Goal: Contribute content: Contribute content

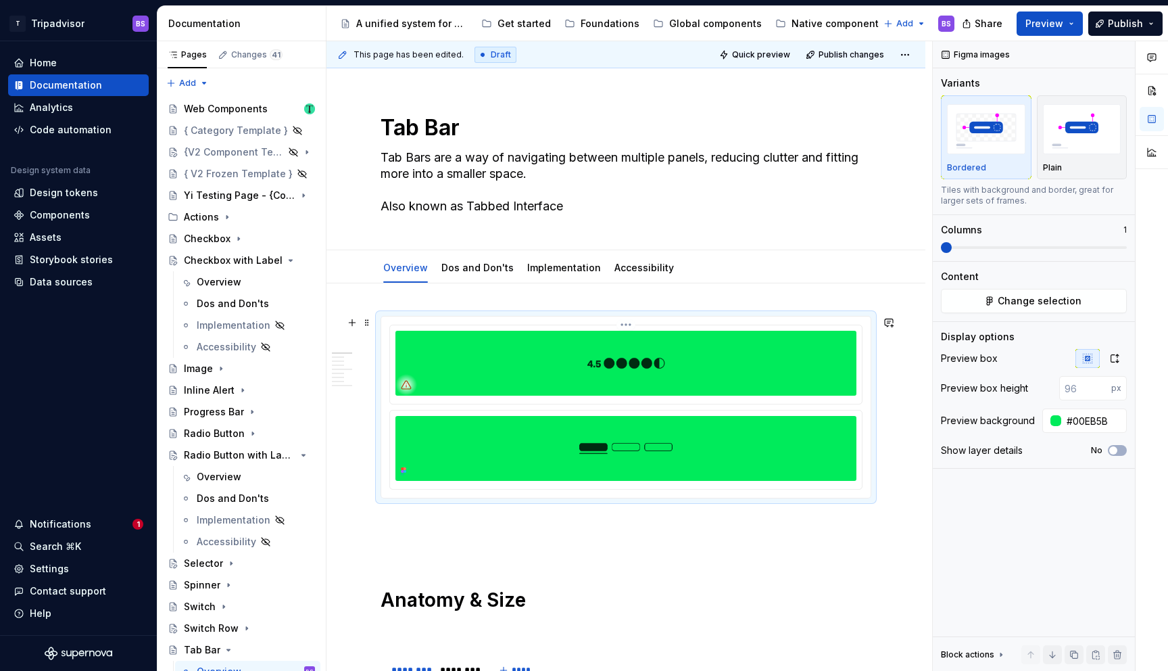
click at [592, 374] on img at bounding box center [626, 363] width 461 height 65
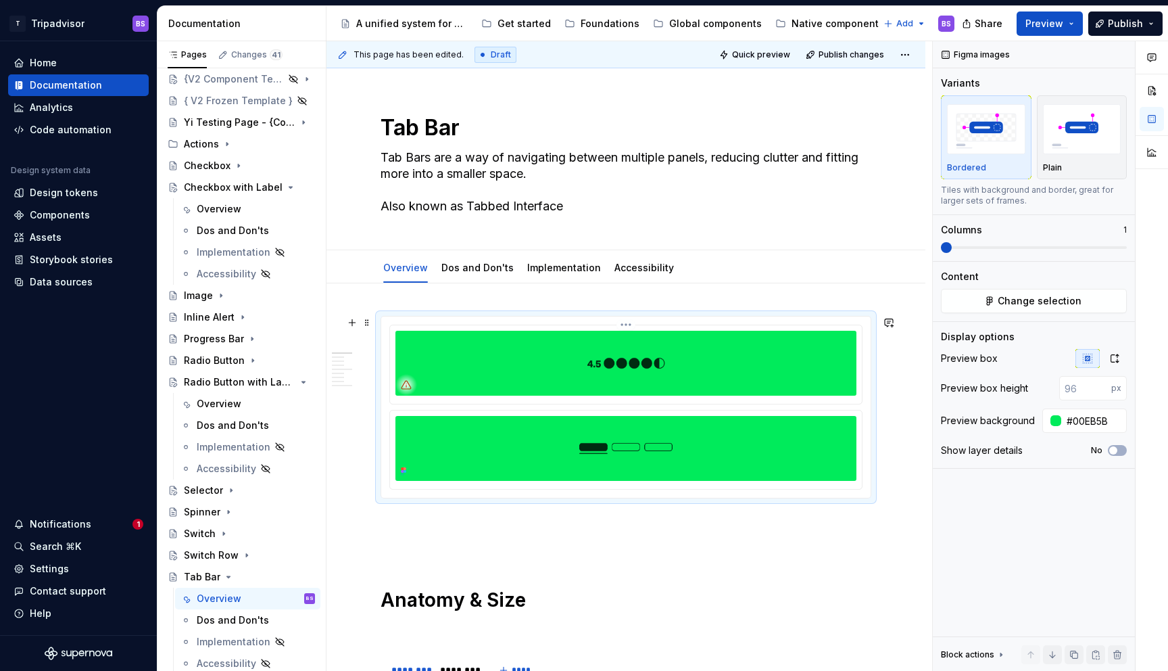
click at [632, 325] on html "T Tripadvisor BS Home Documentation Analytics Code automation Design system dat…" at bounding box center [584, 335] width 1168 height 671
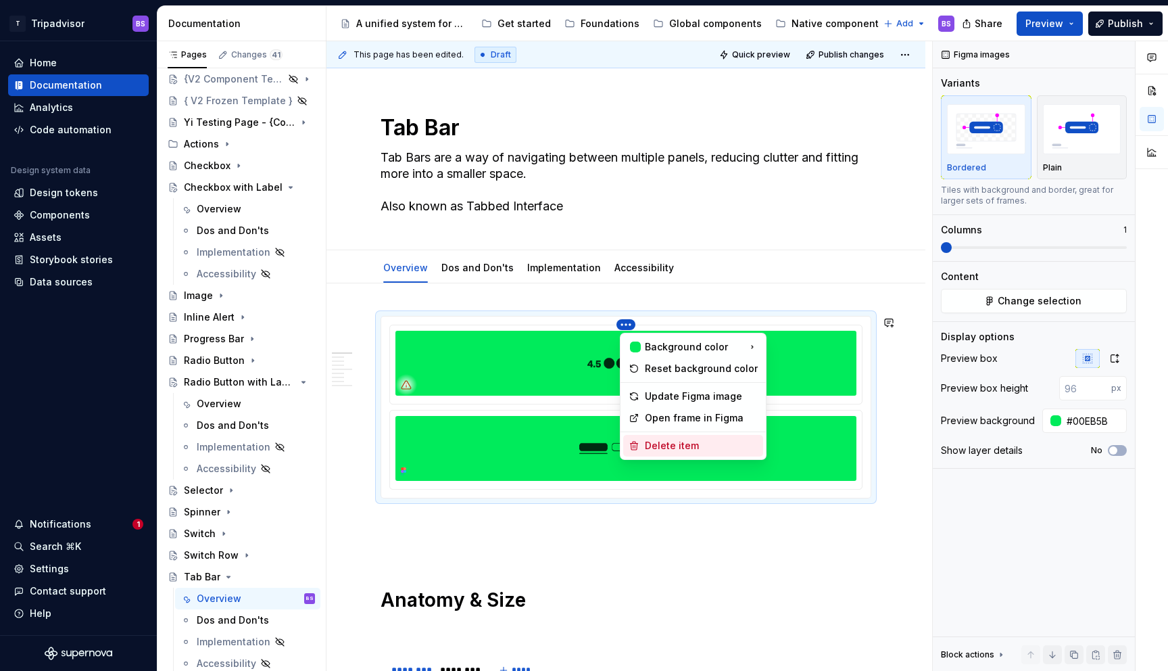
click at [674, 446] on div "Delete item" at bounding box center [701, 446] width 113 height 14
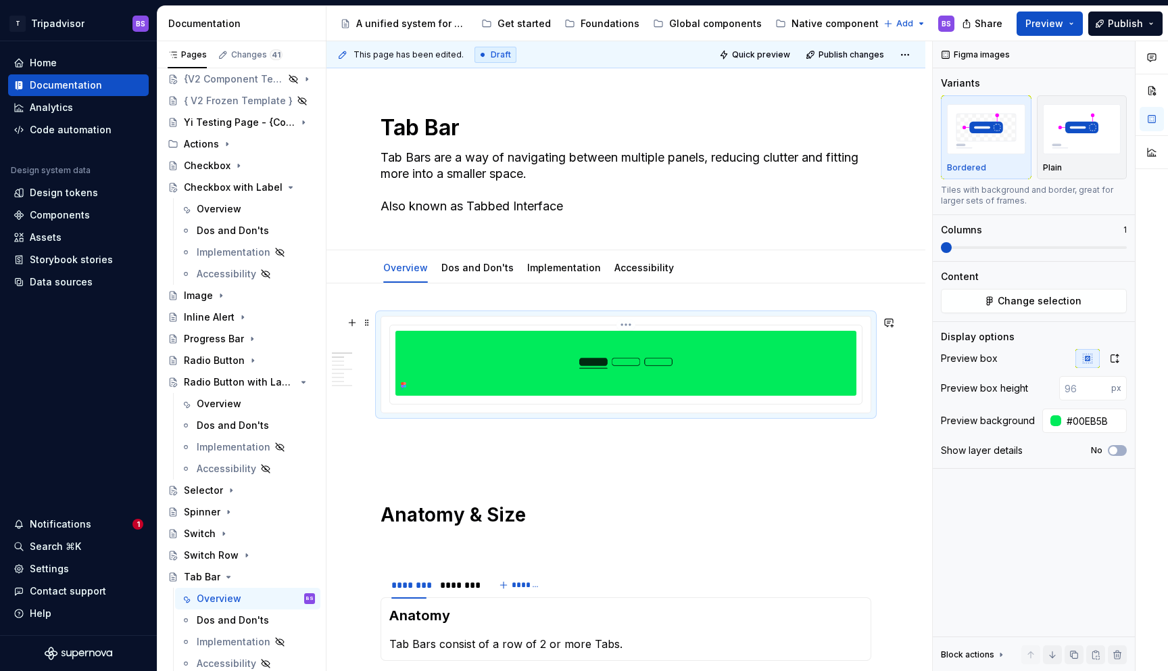
click at [723, 366] on img at bounding box center [626, 363] width 461 height 65
click at [1112, 354] on icon "button" at bounding box center [1115, 358] width 11 height 11
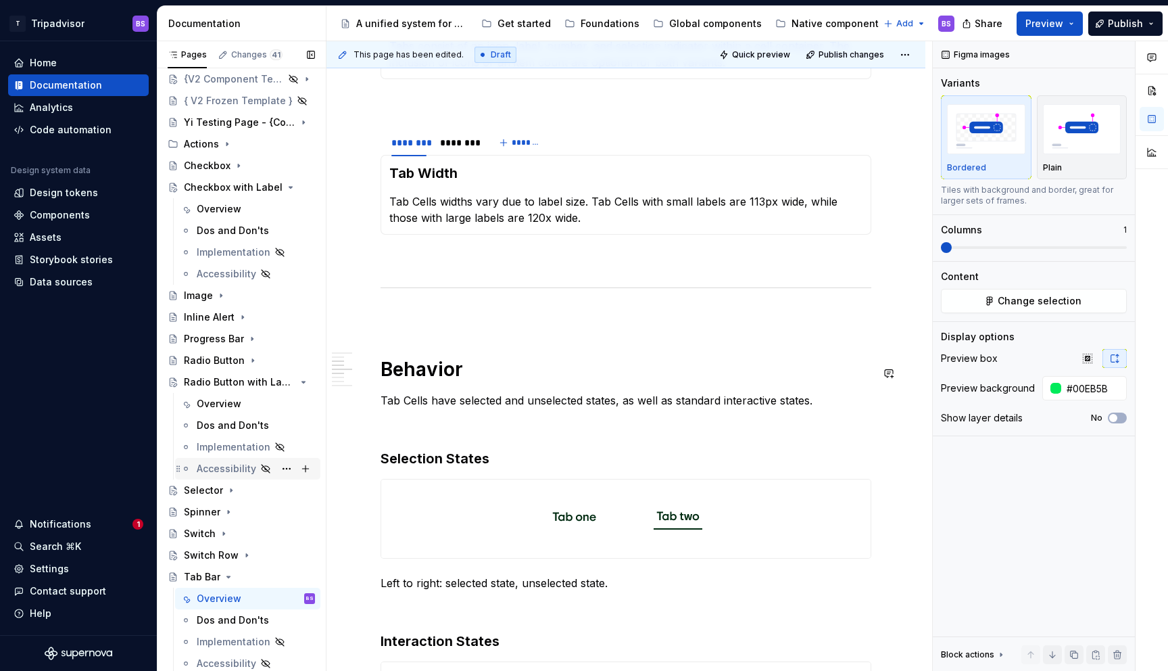
scroll to position [923, 0]
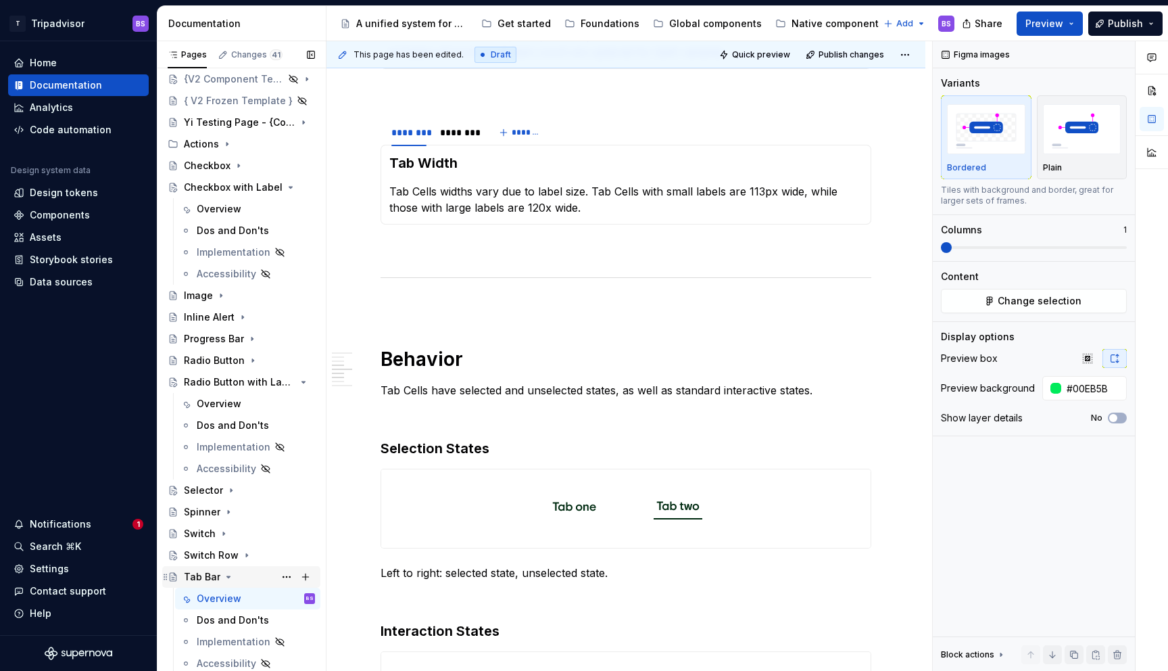
click at [227, 575] on icon "Page tree" at bounding box center [228, 576] width 11 height 11
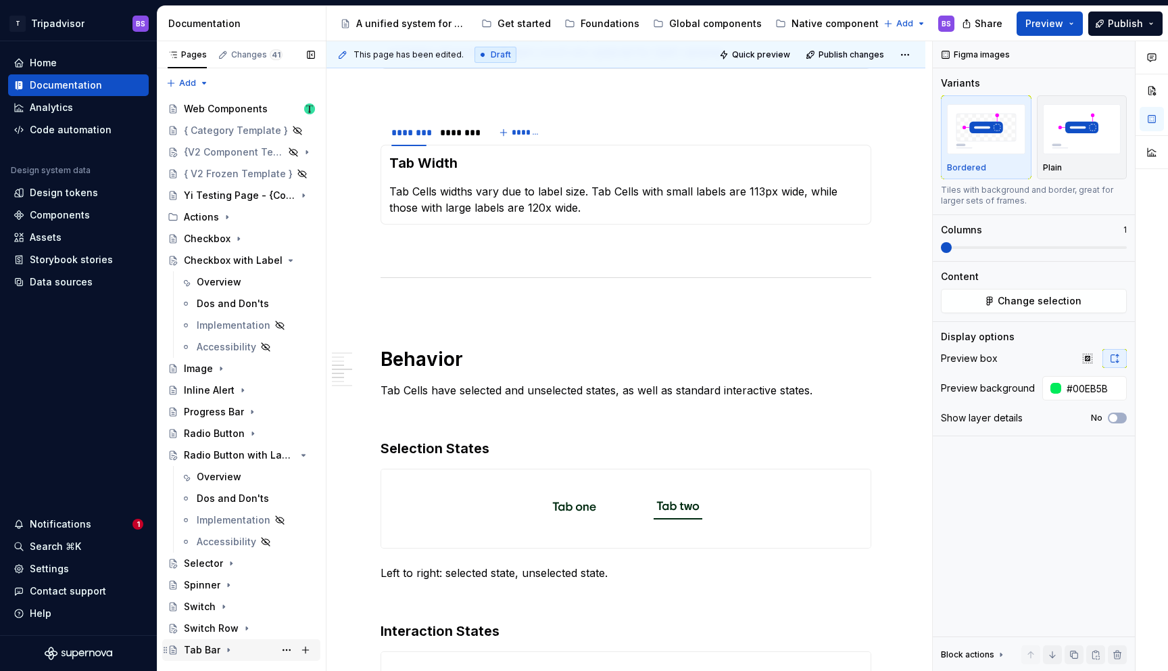
scroll to position [0, 0]
click at [247, 435] on icon "Page tree" at bounding box center [252, 433] width 11 height 11
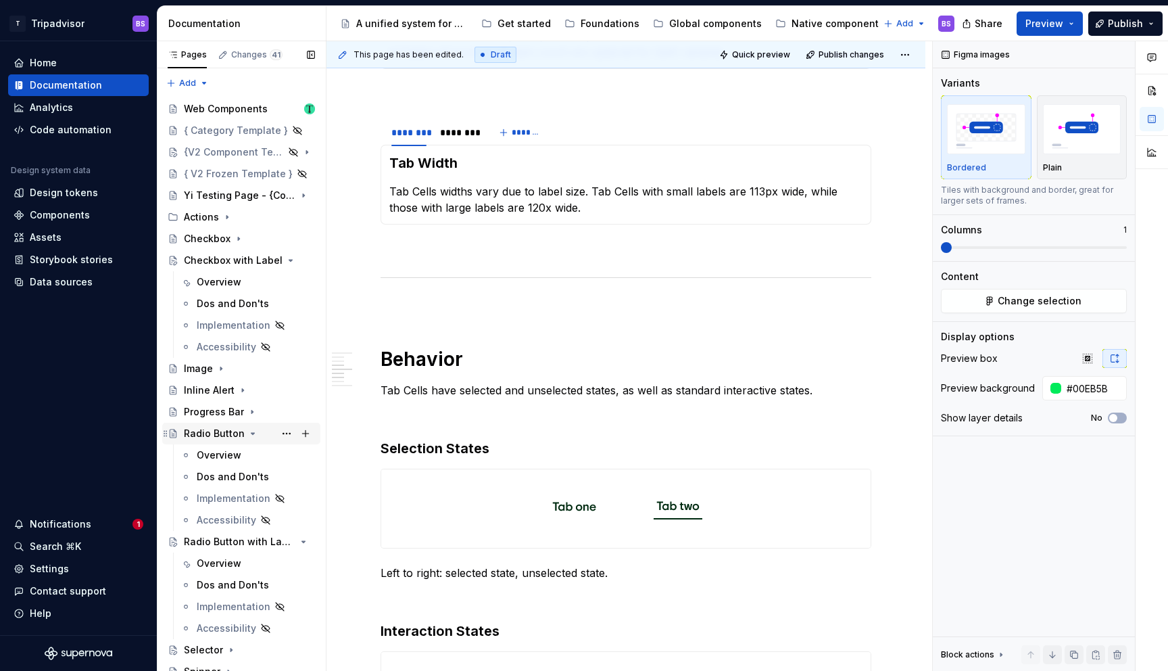
click at [247, 433] on icon "Page tree" at bounding box center [252, 433] width 11 height 11
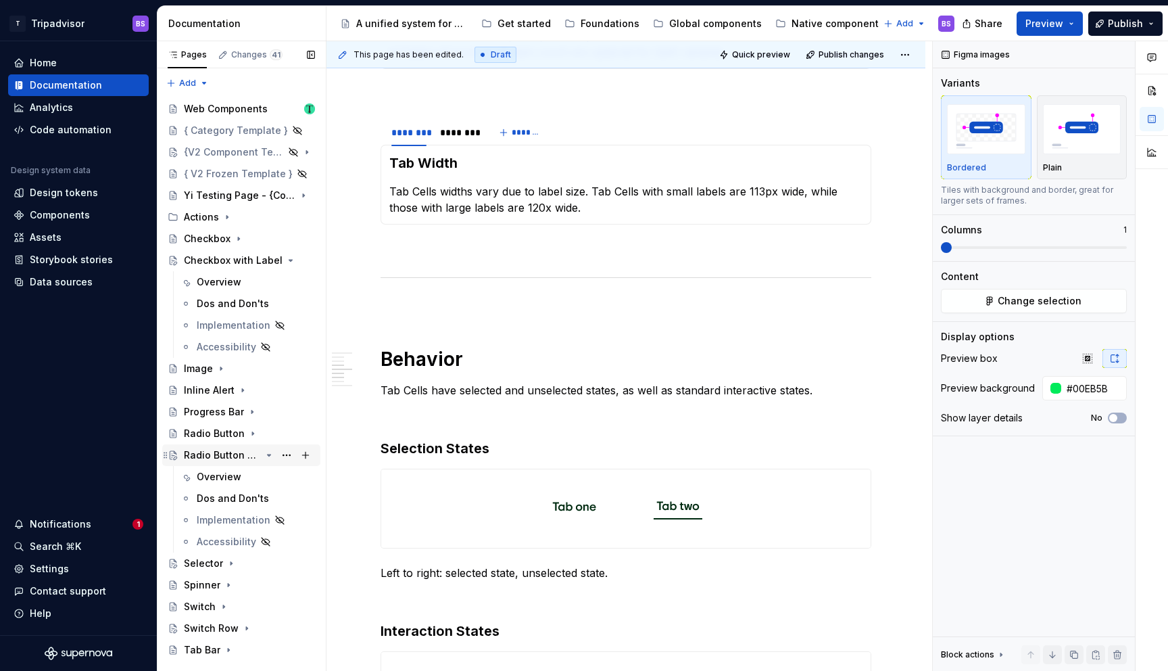
click at [268, 456] on icon "Page tree" at bounding box center [269, 455] width 11 height 11
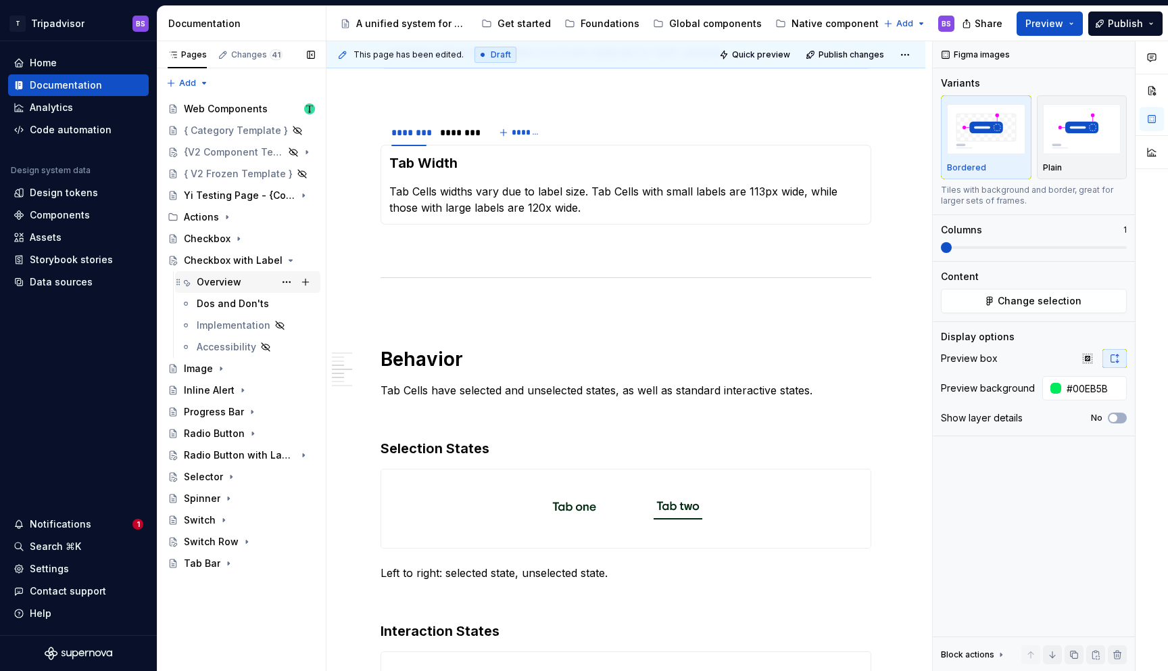
click at [233, 282] on div "Overview" at bounding box center [219, 282] width 45 height 14
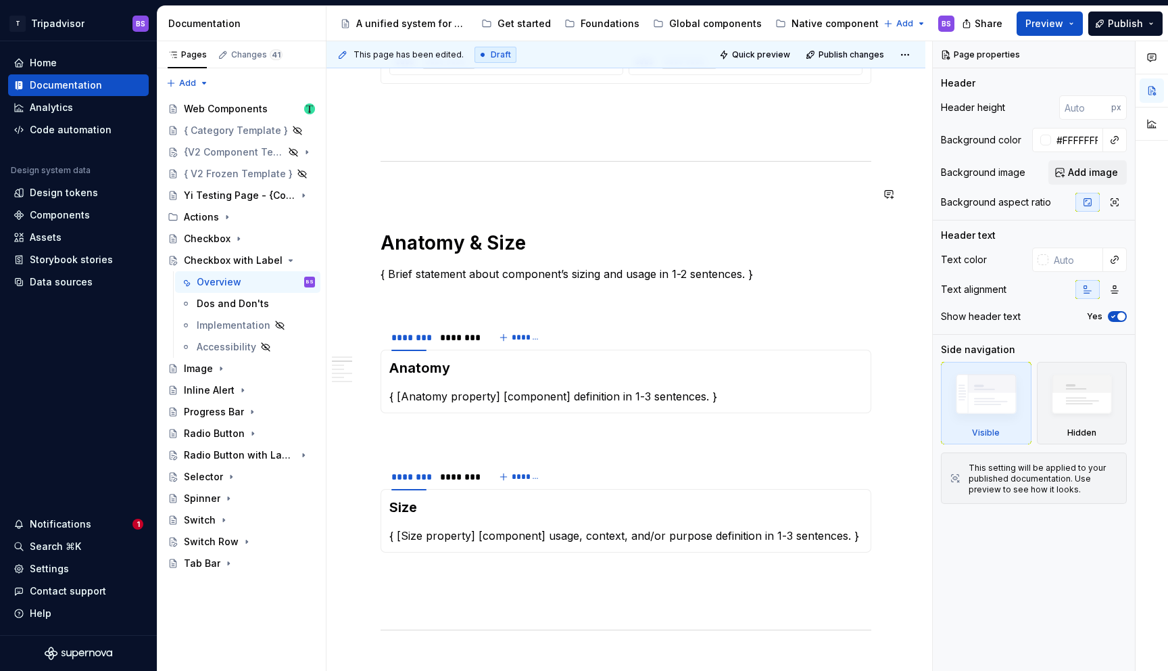
scroll to position [921, 0]
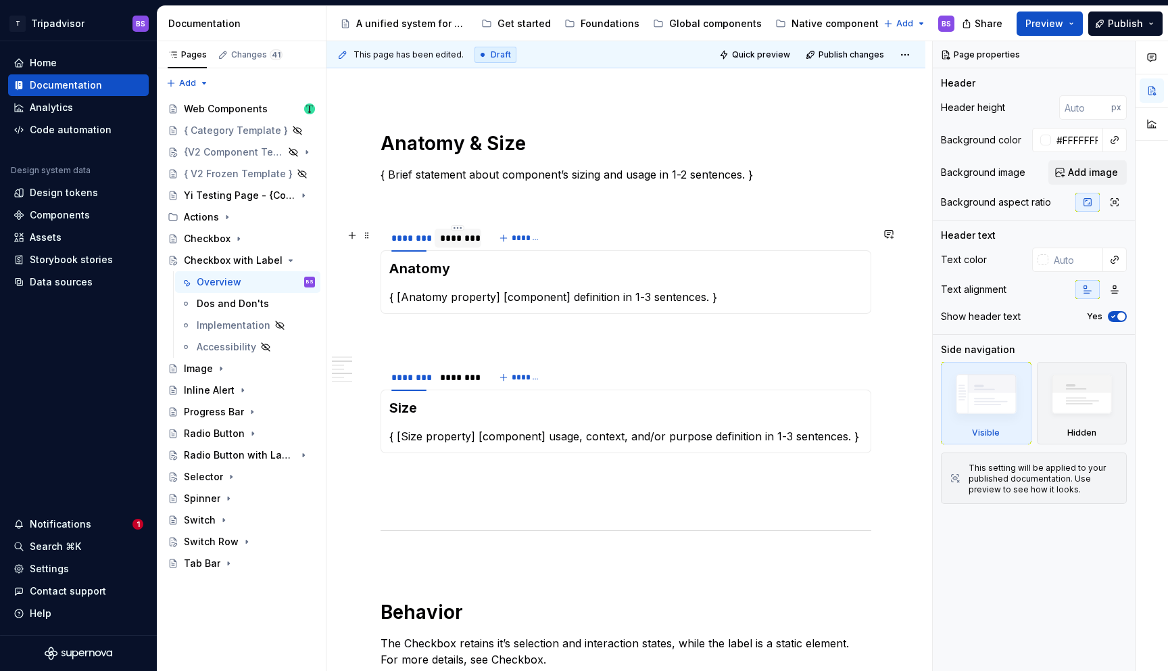
type textarea "*"
click at [460, 245] on div "********" at bounding box center [457, 238] width 35 height 14
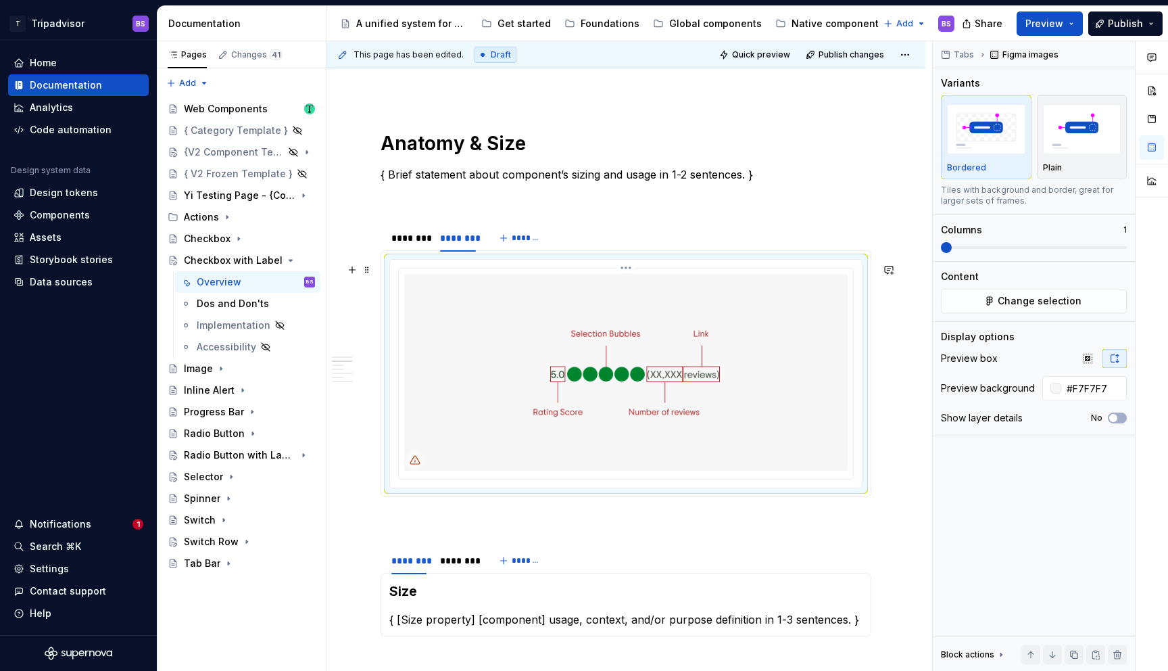
click at [528, 341] on img at bounding box center [626, 372] width 444 height 196
click at [1043, 293] on button "Change selection" at bounding box center [1034, 301] width 186 height 24
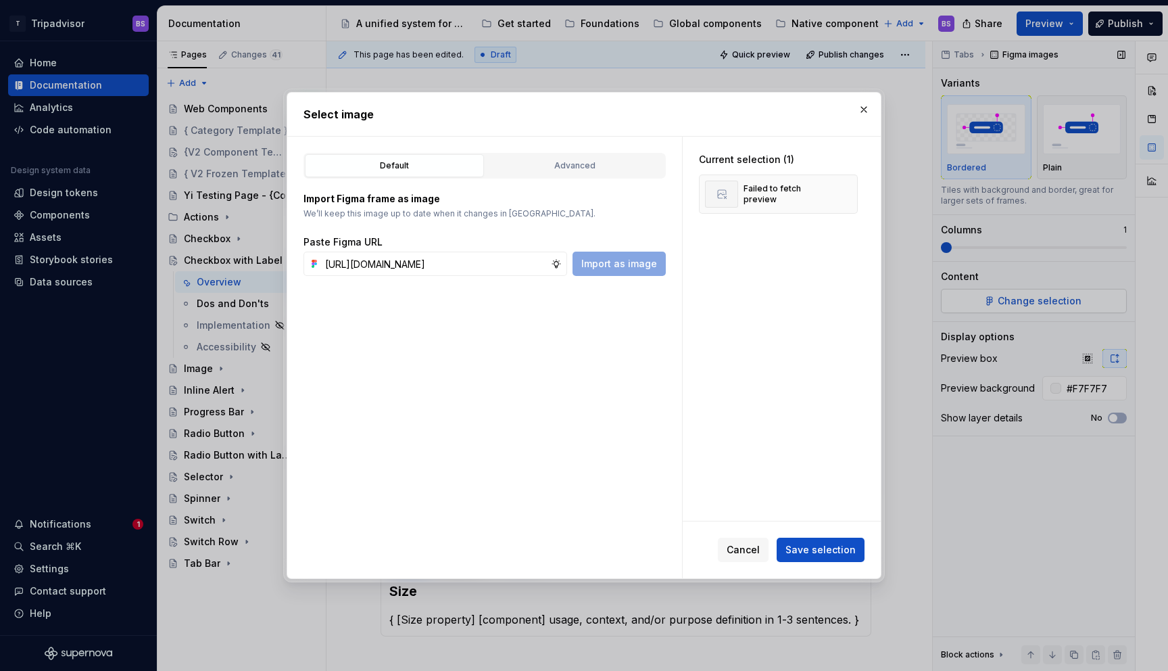
scroll to position [0, 382]
type input "https://www.figma.com/design/Rk3eGC5124Z7punn8EFUkb/Atlas-Web-Documentation?nod…"
type textarea "*"
click at [812, 547] on span "Save selection" at bounding box center [821, 550] width 70 height 14
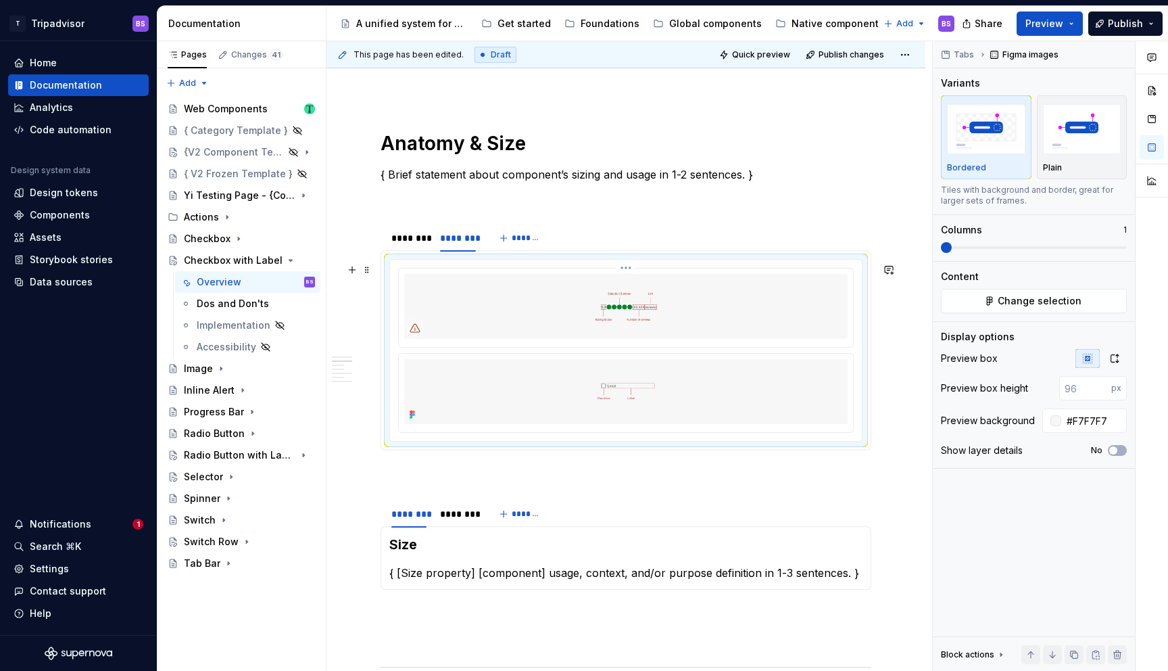
click at [690, 323] on img at bounding box center [626, 306] width 444 height 65
click at [619, 273] on div at bounding box center [626, 307] width 454 height 78
click at [627, 270] on html "T Tripadvisor BS Home Documentation Analytics Code automation Design system dat…" at bounding box center [584, 335] width 1168 height 671
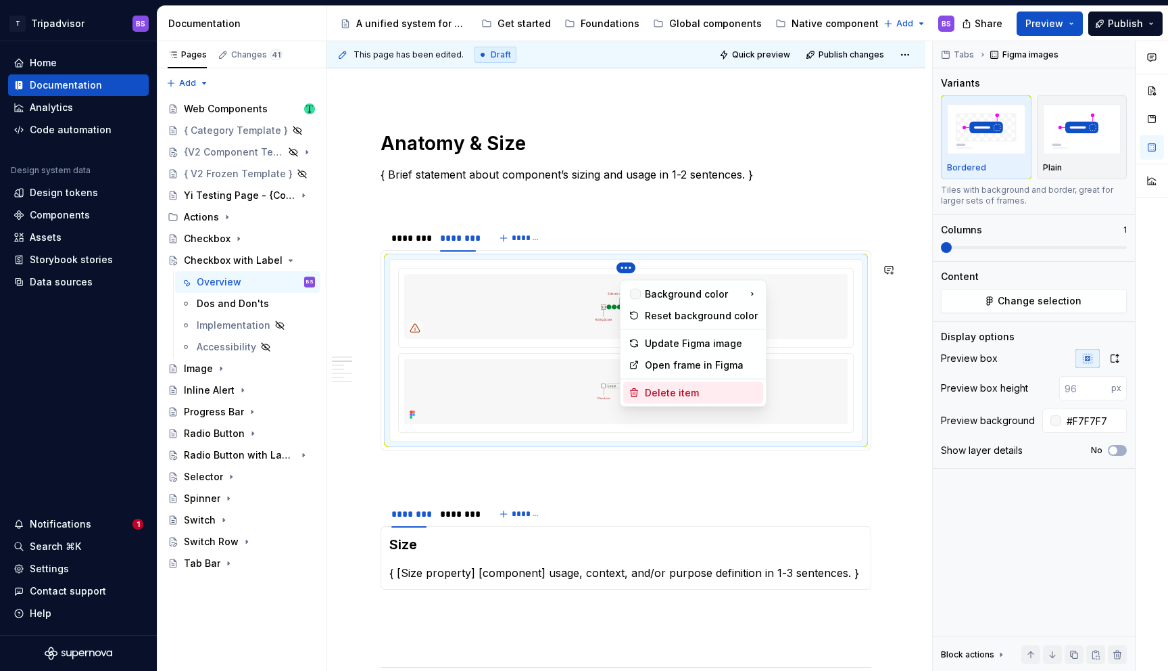
click at [687, 389] on div "Delete item" at bounding box center [701, 393] width 113 height 14
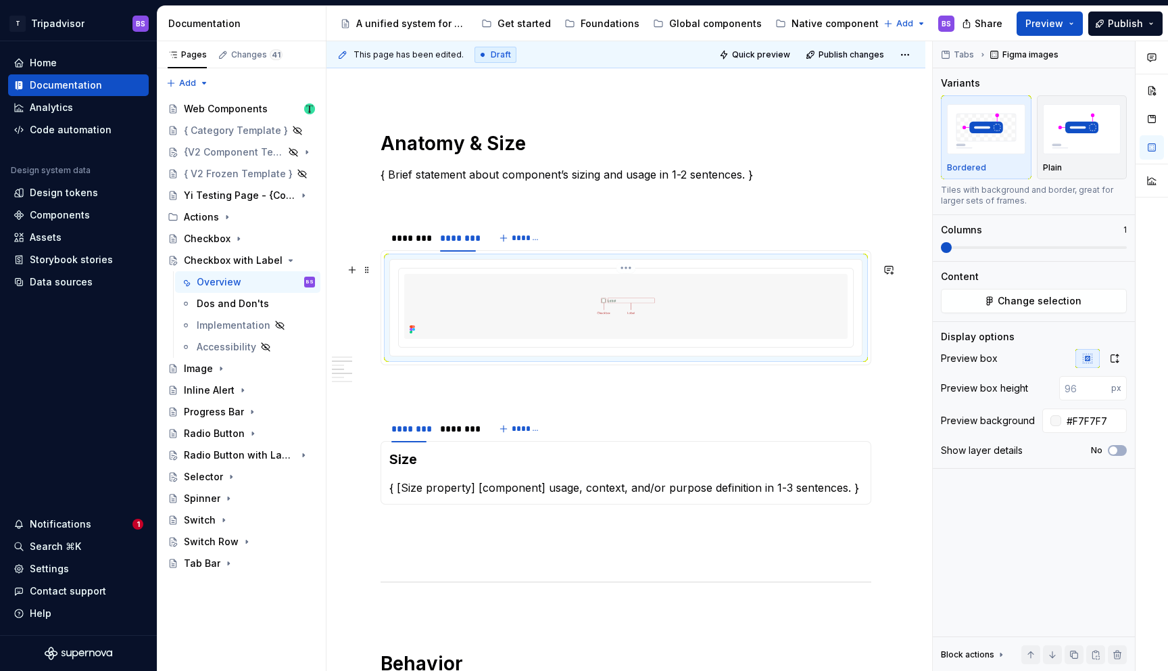
click at [668, 323] on img at bounding box center [626, 306] width 444 height 65
click at [1112, 355] on icon "button" at bounding box center [1115, 358] width 7 height 8
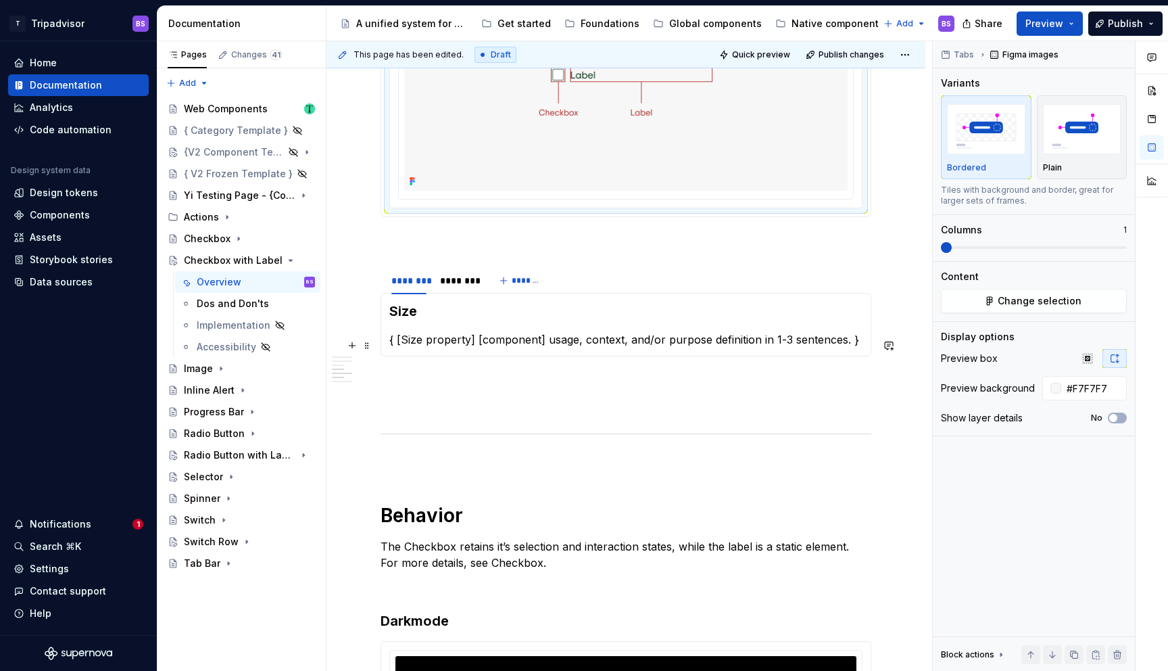
scroll to position [1205, 0]
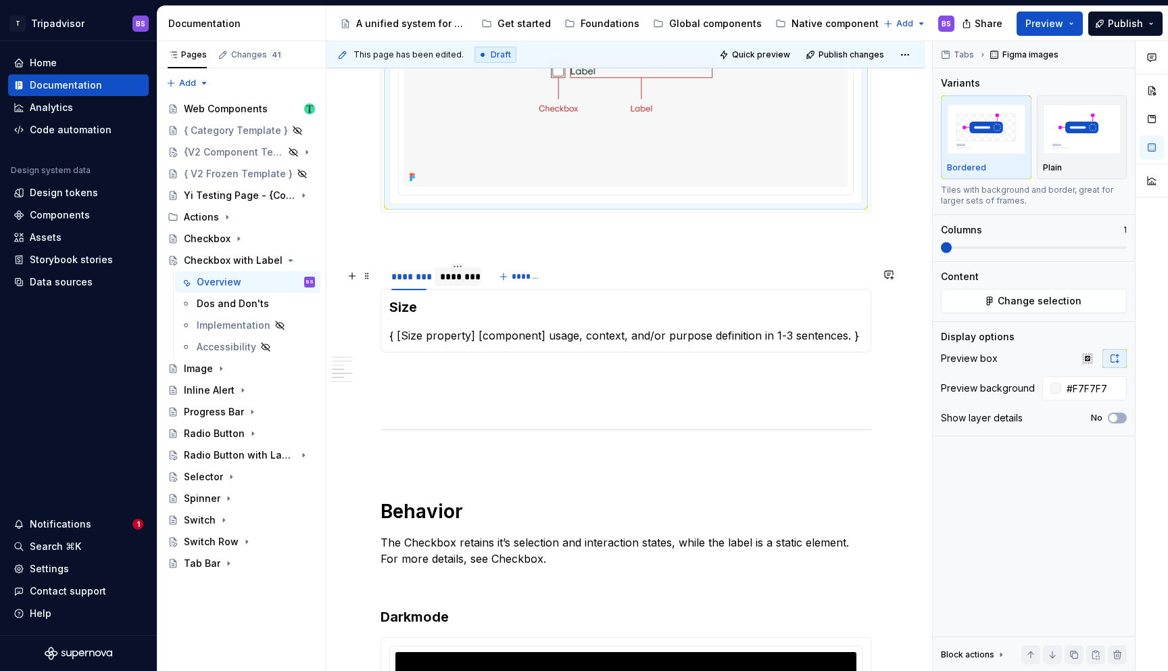
click at [448, 280] on div "********" at bounding box center [457, 277] width 35 height 14
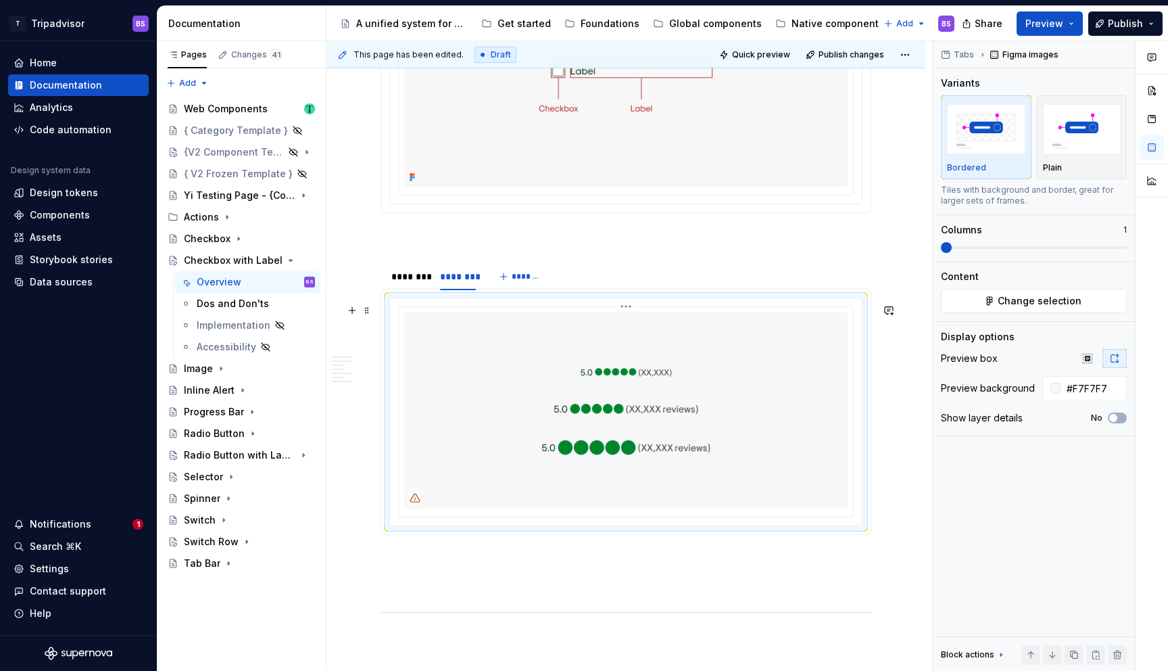
click at [545, 361] on img at bounding box center [626, 410] width 444 height 196
click at [1031, 303] on span "Change selection" at bounding box center [1040, 301] width 84 height 14
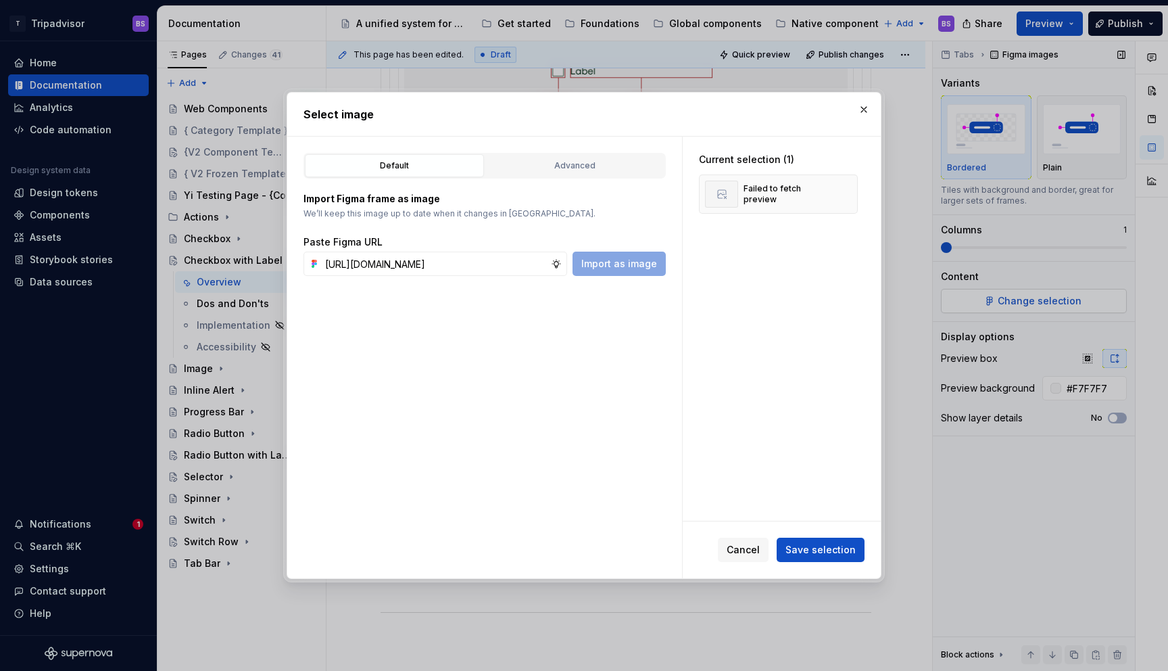
scroll to position [0, 383]
type input "https://www.figma.com/design/Rk3eGC5124Z7punn8EFUkb/Atlas-Web-Documentation?nod…"
click at [820, 551] on span "Save selection" at bounding box center [821, 550] width 70 height 14
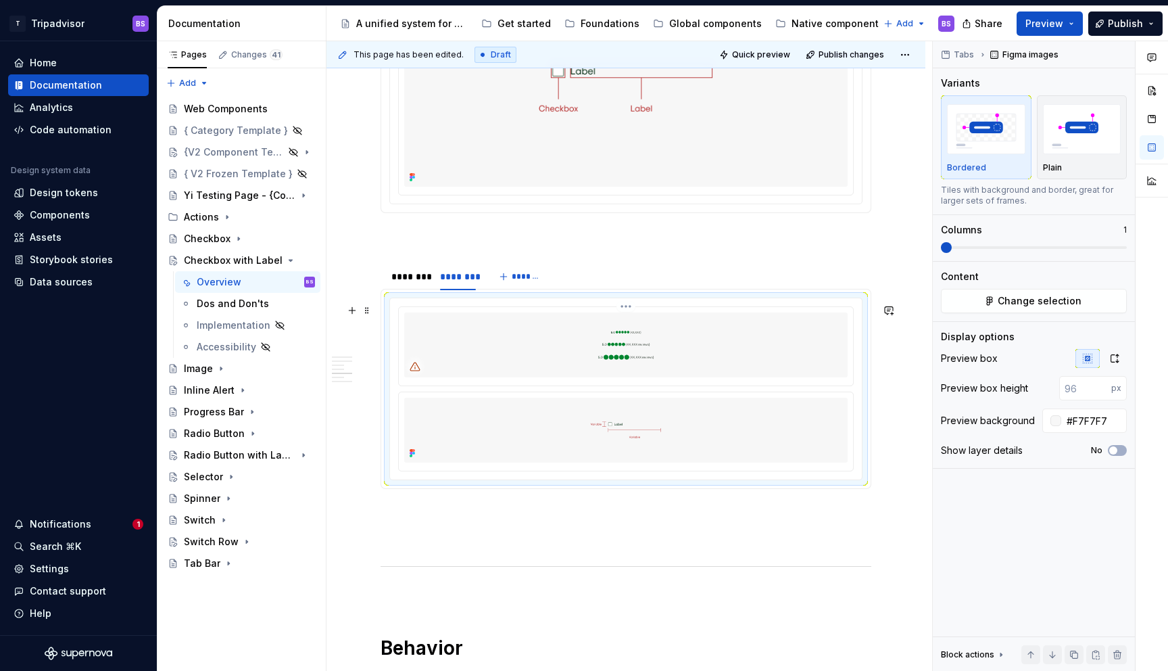
click at [663, 364] on img at bounding box center [626, 344] width 444 height 65
click at [630, 315] on html "T Tripadvisor BS Home Documentation Analytics Code automation Design system dat…" at bounding box center [584, 335] width 1168 height 671
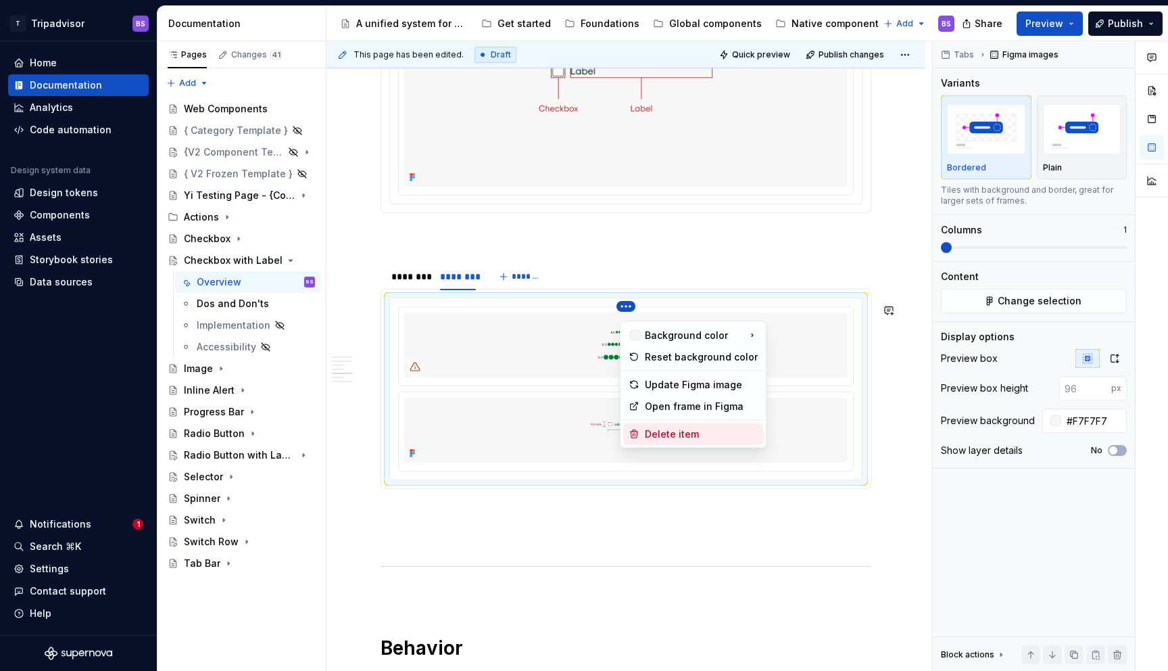
click at [685, 432] on div "Delete item" at bounding box center [701, 434] width 113 height 14
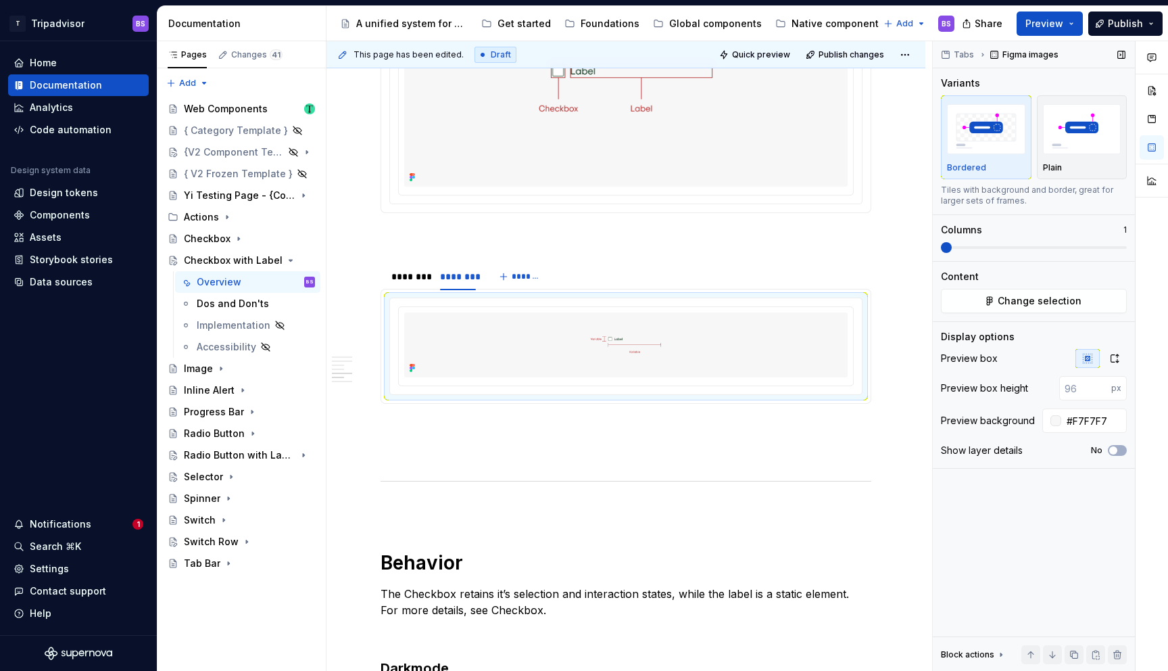
drag, startPoint x: 1111, startPoint y: 363, endPoint x: 1062, endPoint y: 369, distance: 49.0
click at [1111, 363] on icon "button" at bounding box center [1115, 358] width 11 height 11
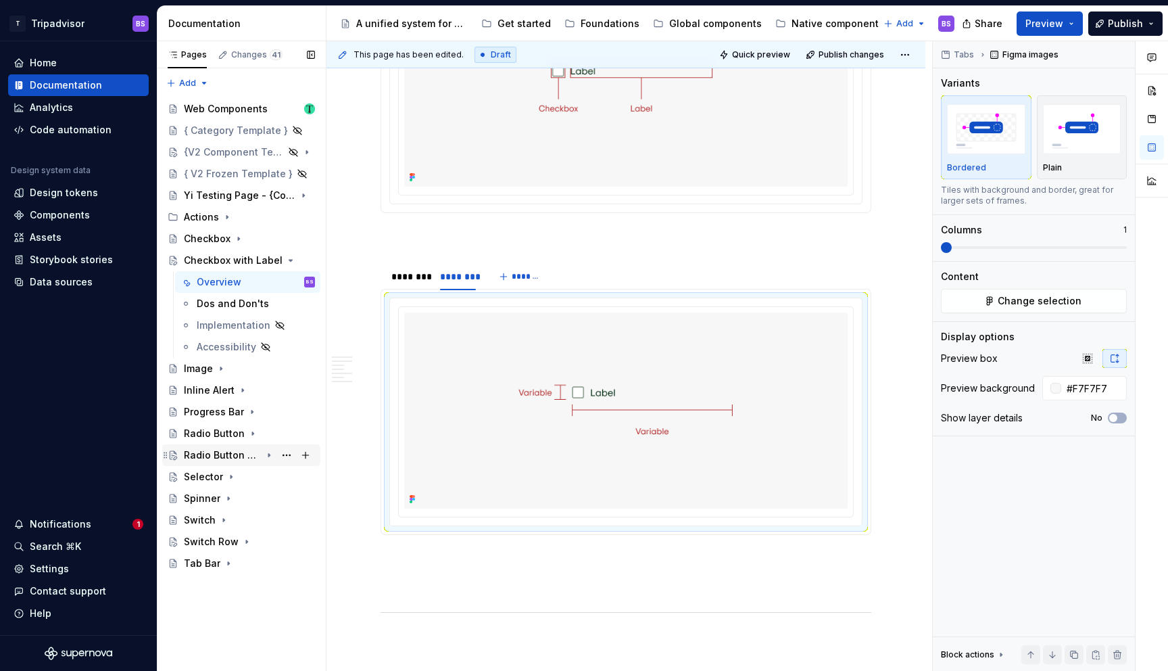
click at [265, 455] on icon "Page tree" at bounding box center [269, 455] width 11 height 11
click at [234, 475] on div "Overview" at bounding box center [219, 477] width 45 height 14
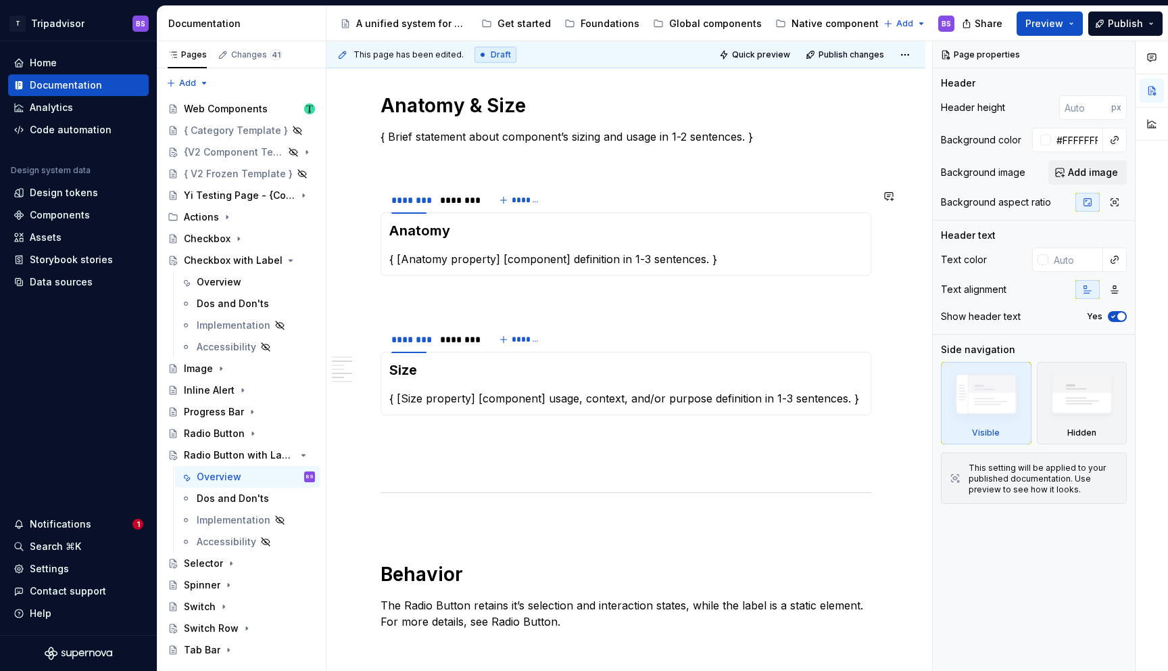
scroll to position [988, 0]
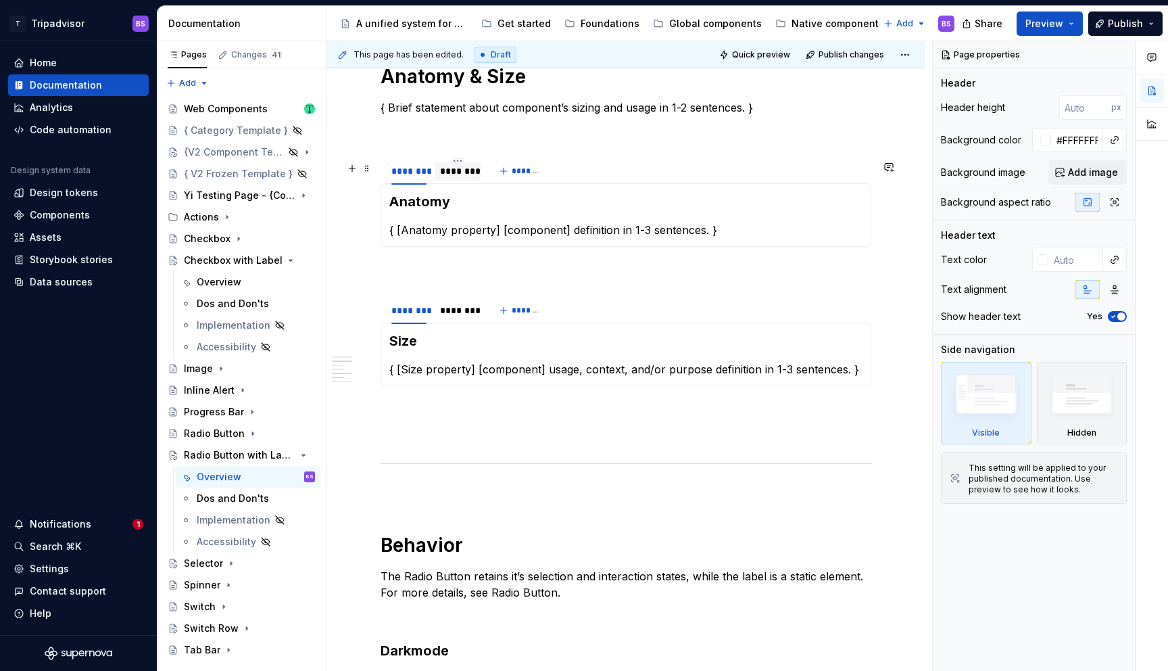
click at [474, 178] on div "********" at bounding box center [457, 171] width 35 height 14
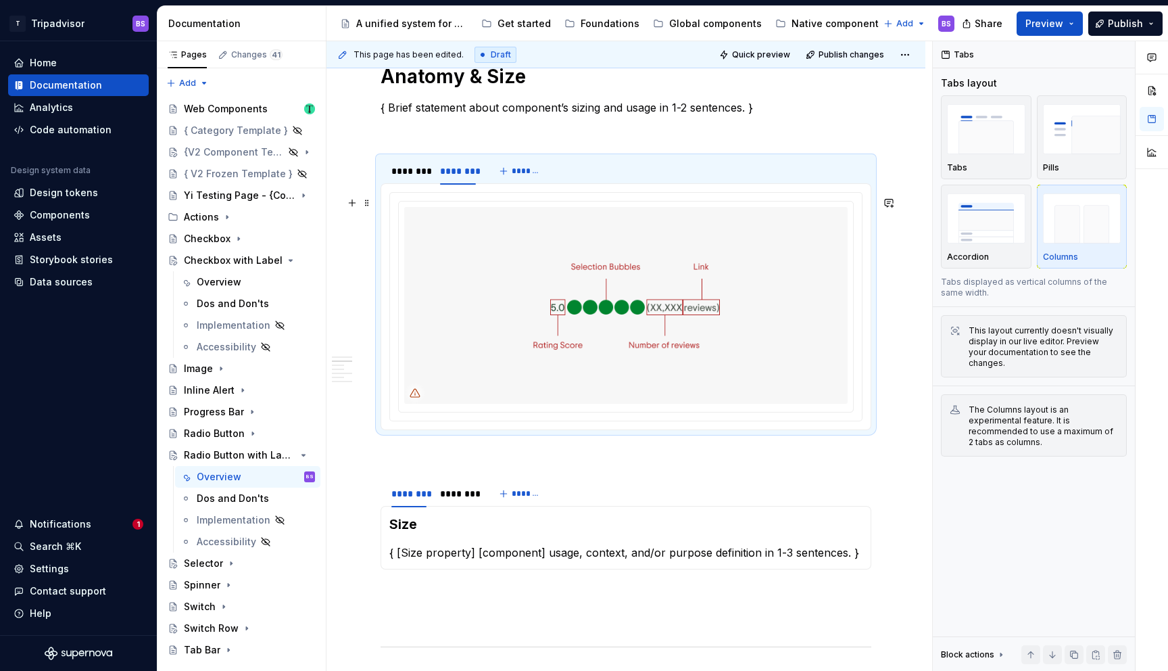
type textarea "*"
click at [682, 262] on img at bounding box center [626, 305] width 444 height 196
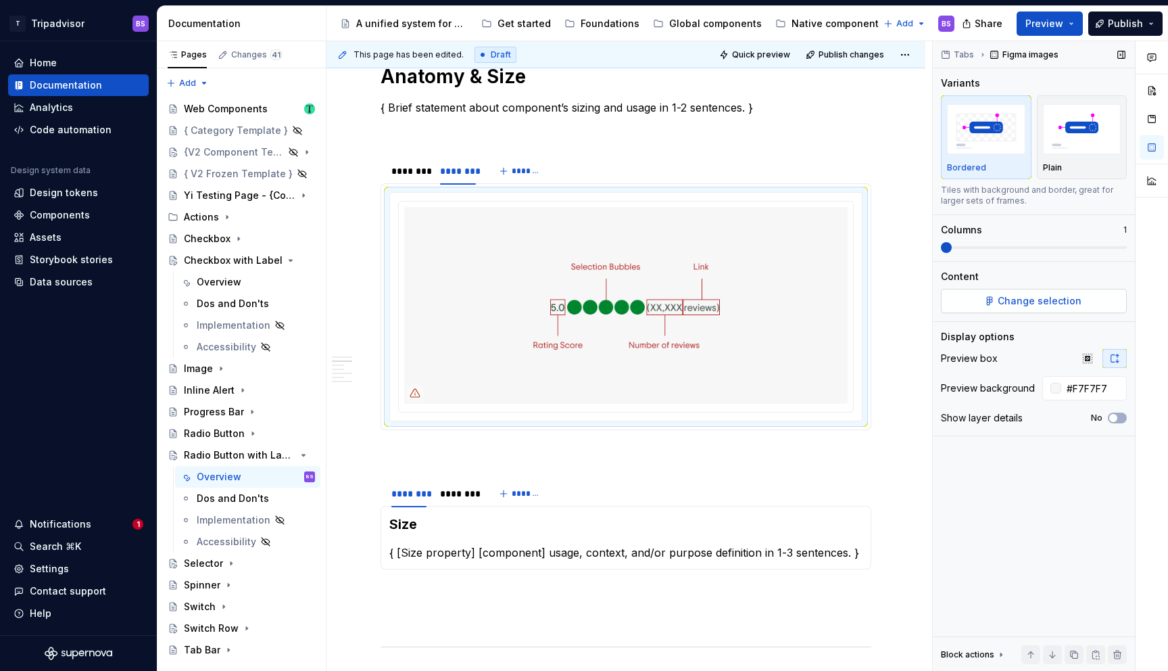
click at [1041, 299] on span "Change selection" at bounding box center [1040, 301] width 84 height 14
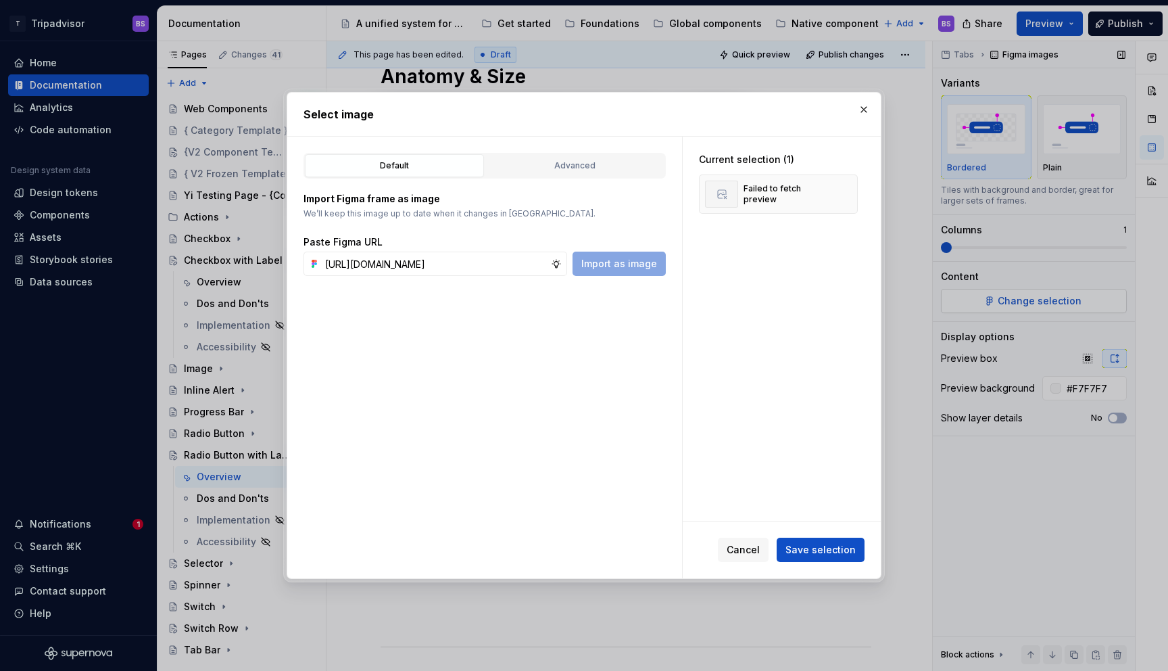
scroll to position [0, 371]
type input "https://www.figma.com/design/Rk3eGC5124Z7punn8EFUkb/Atlas-Web-Documentation?nod…"
click at [807, 553] on span "Save selection" at bounding box center [821, 550] width 70 height 14
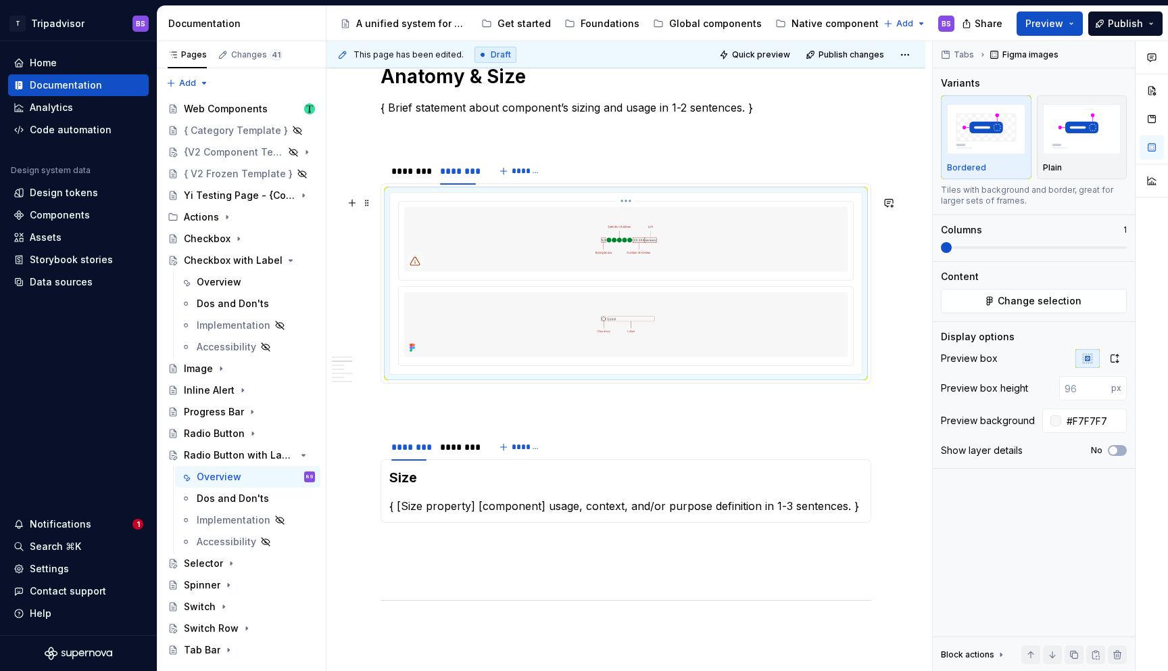
click at [673, 233] on img at bounding box center [626, 239] width 444 height 65
click at [628, 205] on html "T Tripadvisor BS Home Documentation Analytics Code automation Design system dat…" at bounding box center [584, 335] width 1168 height 671
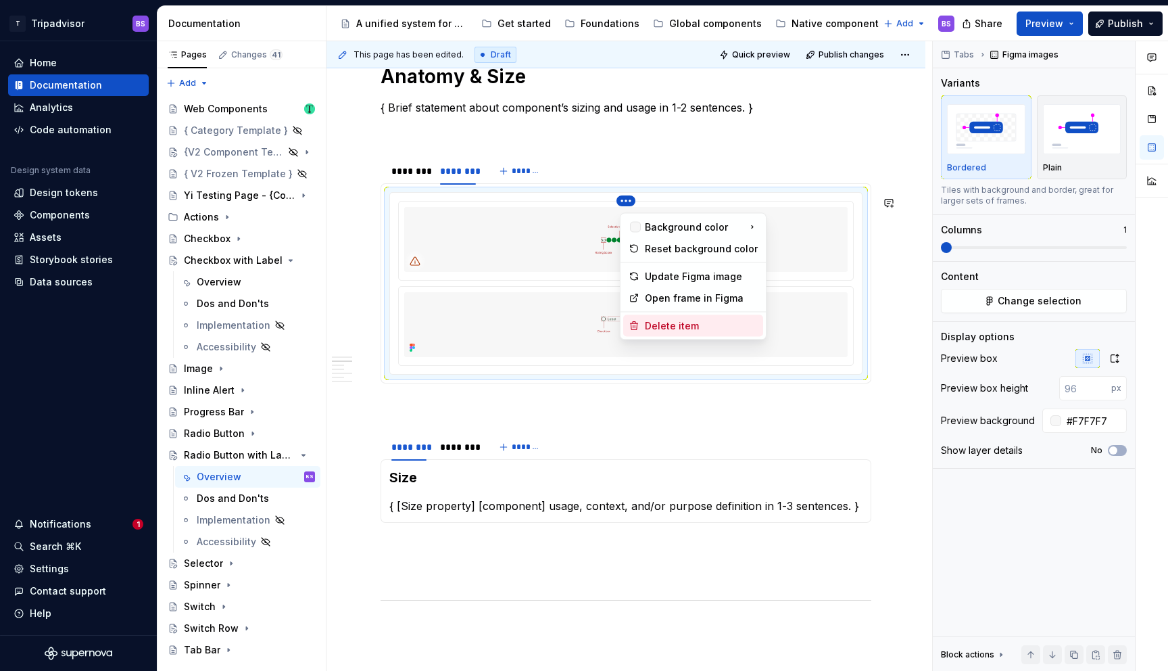
click at [676, 327] on div "Delete item" at bounding box center [701, 326] width 113 height 14
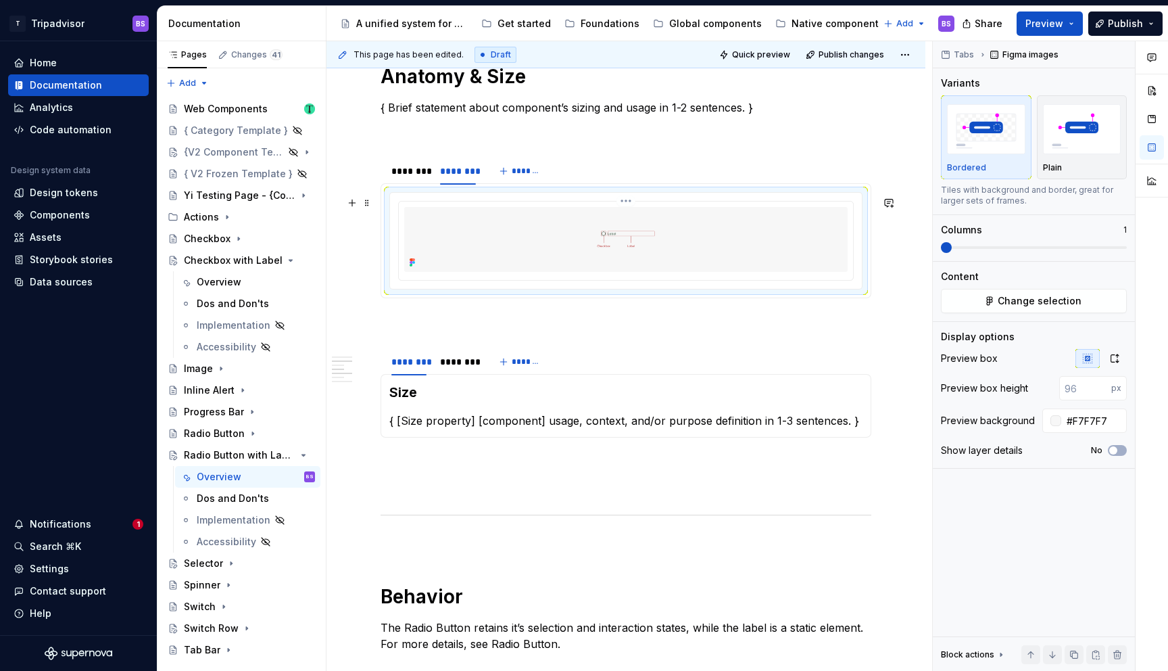
click at [690, 256] on img at bounding box center [626, 239] width 444 height 65
drag, startPoint x: 1114, startPoint y: 359, endPoint x: 1049, endPoint y: 376, distance: 66.4
click at [1109, 358] on button "button" at bounding box center [1115, 358] width 24 height 19
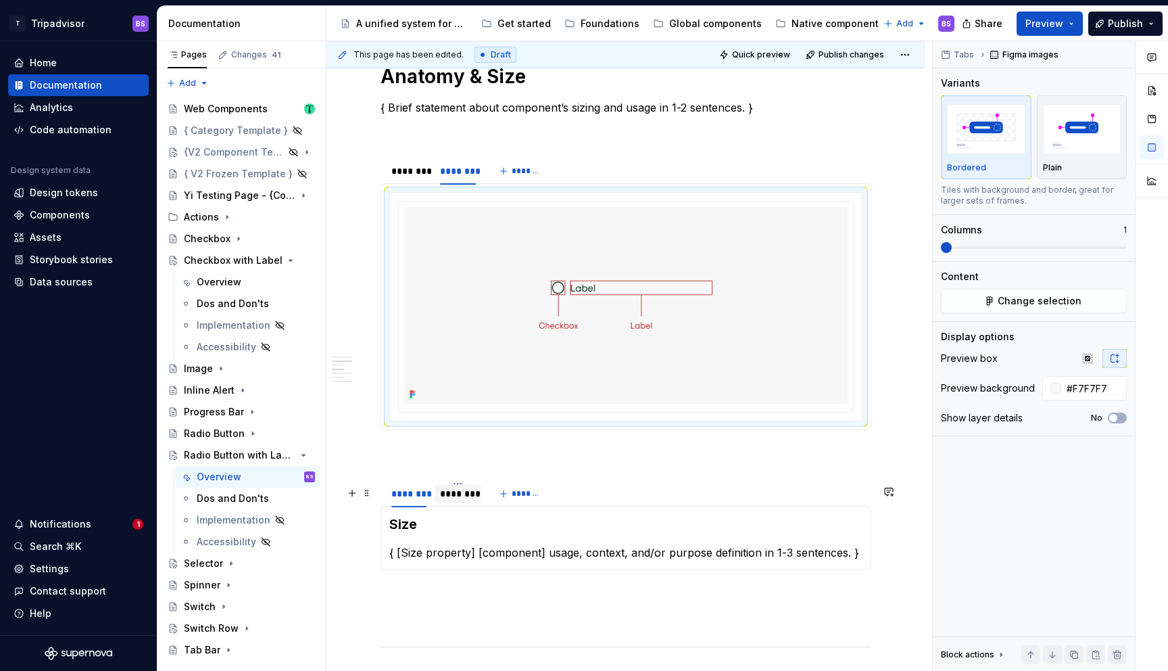
click at [464, 500] on div "********" at bounding box center [457, 494] width 35 height 14
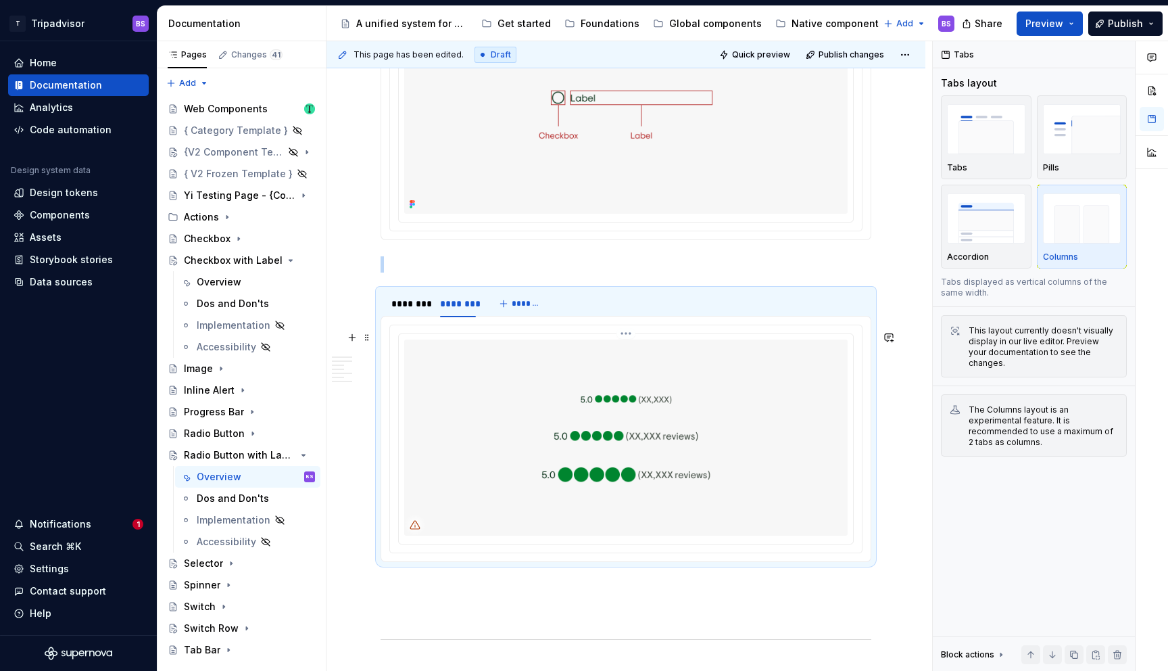
scroll to position [1188, 0]
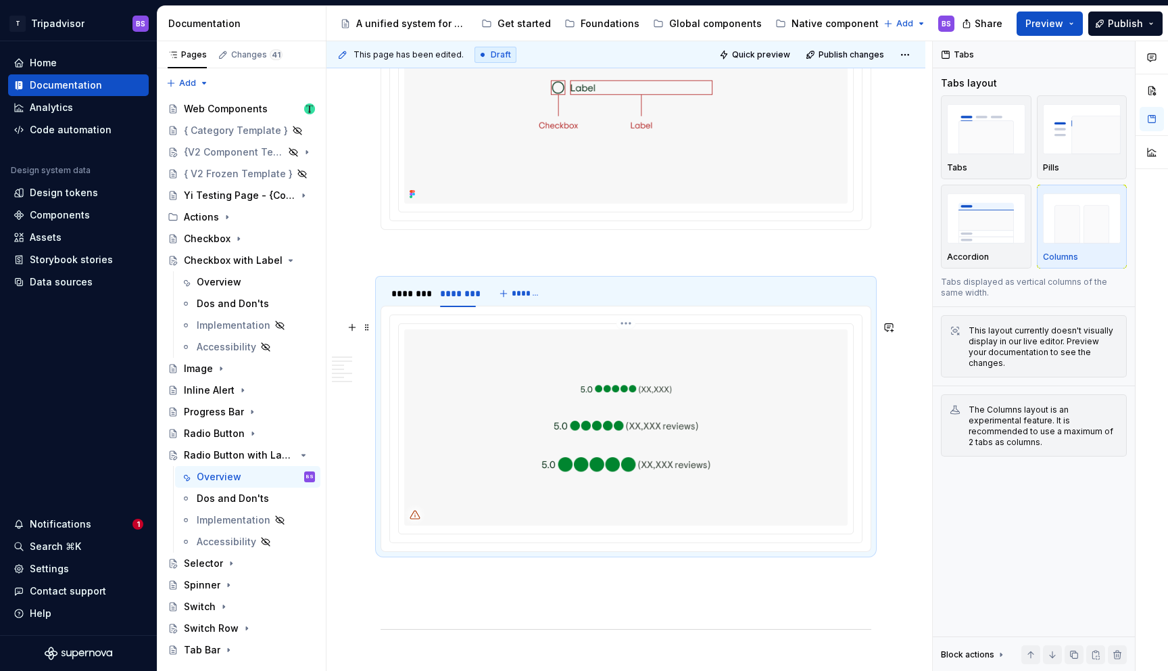
click at [611, 400] on img at bounding box center [626, 427] width 444 height 196
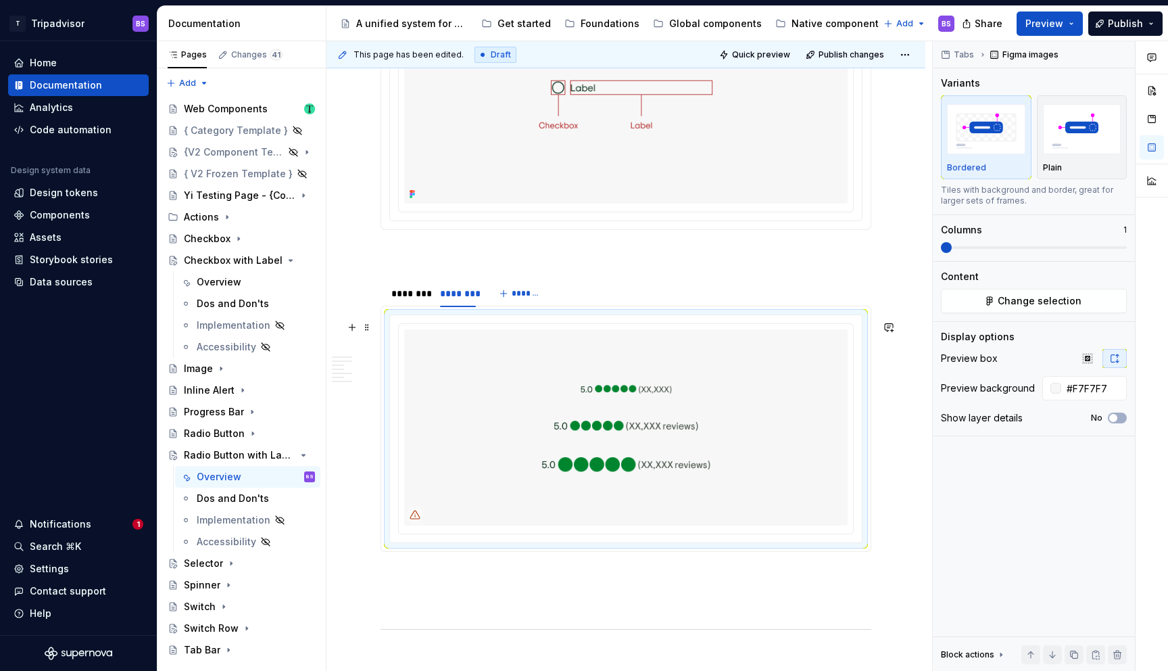
type textarea "*"
click at [1017, 300] on span "Change selection" at bounding box center [1040, 301] width 84 height 14
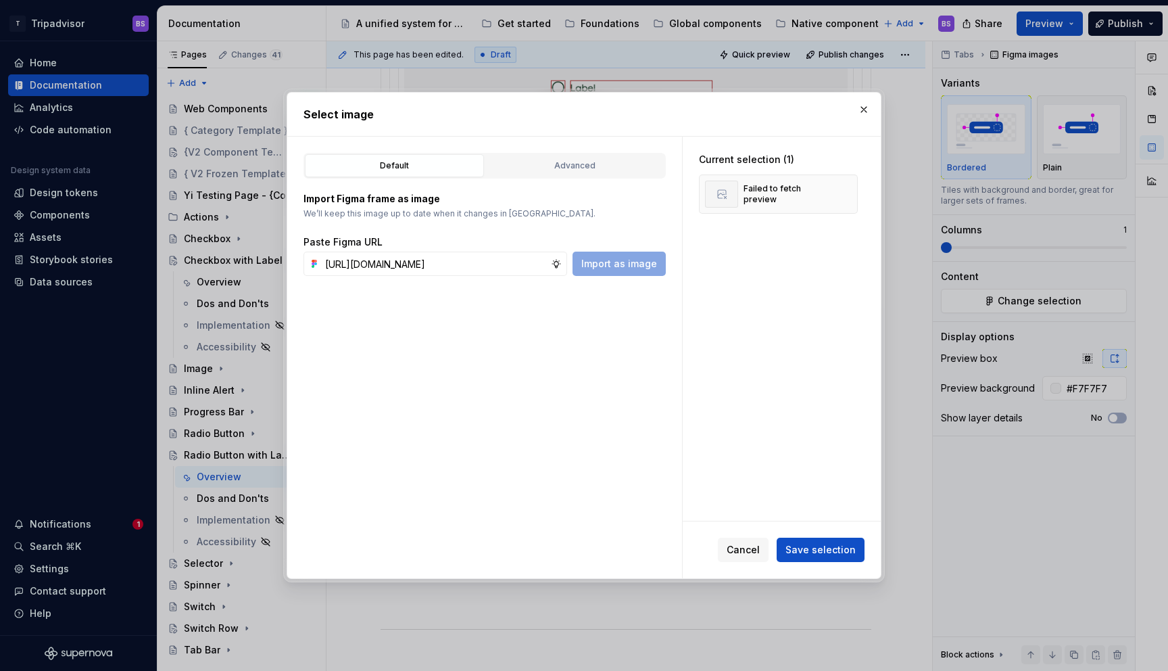
scroll to position [0, 366]
type input "https://www.figma.com/design/Rk3eGC5124Z7punn8EFUkb/Atlas-Web-Documentation?nod…"
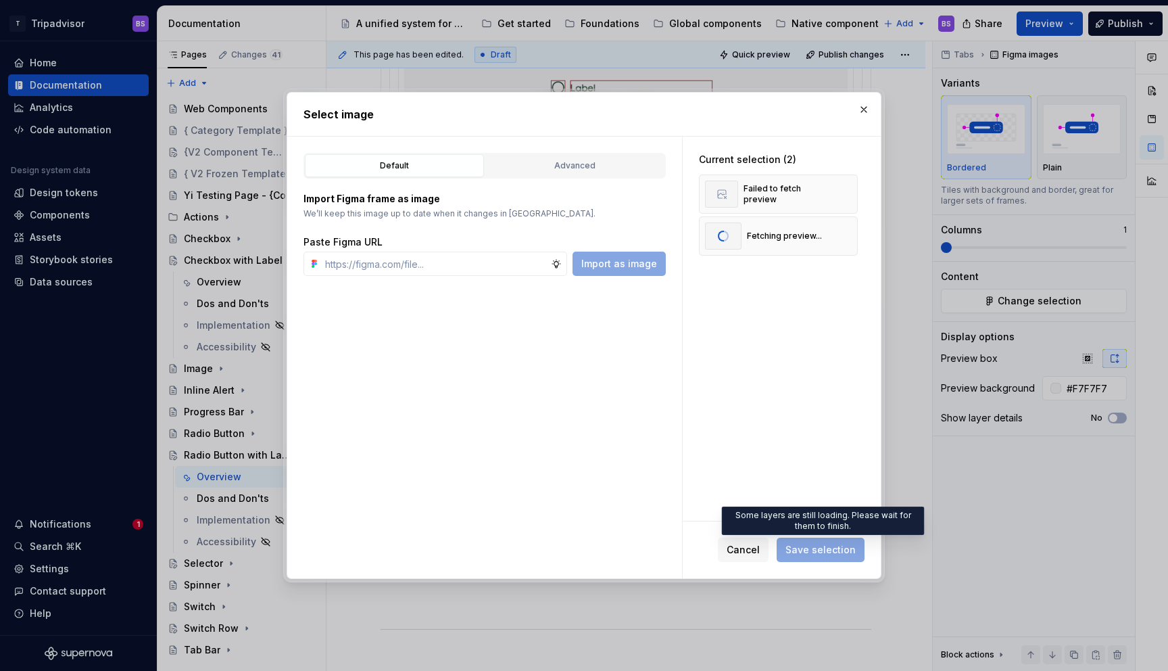
type textarea "*"
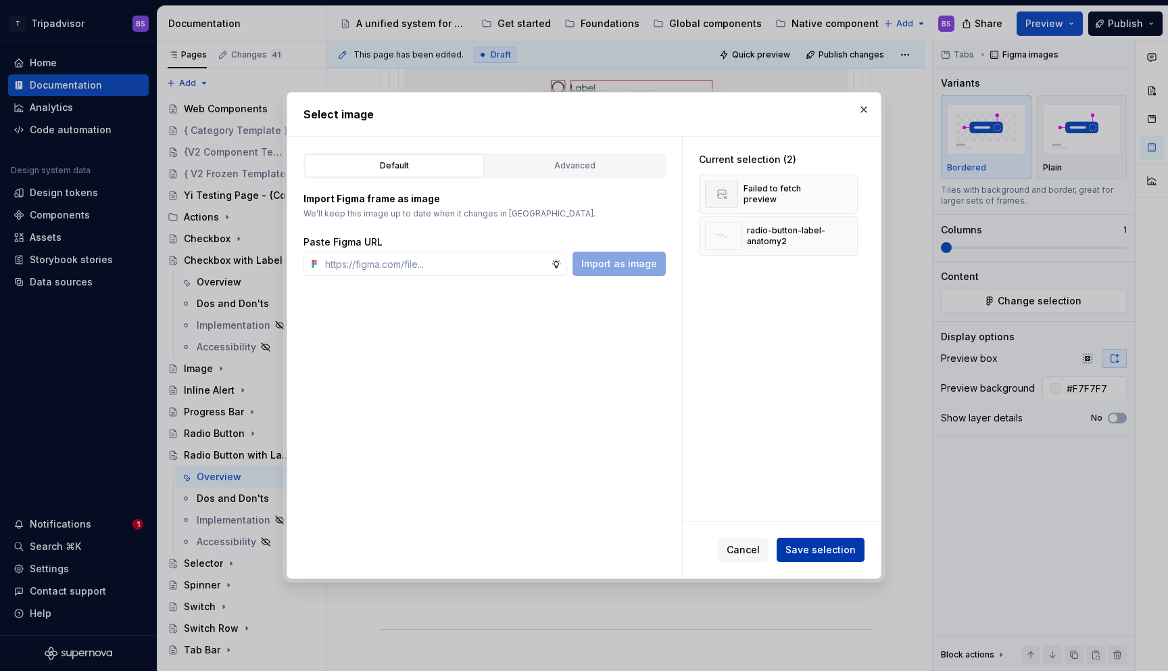
click at [810, 552] on span "Save selection" at bounding box center [821, 550] width 70 height 14
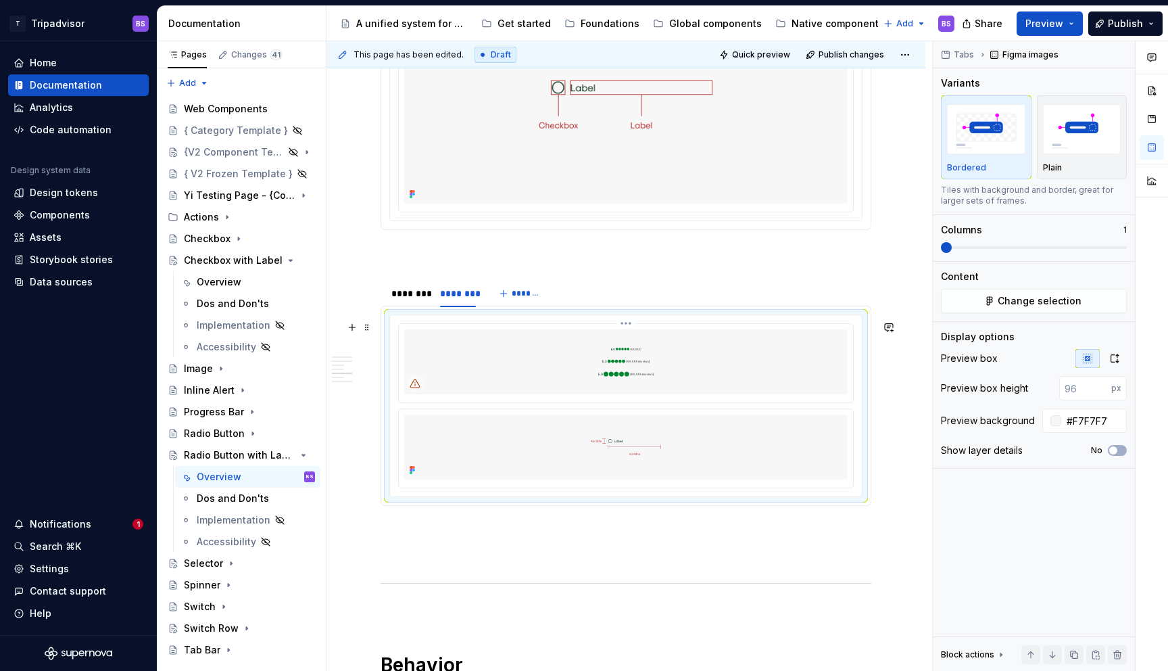
click at [642, 356] on img at bounding box center [626, 361] width 444 height 65
click at [630, 331] on html "T Tripadvisor BS Home Documentation Analytics Code automation Design system dat…" at bounding box center [584, 335] width 1168 height 671
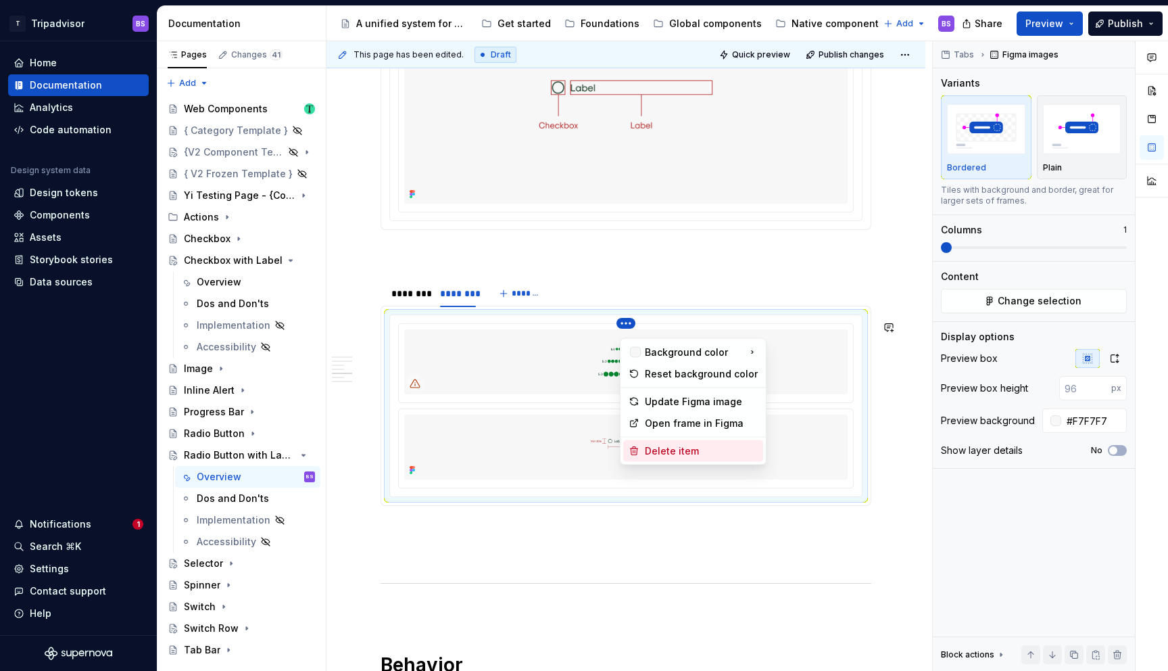
click at [683, 451] on div "Delete item" at bounding box center [701, 451] width 113 height 14
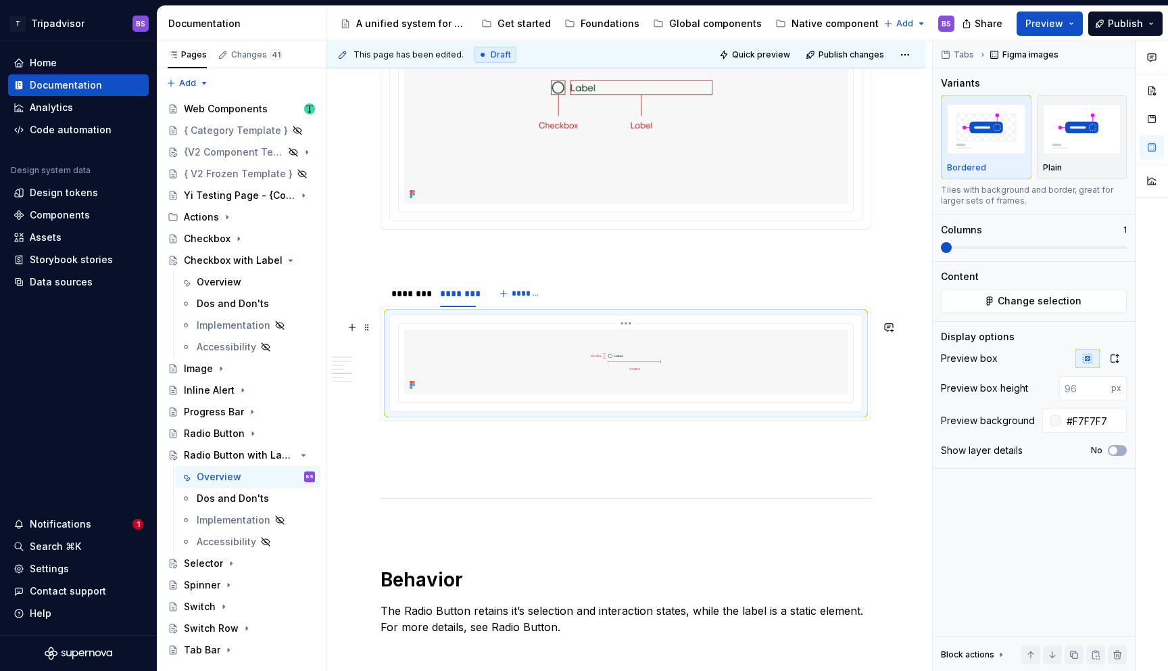
click at [711, 380] on img at bounding box center [626, 361] width 444 height 65
click at [1120, 358] on button "button" at bounding box center [1115, 358] width 24 height 19
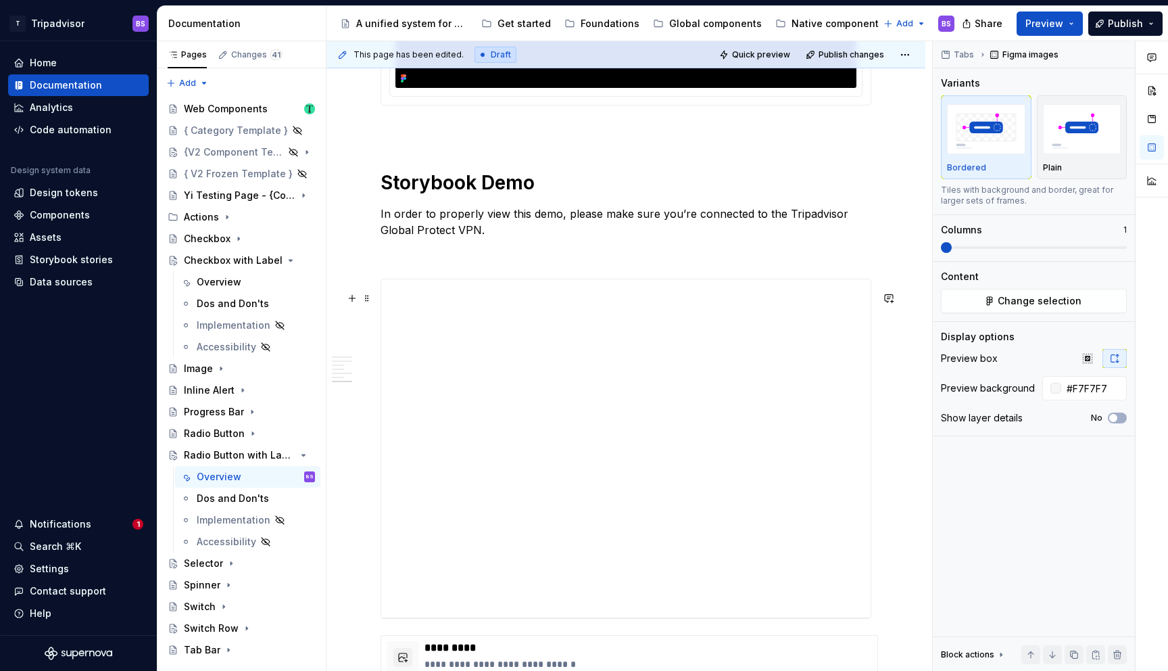
scroll to position [2129, 0]
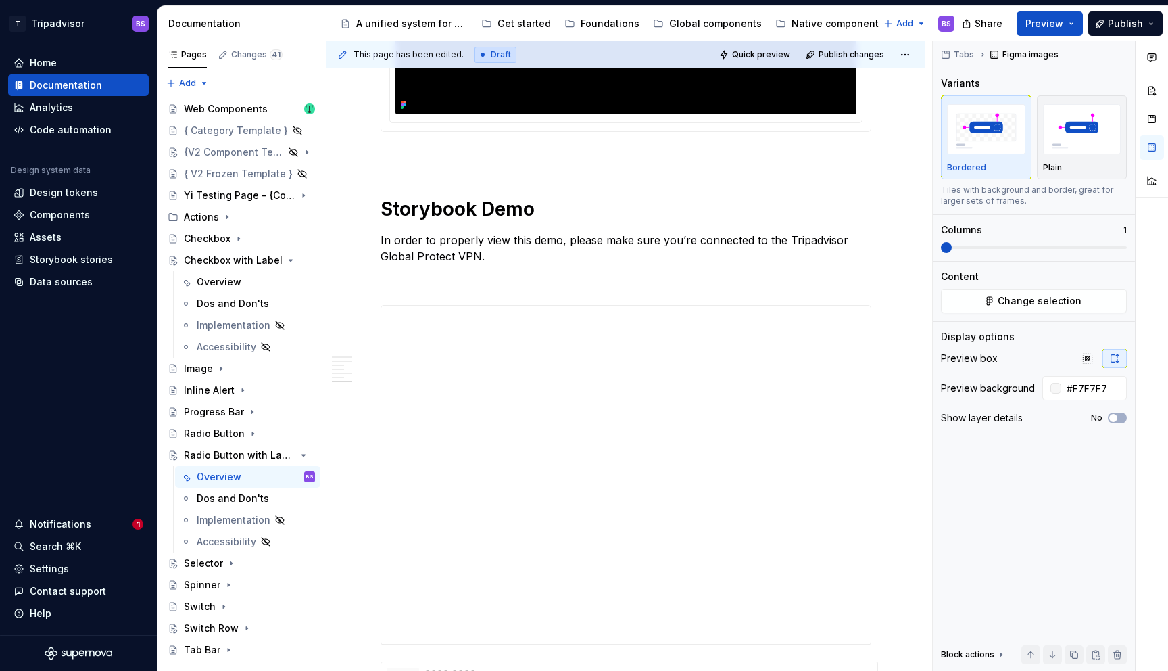
type textarea "*"
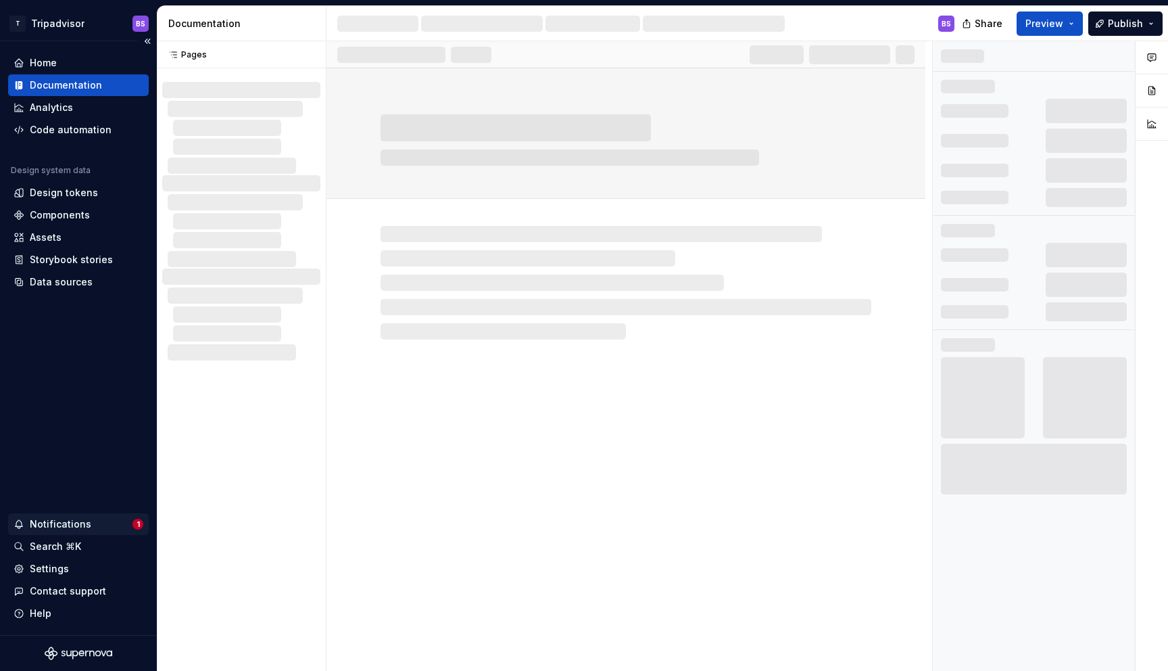
click at [75, 524] on div "Notifications" at bounding box center [61, 524] width 62 height 14
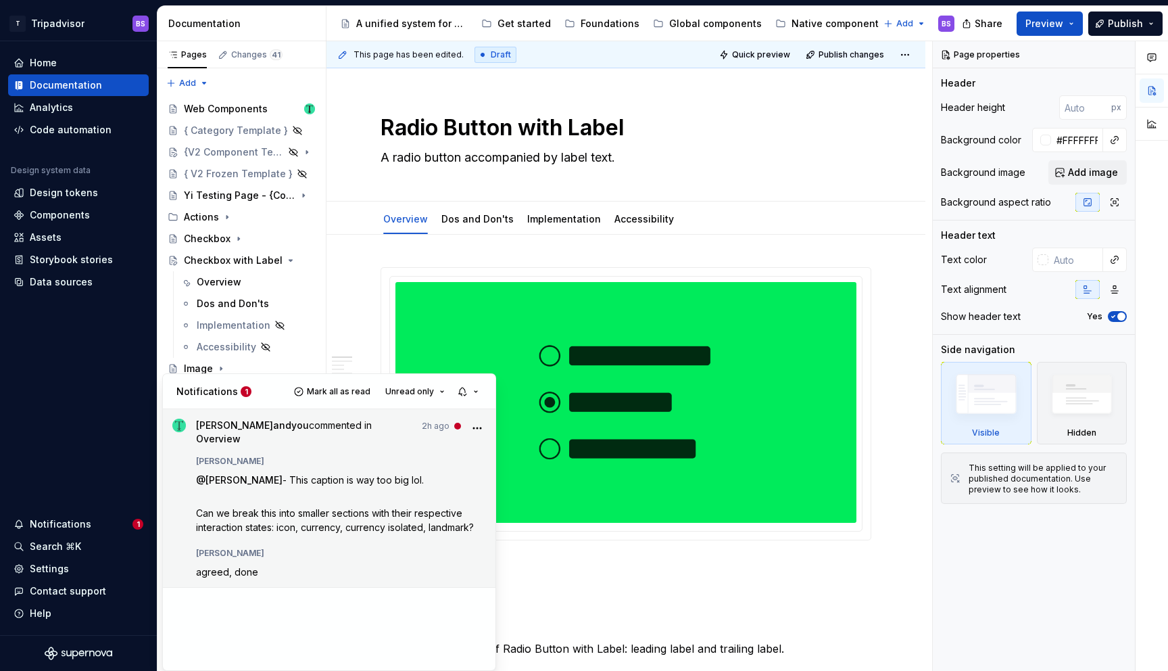
click at [204, 510] on p "Can we break this into smaller sections with their respective interaction state…" at bounding box center [341, 520] width 291 height 28
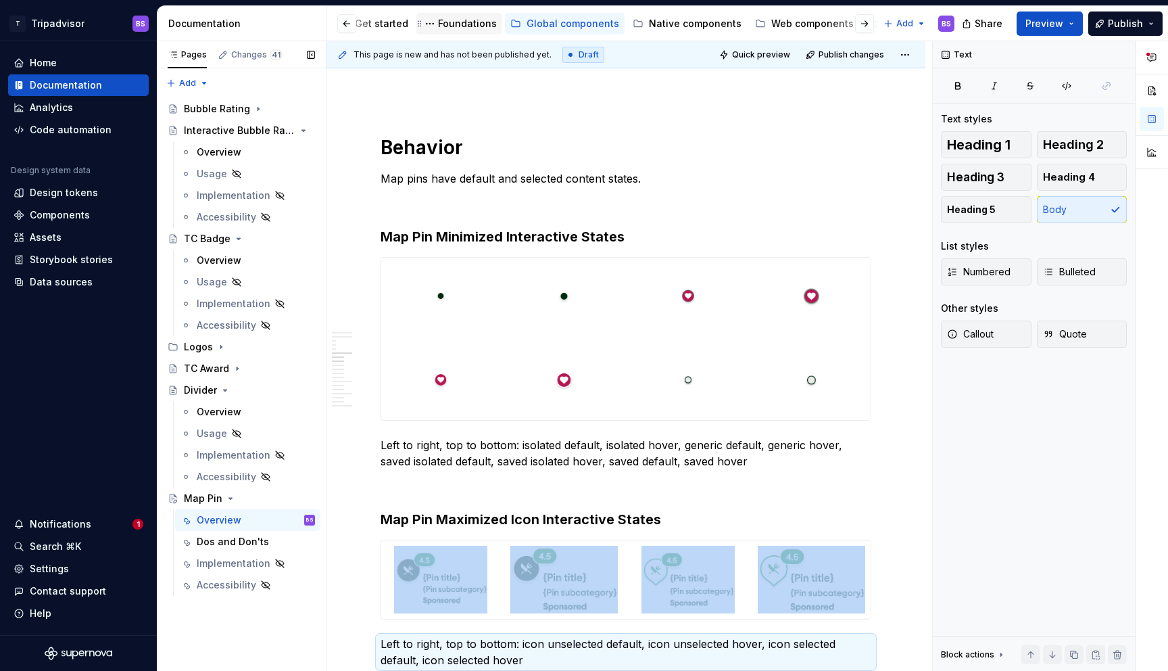
scroll to position [0, 144]
click at [778, 26] on div "Web components" at bounding box center [811, 24] width 82 height 14
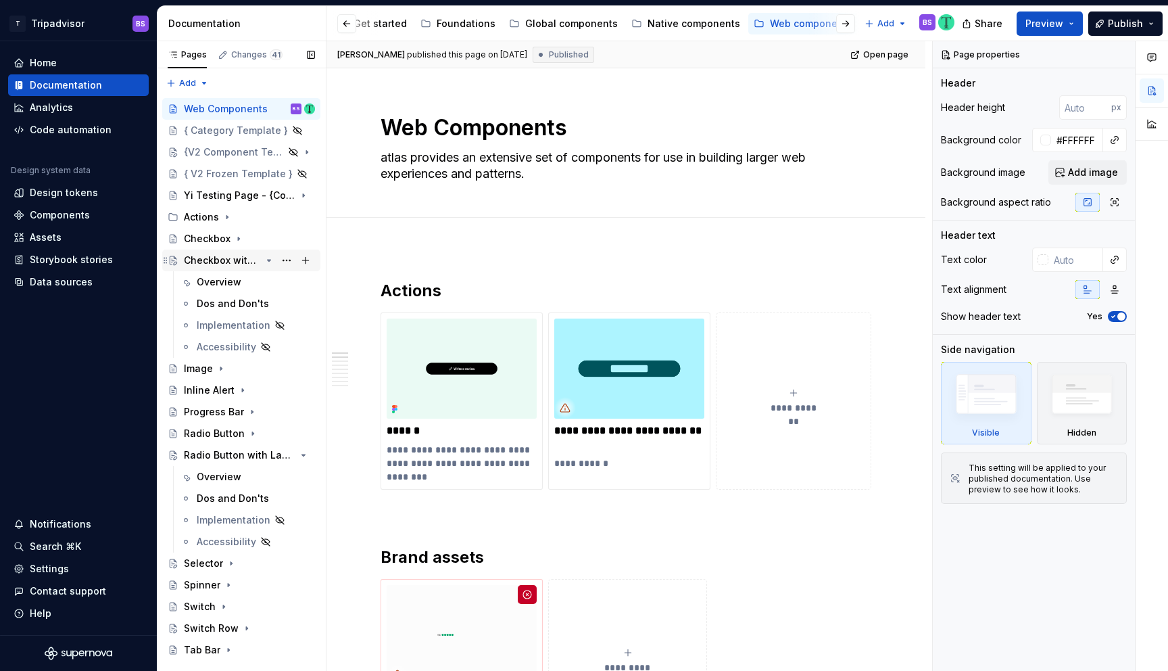
click at [234, 258] on div "Checkbox with Label" at bounding box center [222, 261] width 77 height 14
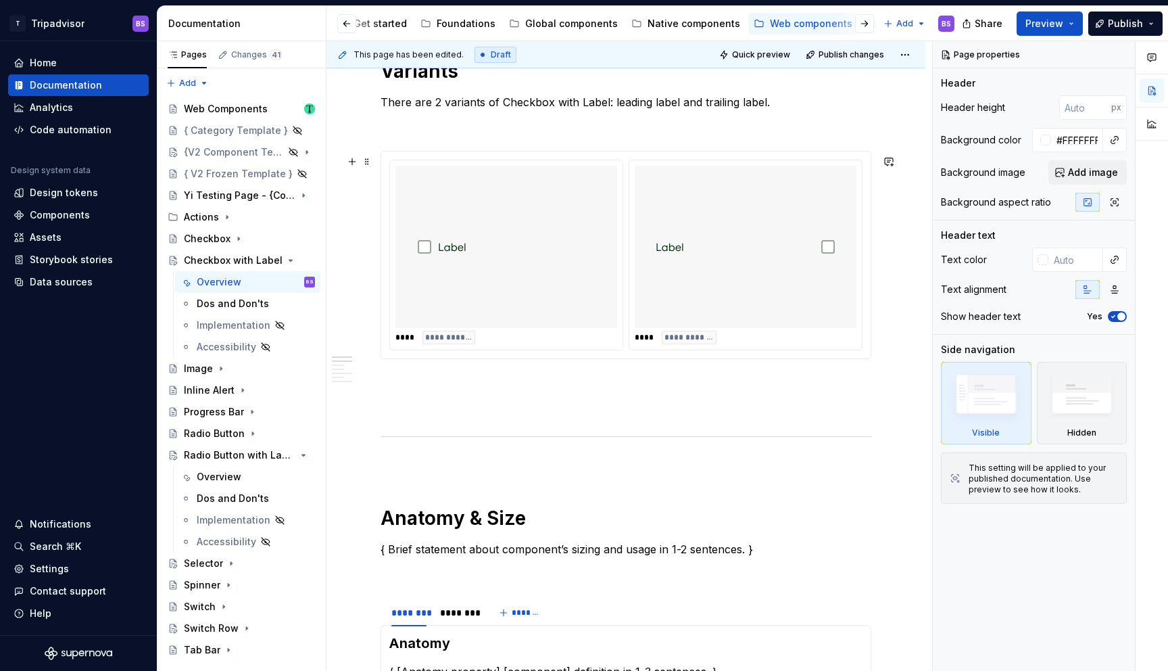
scroll to position [569, 0]
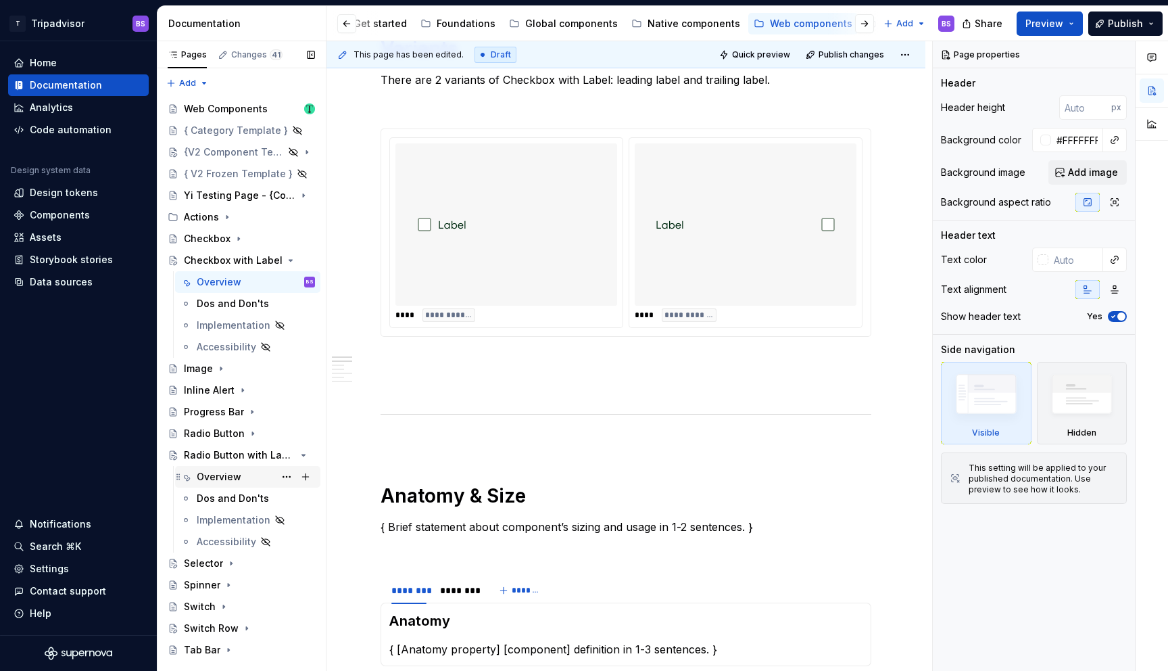
click at [227, 475] on div "Overview" at bounding box center [219, 477] width 45 height 14
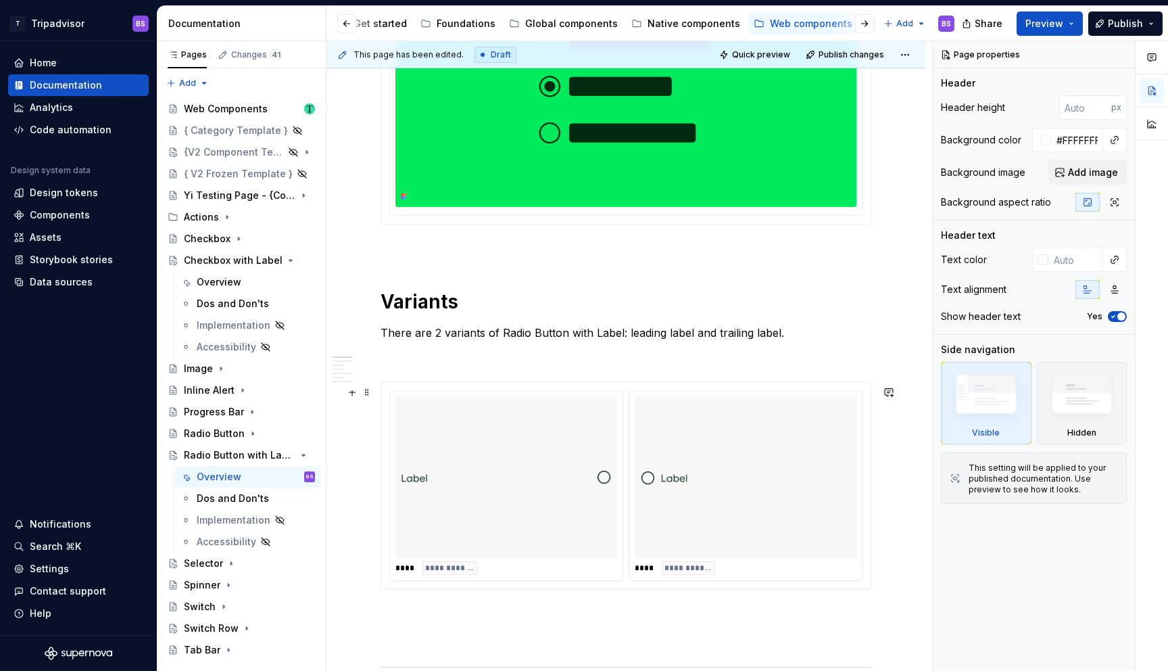
scroll to position [458, 0]
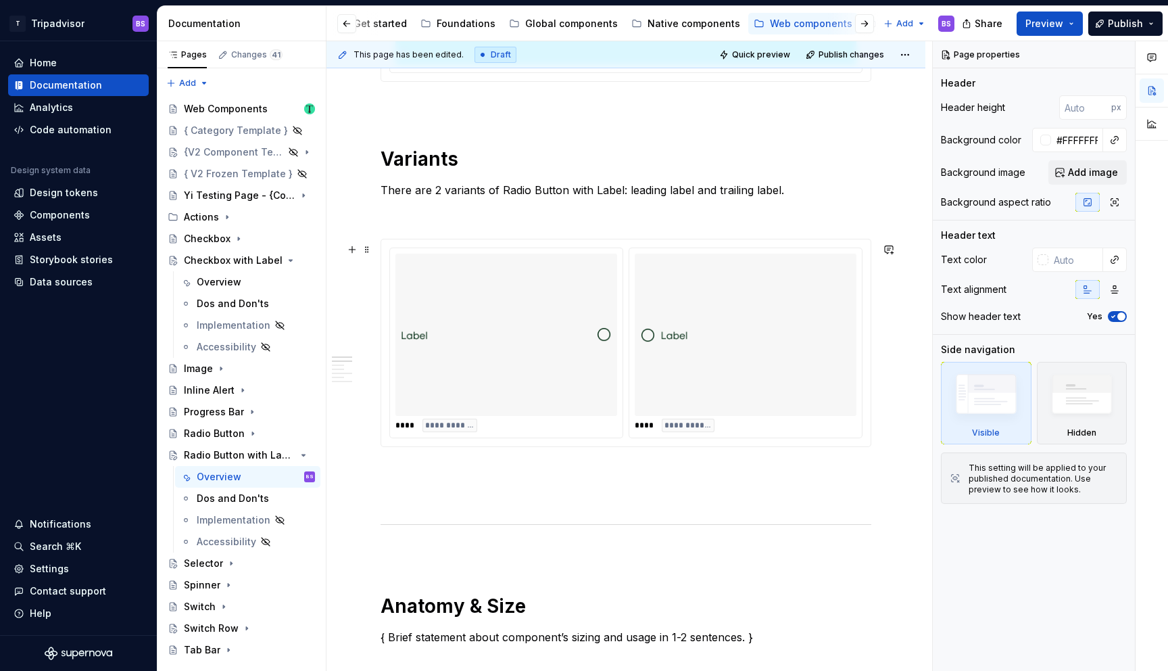
type textarea "*"
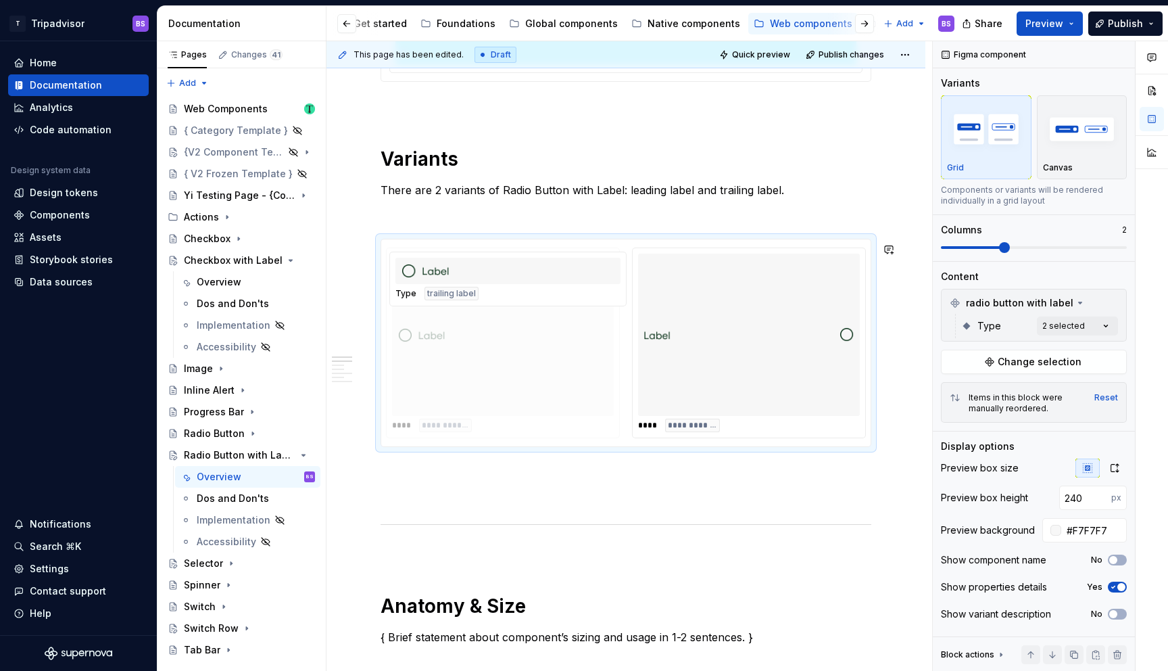
drag, startPoint x: 671, startPoint y: 321, endPoint x: 458, endPoint y: 328, distance: 213.8
click at [458, 328] on body "T Tripadvisor BS Home Documentation Analytics Code automation Design system dat…" at bounding box center [584, 335] width 1168 height 671
drag, startPoint x: 682, startPoint y: 343, endPoint x: 502, endPoint y: 360, distance: 180.0
click at [502, 360] on body "T Tripadvisor BS Home Documentation Analytics Code automation Design system dat…" at bounding box center [584, 335] width 1168 height 671
drag, startPoint x: 709, startPoint y: 369, endPoint x: 542, endPoint y: 376, distance: 166.5
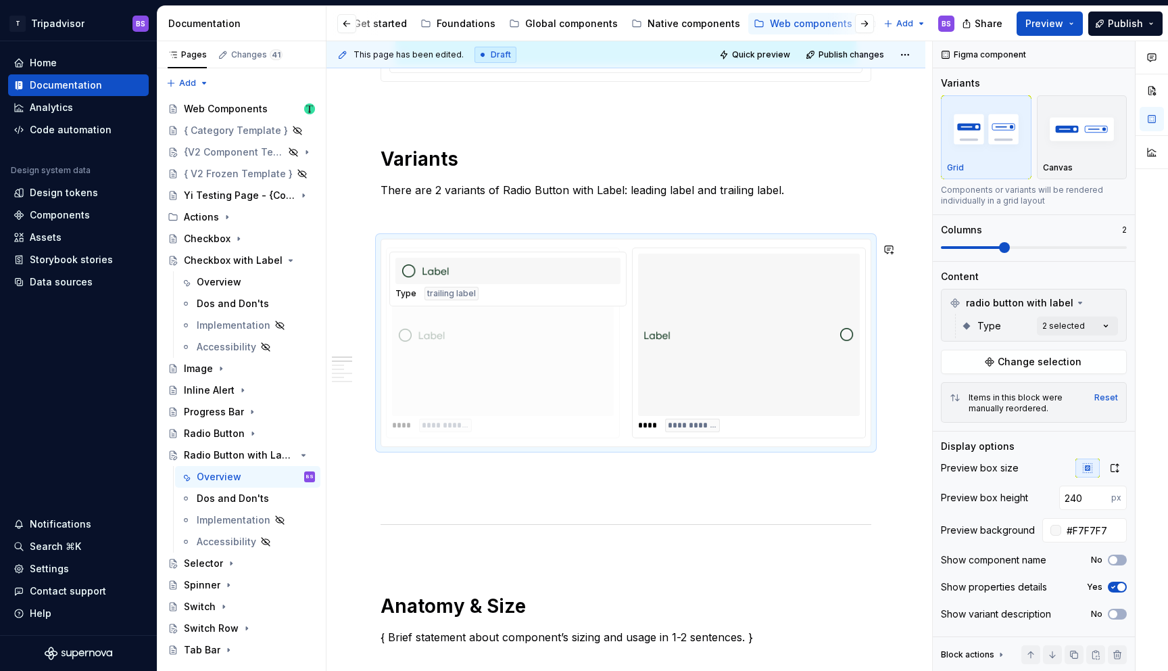
click at [542, 376] on body "T Tripadvisor BS Home Documentation Analytics Code automation Design system dat…" at bounding box center [584, 335] width 1168 height 671
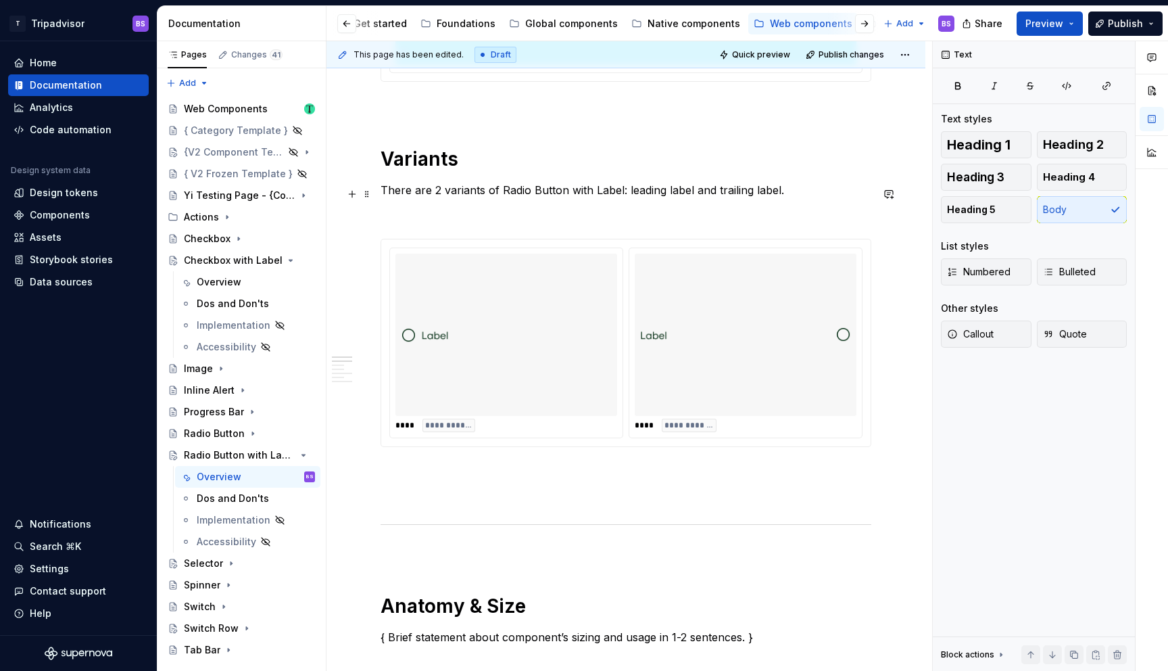
click at [663, 197] on p "There are 2 variants of Radio Button with Label: leading label and trailing lab…" at bounding box center [626, 190] width 491 height 16
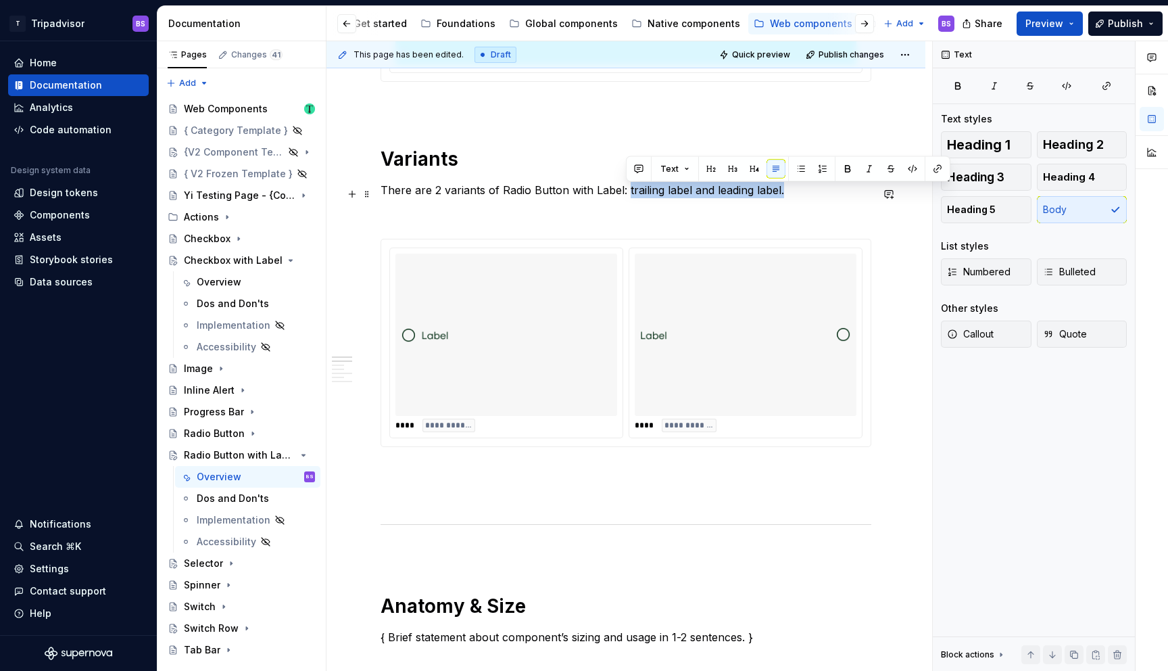
drag, startPoint x: 625, startPoint y: 193, endPoint x: 800, endPoint y: 195, distance: 174.5
click at [800, 195] on p "There are 2 variants of Radio Button with Label: trailing label and leading lab…" at bounding box center [626, 190] width 491 height 16
copy p "trailing label and leading label."
click at [220, 263] on div "Checkbox with Label" at bounding box center [222, 261] width 77 height 14
click at [225, 282] on div "Overview" at bounding box center [219, 282] width 45 height 14
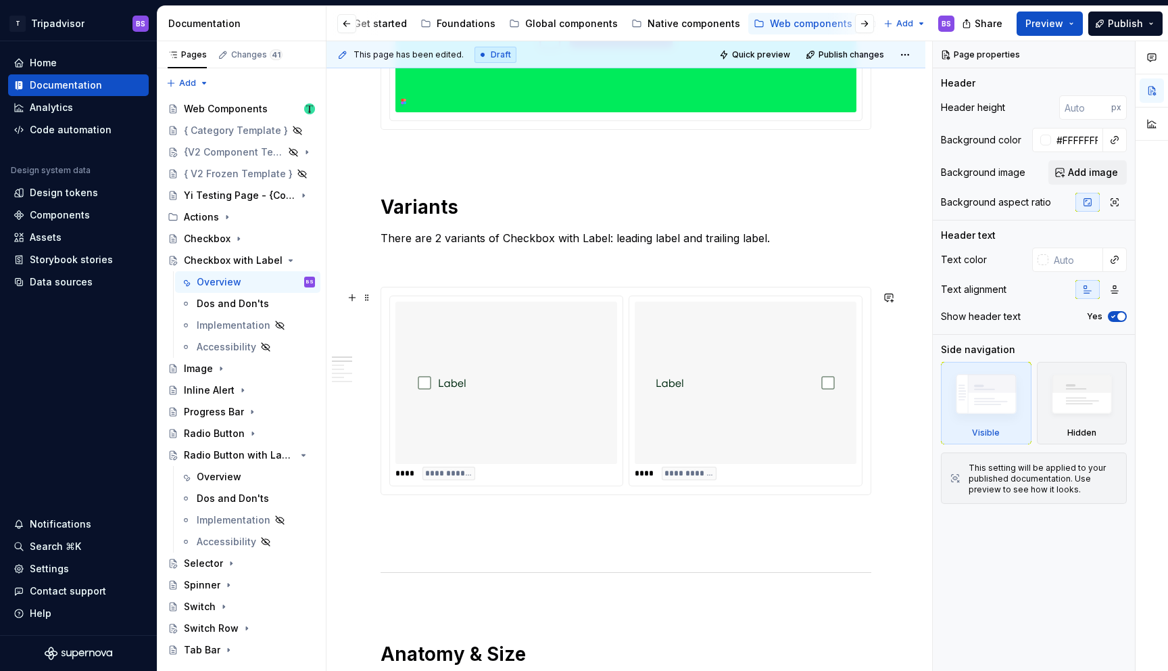
scroll to position [439, 0]
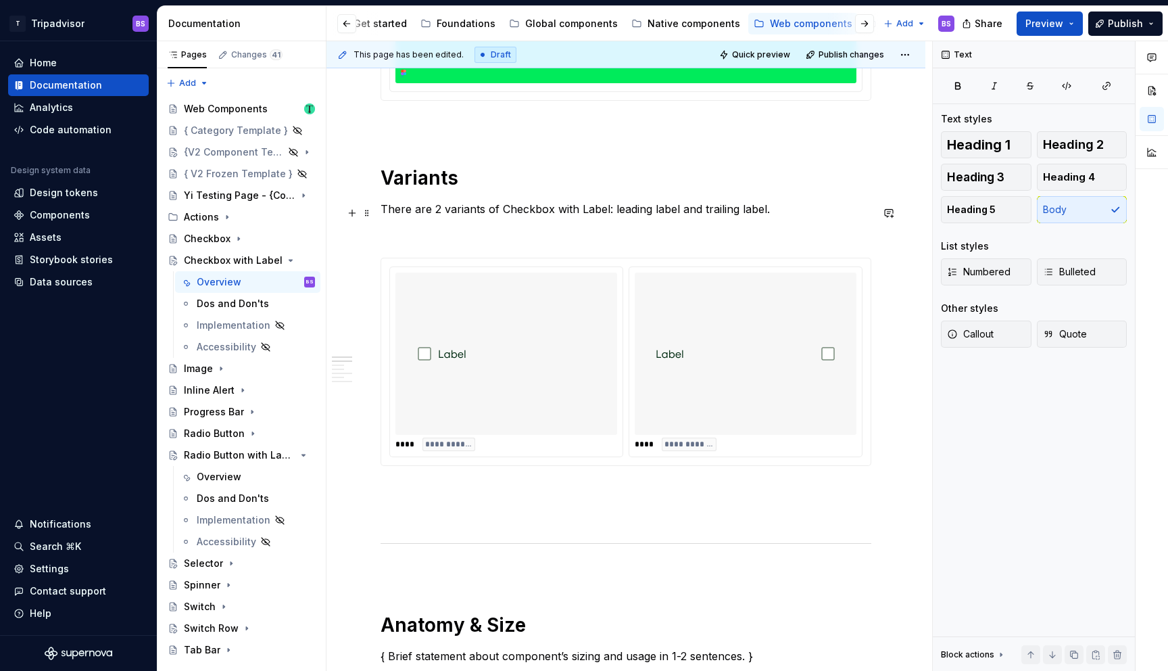
click at [610, 212] on p "There are 2 variants of Checkbox with Label: leading label and trailing label." at bounding box center [626, 209] width 491 height 16
click at [287, 259] on button "Page tree" at bounding box center [286, 260] width 19 height 19
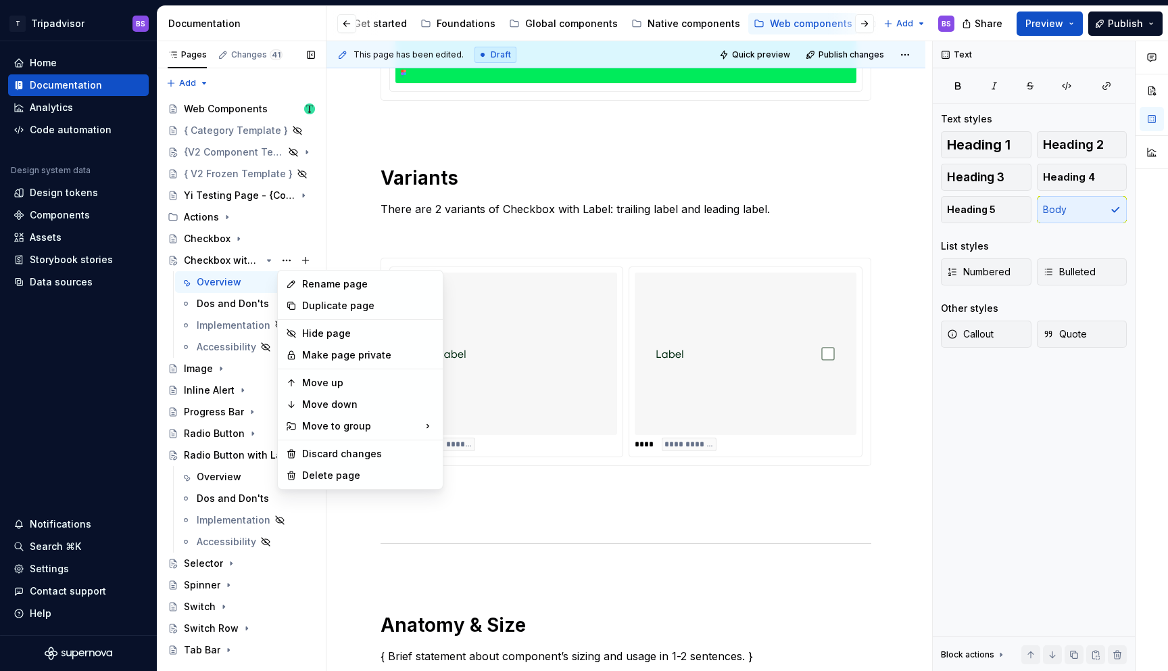
click at [268, 260] on div "Pages Changes 41 Add Accessibility guide for tree Page tree. Navigate the tree …" at bounding box center [241, 356] width 169 height 630
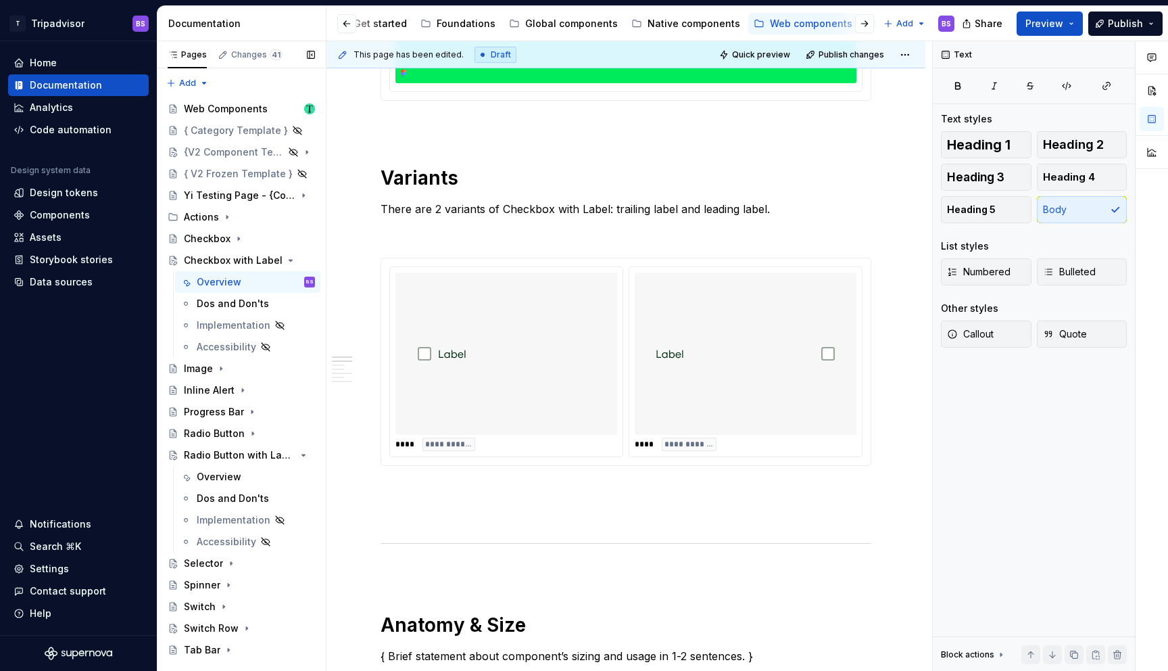
click at [289, 260] on icon "Page tree" at bounding box center [290, 260] width 3 height 1
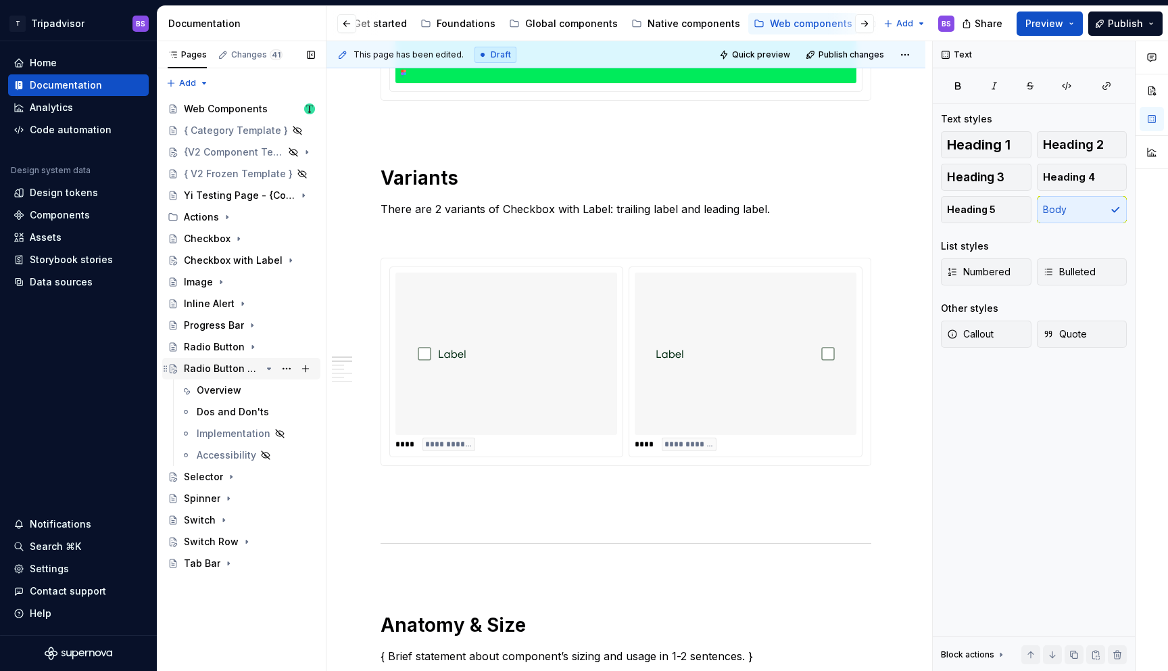
click at [268, 366] on icon "Page tree" at bounding box center [269, 368] width 11 height 11
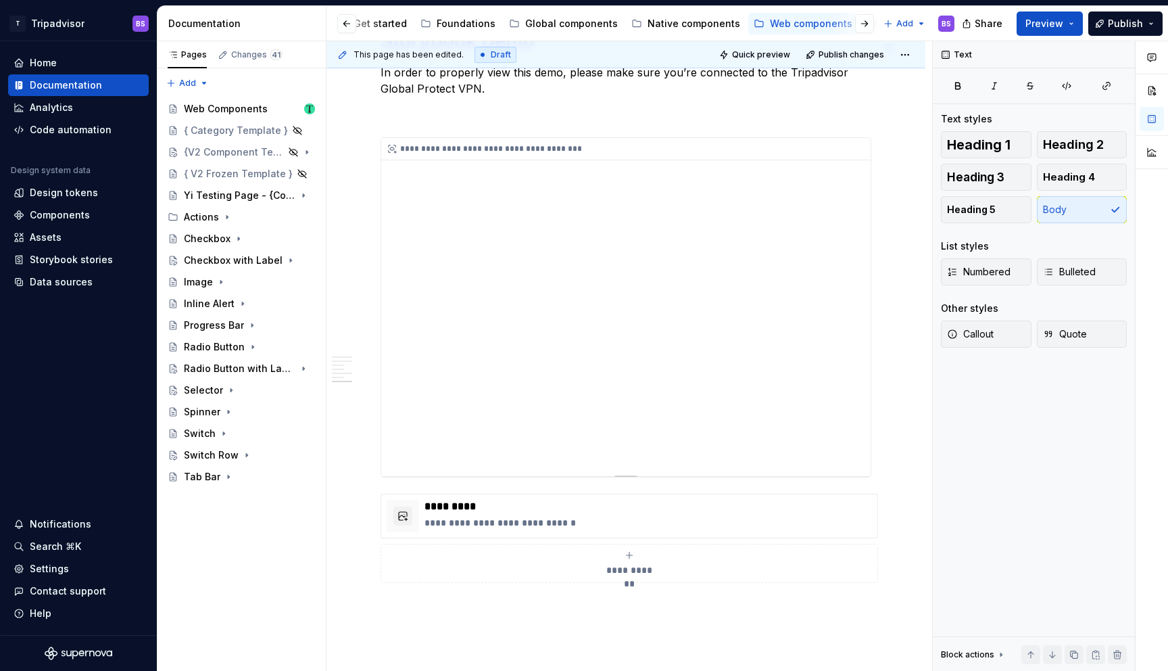
scroll to position [1771, 0]
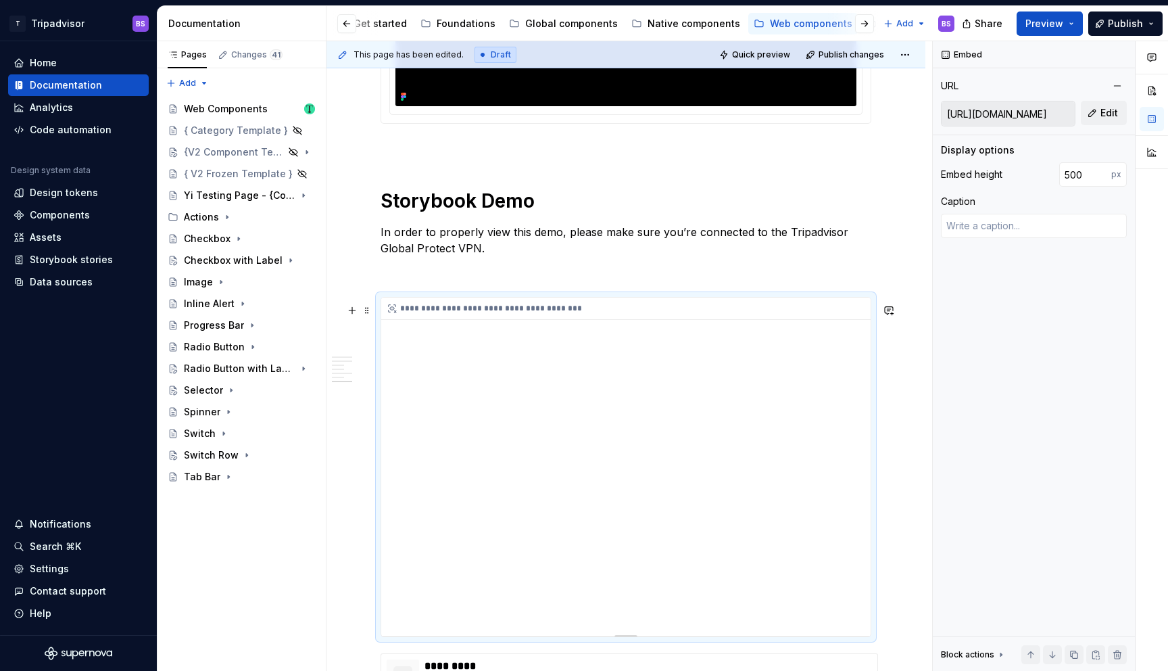
click at [653, 394] on div "**********" at bounding box center [626, 467] width 490 height 338
click at [1101, 116] on span "Edit" at bounding box center [1110, 113] width 18 height 14
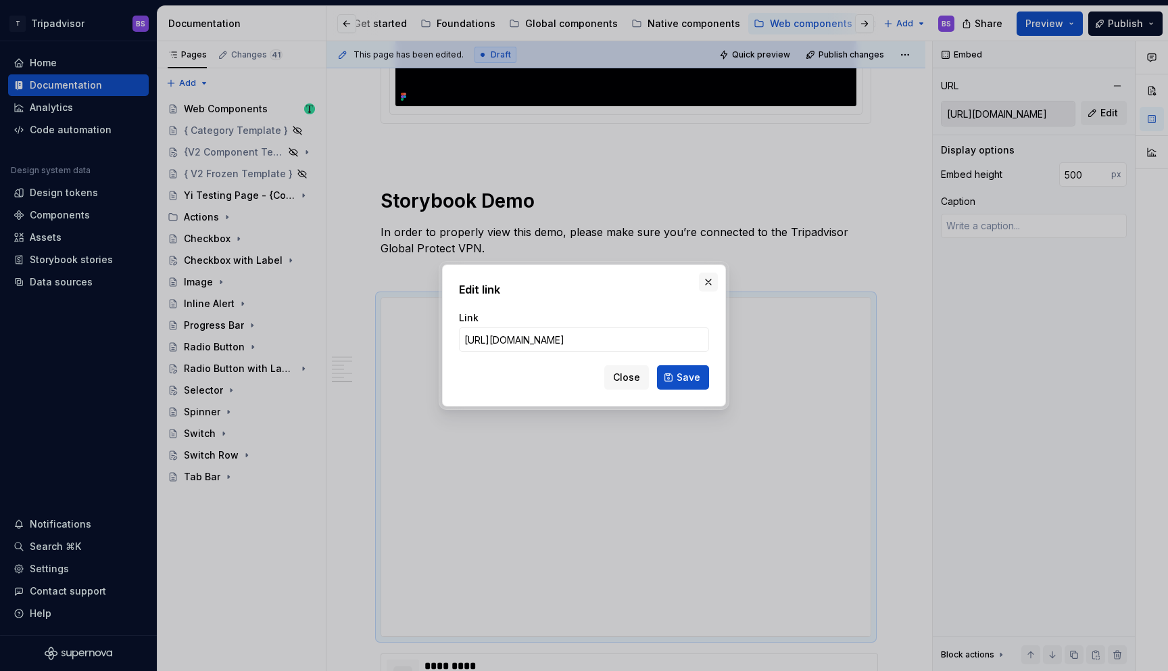
click at [708, 285] on button "button" at bounding box center [708, 281] width 19 height 19
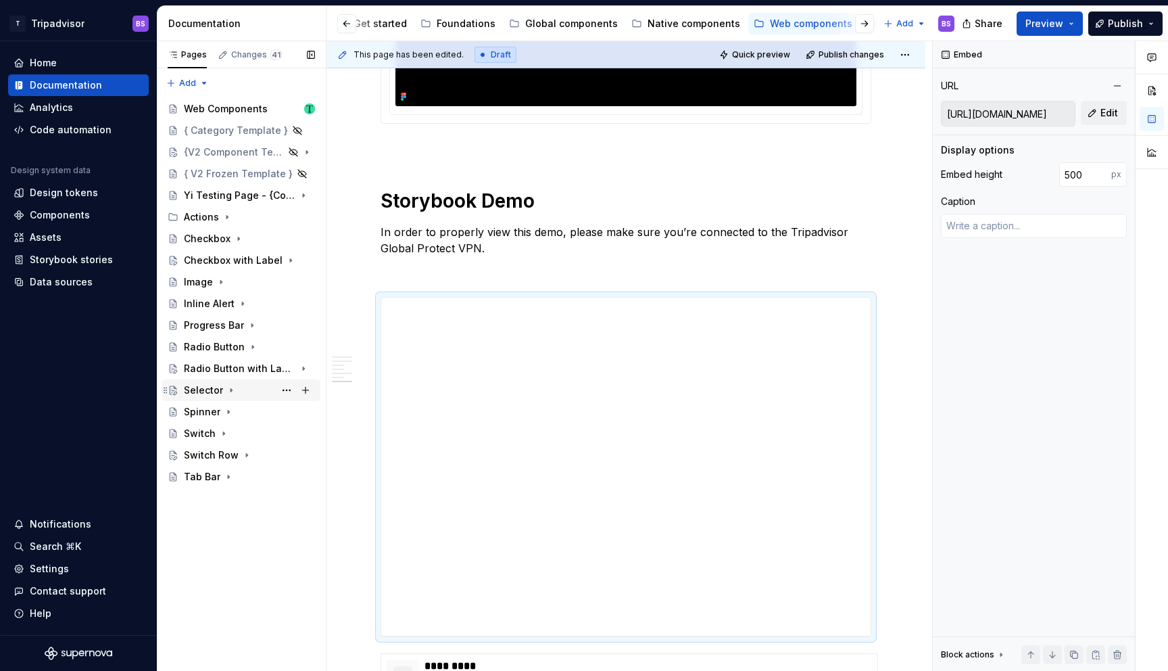
click at [226, 387] on icon "Page tree" at bounding box center [231, 390] width 11 height 11
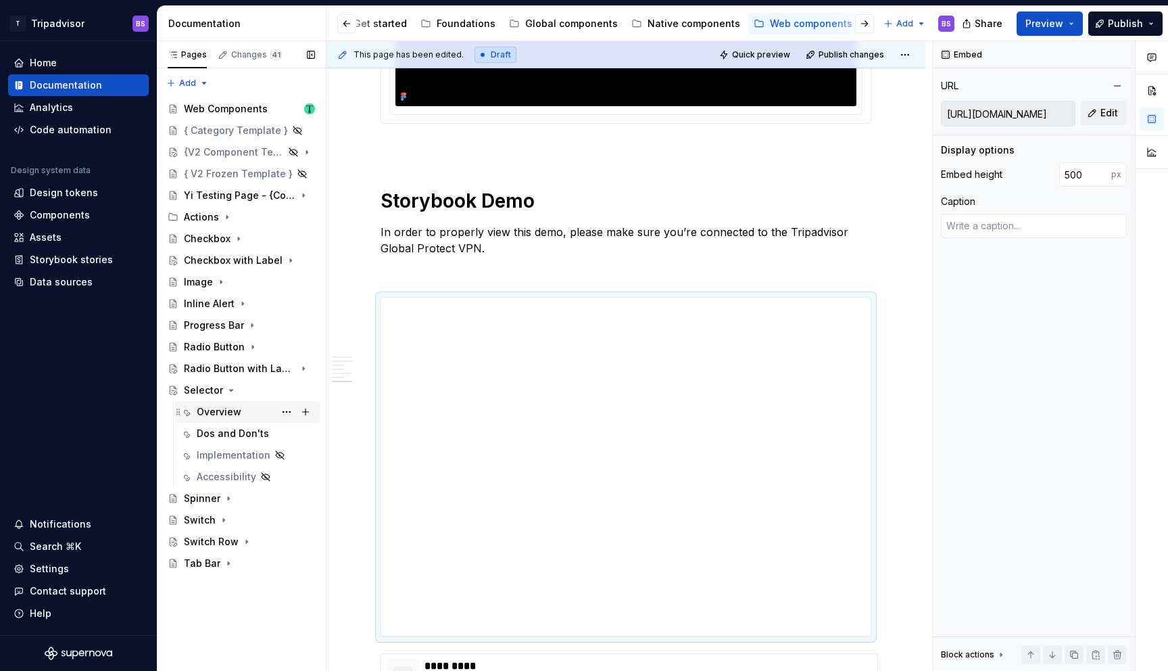
click at [234, 414] on div "Overview" at bounding box center [219, 412] width 45 height 14
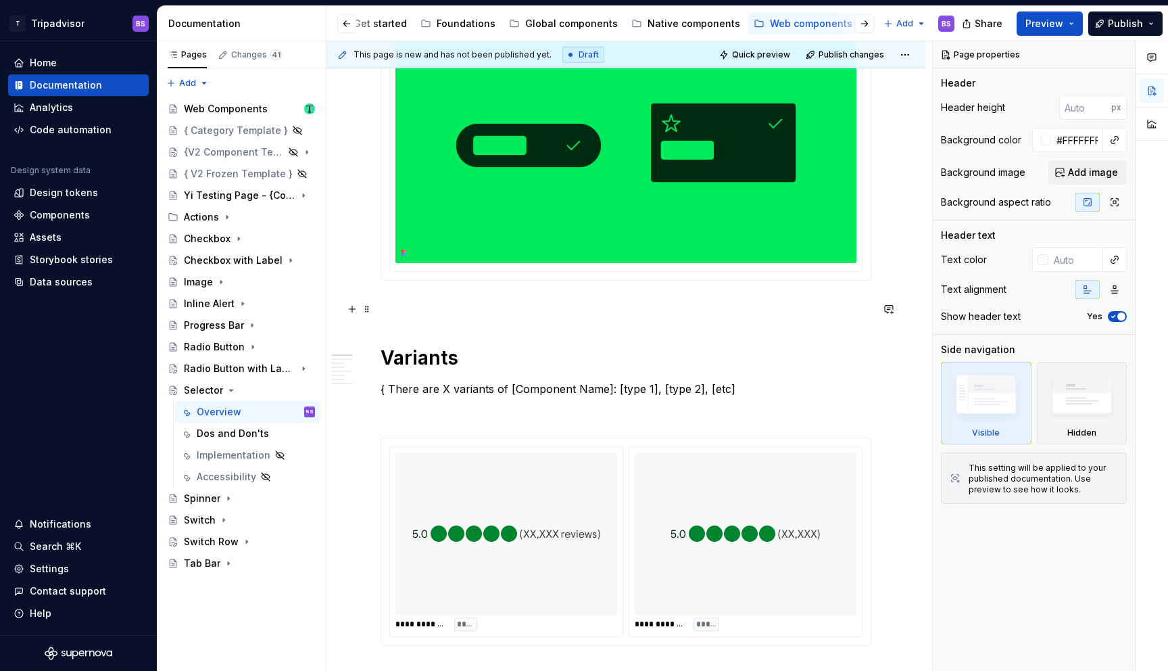
scroll to position [227, 0]
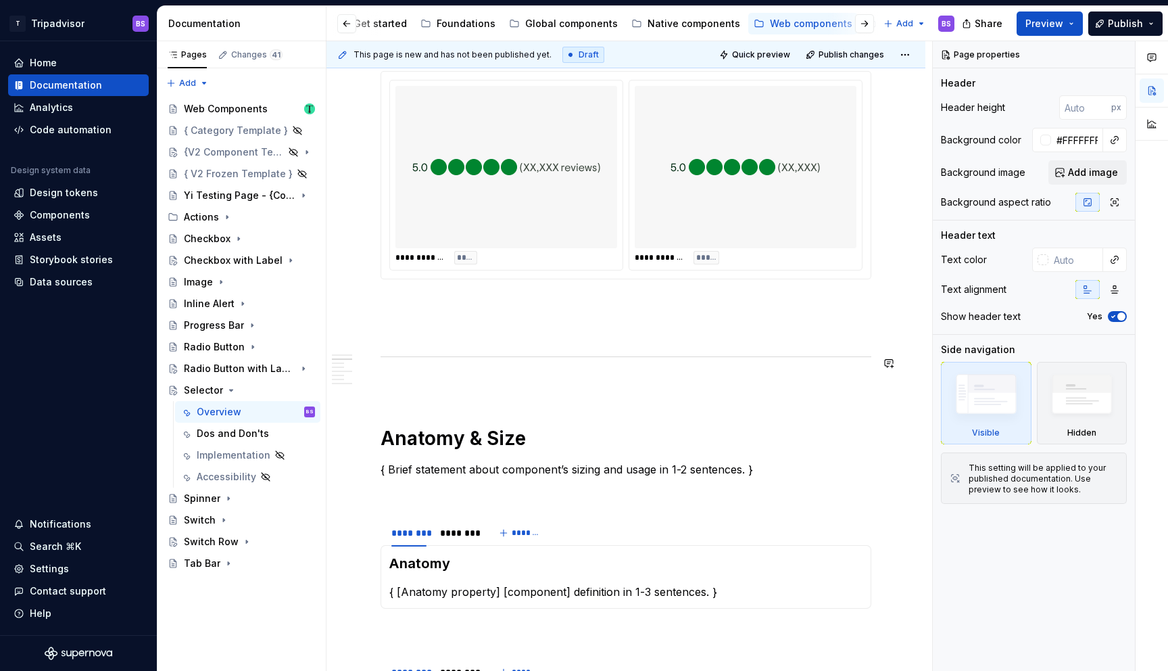
type textarea "*"
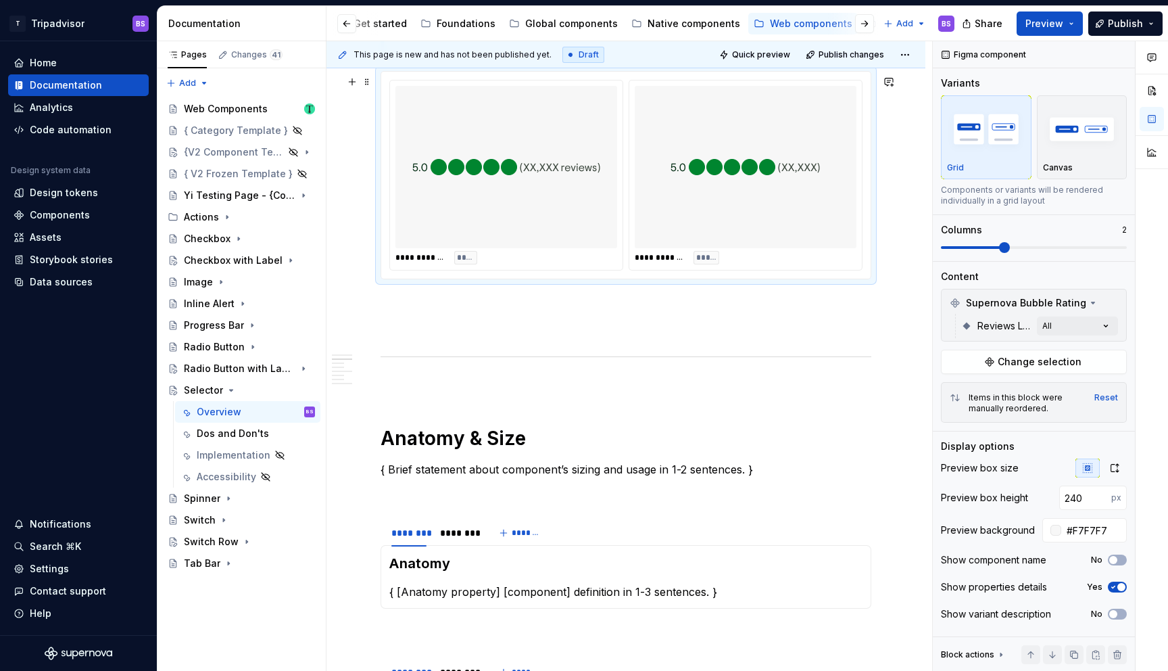
click at [596, 204] on img at bounding box center [506, 166] width 189 height 151
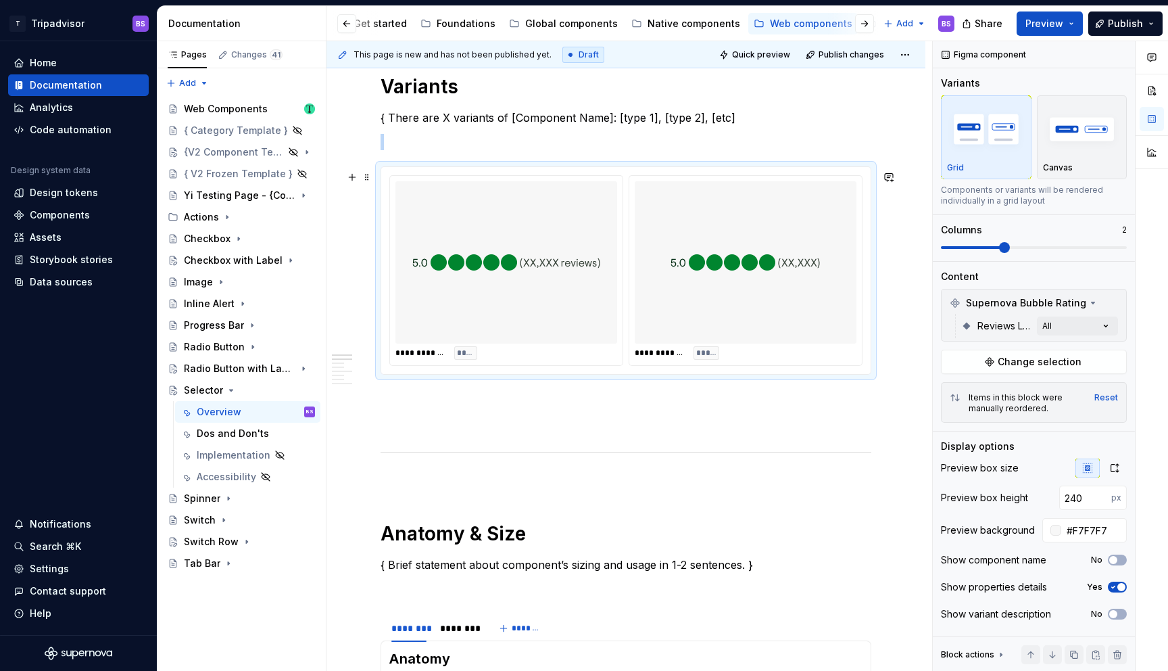
scroll to position [560, 0]
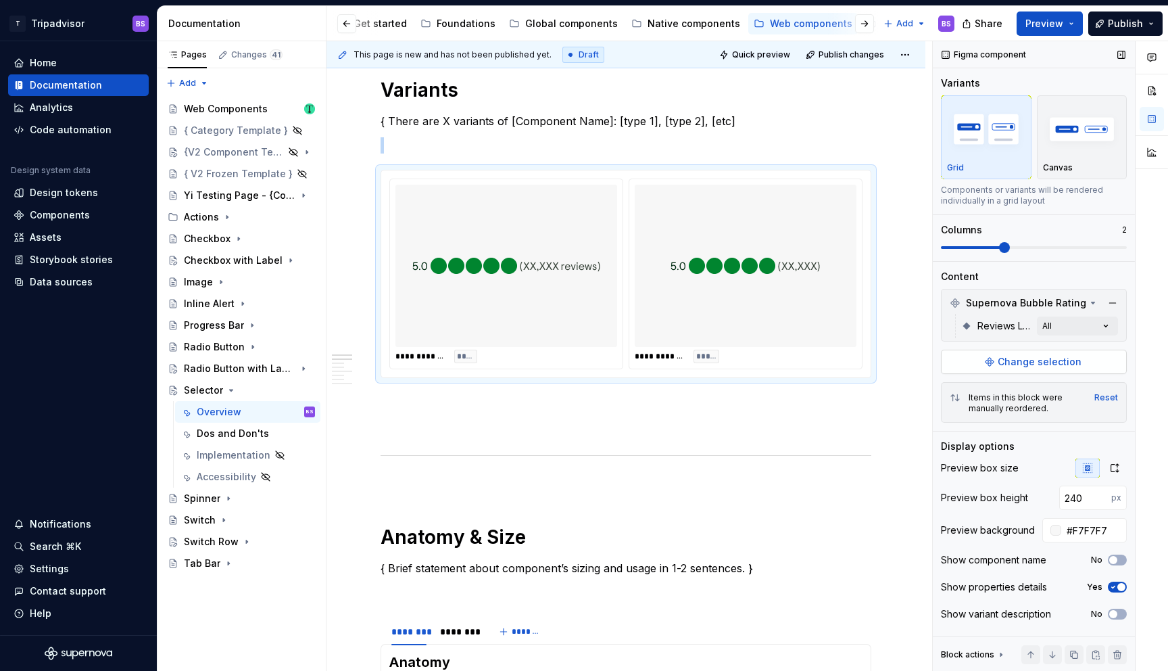
click at [1038, 359] on span "Change selection" at bounding box center [1040, 362] width 84 height 14
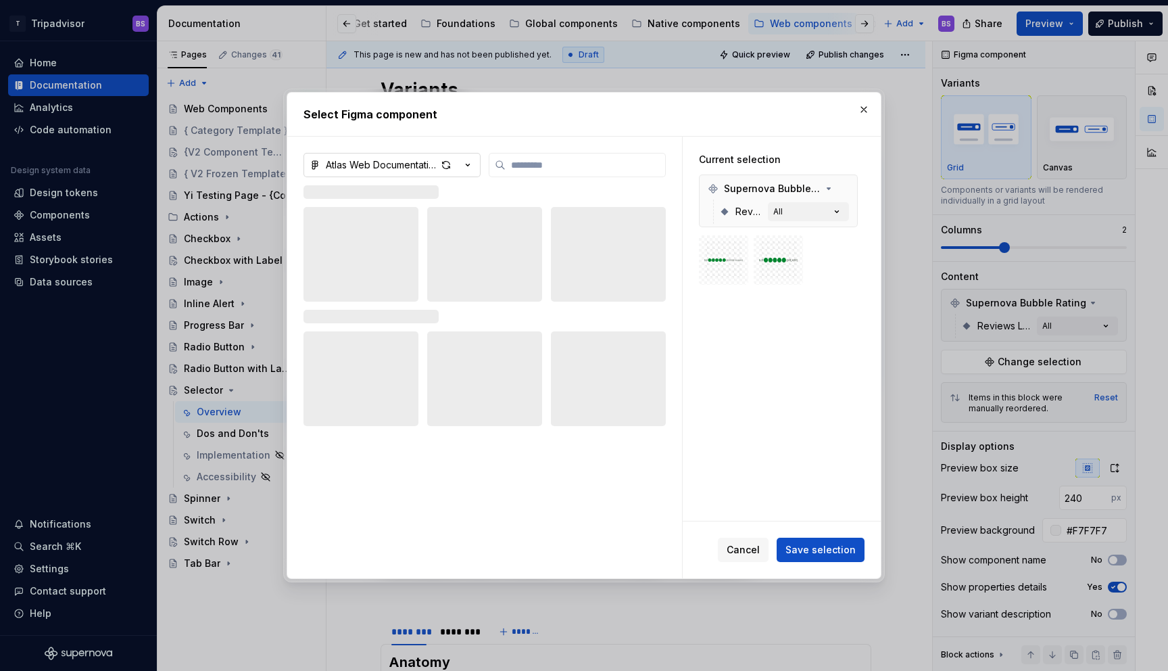
click at [458, 166] on div "button" at bounding box center [456, 165] width 38 height 19
click at [467, 163] on div "Select Figma component Atlas Web Documentation Current selection Supernova Bubb…" at bounding box center [584, 335] width 1168 height 671
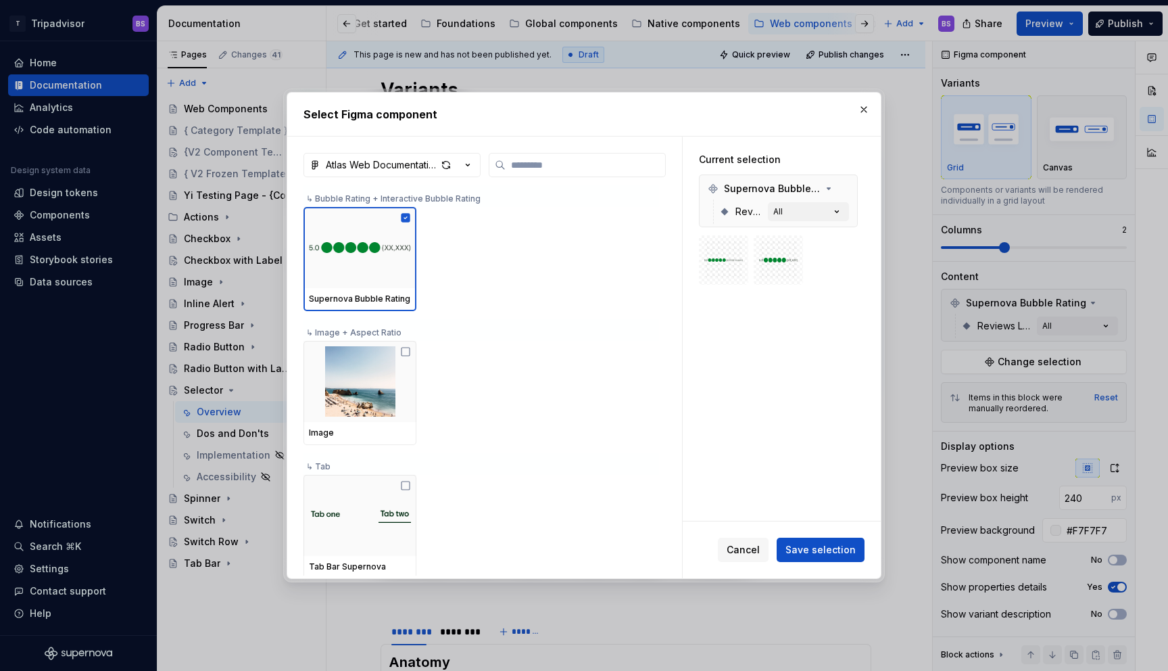
click at [467, 163] on icon "button" at bounding box center [468, 165] width 14 height 14
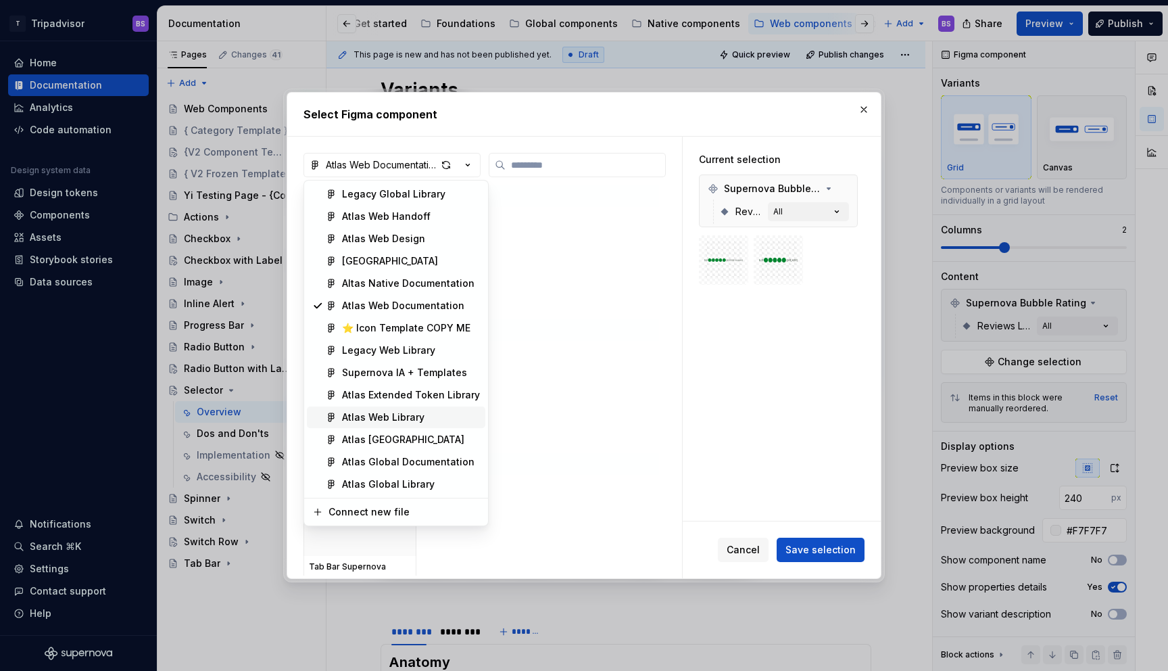
click at [414, 420] on div "Atlas Web Library" at bounding box center [383, 417] width 82 height 14
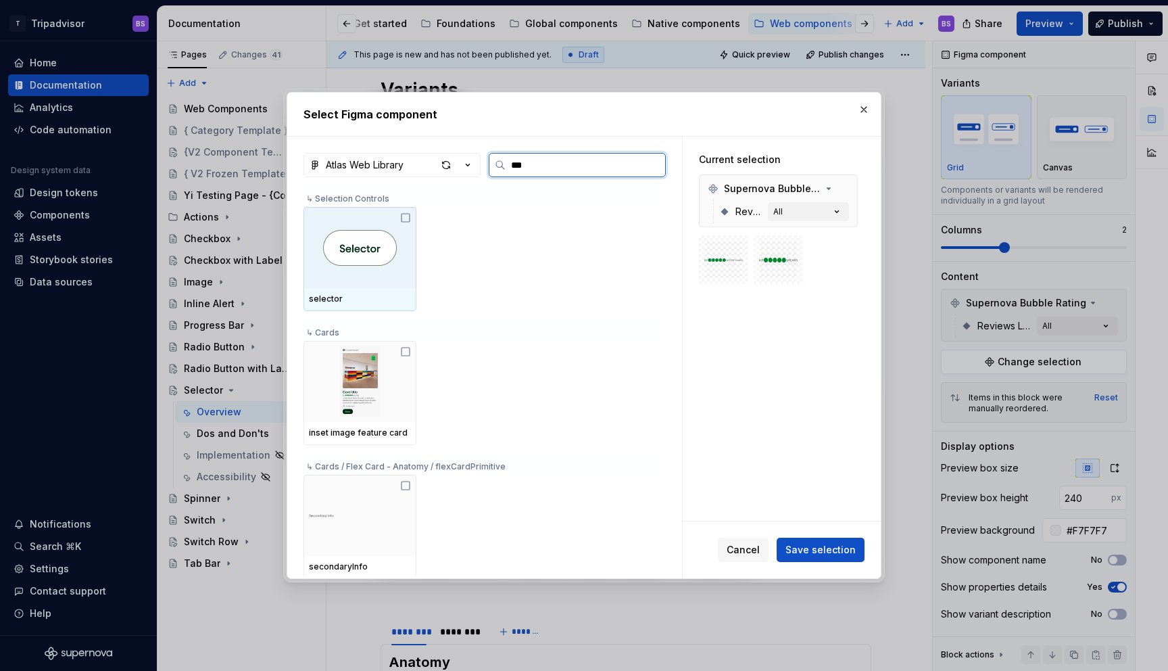
type input "****"
click at [374, 277] on div at bounding box center [360, 247] width 113 height 81
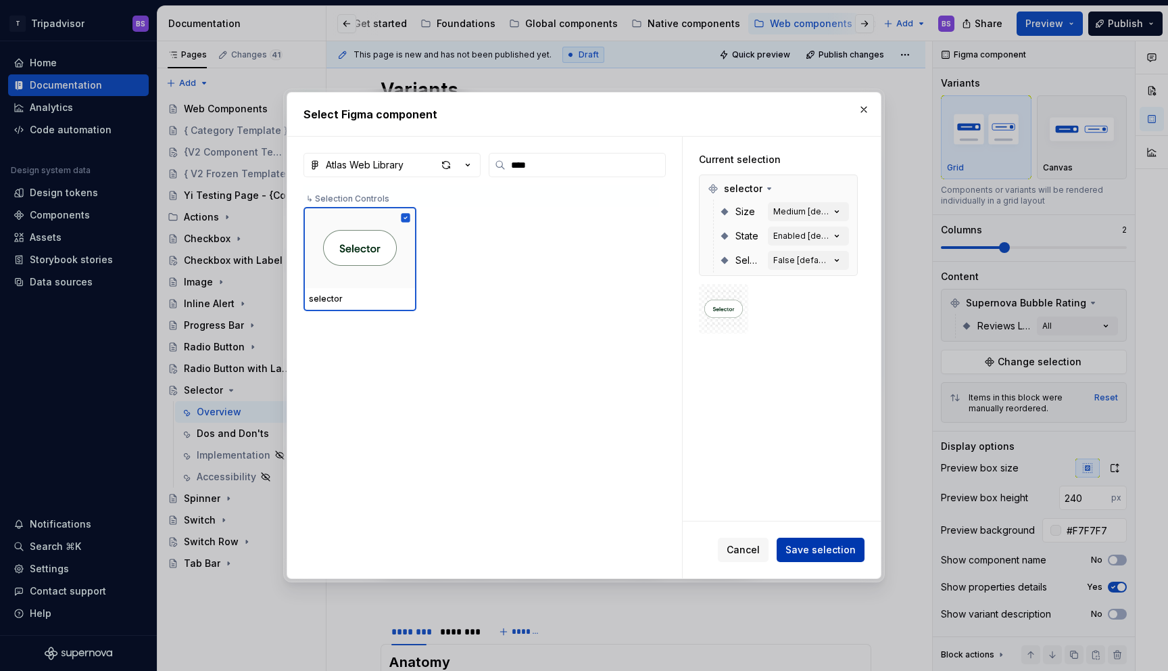
click at [820, 546] on span "Save selection" at bounding box center [821, 550] width 70 height 14
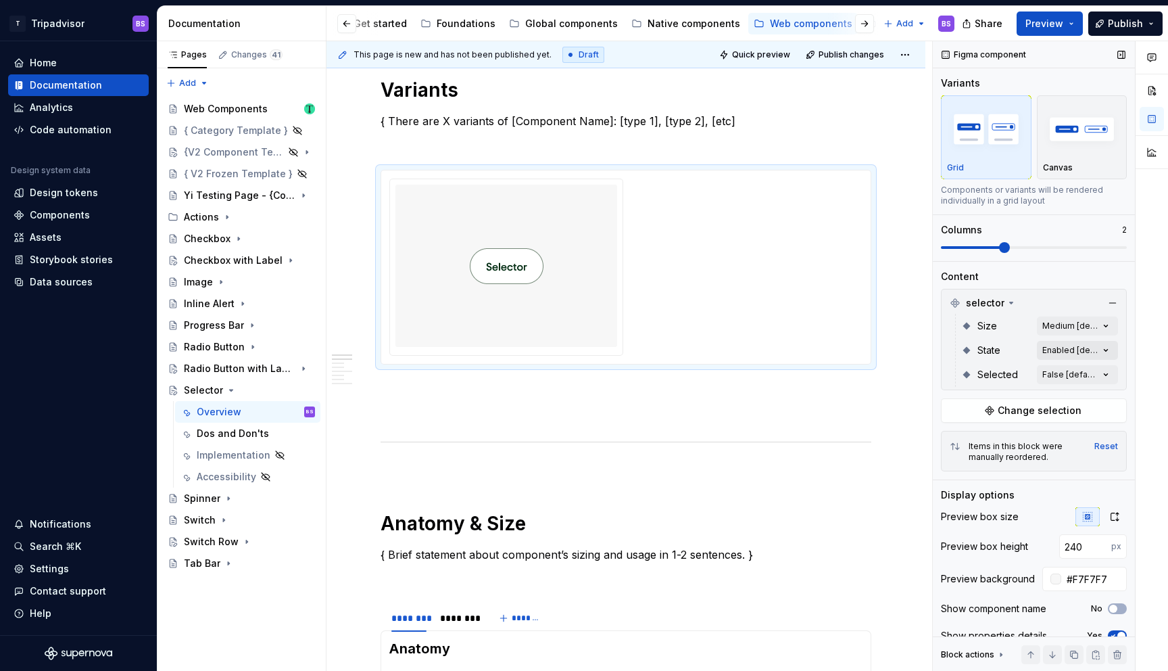
type textarea "*"
click at [1085, 323] on div "Comments Open comments No comments yet Select ‘Comment’ from the block context …" at bounding box center [1050, 356] width 235 height 630
click at [980, 391] on span "Medium" at bounding box center [980, 391] width 38 height 14
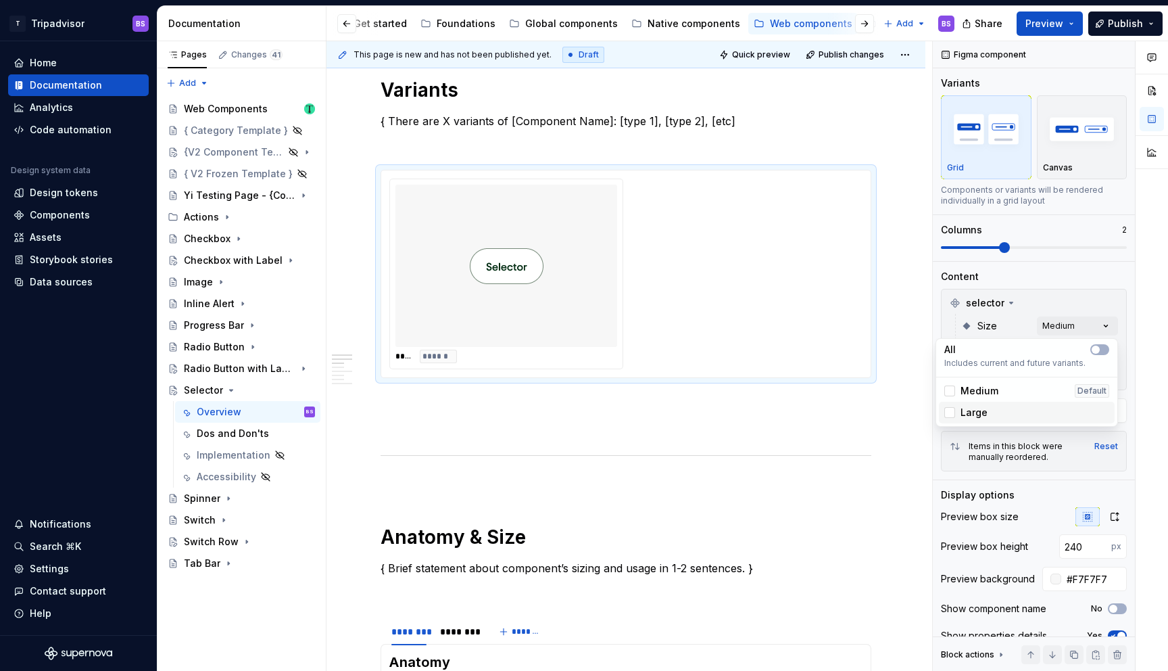
click at [972, 409] on span "Large" at bounding box center [974, 413] width 27 height 14
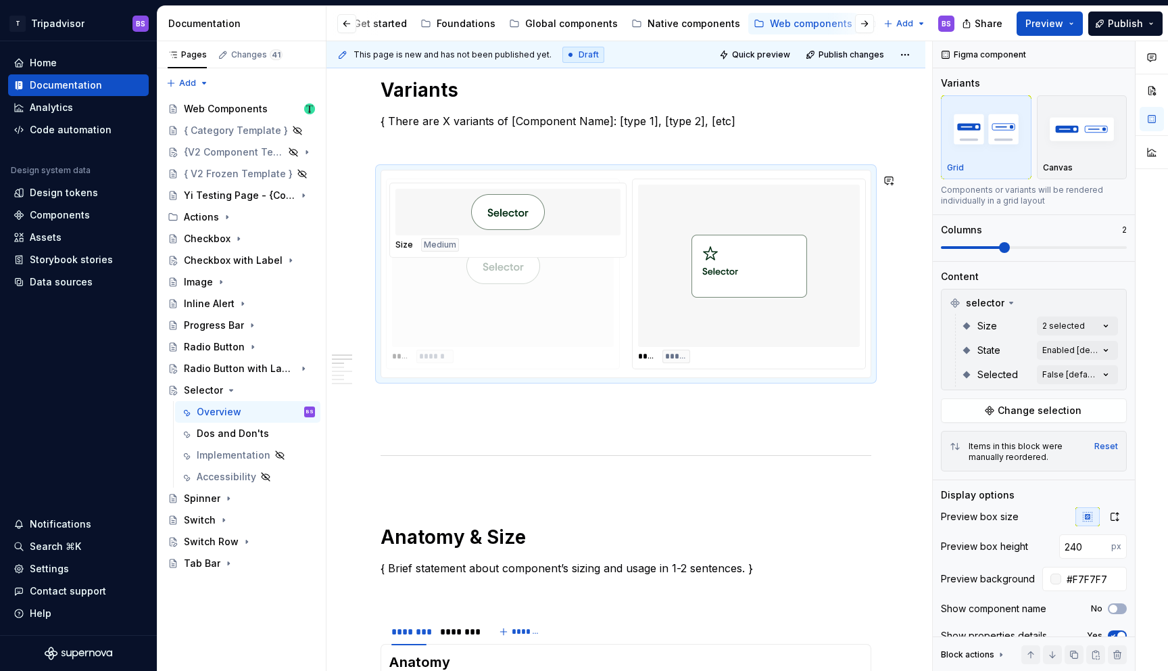
drag, startPoint x: 735, startPoint y: 261, endPoint x: 548, endPoint y: 277, distance: 188.0
click at [548, 277] on body "T Tripadvisor BS Home Documentation Analytics Code automation Design system dat…" at bounding box center [584, 335] width 1168 height 671
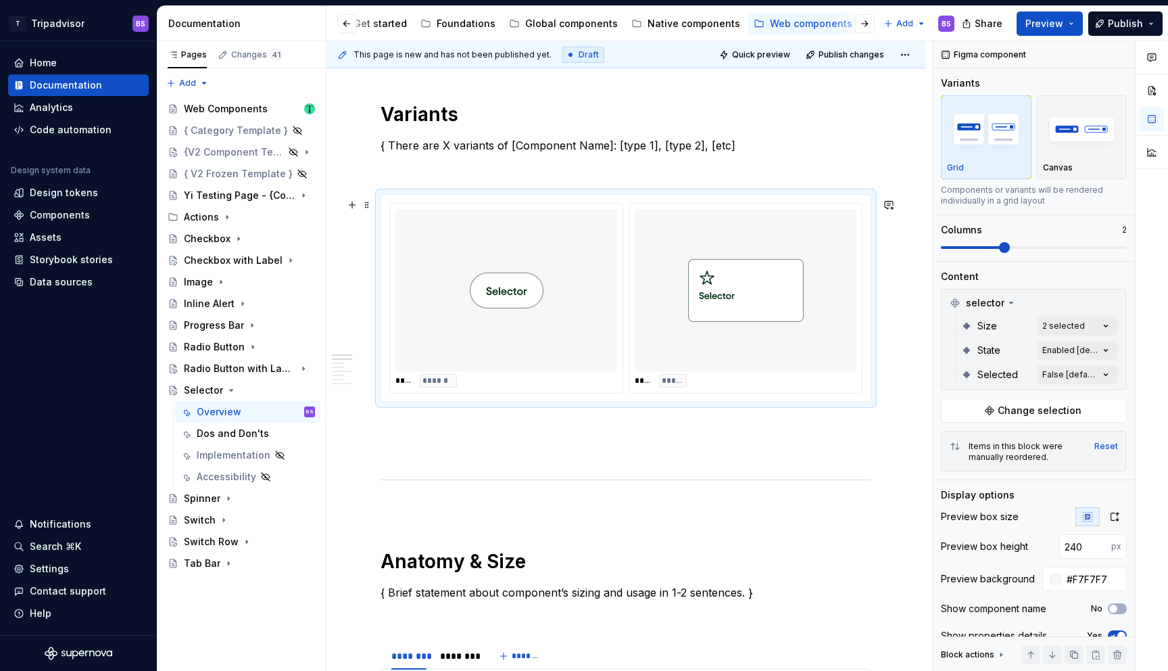
scroll to position [504, 0]
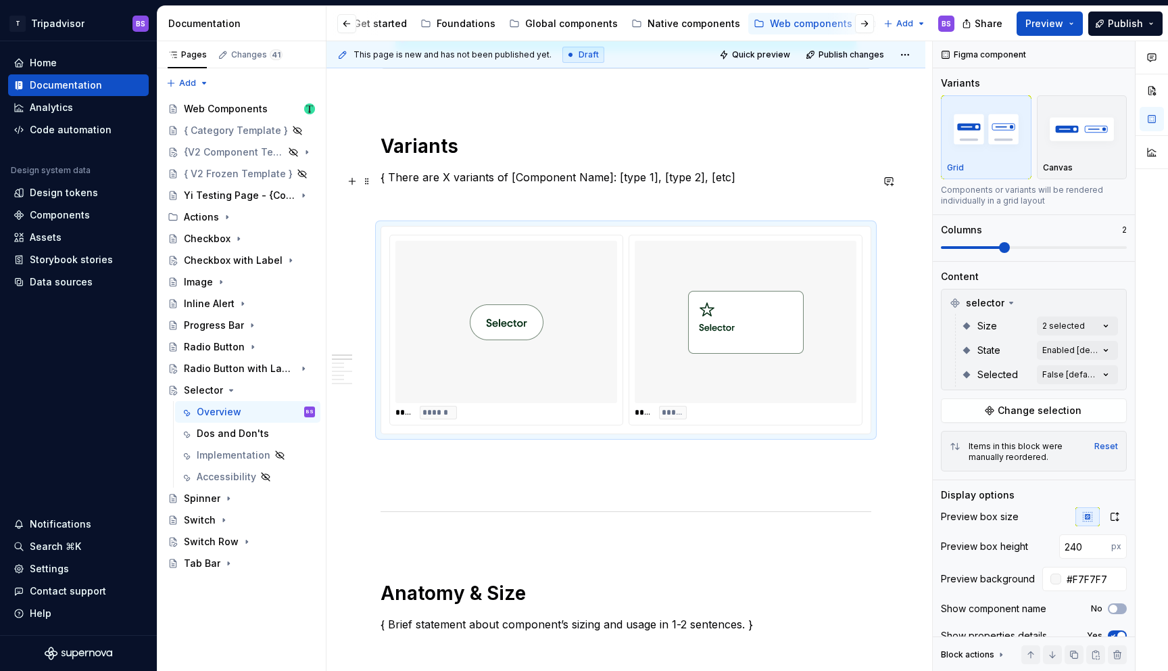
click at [641, 178] on p "{ There are X variants of [Component Name]: [type 1], [type 2], [etc]" at bounding box center [626, 177] width 491 height 16
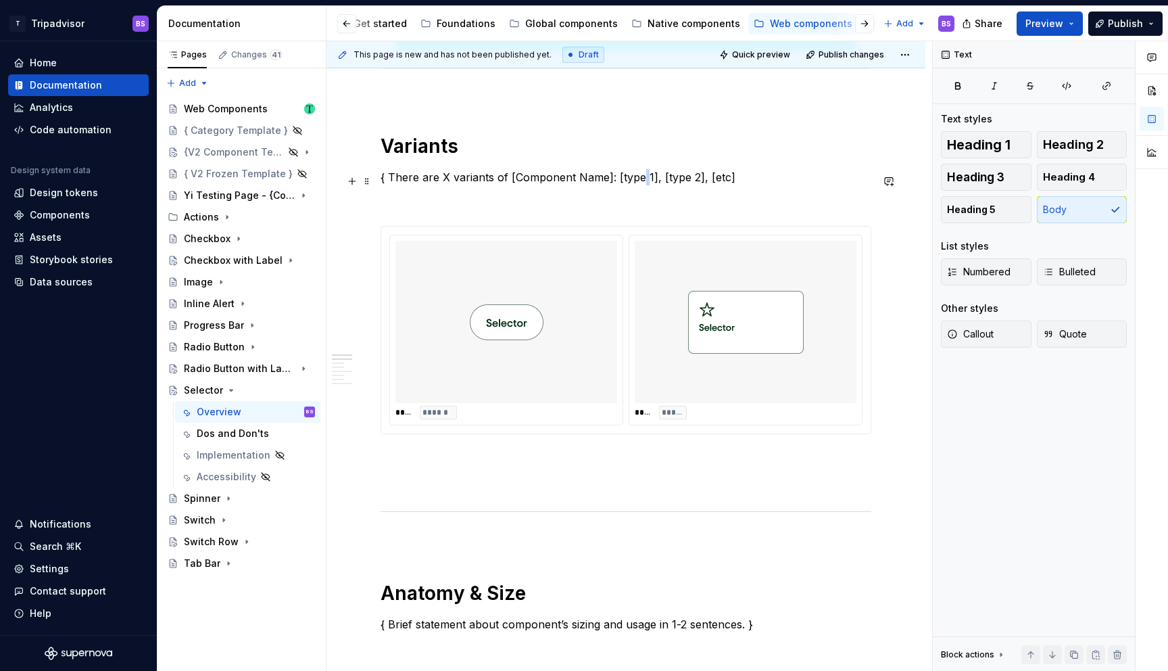
click at [641, 178] on p "{ There are X variants of [Component Name]: [type 1], [type 2], [etc]" at bounding box center [626, 177] width 491 height 16
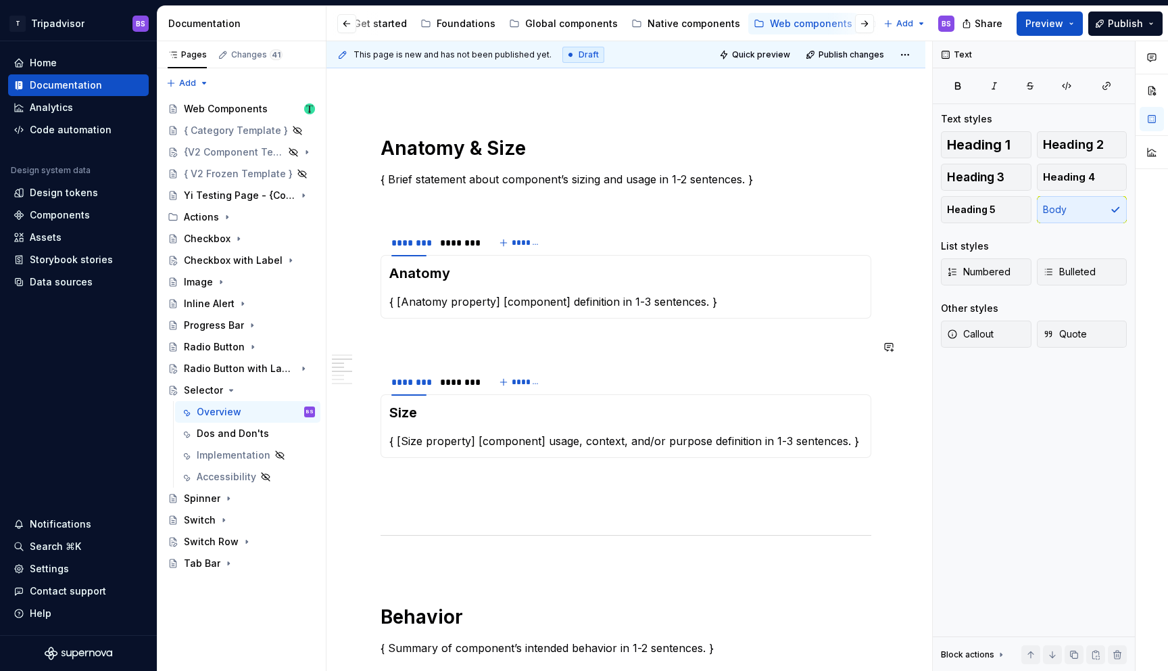
scroll to position [963, 0]
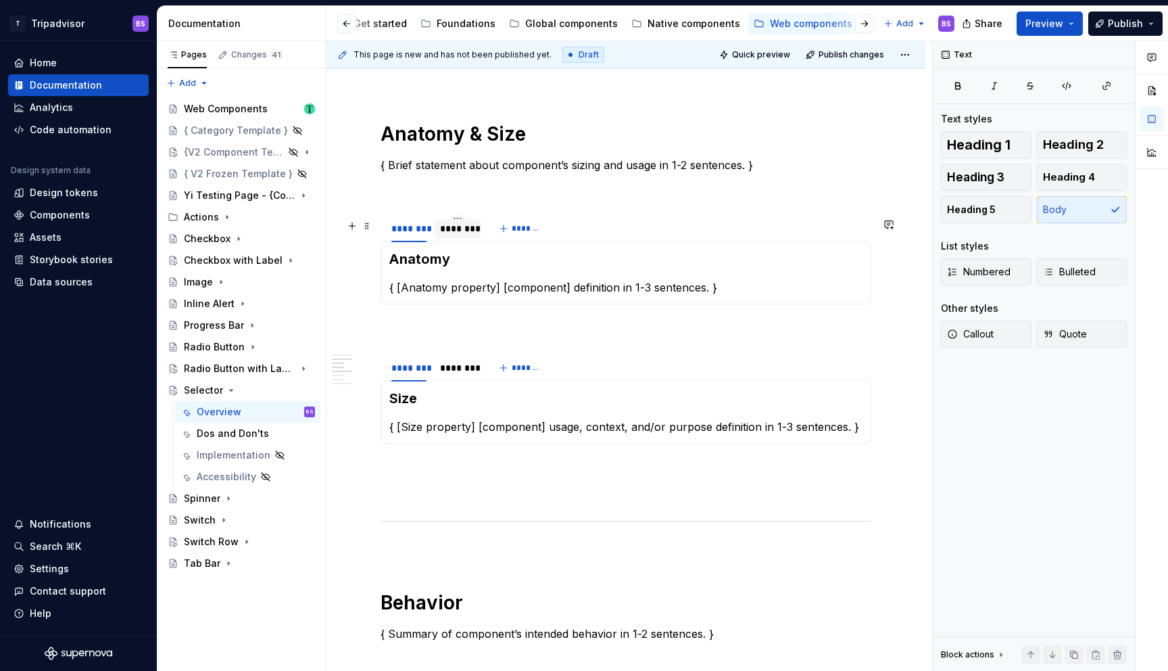
click at [455, 235] on div "********" at bounding box center [457, 229] width 35 height 14
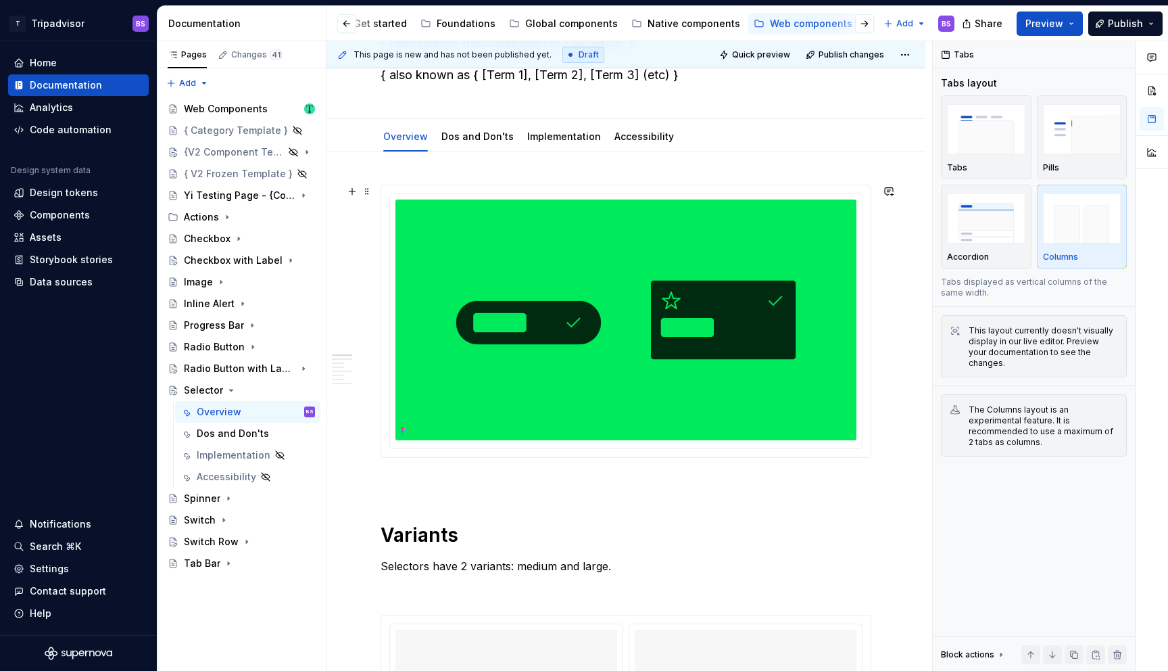
scroll to position [0, 0]
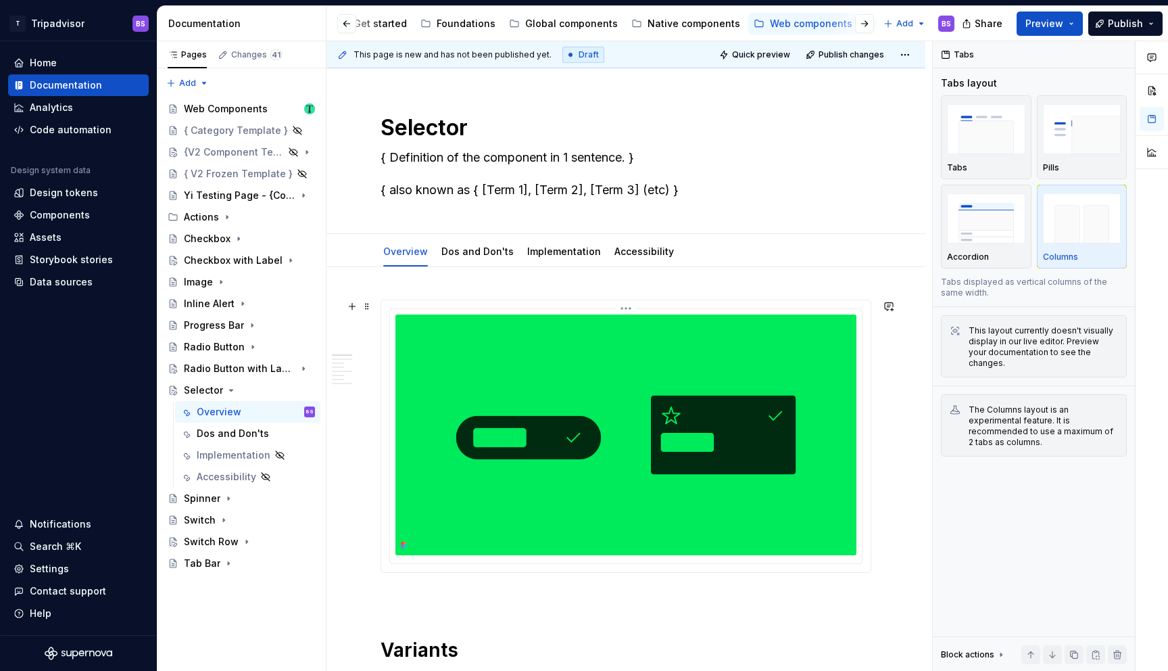
click at [740, 373] on img at bounding box center [626, 434] width 461 height 241
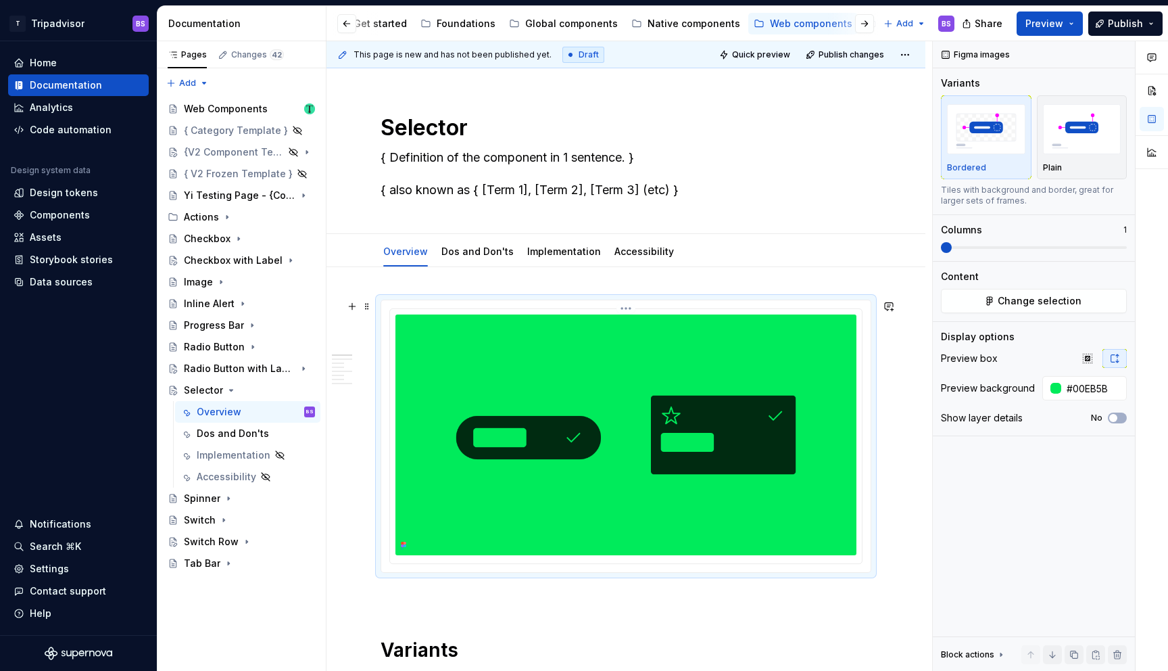
click at [778, 364] on img at bounding box center [626, 434] width 461 height 241
click at [630, 300] on div at bounding box center [626, 436] width 490 height 272
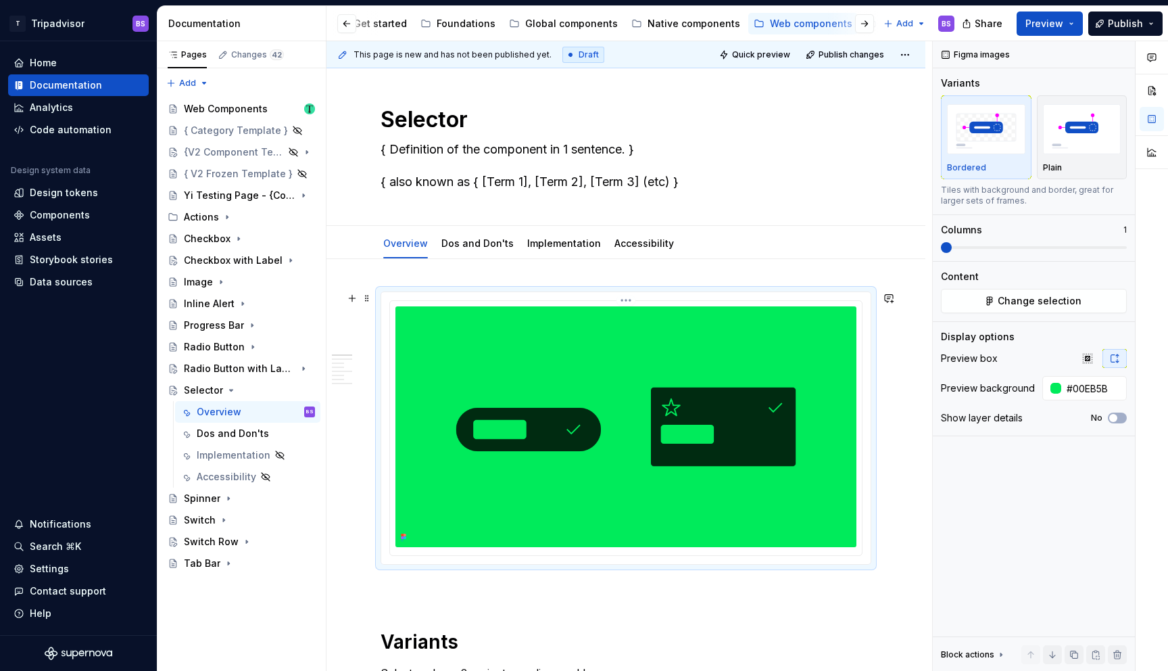
scroll to position [11, 0]
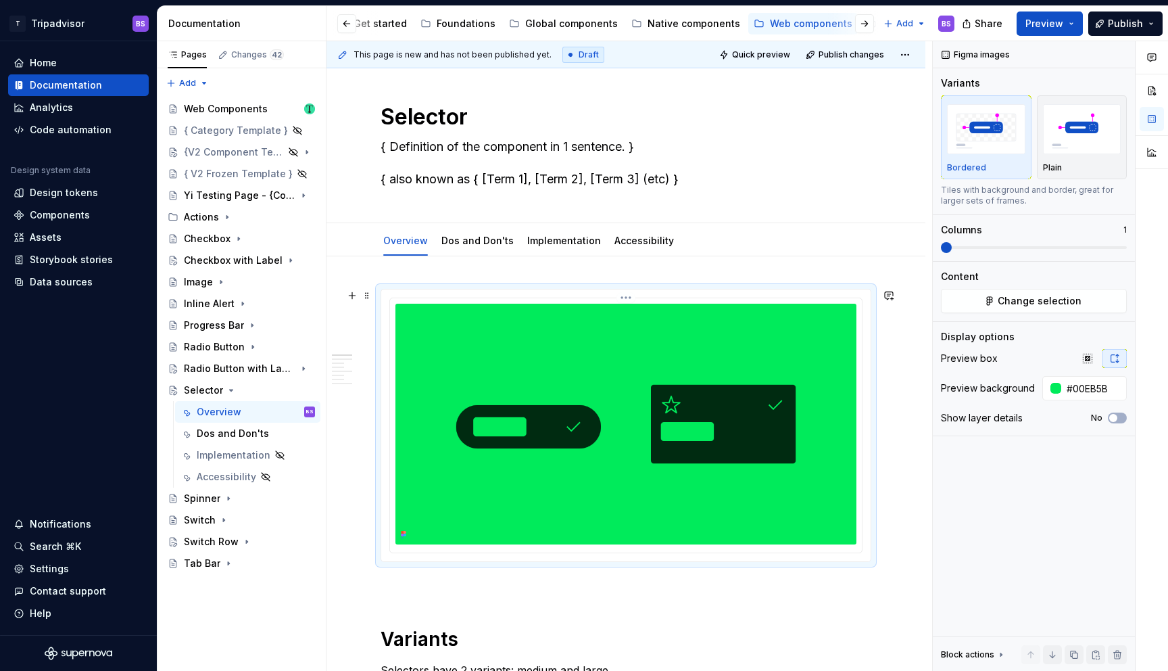
click at [629, 307] on img at bounding box center [626, 424] width 461 height 241
click at [628, 295] on html "T Tripadvisor BS Home Documentation Analytics Code automation Design system dat…" at bounding box center [584, 335] width 1168 height 671
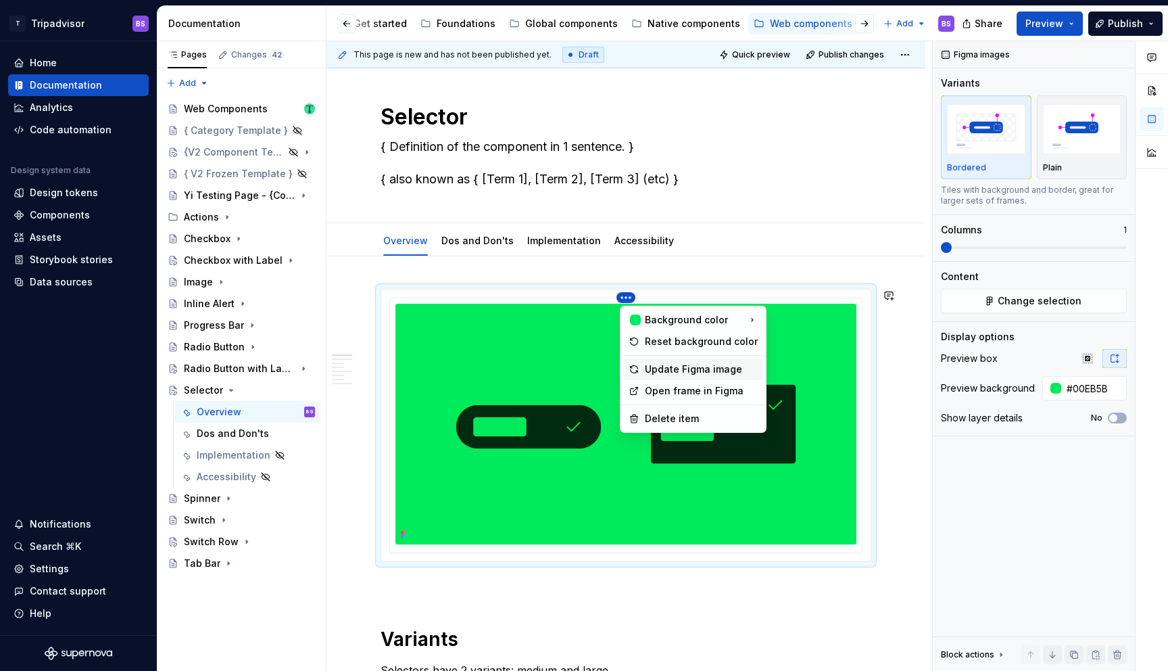
click at [680, 372] on div "Update Figma image" at bounding box center [701, 369] width 113 height 14
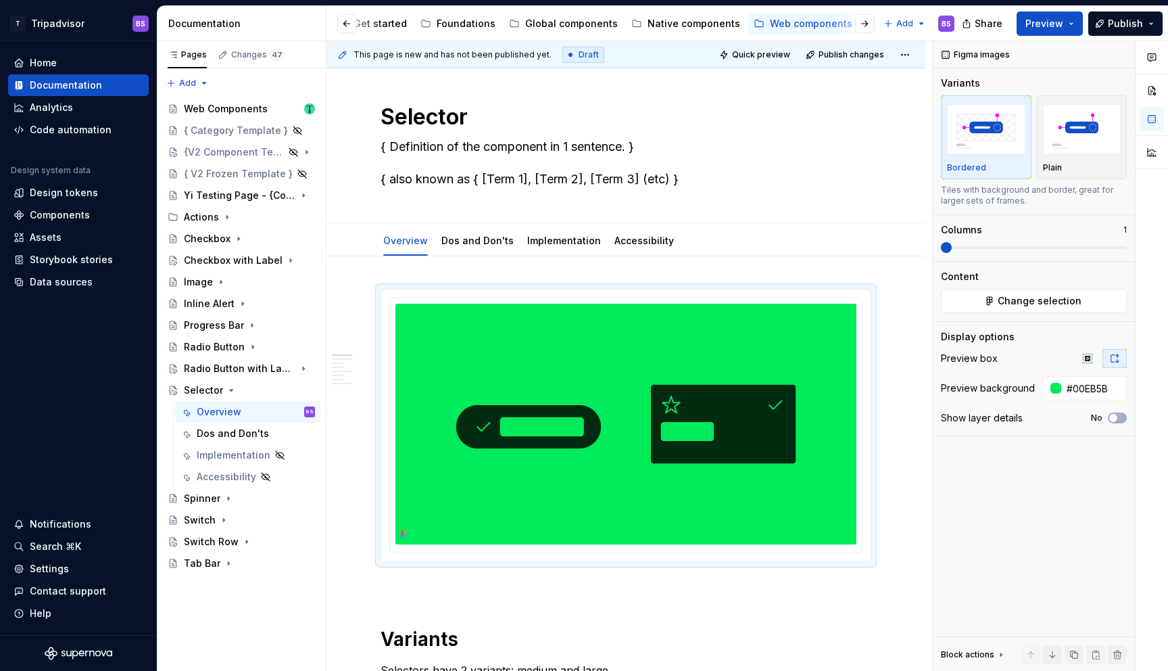
type textarea "*"
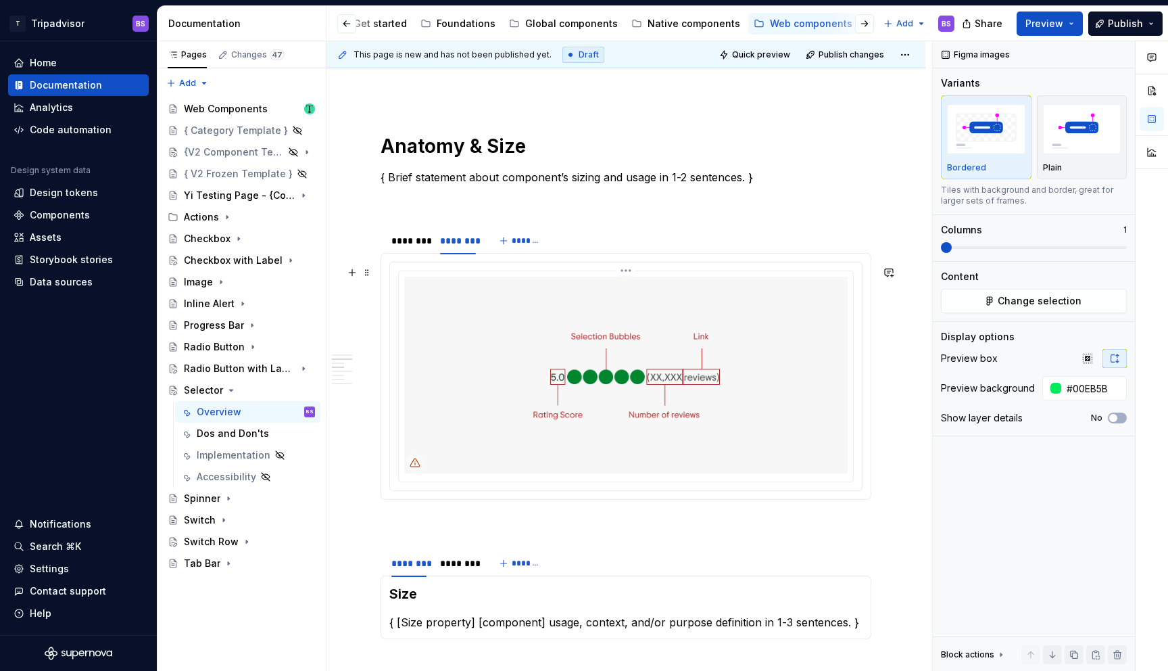
scroll to position [985, 0]
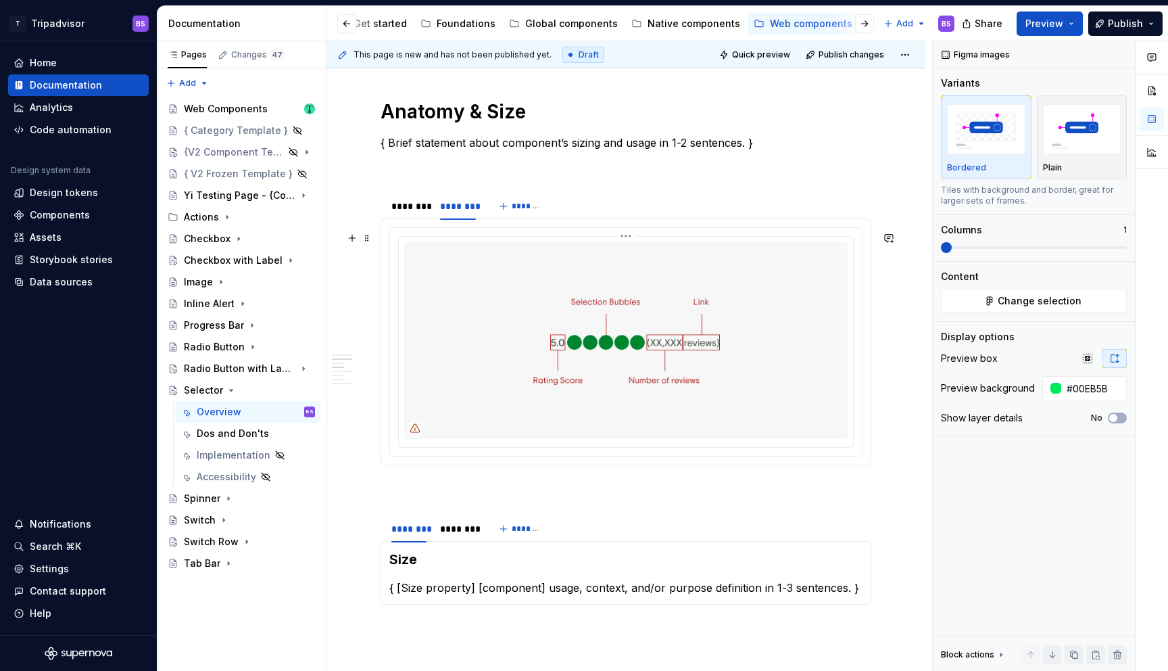
type input "#F7F7F7"
click at [479, 337] on img at bounding box center [626, 340] width 444 height 196
click at [1003, 309] on button "Change selection" at bounding box center [1034, 301] width 186 height 24
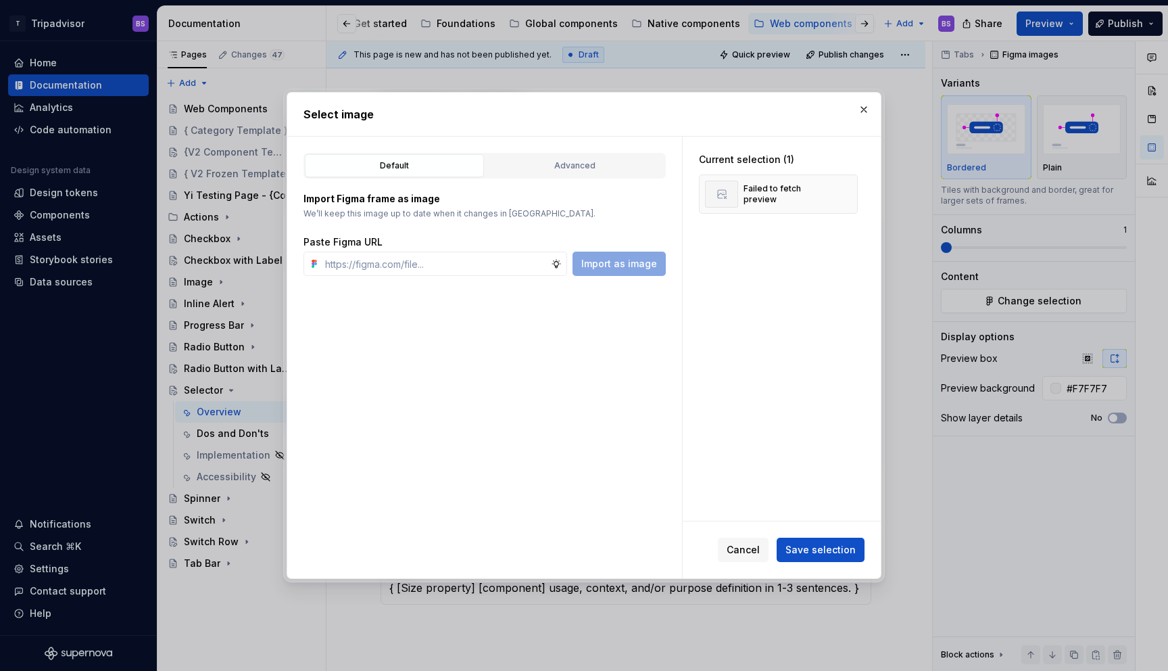
type textarea "*"
type input "https://www.figma.com/design/Rk3eGC5124Z7punn8EFUkb/Atlas-Web-Documentation?nod…"
type textarea "*"
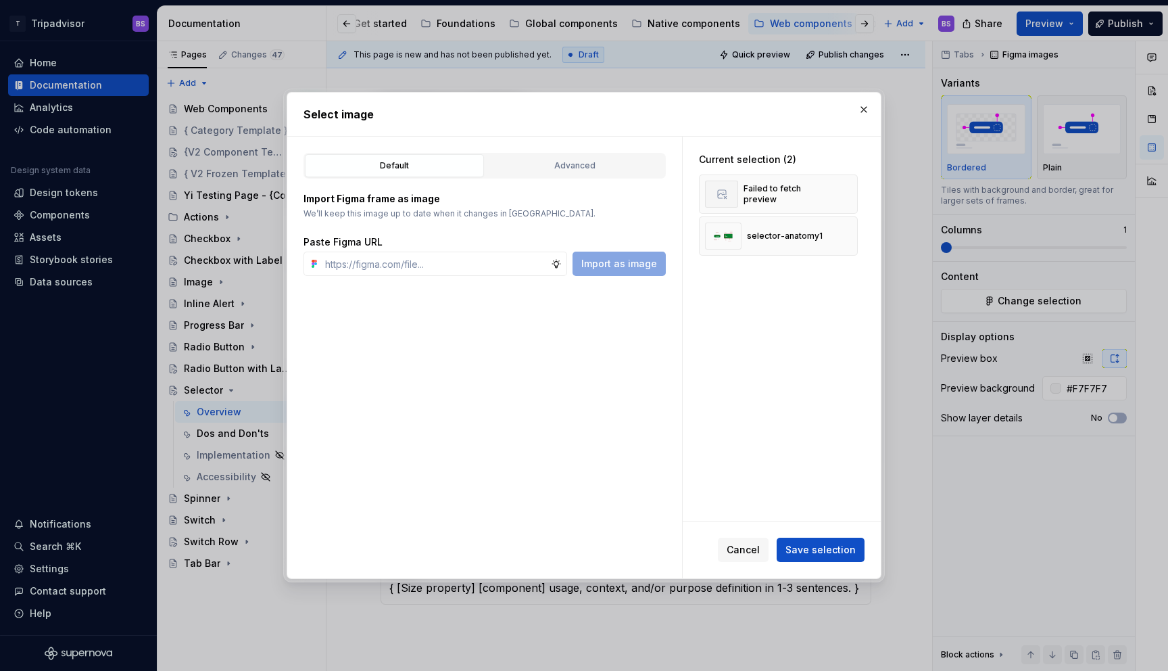
click at [811, 548] on span "Save selection" at bounding box center [821, 550] width 70 height 14
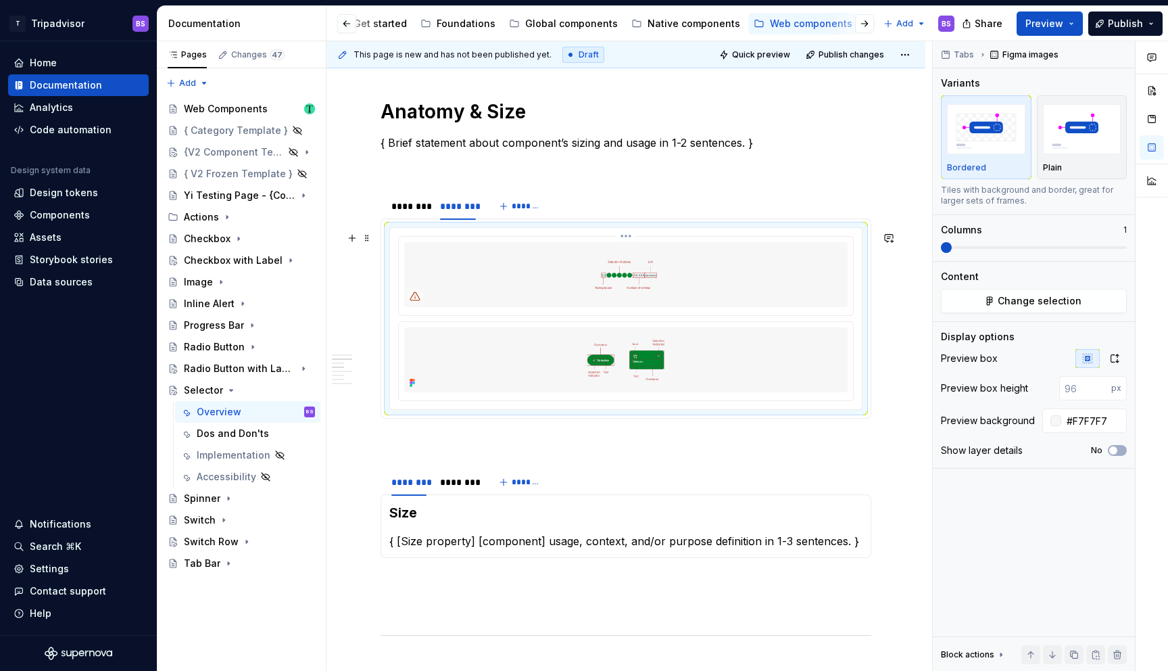
click at [667, 276] on img at bounding box center [626, 274] width 444 height 65
click at [665, 294] on img at bounding box center [626, 274] width 444 height 65
click at [636, 238] on html "T Tripadvisor BS Home Documentation Analytics Code automation Design system dat…" at bounding box center [584, 335] width 1168 height 671
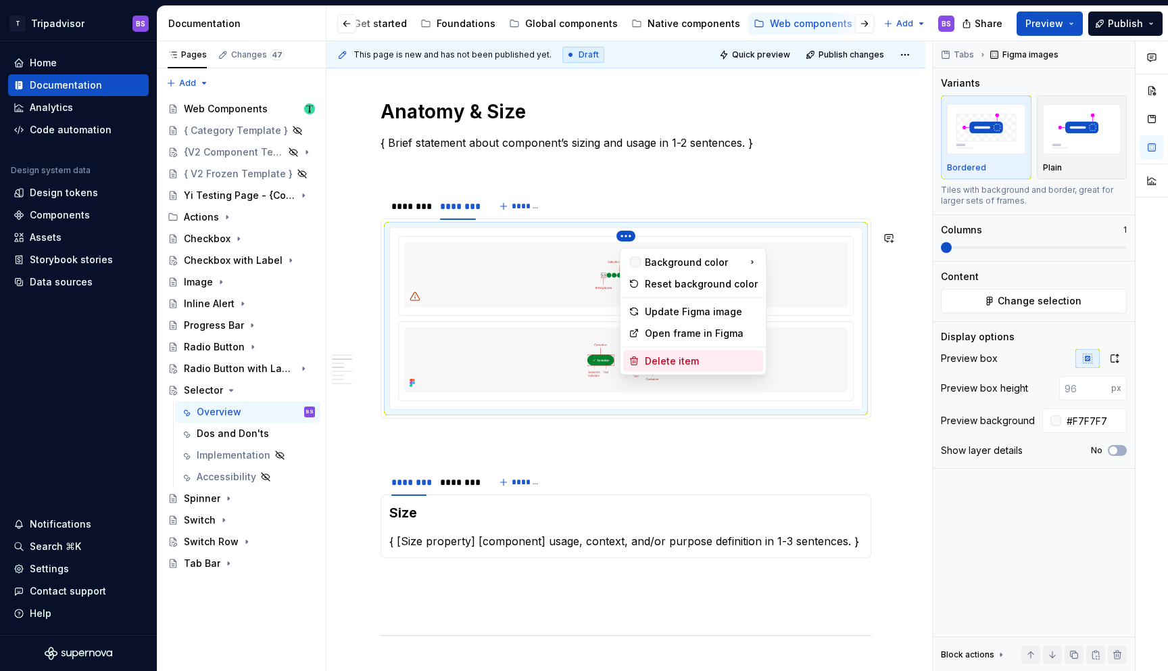
click at [693, 358] on div "Delete item" at bounding box center [701, 361] width 113 height 14
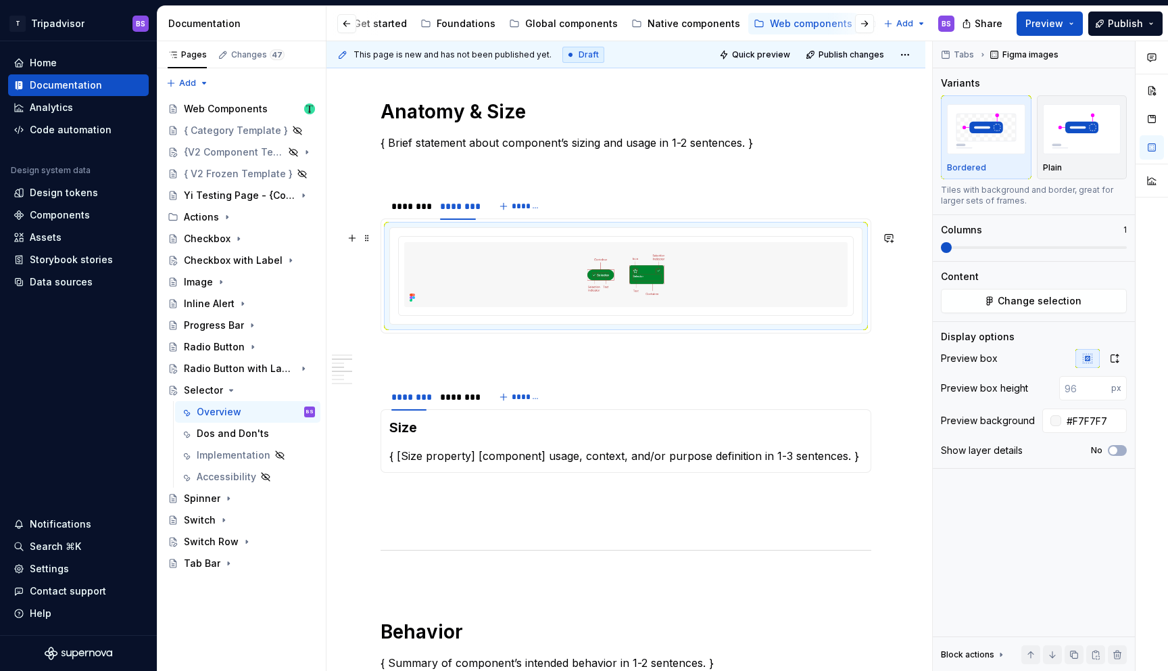
click at [739, 298] on img at bounding box center [626, 274] width 444 height 65
click at [1118, 364] on button "button" at bounding box center [1115, 358] width 24 height 19
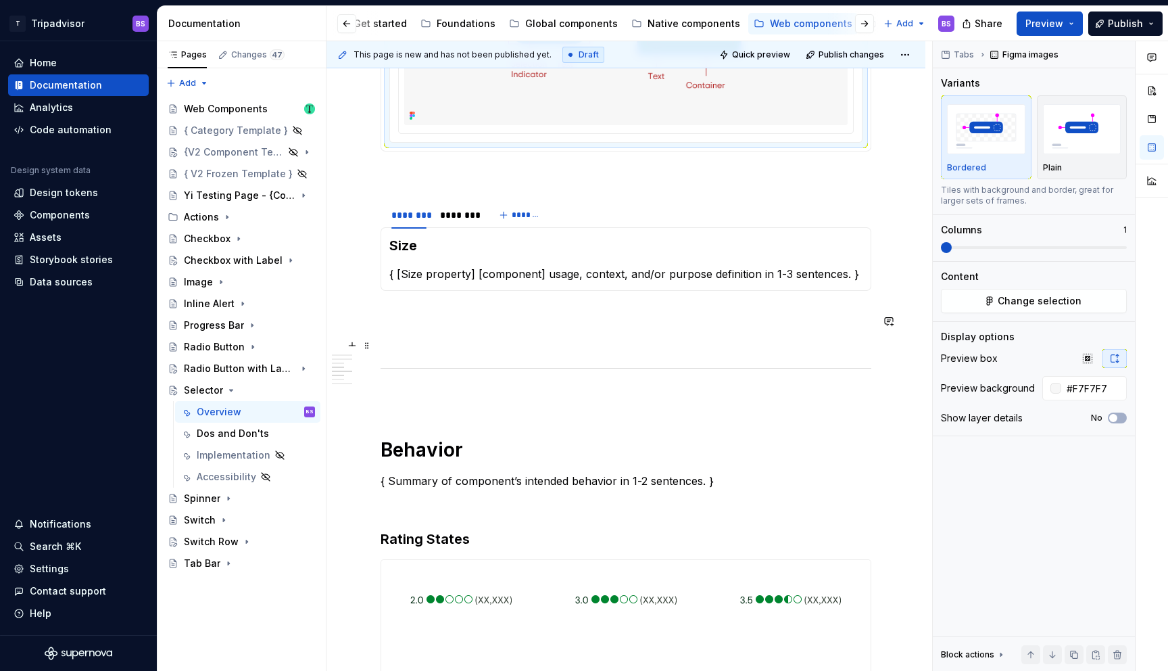
scroll to position [1327, 0]
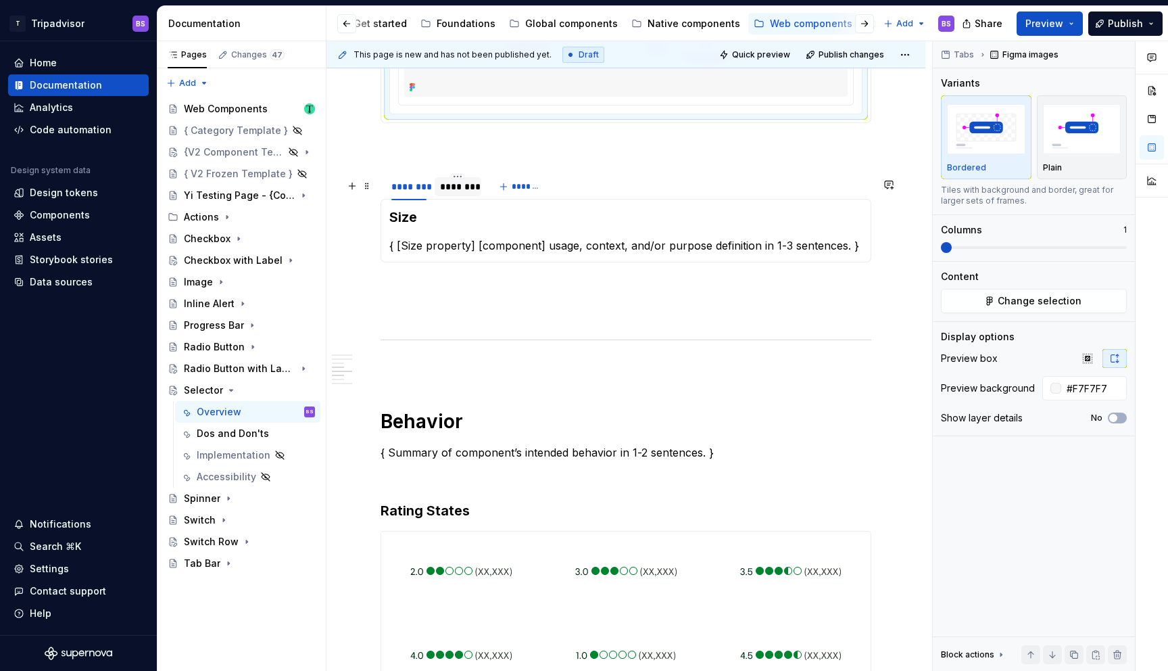
click at [458, 193] on div "********" at bounding box center [457, 187] width 35 height 14
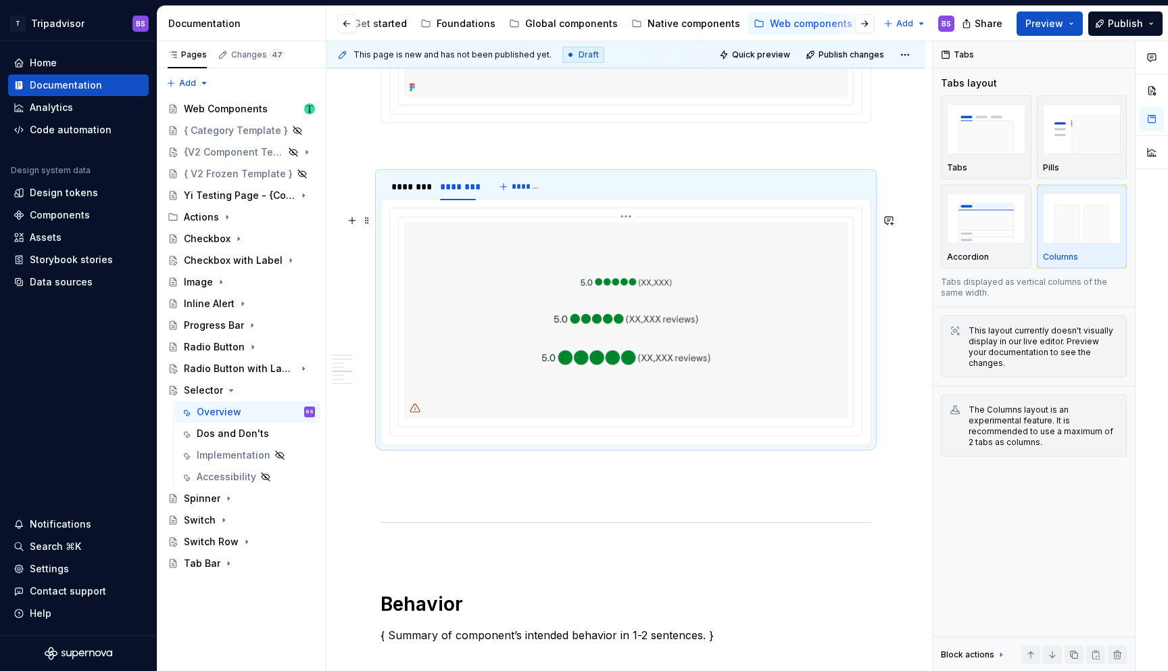
click at [634, 349] on img at bounding box center [626, 320] width 444 height 196
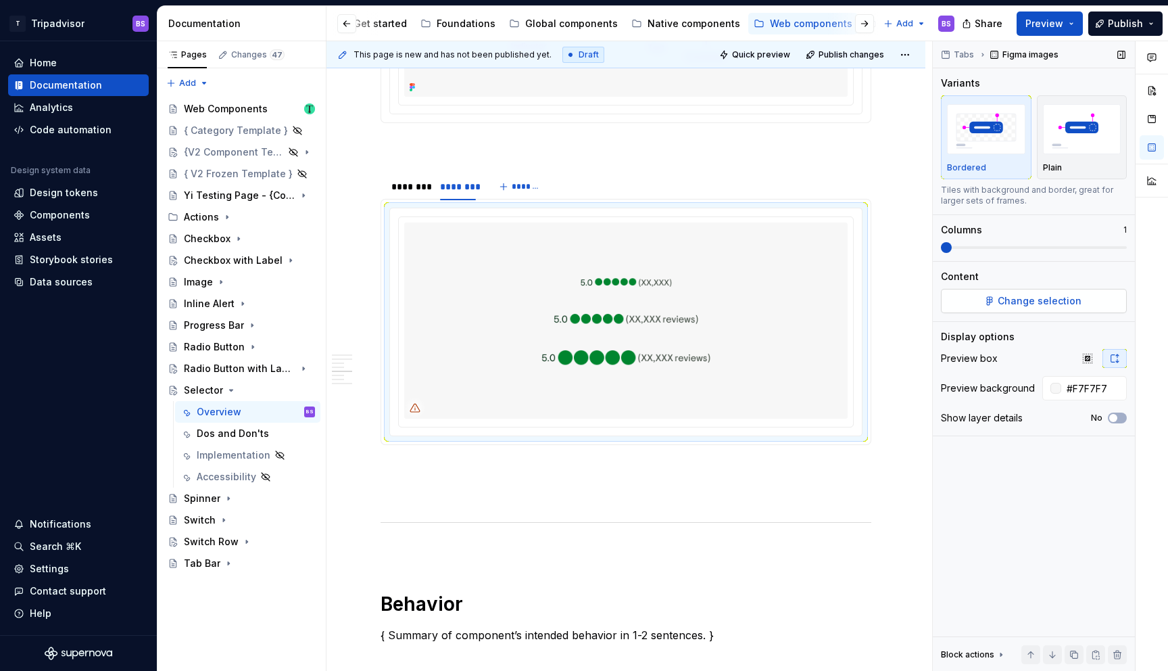
click at [1020, 303] on span "Change selection" at bounding box center [1040, 301] width 84 height 14
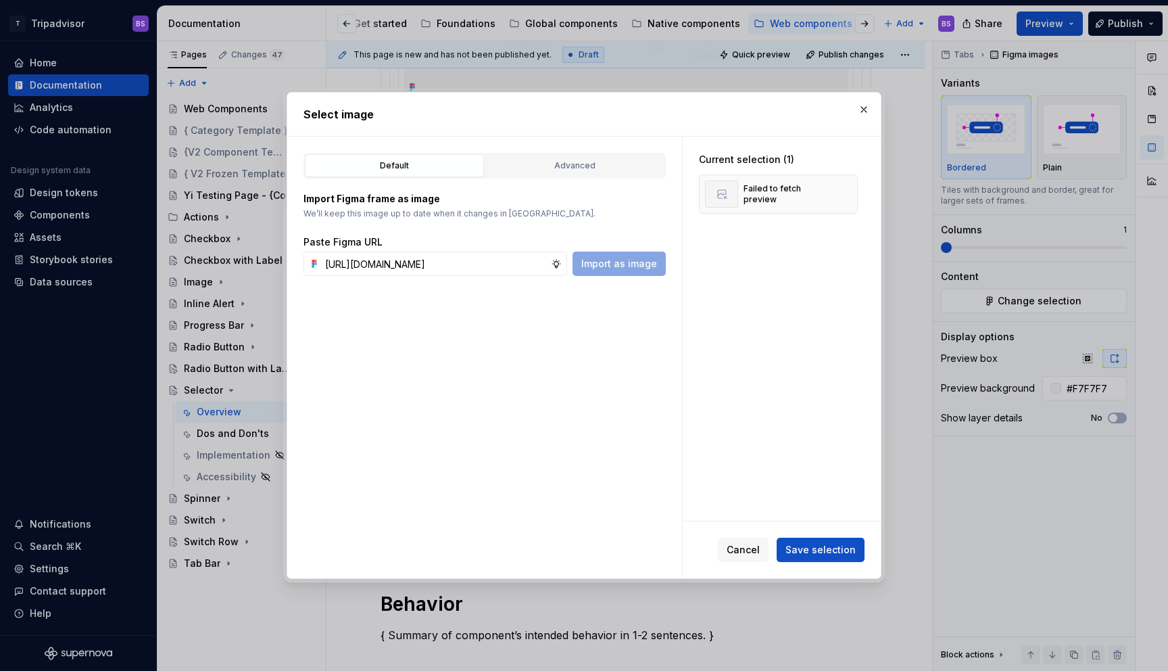
scroll to position [0, 375]
type input "https://www.figma.com/design/Rk3eGC5124Z7punn8EFUkb/Atlas-Web-Documentation?nod…"
click at [814, 538] on button "Save selection" at bounding box center [821, 550] width 88 height 24
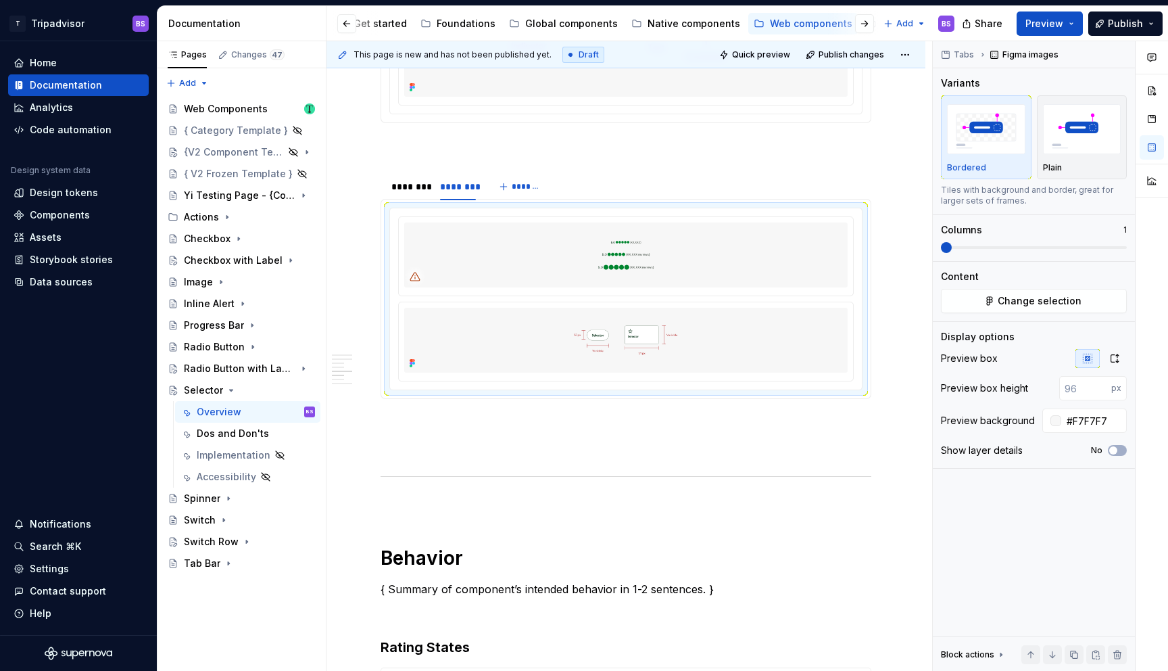
type textarea "*"
click at [643, 266] on img at bounding box center [626, 254] width 444 height 65
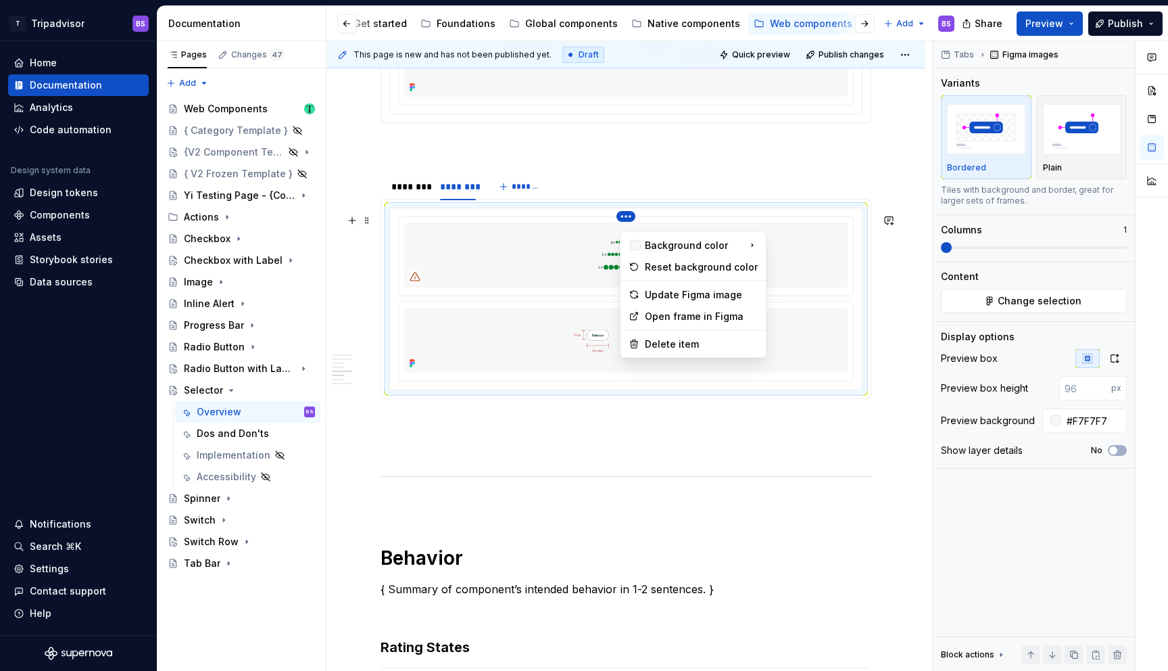
click at [627, 225] on html "T Tripadvisor BS Home Documentation Analytics Code automation Design system dat…" at bounding box center [584, 335] width 1168 height 671
click at [655, 343] on div "Delete item" at bounding box center [701, 344] width 113 height 14
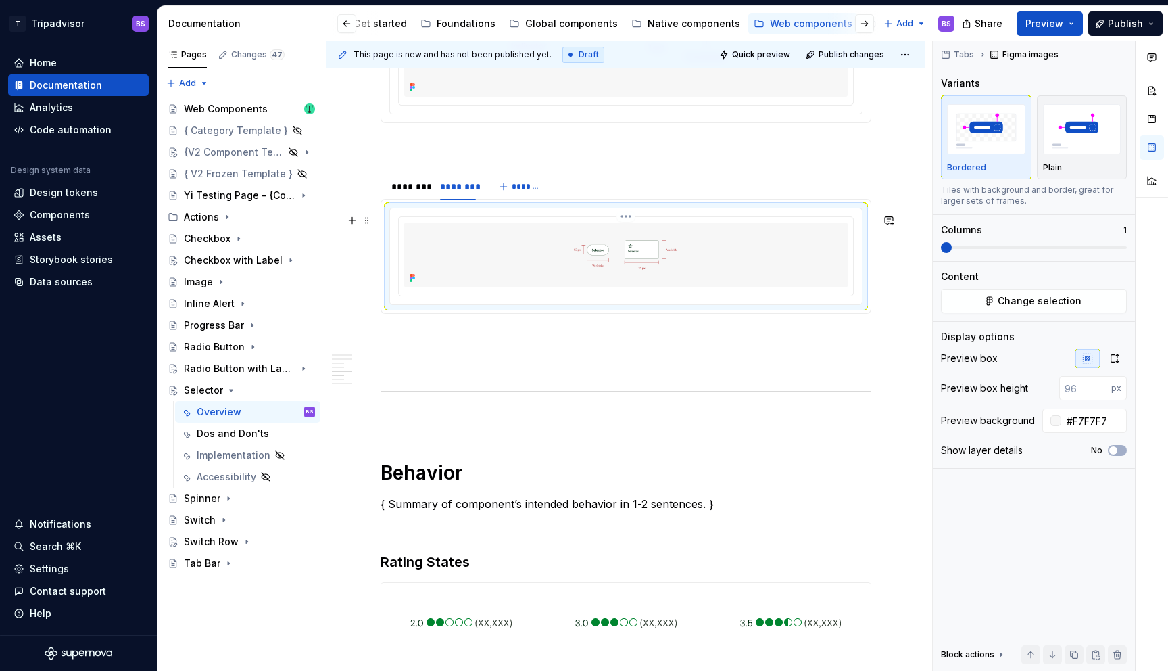
click at [729, 269] on img at bounding box center [626, 254] width 444 height 65
drag, startPoint x: 1123, startPoint y: 355, endPoint x: 888, endPoint y: 383, distance: 237.0
click at [1121, 356] on button "button" at bounding box center [1115, 358] width 24 height 19
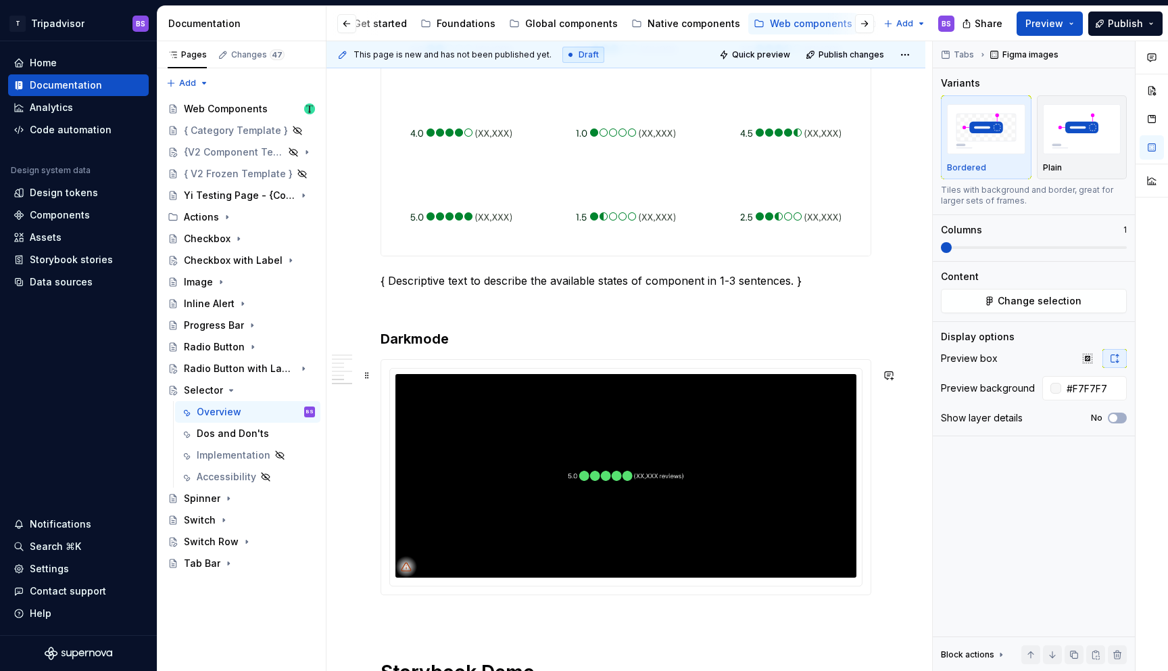
scroll to position [1941, 0]
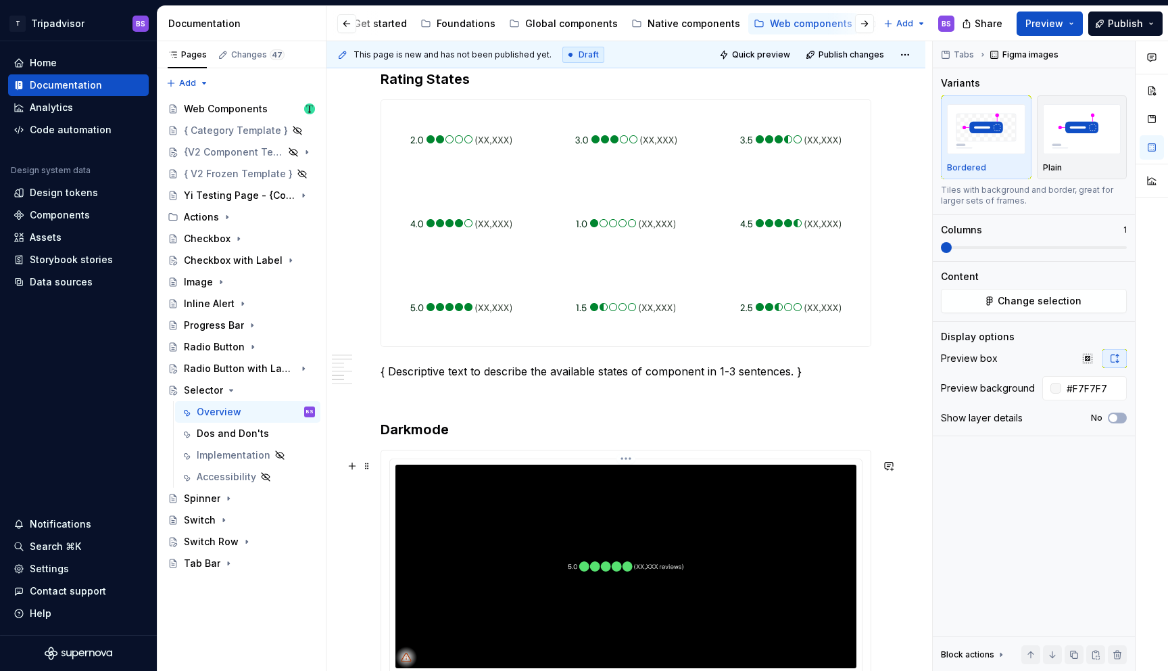
type input "#000000"
click at [553, 525] on img at bounding box center [626, 567] width 461 height 204
click at [1042, 300] on span "Change selection" at bounding box center [1040, 301] width 84 height 14
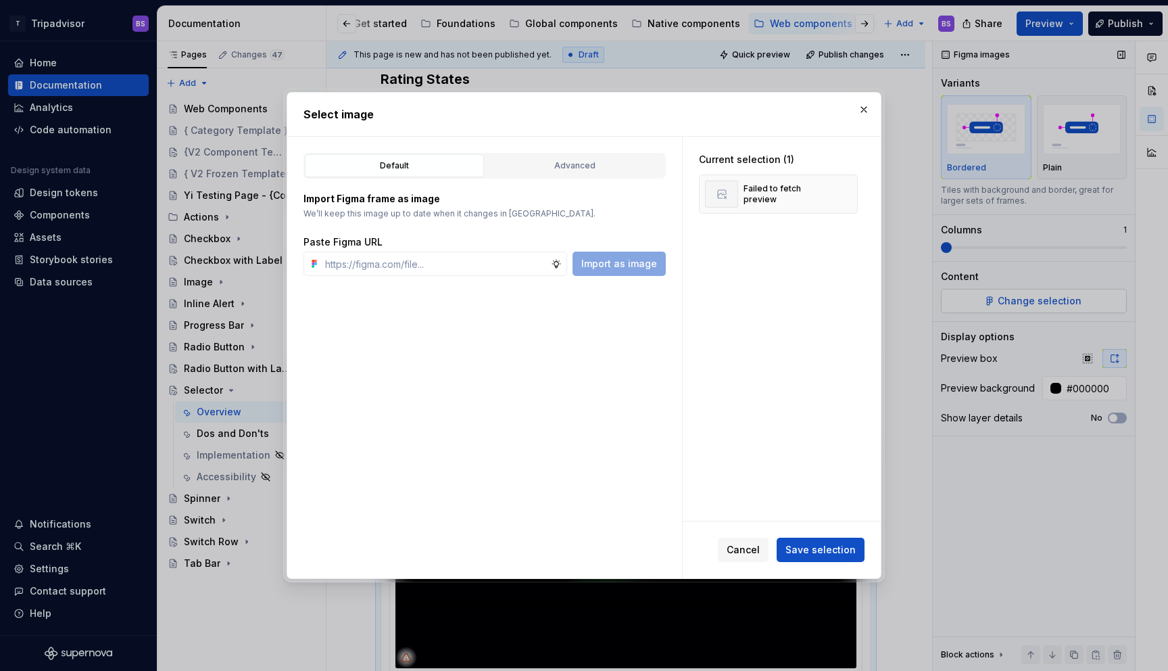
type textarea "*"
type input "https://www.figma.com/design/Rk3eGC5124Z7punn8EFUkb/Atlas-Web-Documentation?nod…"
click at [829, 552] on span "Save selection" at bounding box center [821, 550] width 70 height 14
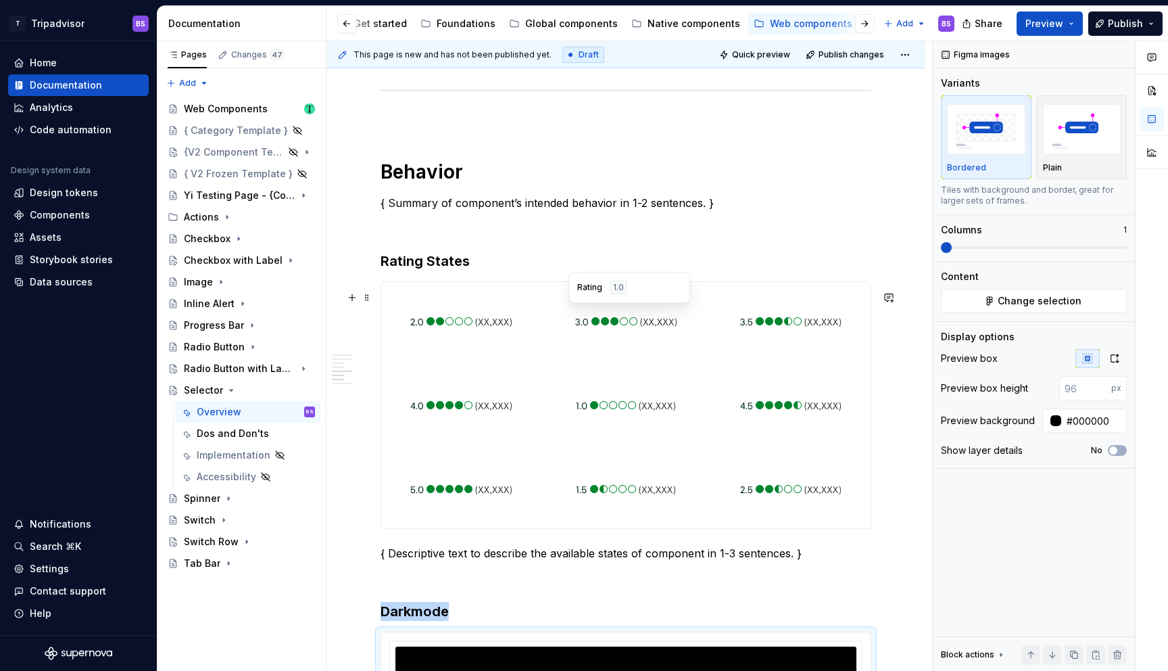
scroll to position [1759, 0]
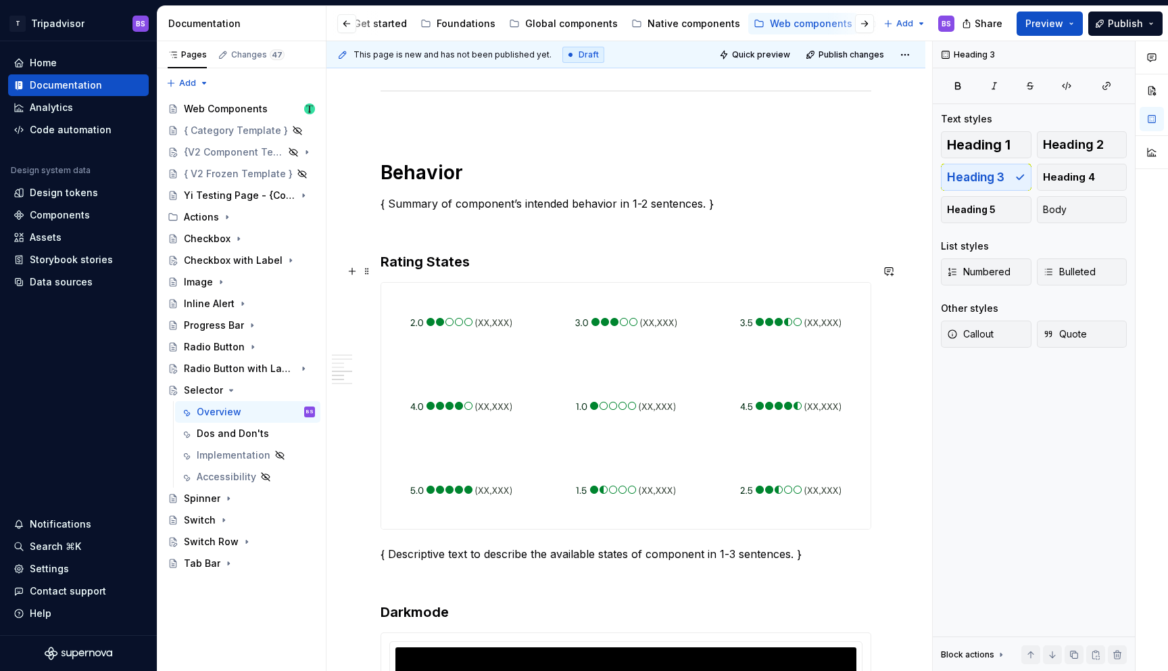
click at [440, 271] on h3 "Rating States" at bounding box center [626, 261] width 491 height 19
click at [407, 271] on h3 "Rating States" at bounding box center [626, 261] width 491 height 19
click at [593, 393] on img at bounding box center [626, 406] width 100 height 68
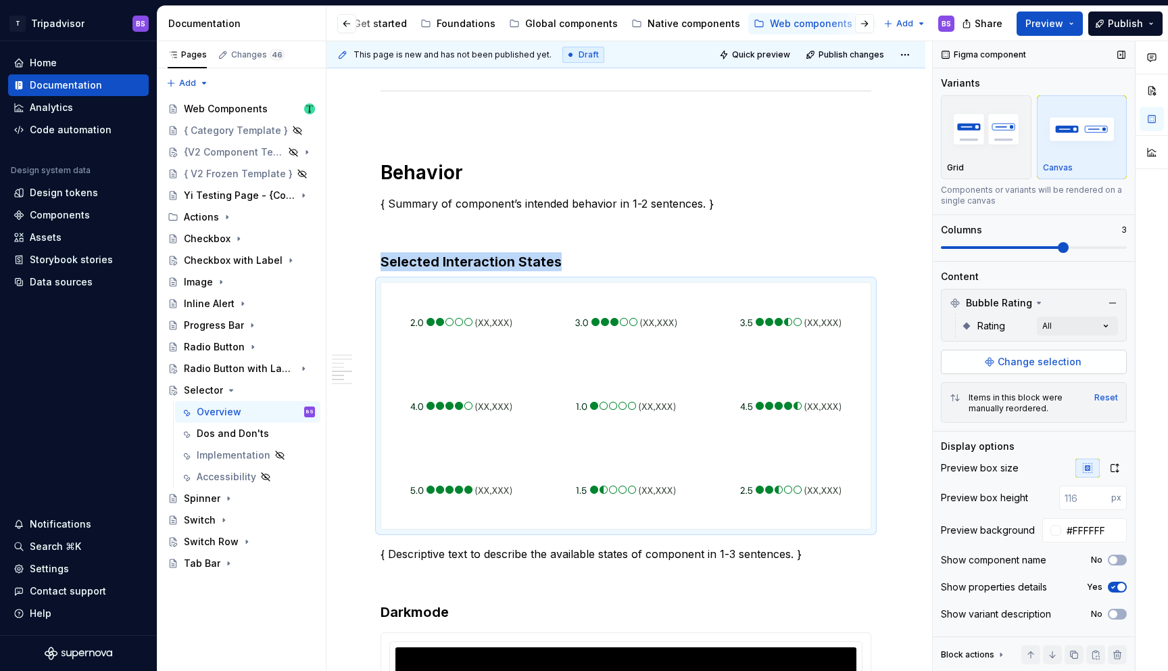
click at [1035, 352] on button "Change selection" at bounding box center [1034, 362] width 186 height 24
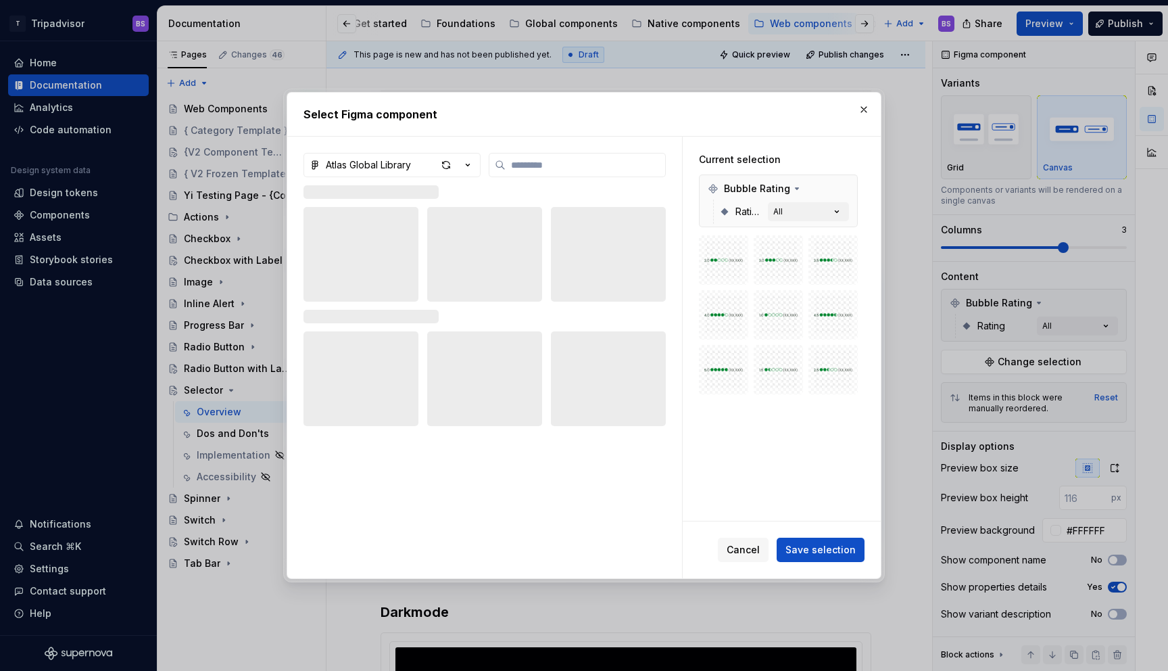
type textarea "*"
click at [467, 165] on icon "button" at bounding box center [468, 165] width 3 height 2
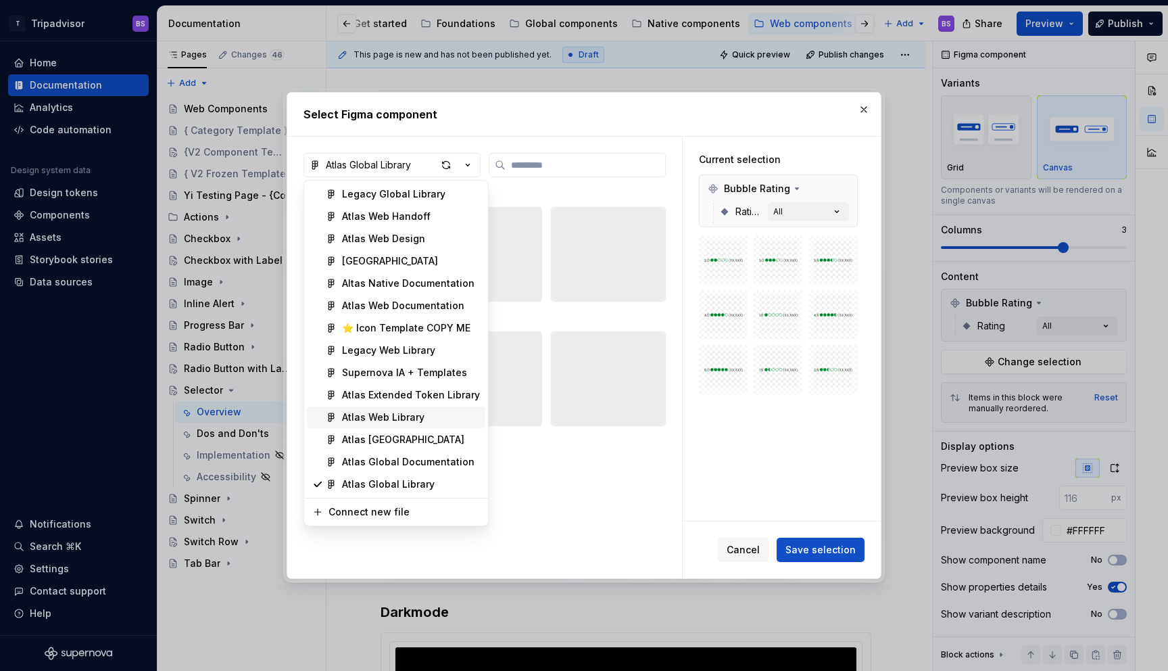
click at [433, 419] on div "Atlas Web Library" at bounding box center [411, 417] width 138 height 14
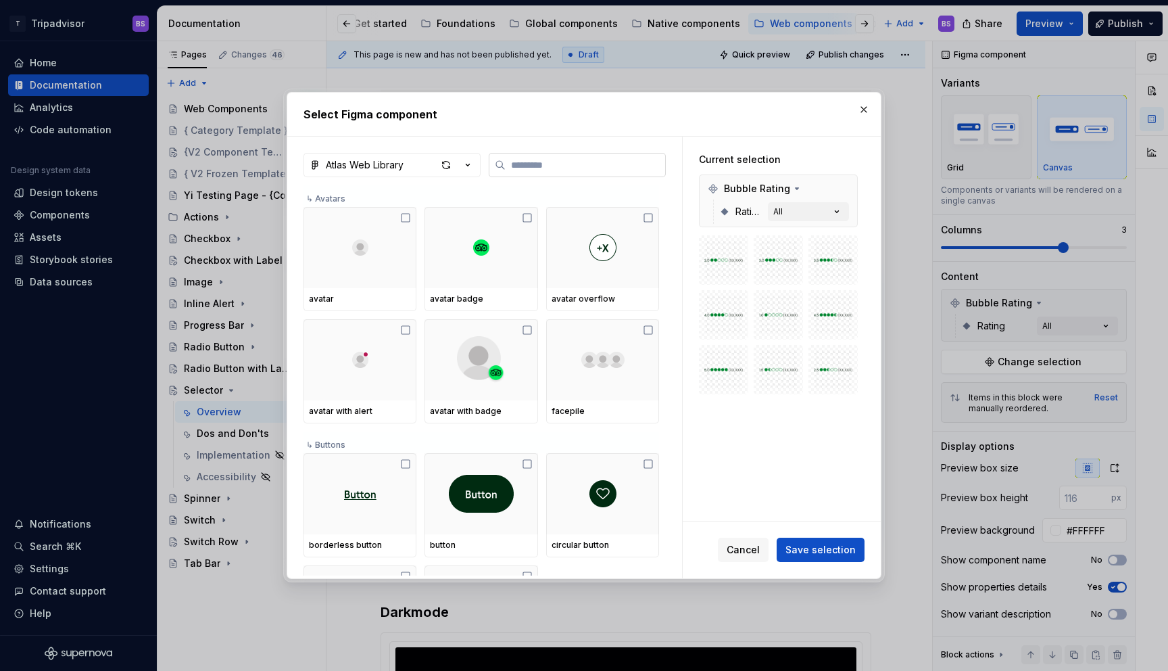
click at [530, 166] on input "search" at bounding box center [586, 165] width 160 height 14
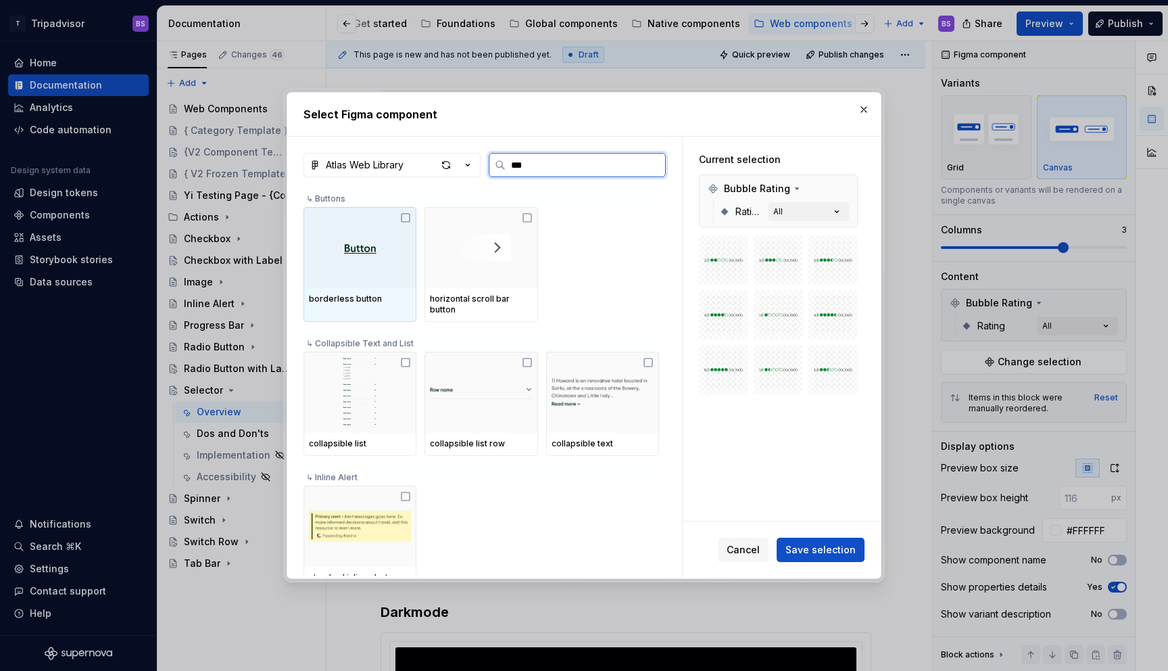
type input "****"
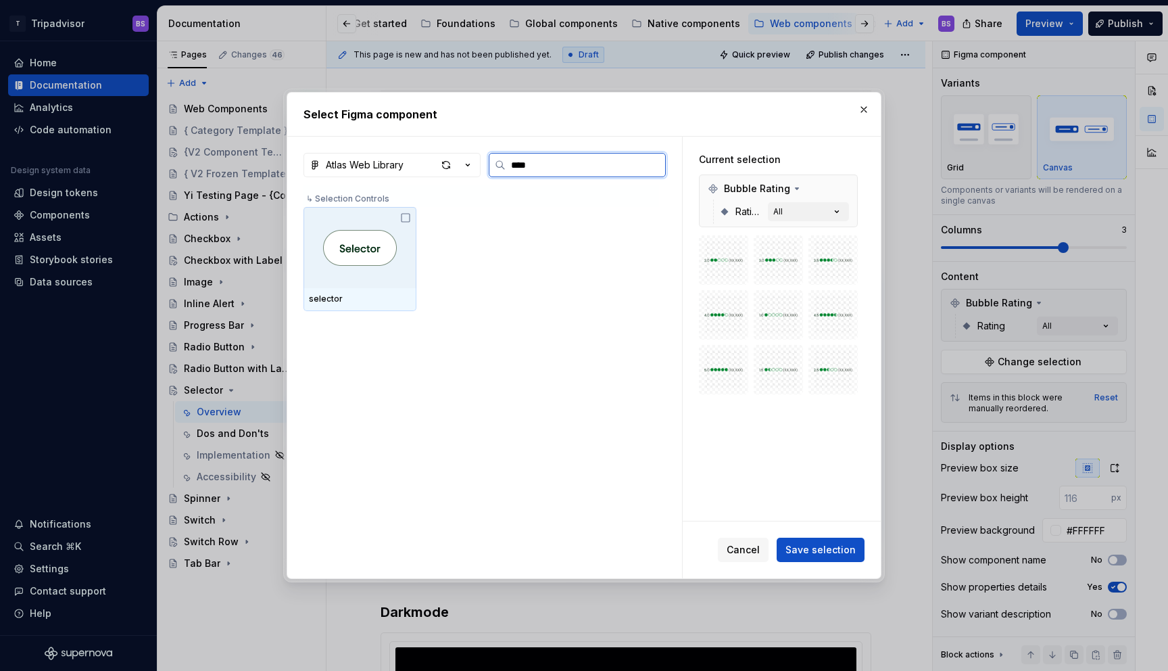
drag, startPoint x: 355, startPoint y: 241, endPoint x: 364, endPoint y: 243, distance: 9.8
click at [355, 241] on img at bounding box center [360, 248] width 74 height 36
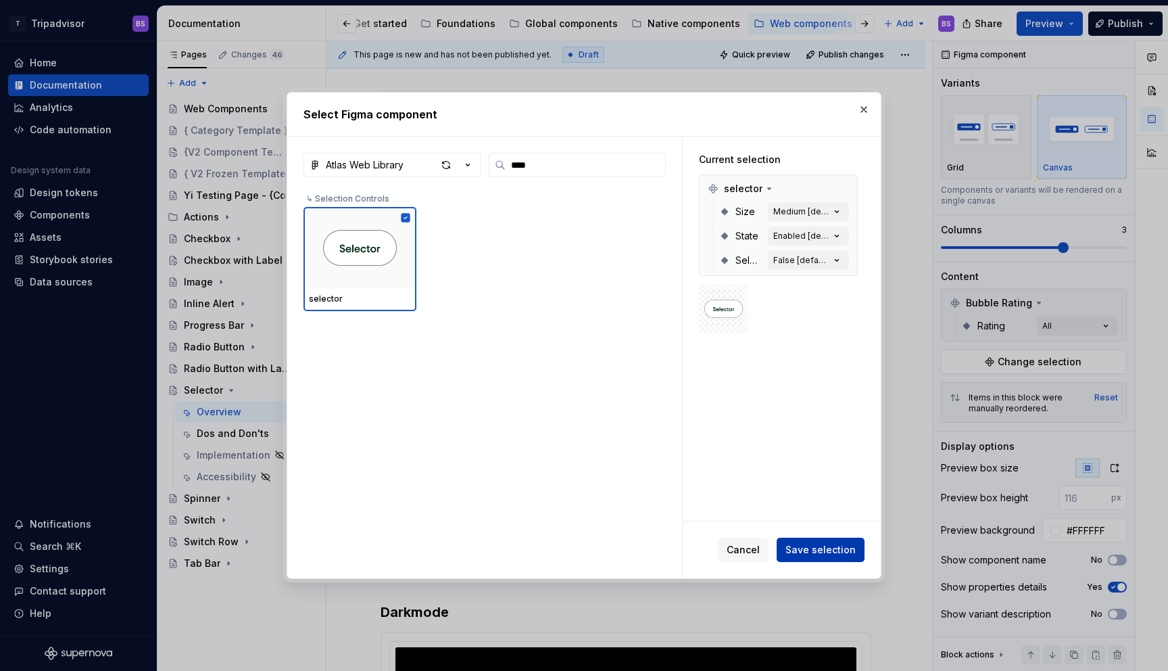
click at [838, 548] on span "Save selection" at bounding box center [821, 550] width 70 height 14
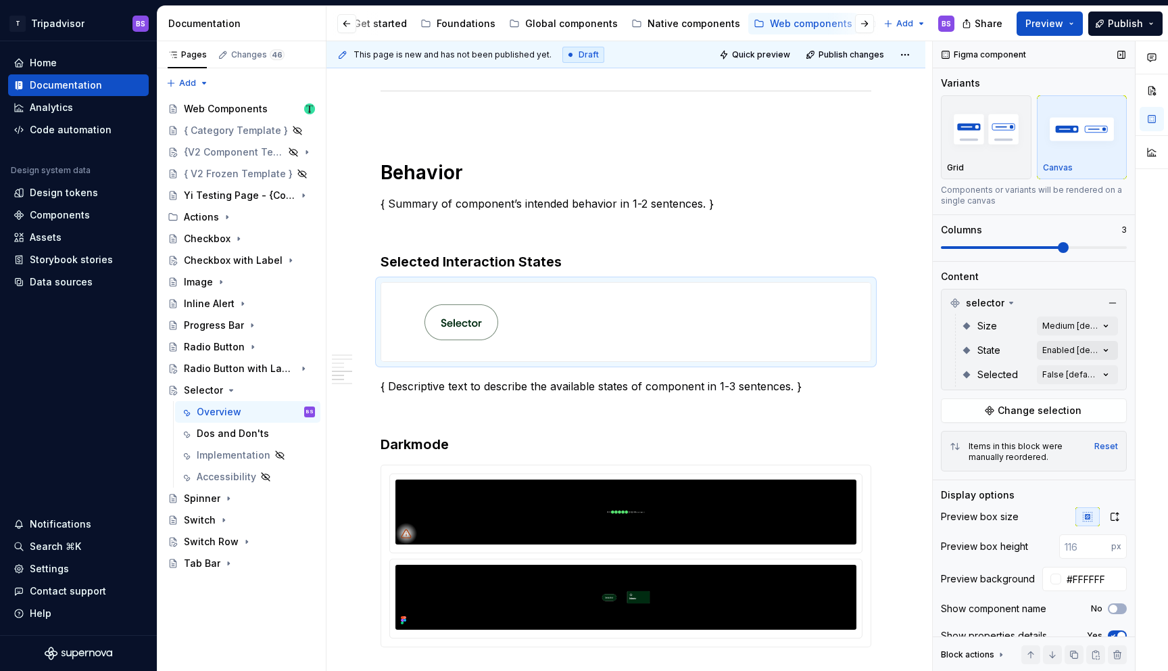
click at [1047, 349] on div "Comments Open comments No comments yet Select ‘Comment’ from the block context …" at bounding box center [1050, 356] width 235 height 630
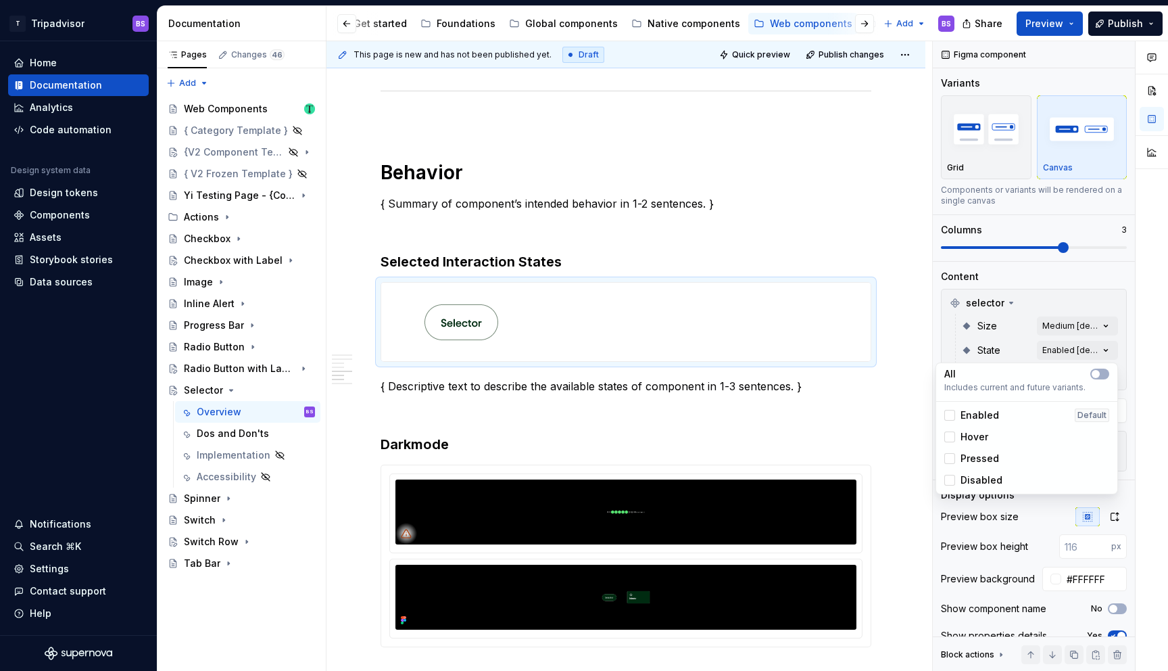
click at [974, 415] on span "Enabled" at bounding box center [980, 415] width 39 height 14
drag, startPoint x: 972, startPoint y: 435, endPoint x: 974, endPoint y: 448, distance: 13.0
click at [972, 435] on span "Hover" at bounding box center [975, 437] width 28 height 14
click at [974, 457] on span "Pressed" at bounding box center [980, 459] width 39 height 14
click at [976, 483] on span "Disabled" at bounding box center [982, 480] width 42 height 14
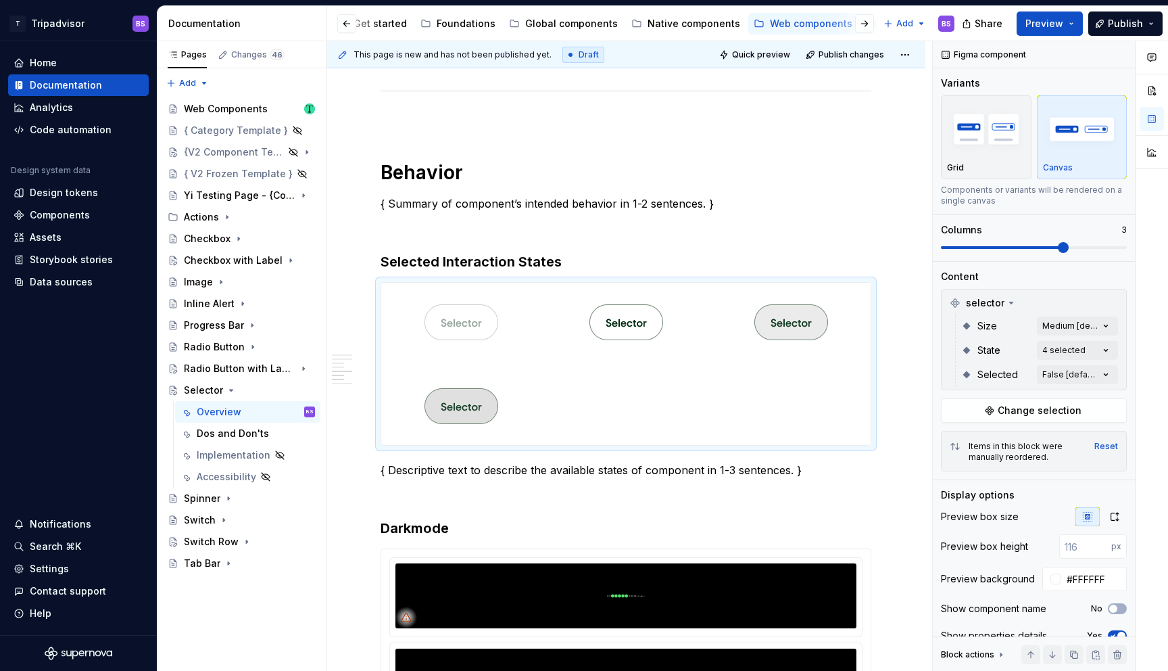
click at [1049, 276] on div "Comments Open comments No comments yet Select ‘Comment’ from the block context …" at bounding box center [1050, 356] width 235 height 630
click at [1055, 371] on div "Comments Open comments No comments yet Select ‘Comment’ from the block context …" at bounding box center [1050, 356] width 235 height 630
click at [951, 439] on div at bounding box center [950, 439] width 11 height 11
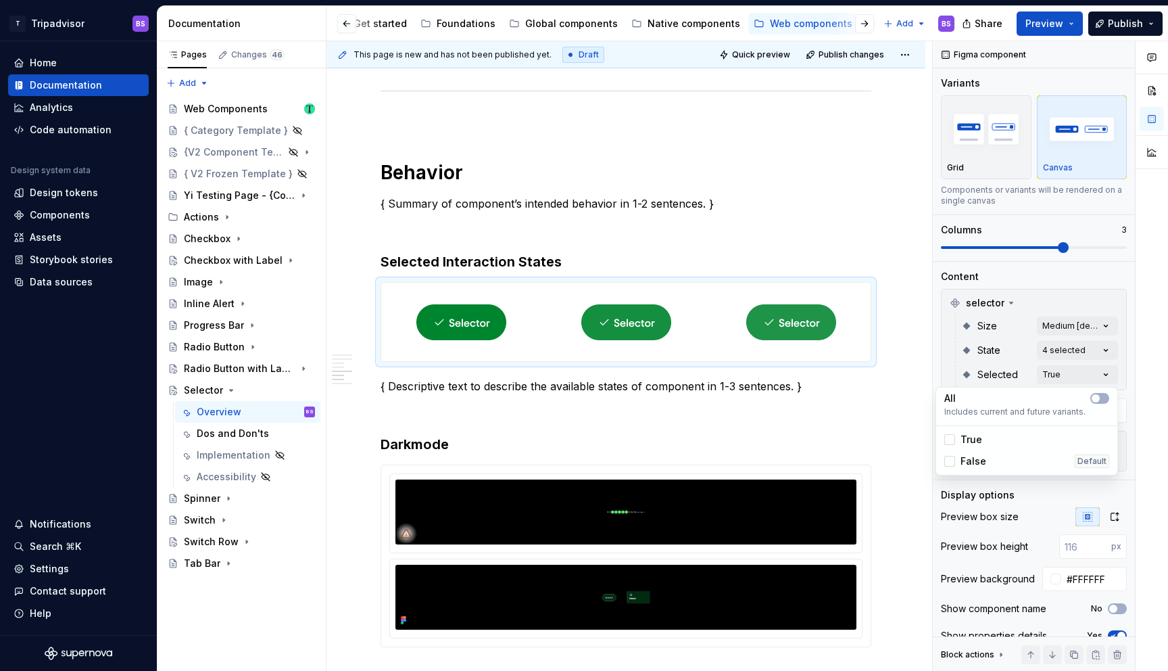
click at [801, 326] on html "T Tripadvisor BS Home Documentation Analytics Code automation Design system dat…" at bounding box center [584, 335] width 1168 height 671
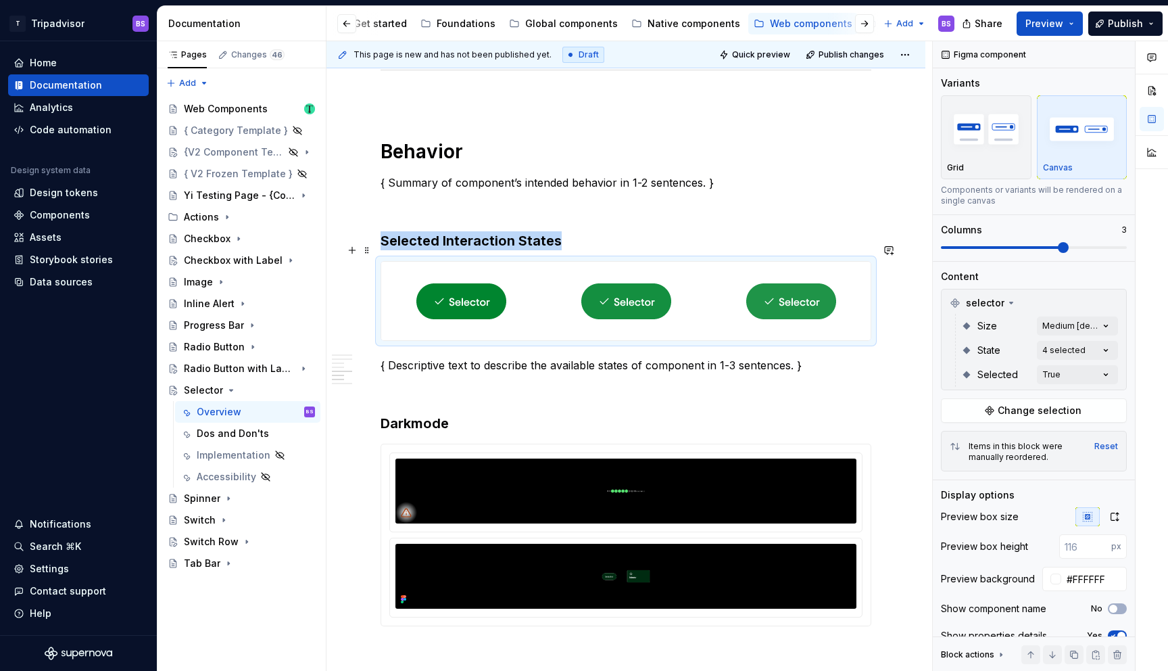
scroll to position [1788, 0]
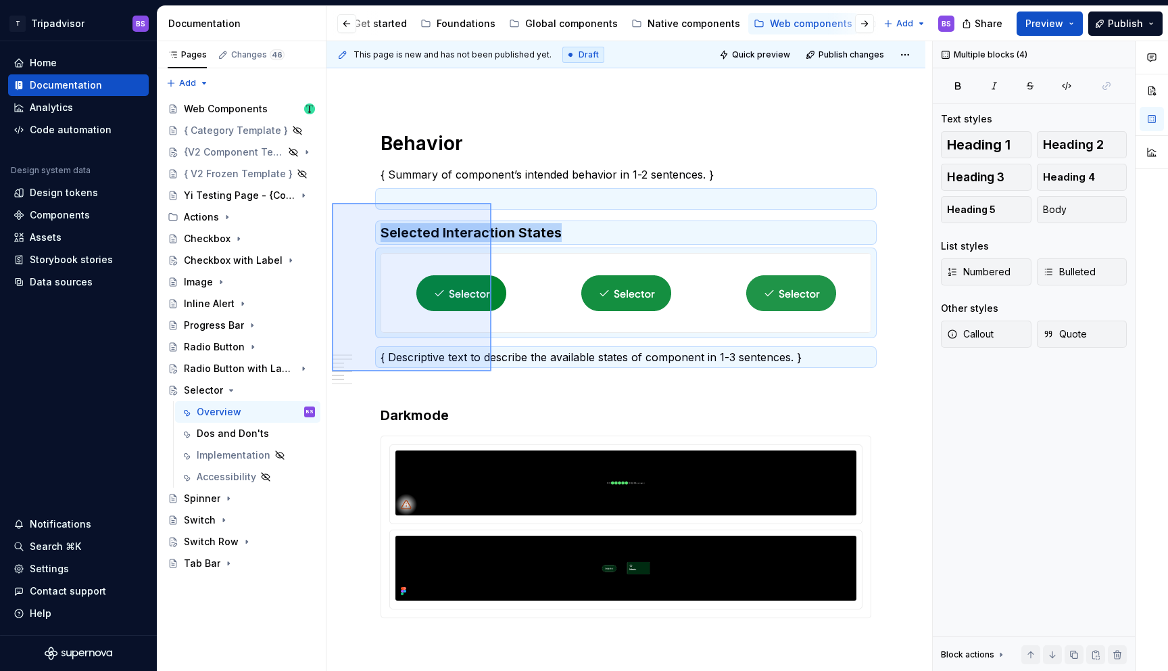
drag, startPoint x: 332, startPoint y: 203, endPoint x: 493, endPoint y: 370, distance: 231.9
click at [493, 370] on div "**********" at bounding box center [630, 356] width 606 height 630
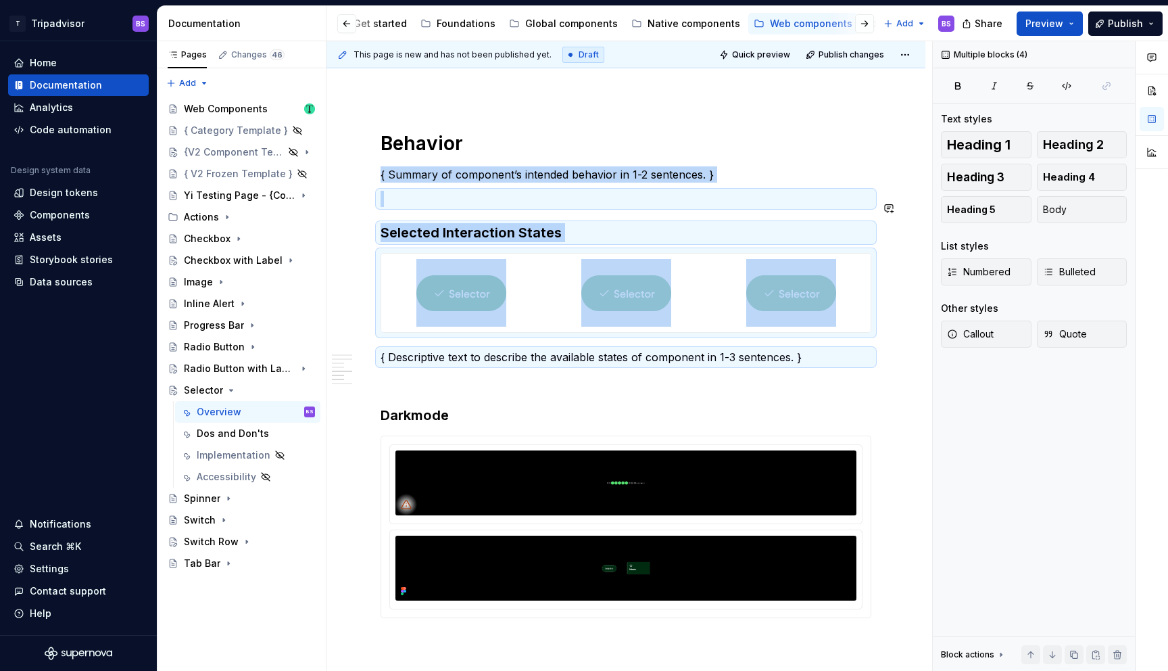
copy div "{ Summary of component’s intended behavior in 1-2 sentences. } Selected Interac…"
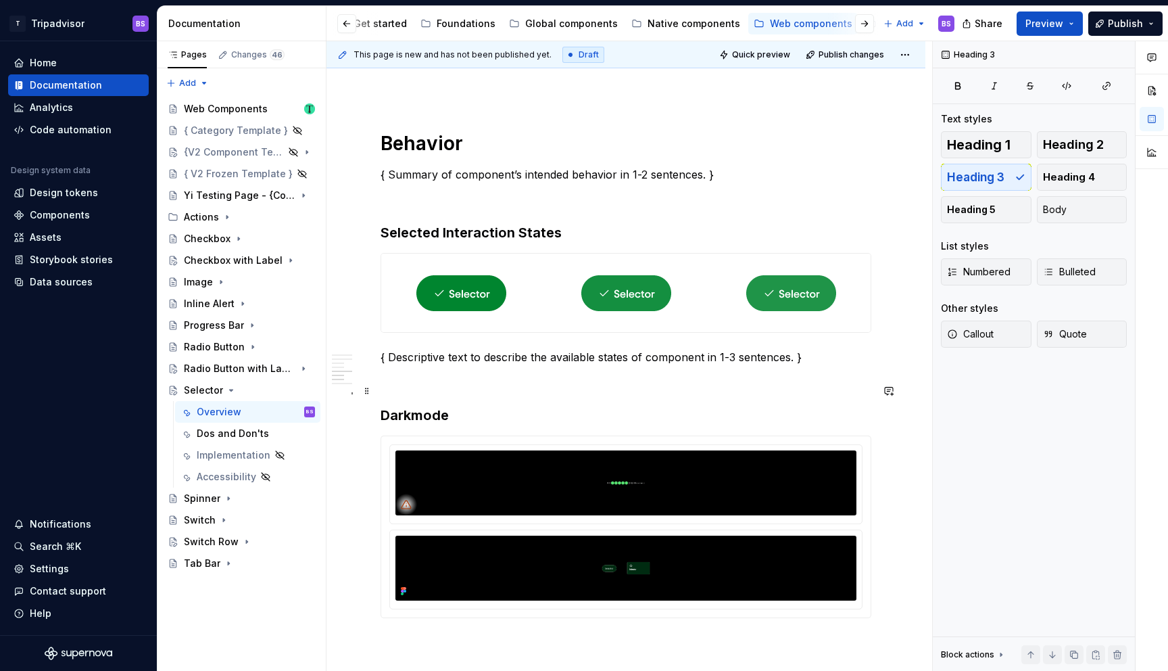
click at [462, 389] on p at bounding box center [626, 381] width 491 height 16
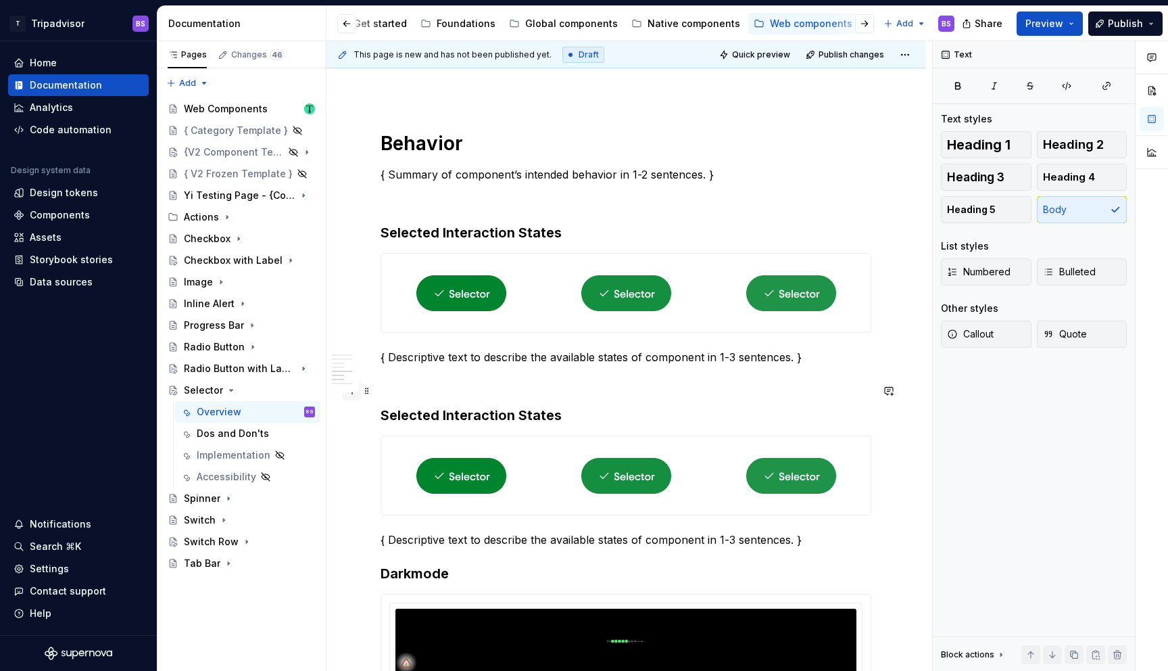
click at [350, 392] on button "button" at bounding box center [352, 390] width 19 height 19
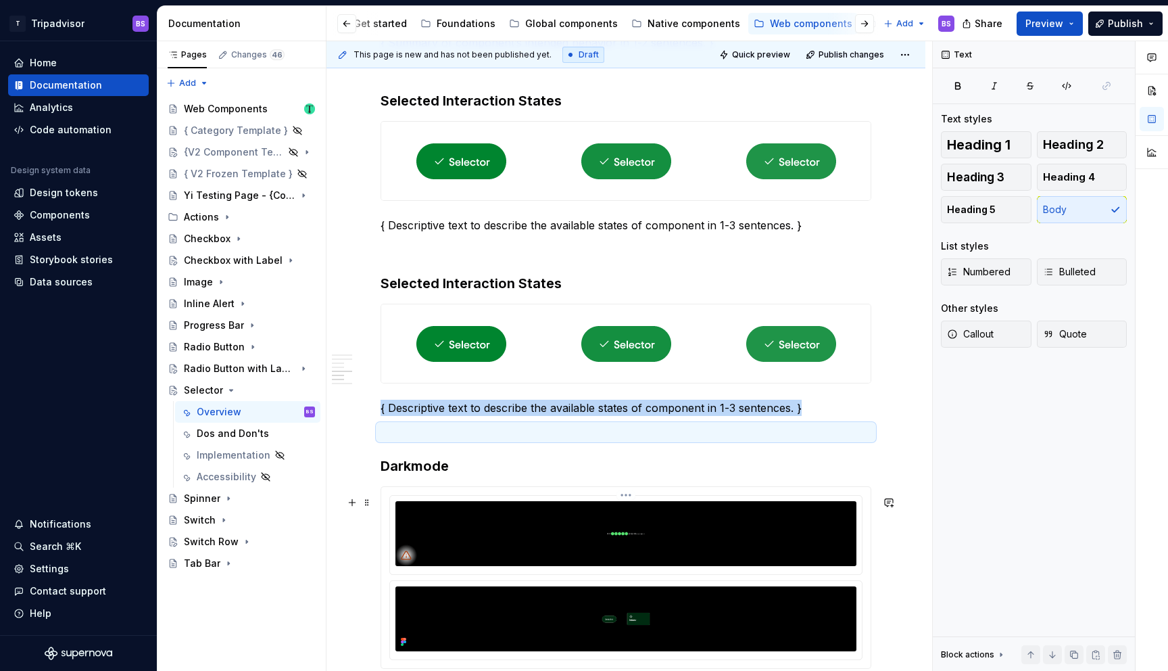
scroll to position [1921, 0]
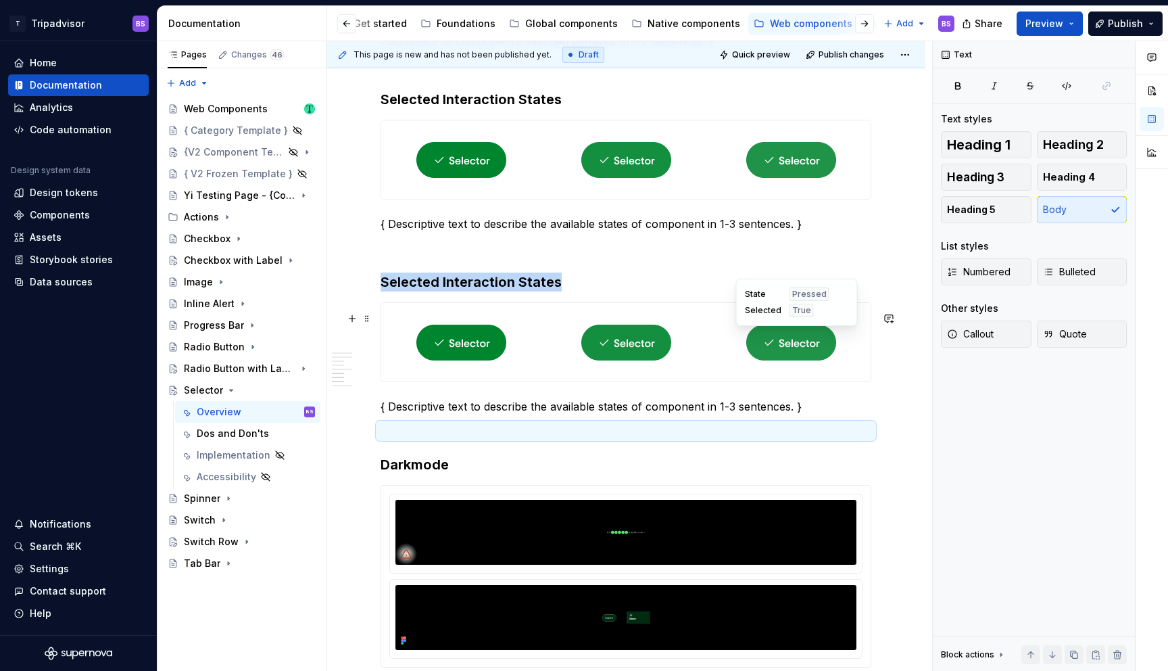
click at [849, 352] on div at bounding box center [791, 342] width 160 height 78
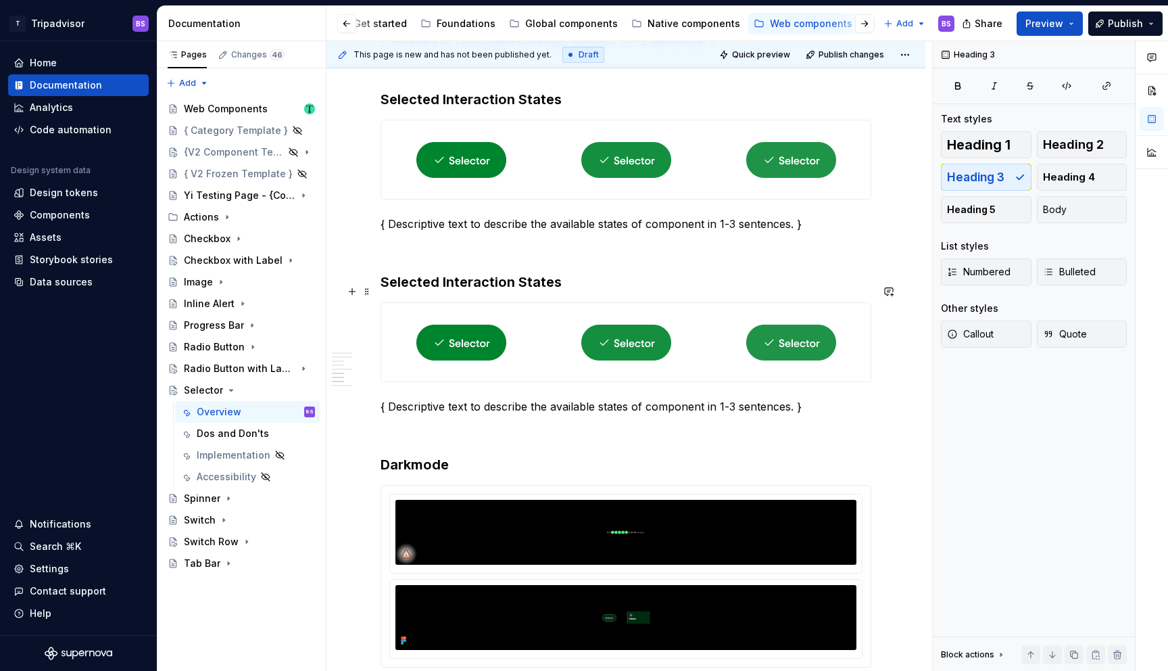
click at [546, 291] on h3 "Selected Interaction States" at bounding box center [626, 281] width 491 height 19
click at [697, 380] on div at bounding box center [626, 342] width 160 height 78
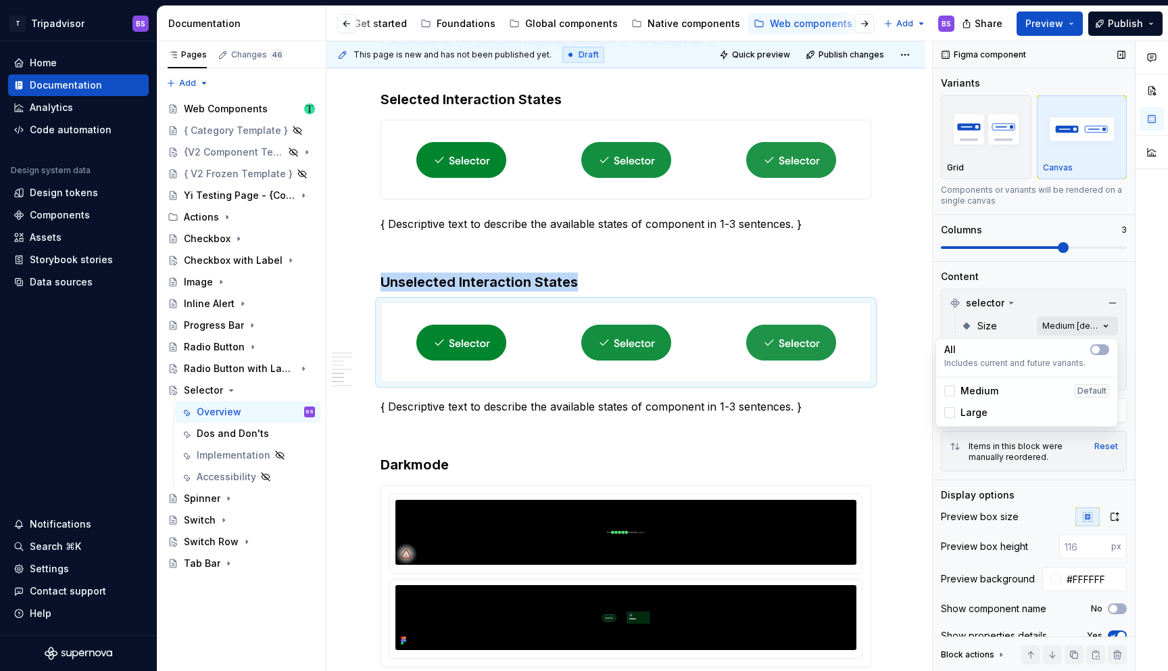
click at [1068, 329] on div "Comments Open comments No comments yet Select ‘Comment’ from the block context …" at bounding box center [1050, 356] width 235 height 630
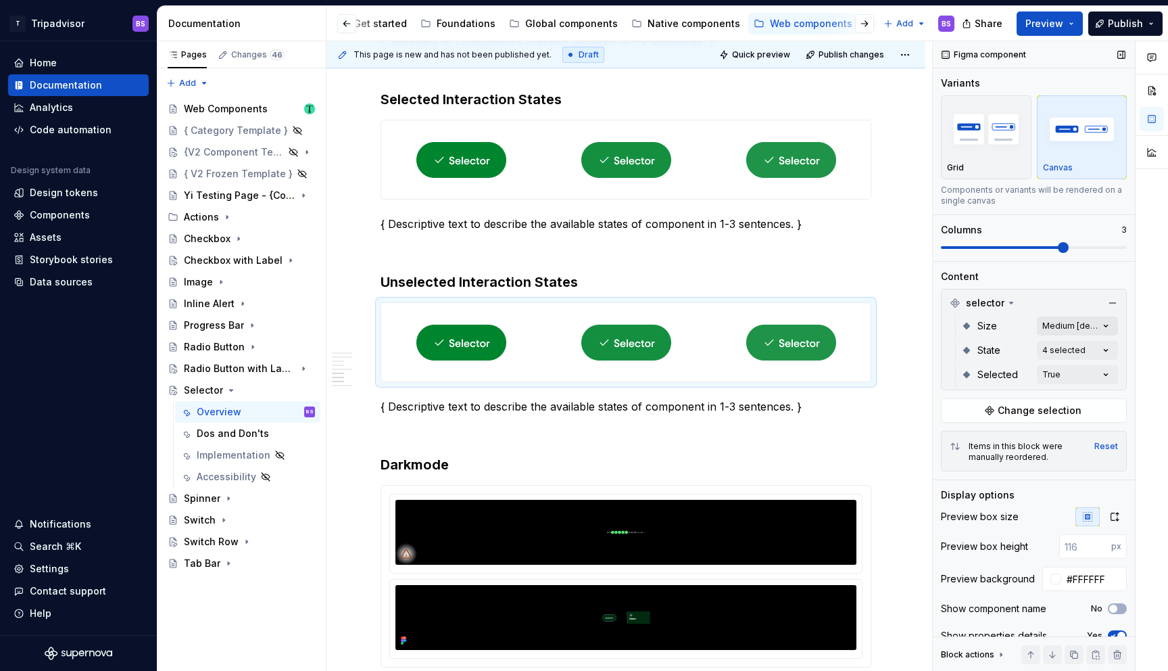
click at [1068, 329] on div "Comments Open comments No comments yet Select ‘Comment’ from the block context …" at bounding box center [1050, 356] width 235 height 630
click at [865, 187] on div at bounding box center [791, 159] width 160 height 78
click at [1062, 320] on div "Comments Open comments No comments yet Select ‘Comment’ from the block context …" at bounding box center [1050, 356] width 235 height 630
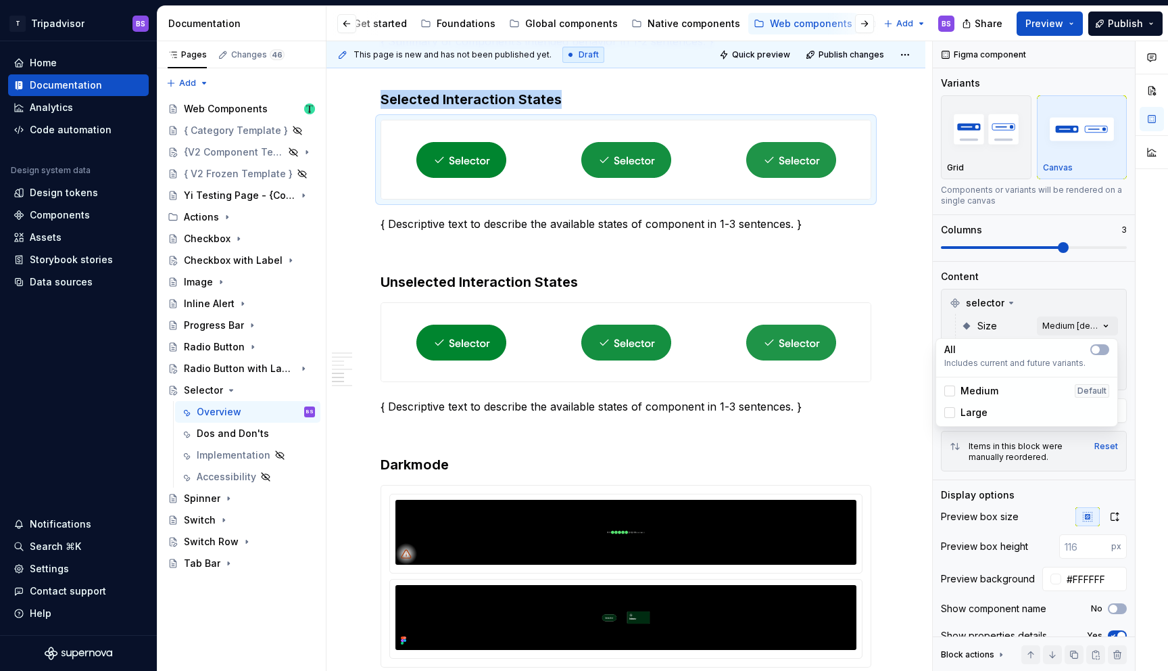
click at [965, 391] on span "Medium" at bounding box center [980, 391] width 38 height 14
click at [973, 408] on span "Large" at bounding box center [974, 413] width 27 height 14
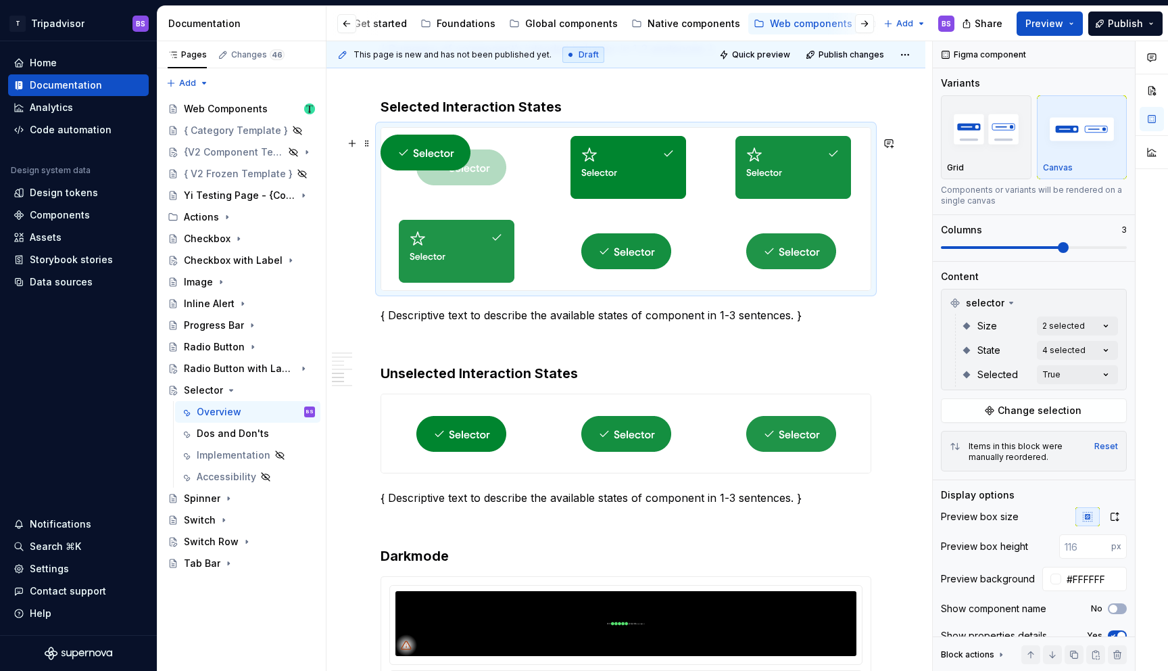
scroll to position [1913, 0]
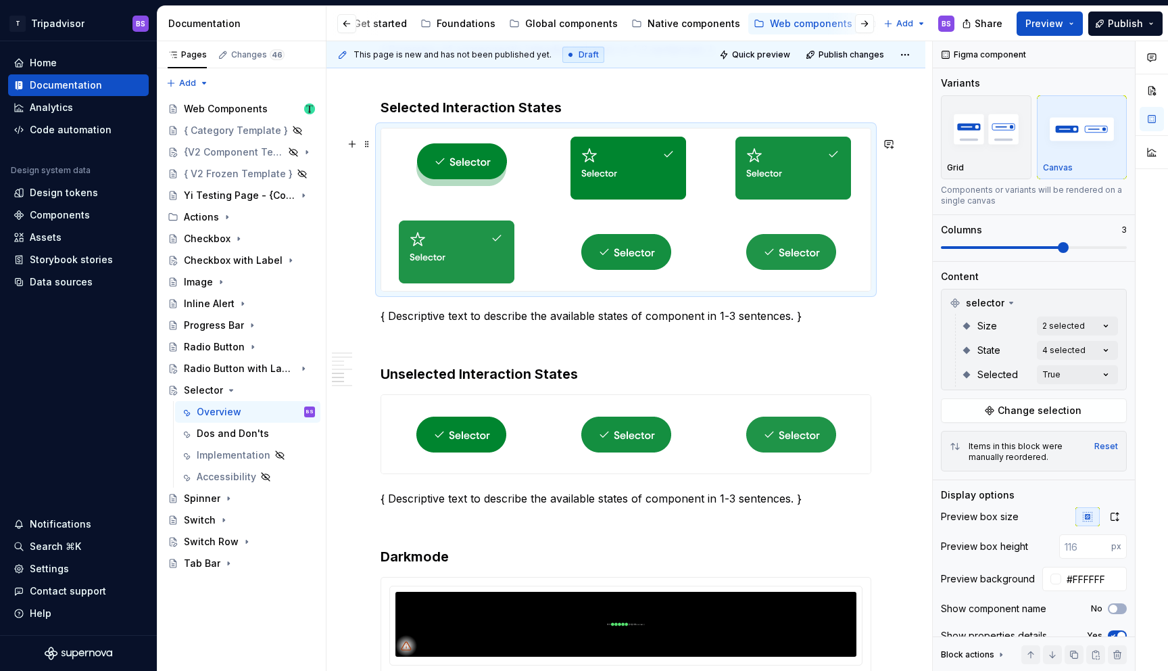
drag, startPoint x: 472, startPoint y: 243, endPoint x: 458, endPoint y: 168, distance: 76.3
click at [456, 167] on body "T Tripadvisor BS Home Documentation Analytics Code automation Design system dat…" at bounding box center [584, 335] width 1168 height 671
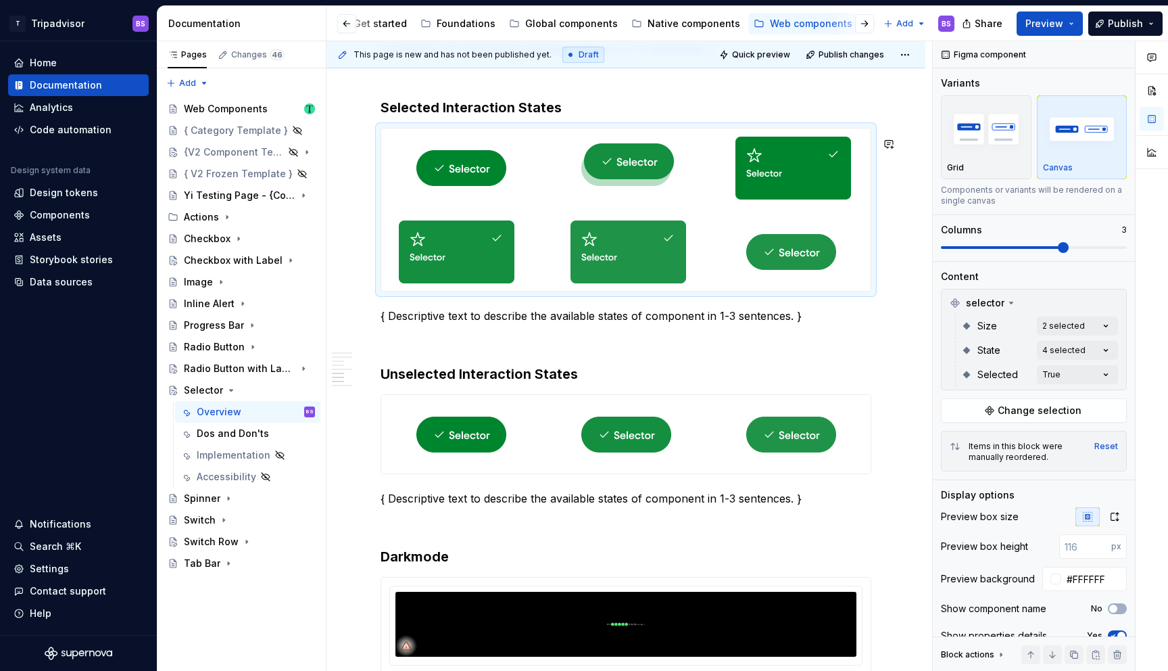
drag, startPoint x: 636, startPoint y: 266, endPoint x: 591, endPoint y: 186, distance: 91.8
click at [591, 186] on body "T Tripadvisor BS Home Documentation Analytics Code automation Design system dat…" at bounding box center [584, 335] width 1168 height 671
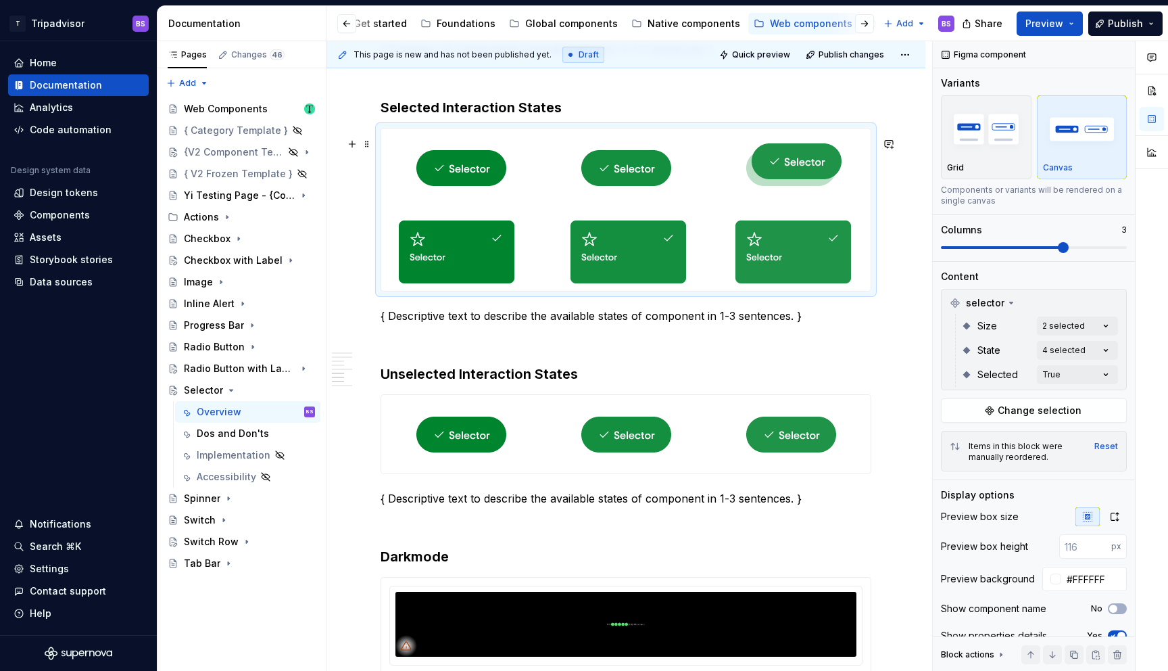
drag, startPoint x: 779, startPoint y: 252, endPoint x: 719, endPoint y: 182, distance: 92.0
click at [719, 182] on body "T Tripadvisor BS Home Documentation Analytics Code automation Design system dat…" at bounding box center [584, 335] width 1168 height 671
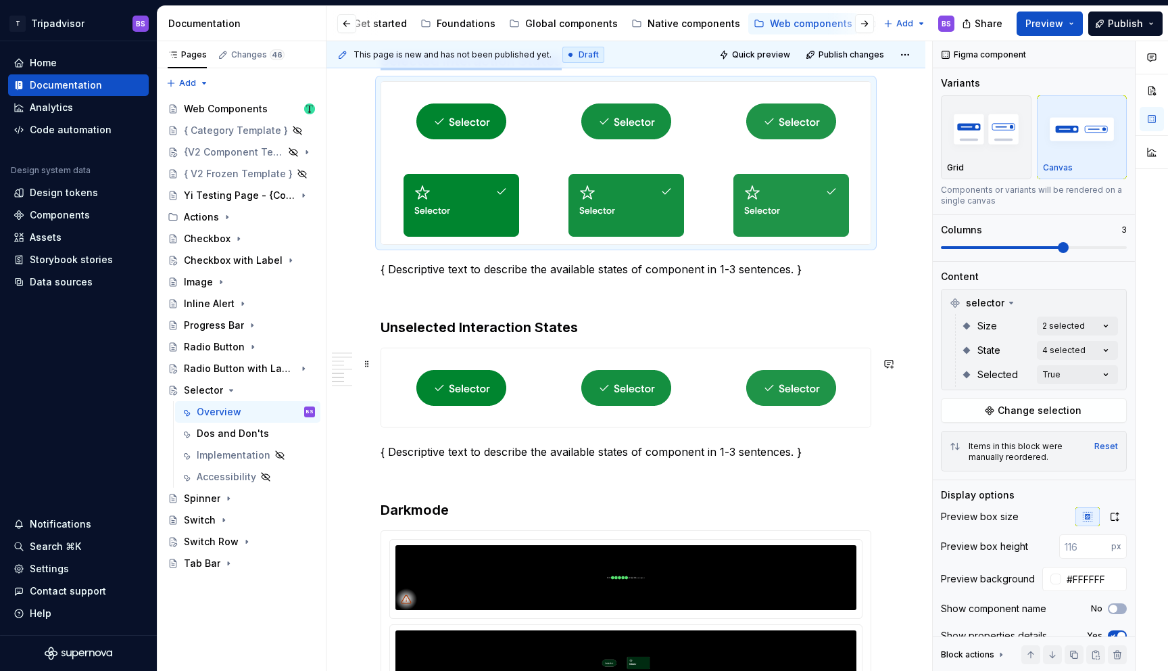
scroll to position [1960, 0]
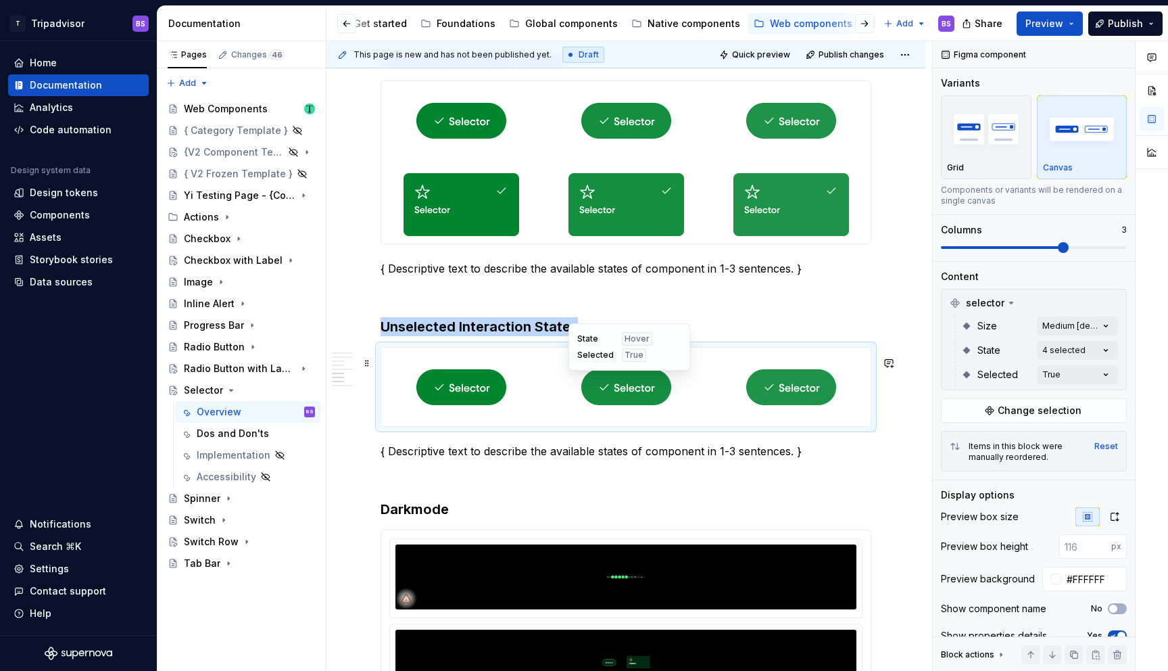
click at [706, 400] on div at bounding box center [626, 387] width 160 height 78
click at [1066, 350] on div "Comments Open comments No comments yet Select ‘Comment’ from the block context …" at bounding box center [1050, 356] width 235 height 630
click at [1053, 369] on div "Comments Open comments No comments yet Select ‘Comment’ from the block context …" at bounding box center [1050, 356] width 235 height 630
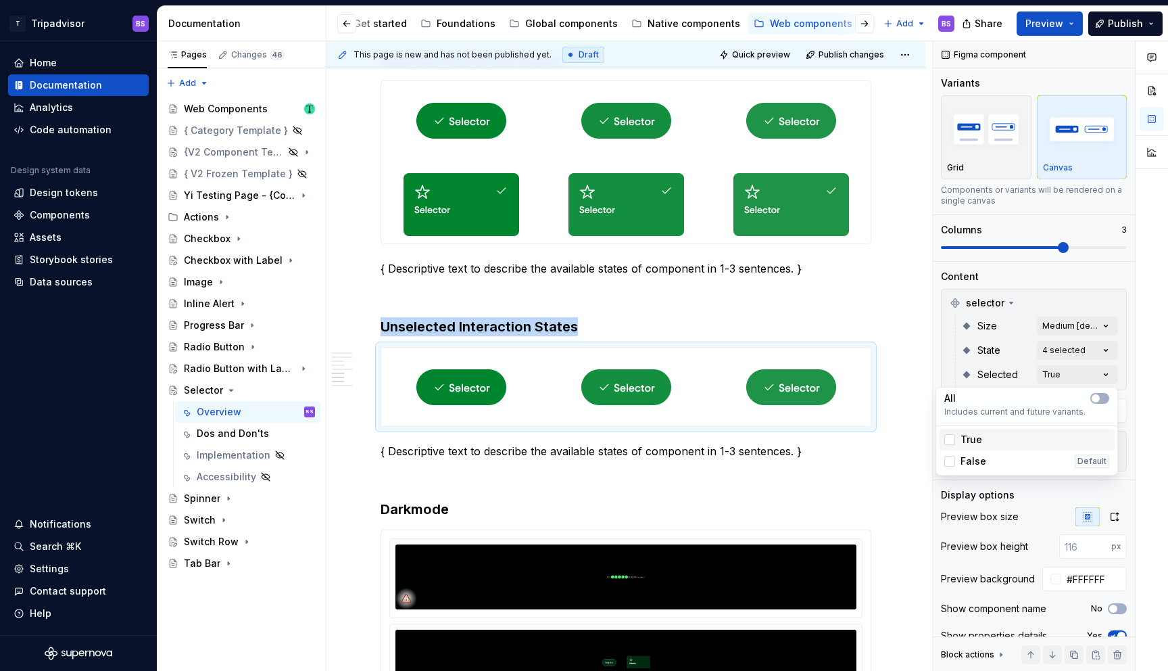
drag, startPoint x: 951, startPoint y: 442, endPoint x: 951, endPoint y: 454, distance: 12.2
click at [950, 439] on icon at bounding box center [950, 439] width 0 height 0
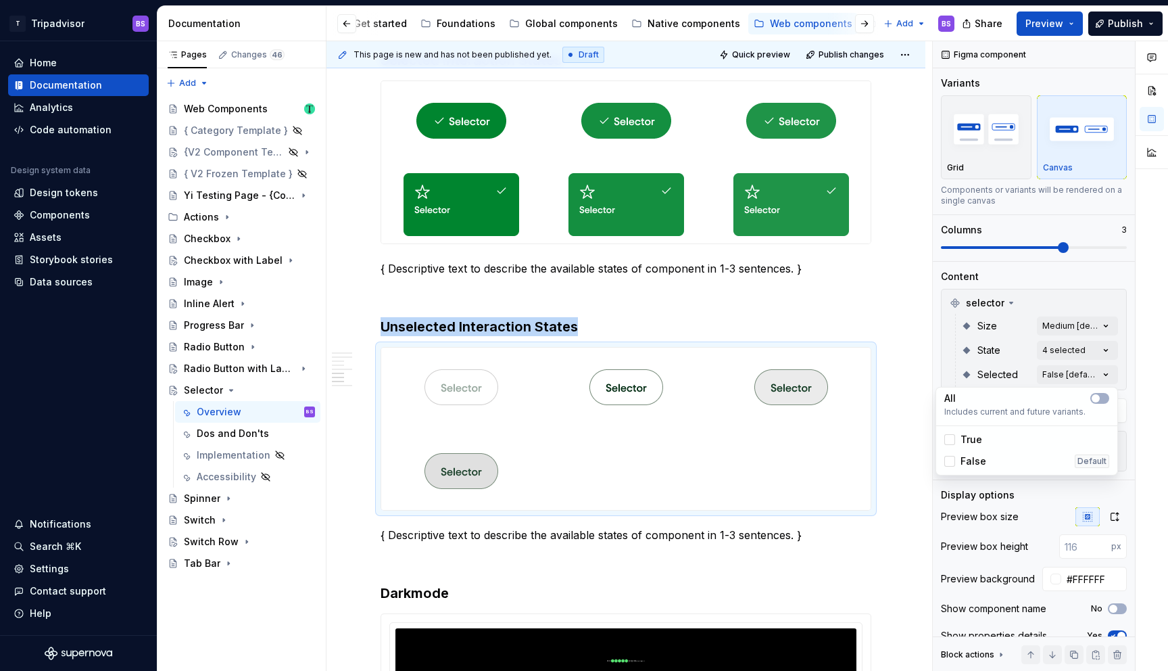
click at [951, 455] on div "False" at bounding box center [966, 461] width 42 height 14
click at [1058, 327] on div "Comments Open comments No comments yet Select ‘Comment’ from the block context …" at bounding box center [1050, 356] width 235 height 630
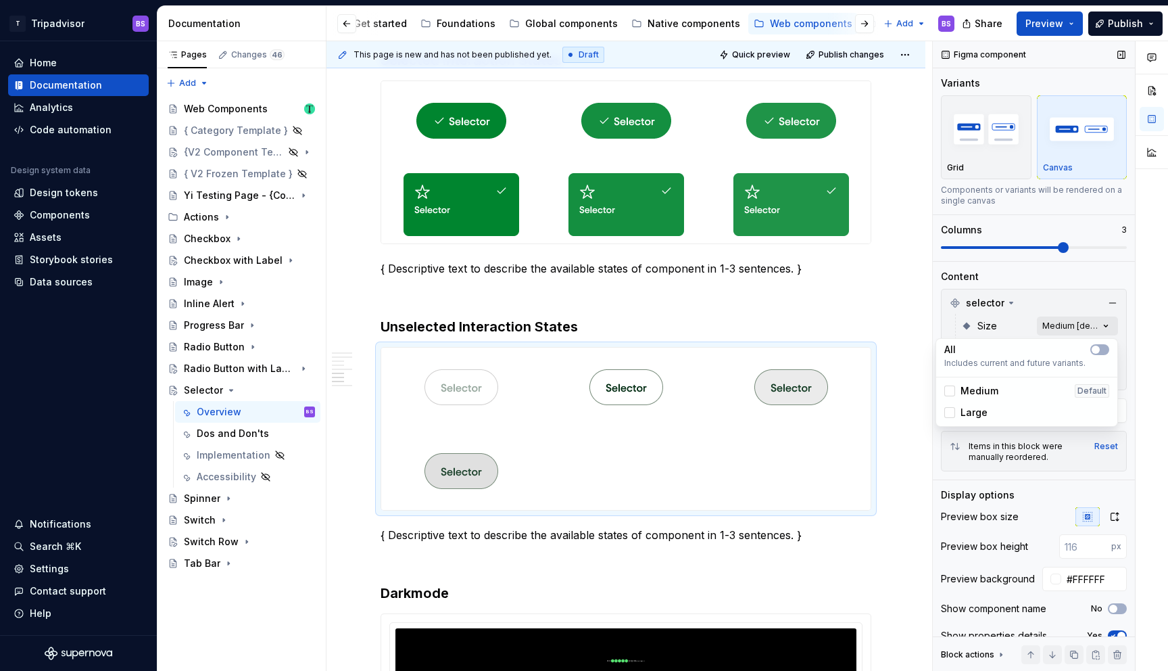
click at [1057, 327] on div "Comments Open comments No comments yet Select ‘Comment’ from the block context …" at bounding box center [1050, 356] width 235 height 630
click at [949, 391] on div at bounding box center [950, 390] width 11 height 11
click at [950, 414] on div at bounding box center [950, 412] width 11 height 11
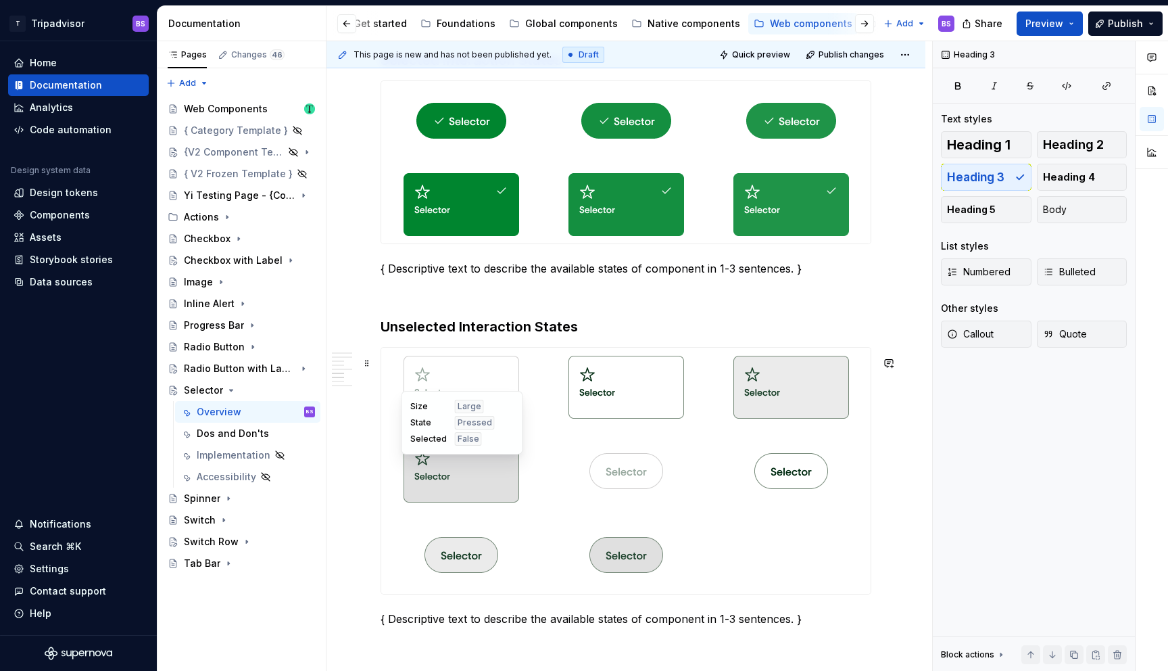
drag, startPoint x: 636, startPoint y: 414, endPoint x: 544, endPoint y: 469, distance: 107.6
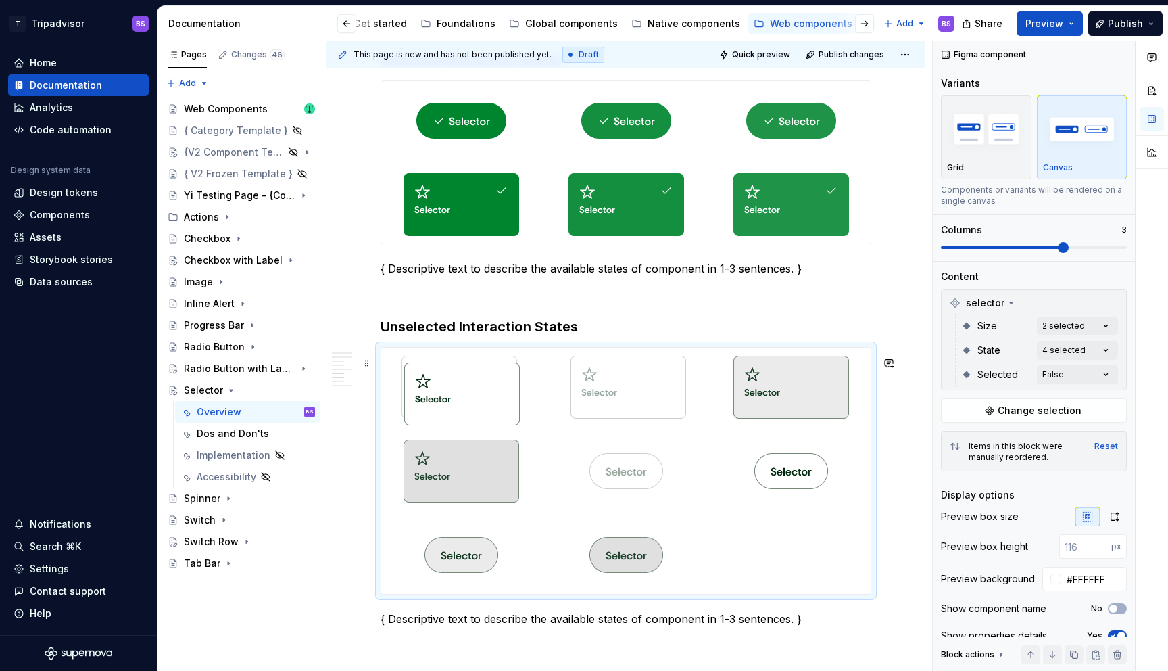
drag, startPoint x: 611, startPoint y: 381, endPoint x: 450, endPoint y: 389, distance: 161.2
click at [450, 390] on body "T Tripadvisor BS Home Documentation Analytics Code automation Design system dat…" at bounding box center [584, 335] width 1168 height 671
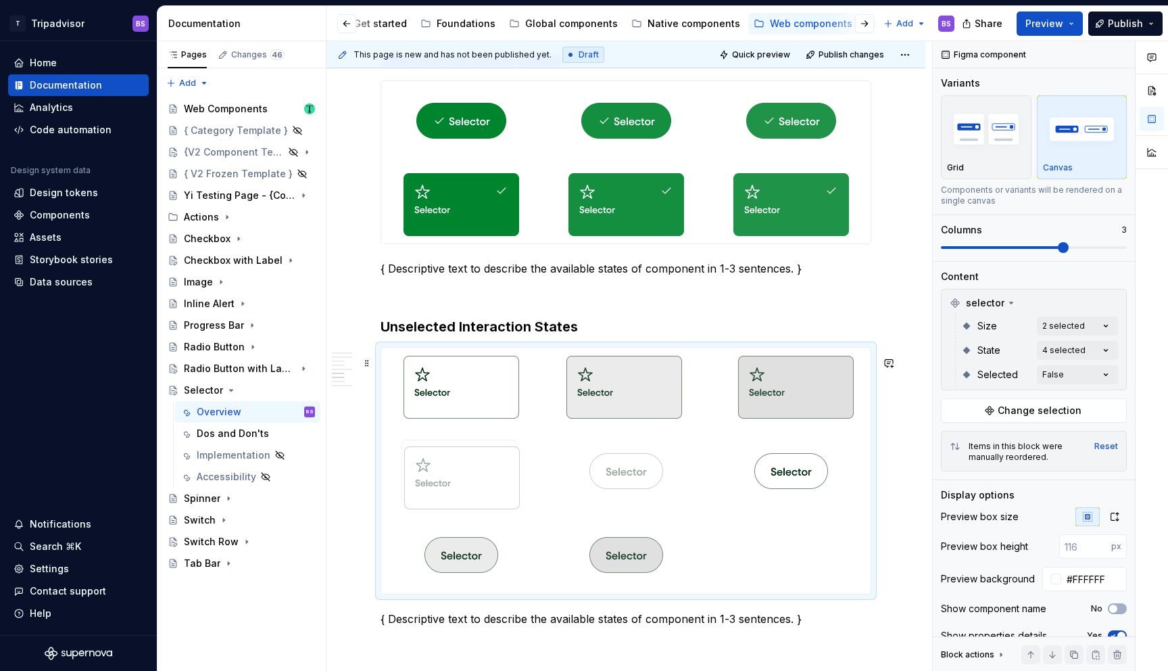
drag, startPoint x: 640, startPoint y: 401, endPoint x: 469, endPoint y: 483, distance: 189.3
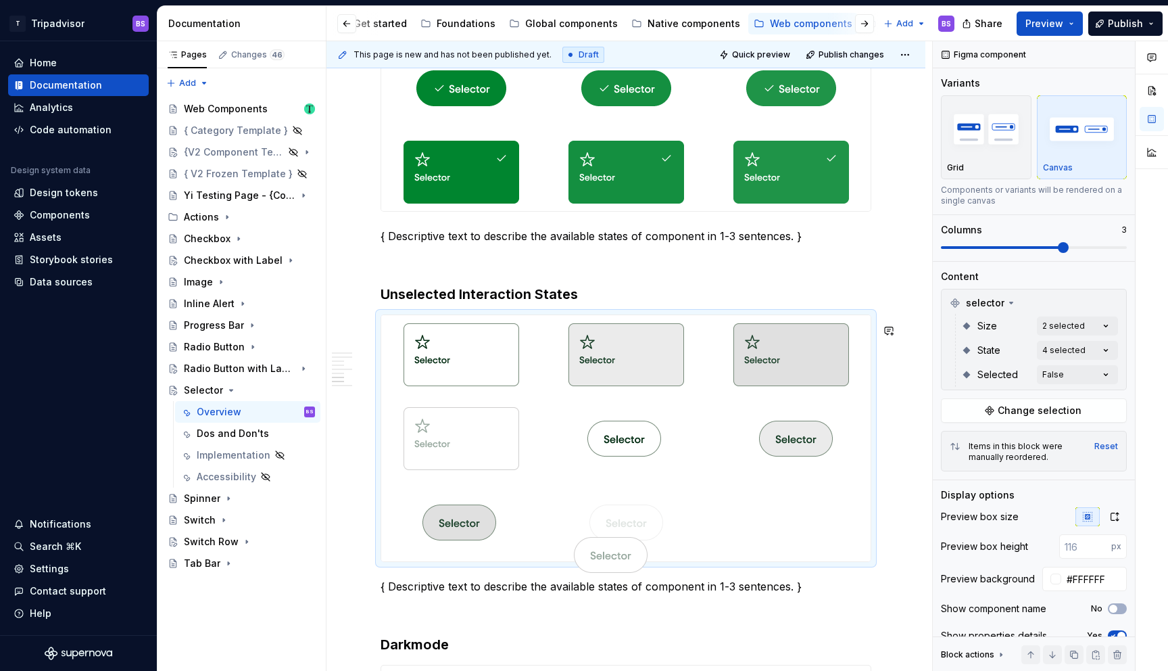
scroll to position [2013, 0]
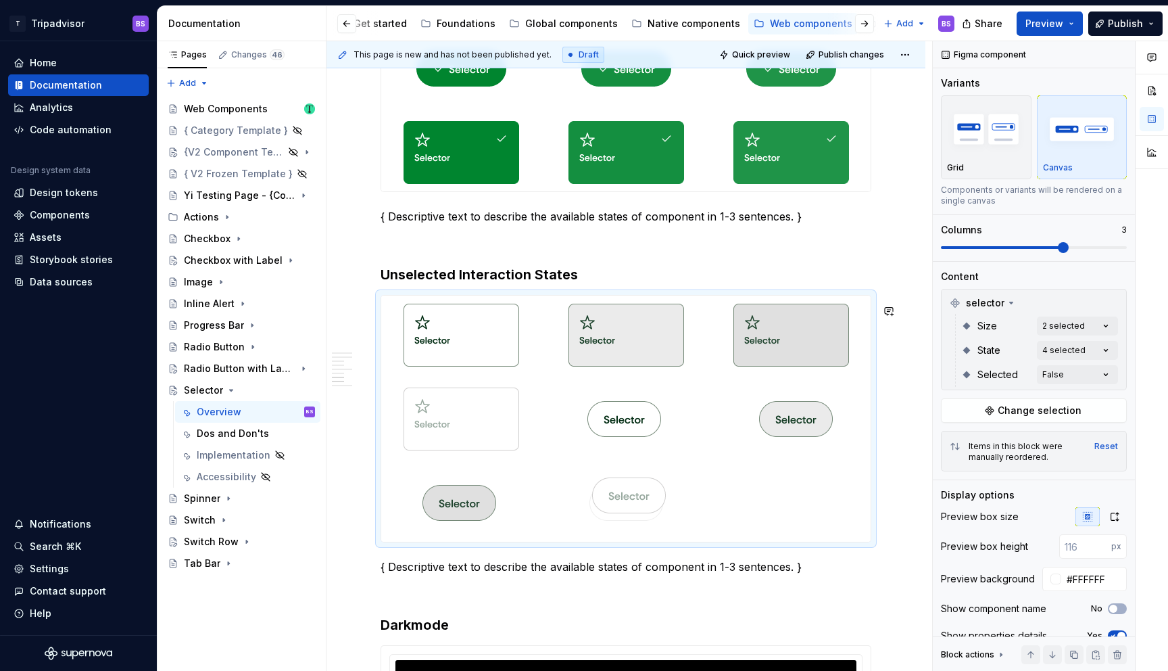
drag, startPoint x: 654, startPoint y: 479, endPoint x: 678, endPoint y: 496, distance: 29.1
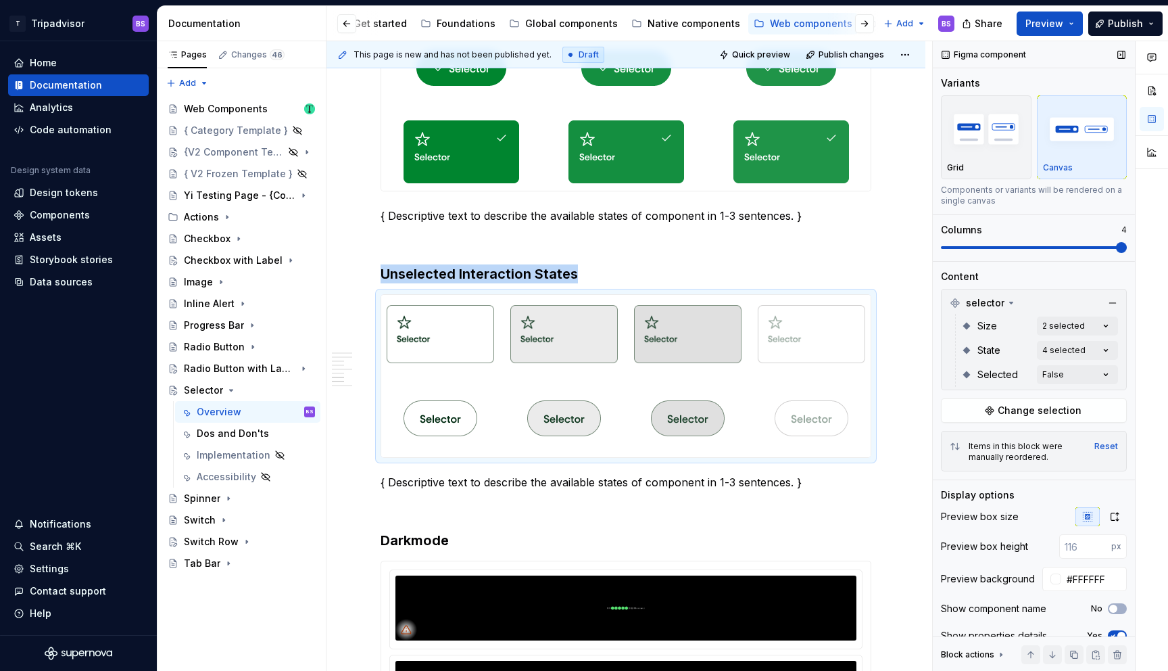
click at [1127, 248] on span at bounding box center [1121, 247] width 11 height 11
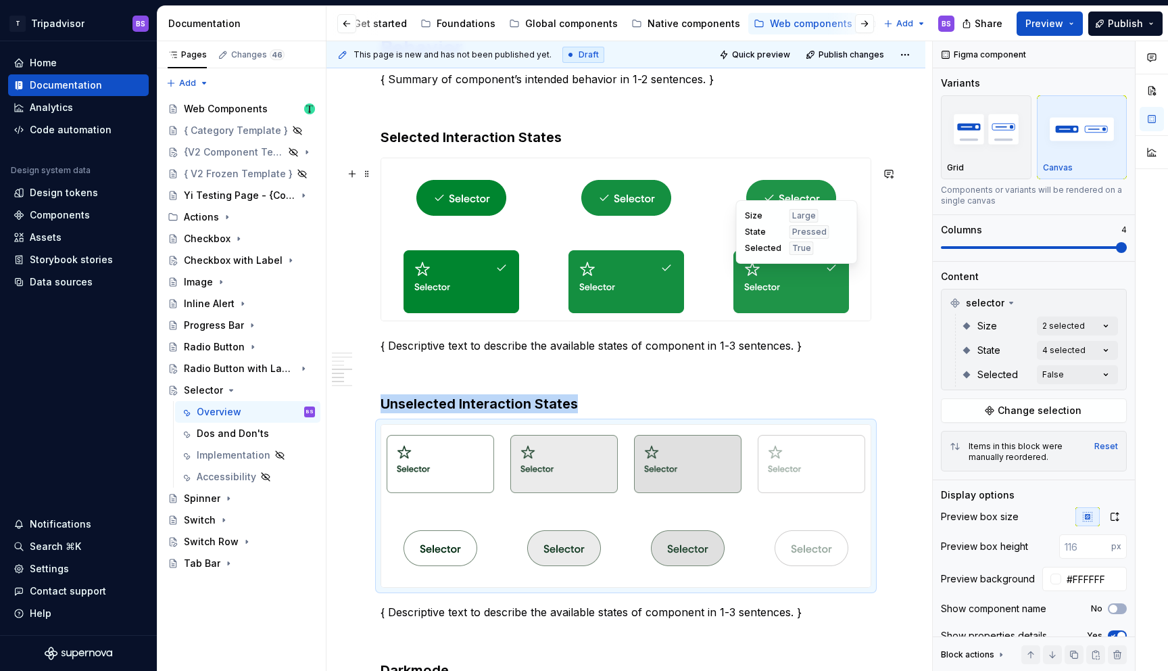
scroll to position [1884, 0]
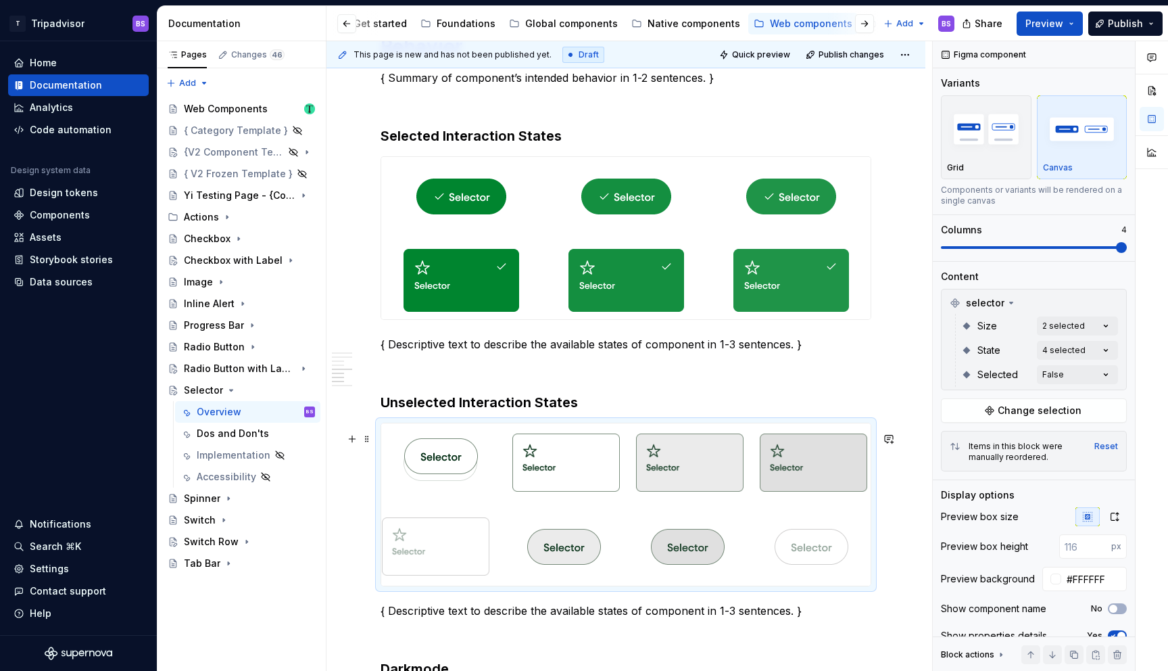
drag, startPoint x: 452, startPoint y: 559, endPoint x: 455, endPoint y: 475, distance: 83.2
click at [455, 475] on body "T Tripadvisor BS Home Documentation Analytics Code automation Design system dat…" at bounding box center [584, 335] width 1168 height 671
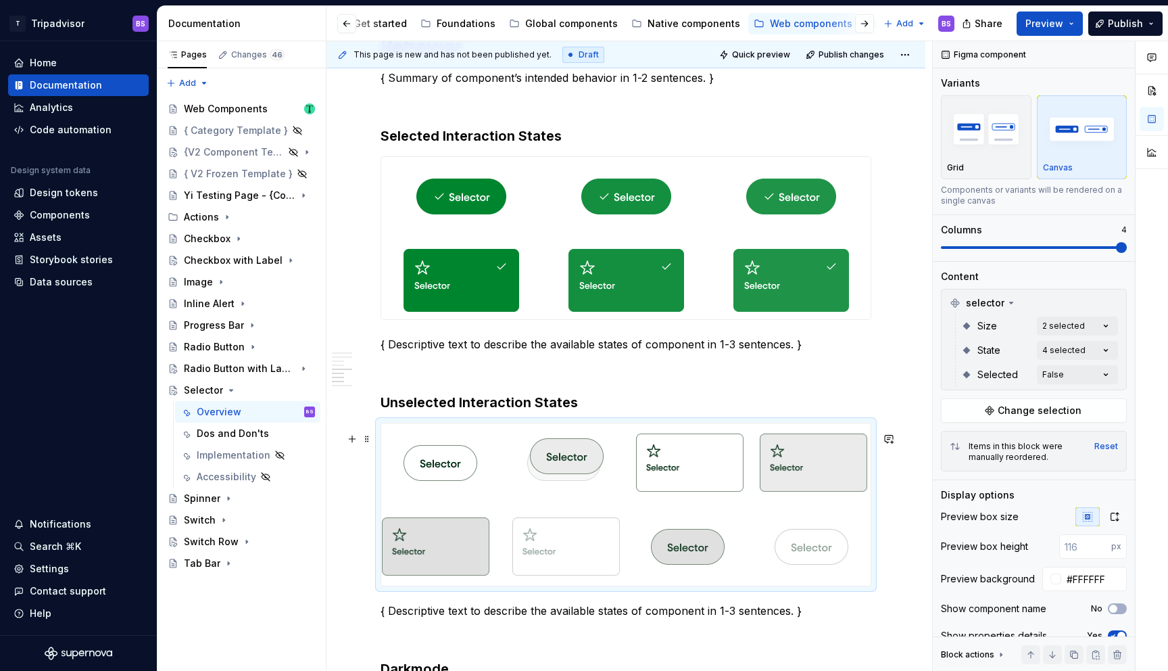
drag, startPoint x: 574, startPoint y: 554, endPoint x: 570, endPoint y: 490, distance: 64.4
click at [557, 481] on body "T Tripadvisor BS Home Documentation Analytics Code automation Design system dat…" at bounding box center [584, 335] width 1168 height 671
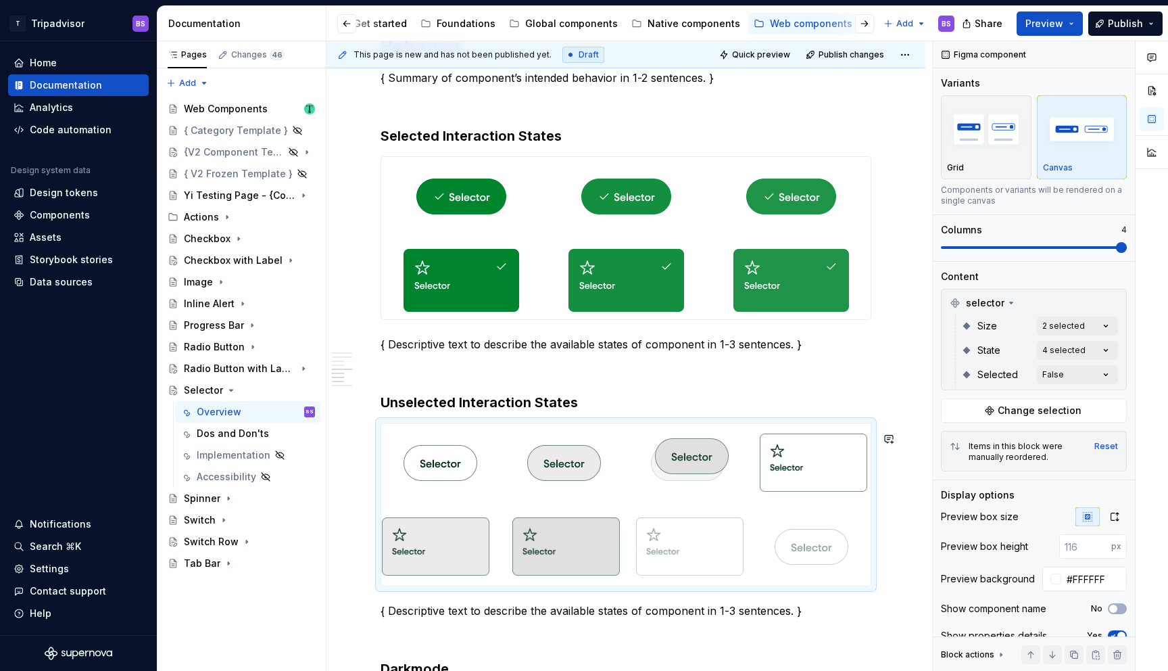
drag, startPoint x: 687, startPoint y: 563, endPoint x: 663, endPoint y: 481, distance: 86.0
click at [663, 481] on body "T Tripadvisor BS Home Documentation Analytics Code automation Design system dat…" at bounding box center [584, 335] width 1168 height 671
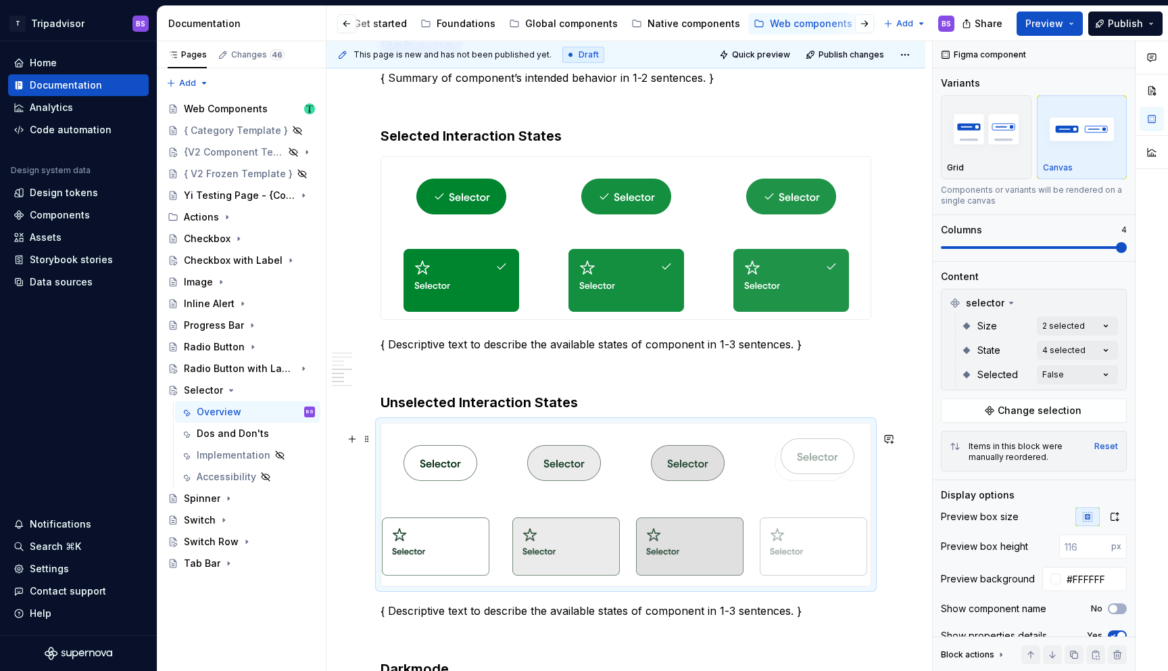
drag, startPoint x: 808, startPoint y: 546, endPoint x: 799, endPoint y: 475, distance: 71.6
click at [799, 475] on body "T Tripadvisor BS Home Documentation Analytics Code automation Design system dat…" at bounding box center [584, 335] width 1168 height 671
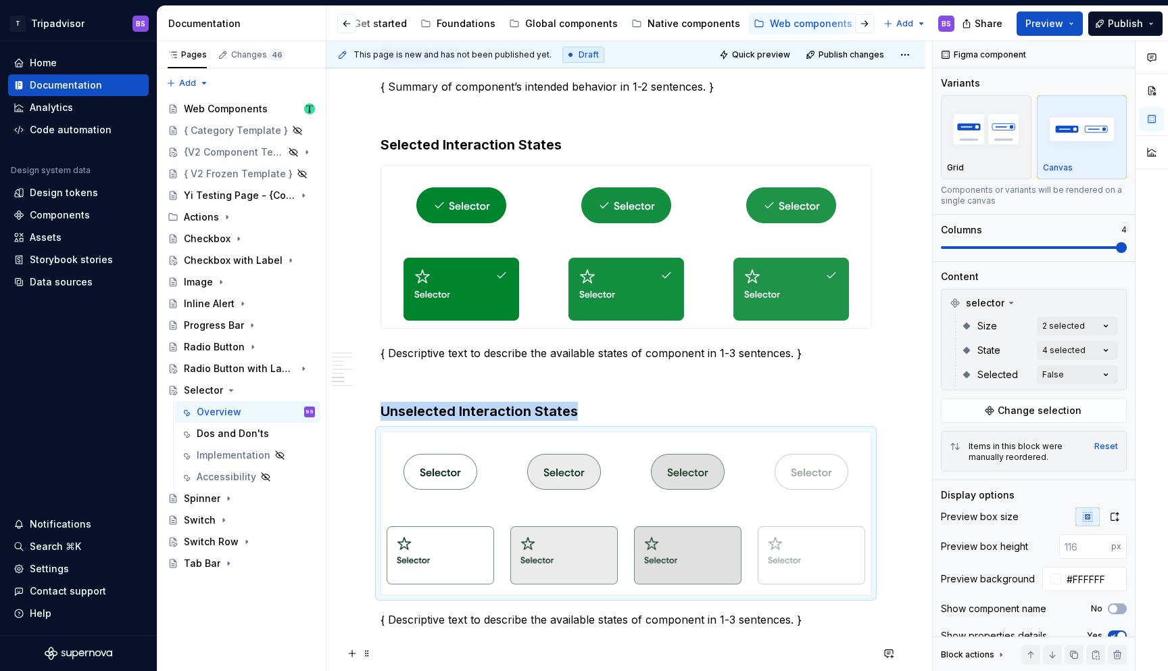
scroll to position [1876, 0]
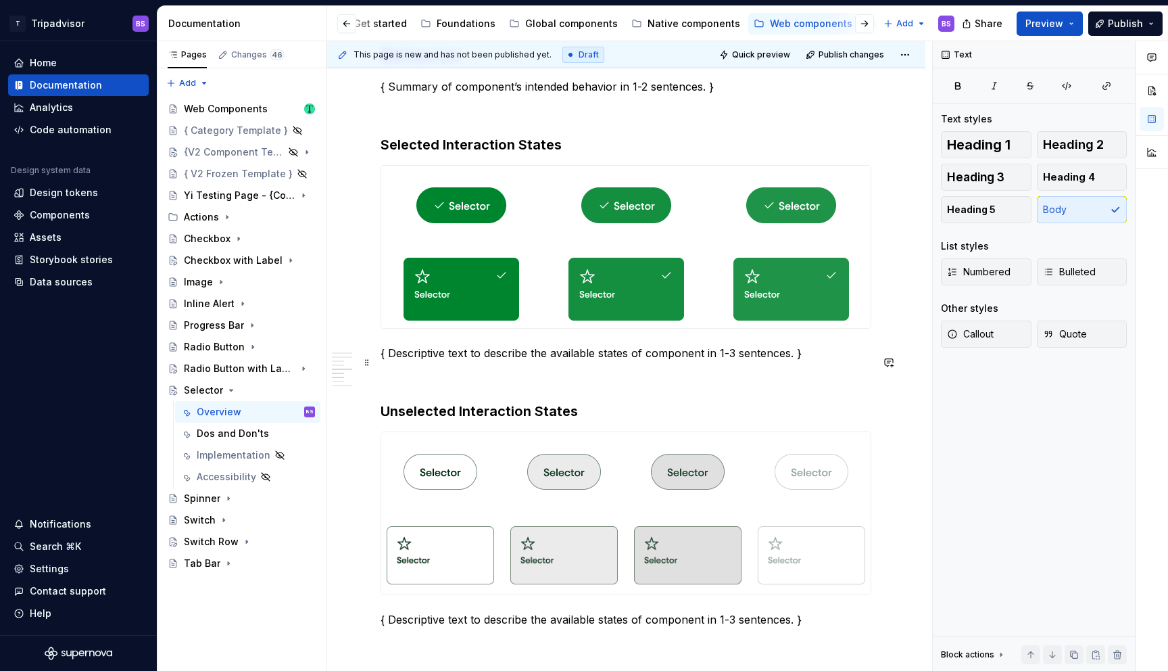
click at [536, 356] on p "{ Descriptive text to describe the available states of component in 1-3 sentenc…" at bounding box center [626, 353] width 491 height 16
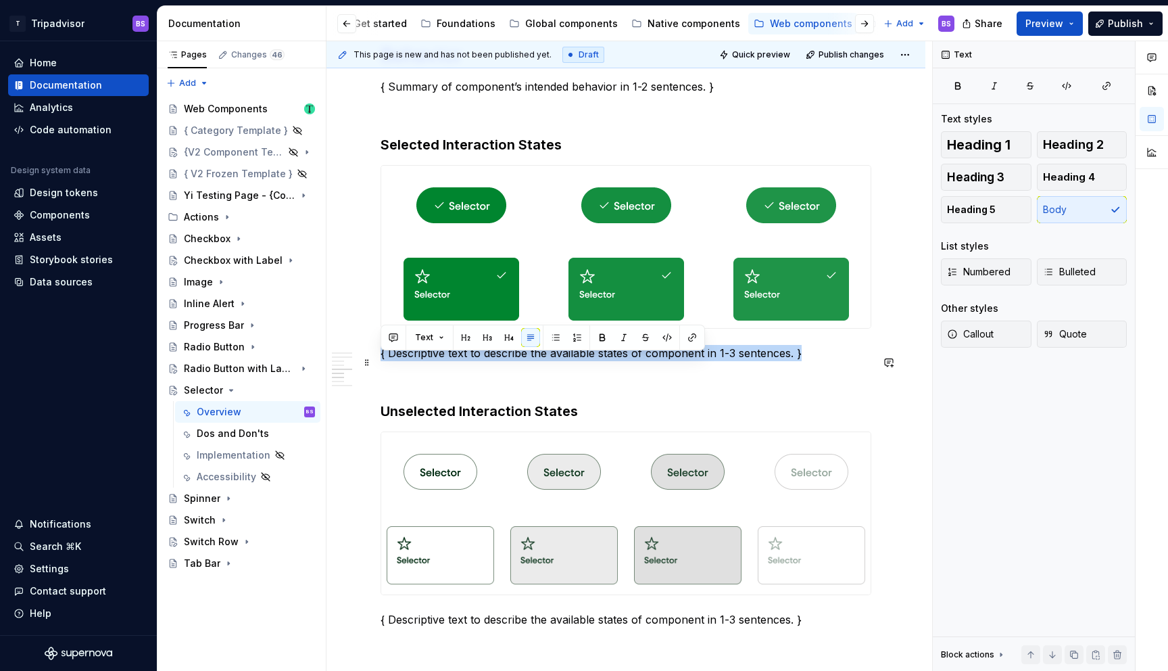
click at [536, 356] on p "{ Descriptive text to describe the available states of component in 1-3 sentenc…" at bounding box center [626, 353] width 491 height 16
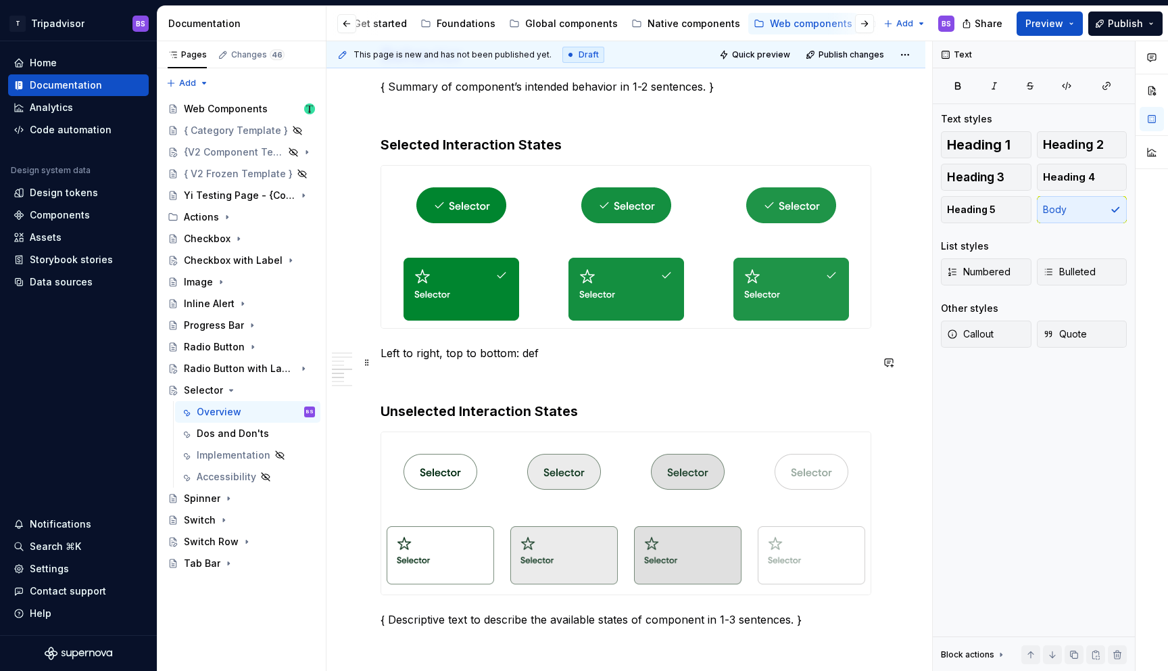
click at [529, 361] on p "Left to right, top to bottom: def" at bounding box center [626, 353] width 491 height 16
copy p "enabled medium selector"
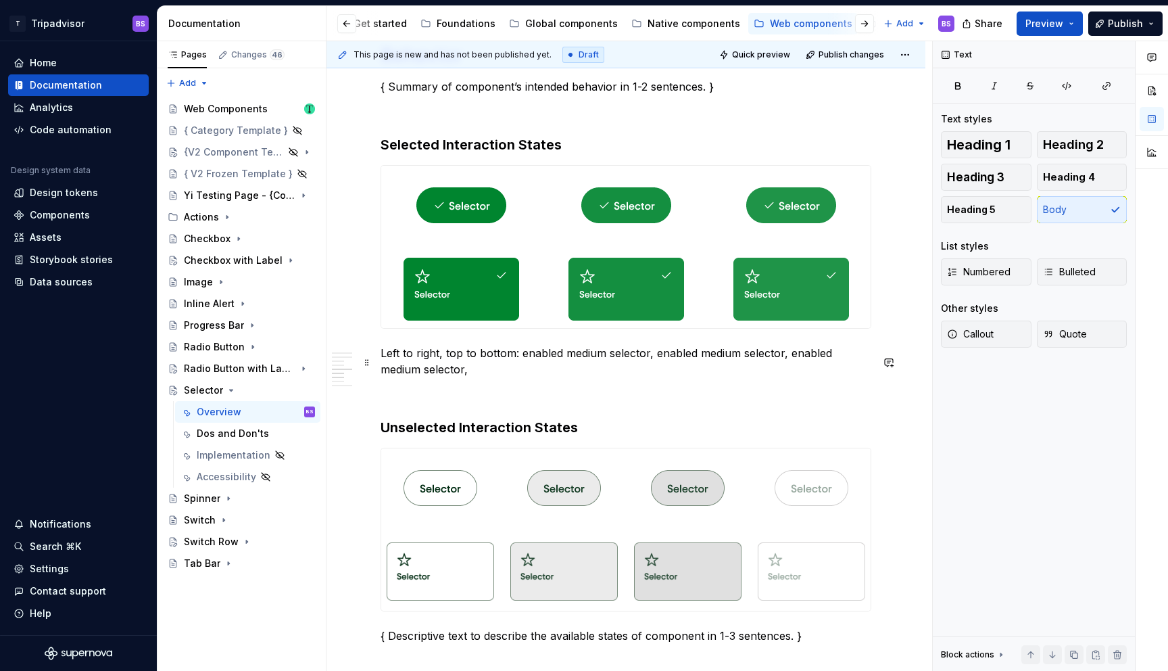
click at [520, 362] on p "Left to right, top to bottom: enabled medium selector, enabled medium selector,…" at bounding box center [626, 361] width 491 height 32
click at [671, 362] on p "Left to right, top to bottom: enabled medium selector, enabled medium selector,…" at bounding box center [626, 361] width 491 height 32
click at [812, 362] on p "Left to right, top to bottom: enabled medium selector, hover medium selector, e…" at bounding box center [626, 361] width 491 height 32
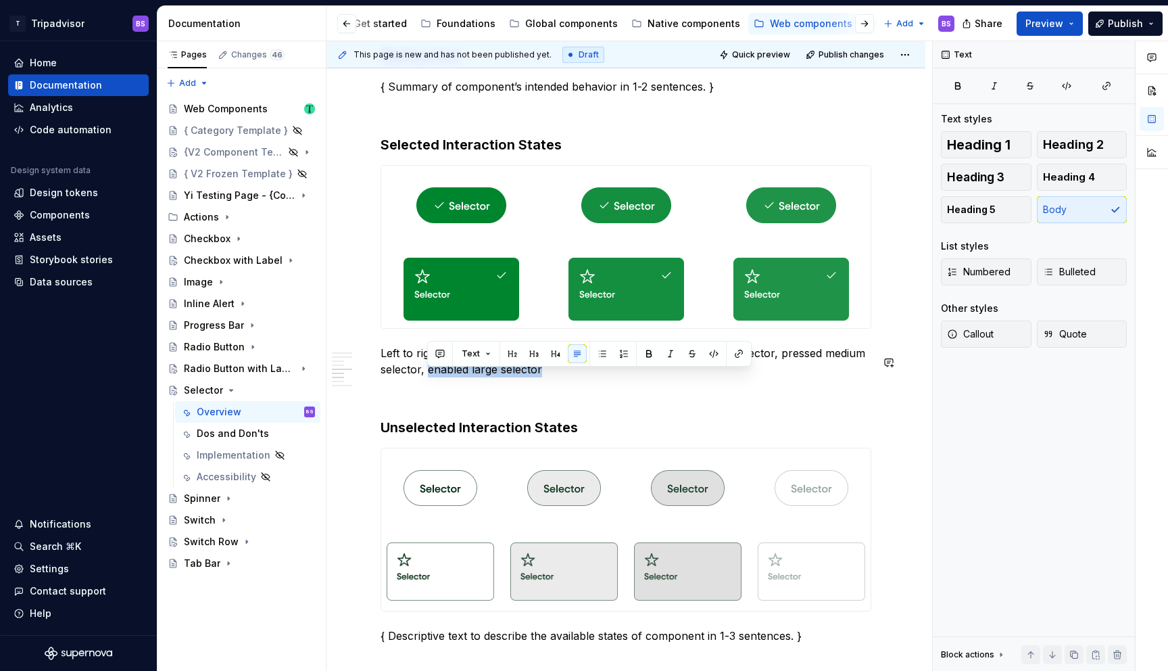
copy p "enabled large selector"
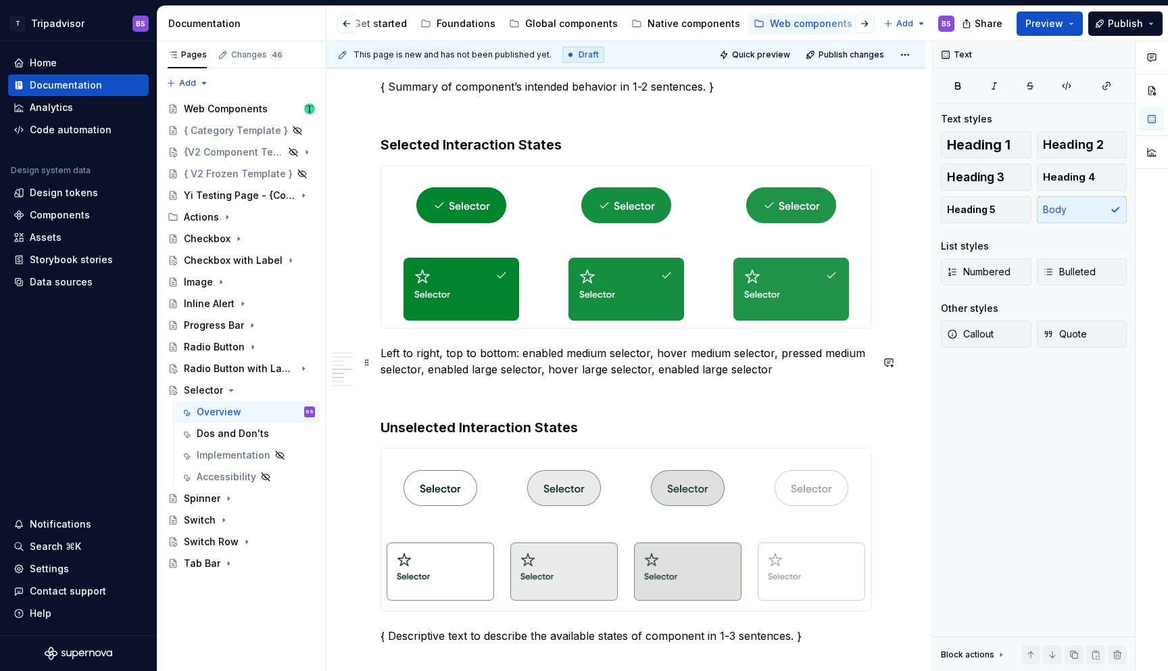
click at [665, 377] on p "Left to right, top to bottom: enabled medium selector, hover medium selector, p…" at bounding box center [626, 361] width 491 height 32
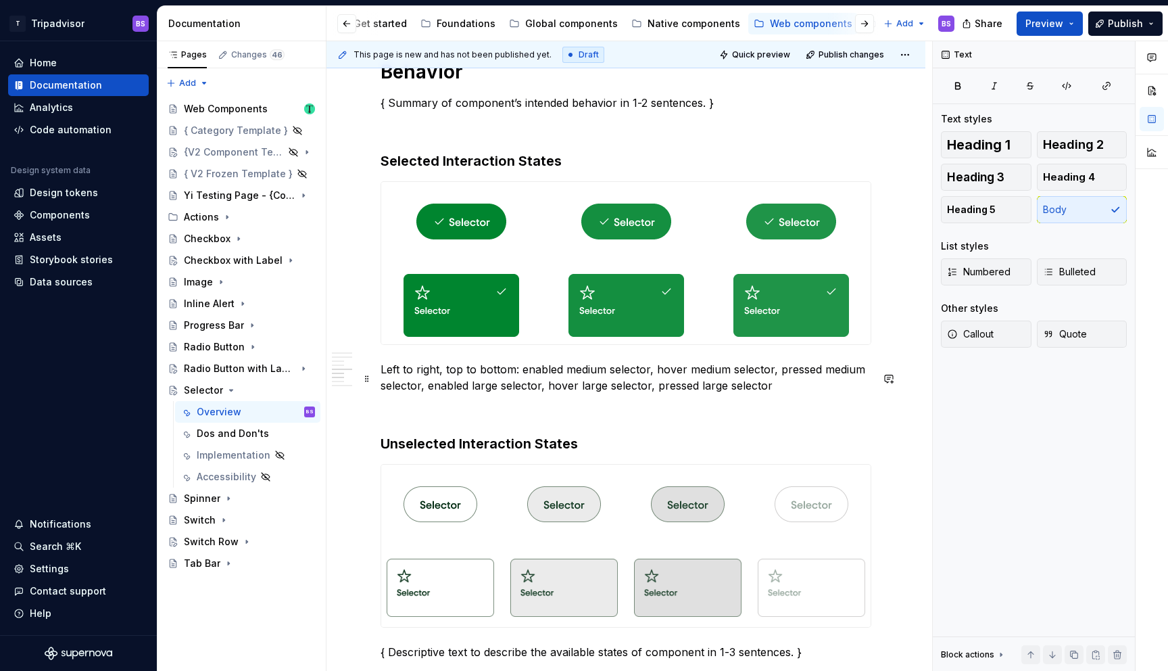
scroll to position [1861, 0]
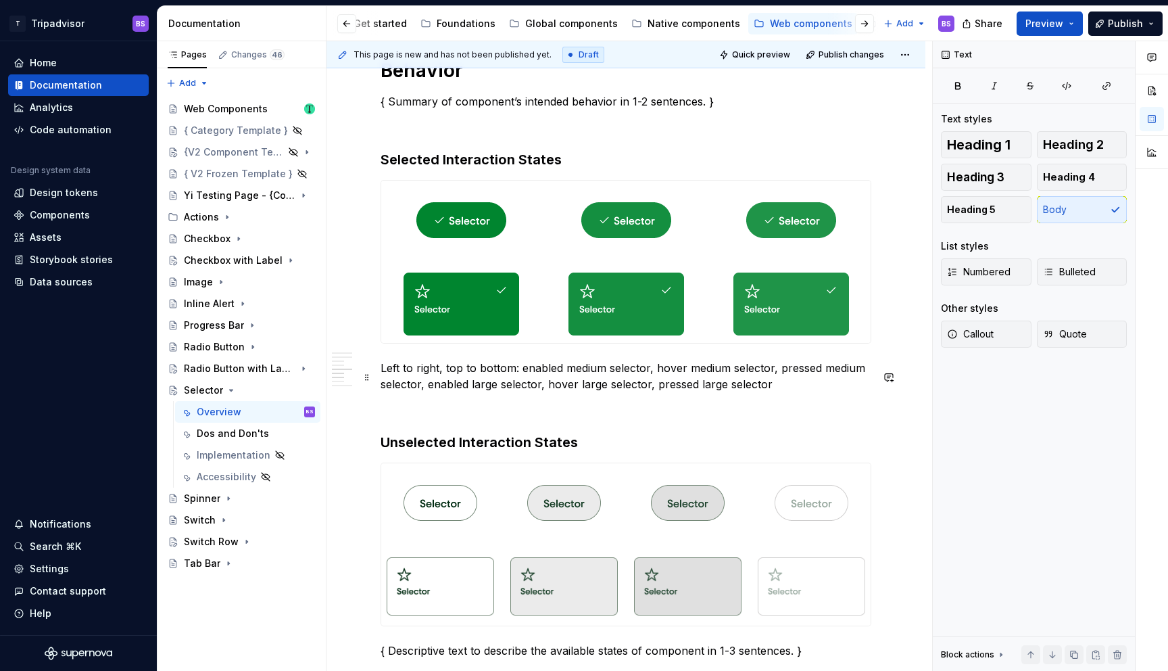
click at [522, 379] on p "Left to right, top to bottom: enabled medium selector, hover medium selector, p…" at bounding box center [626, 376] width 491 height 32
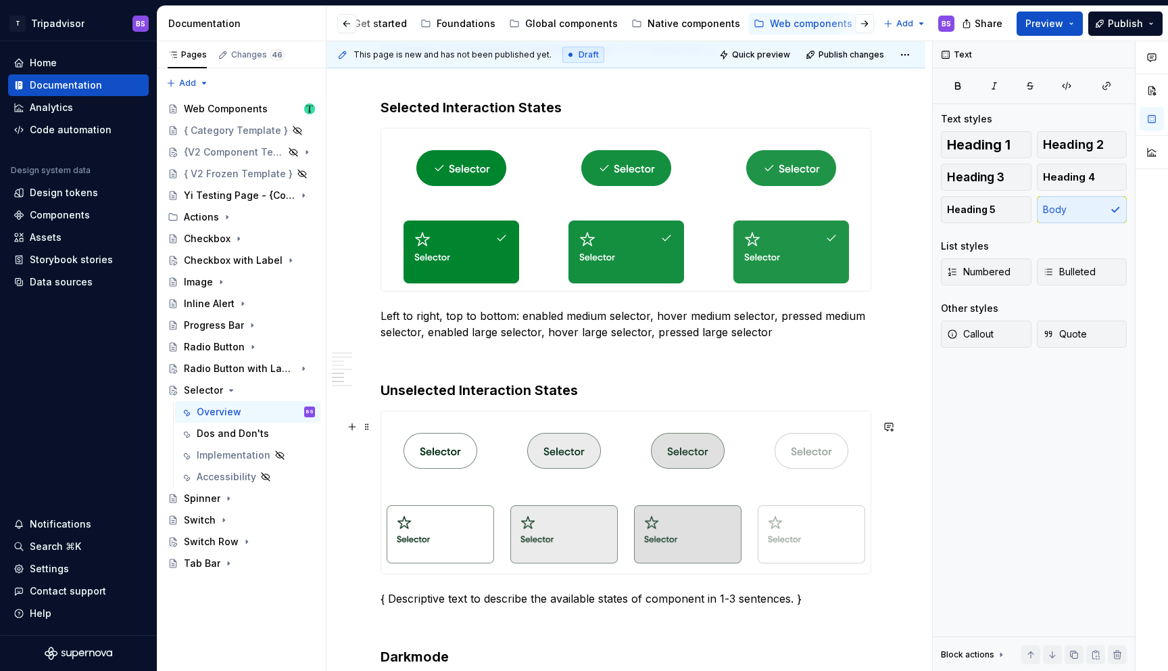
scroll to position [1915, 0]
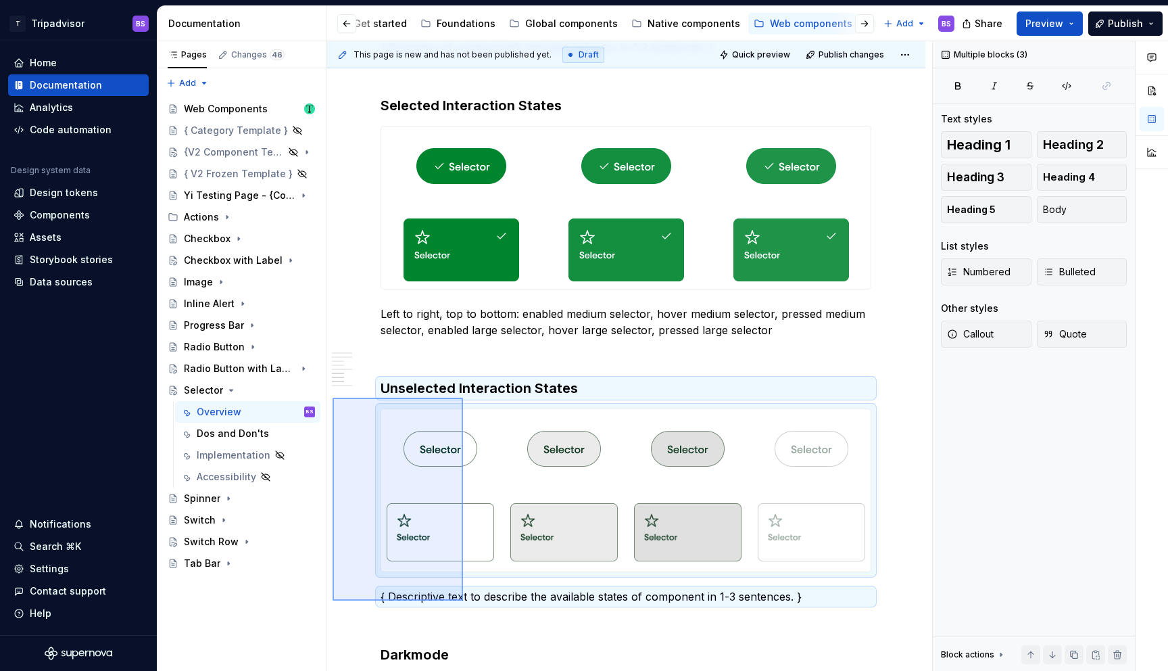
drag, startPoint x: 333, startPoint y: 398, endPoint x: 463, endPoint y: 600, distance: 241.2
click at [463, 600] on div "This page is new and has not been published yet. Draft Quick preview Publish ch…" at bounding box center [630, 356] width 606 height 630
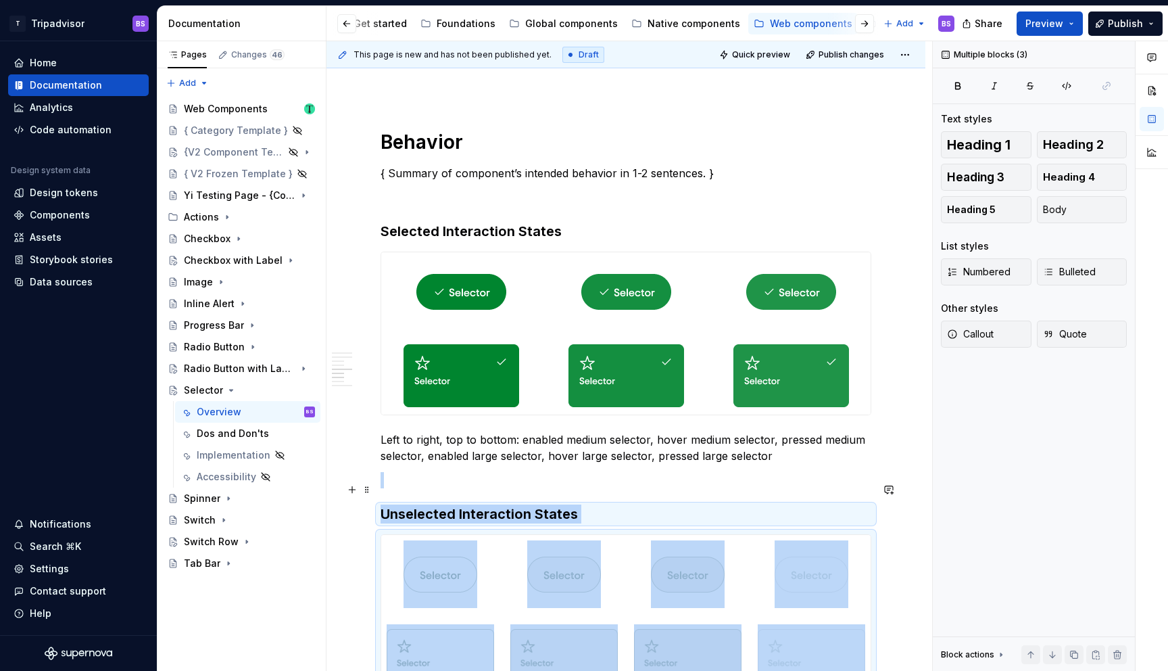
scroll to position [1784, 0]
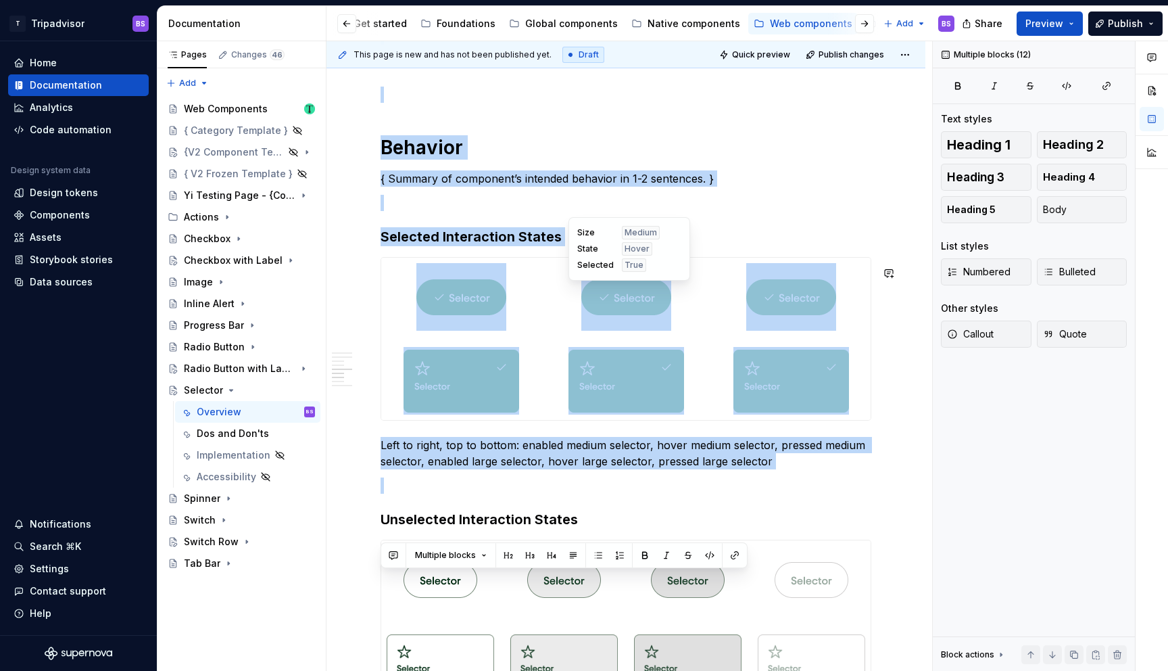
drag, startPoint x: 629, startPoint y: 529, endPoint x: 589, endPoint y: 243, distance: 288.8
click at [589, 242] on body "T Tripadvisor BS Home Documentation Analytics Code automation Design system dat…" at bounding box center [584, 335] width 1168 height 671
click at [339, 534] on div "**********" at bounding box center [626, 170] width 599 height 3374
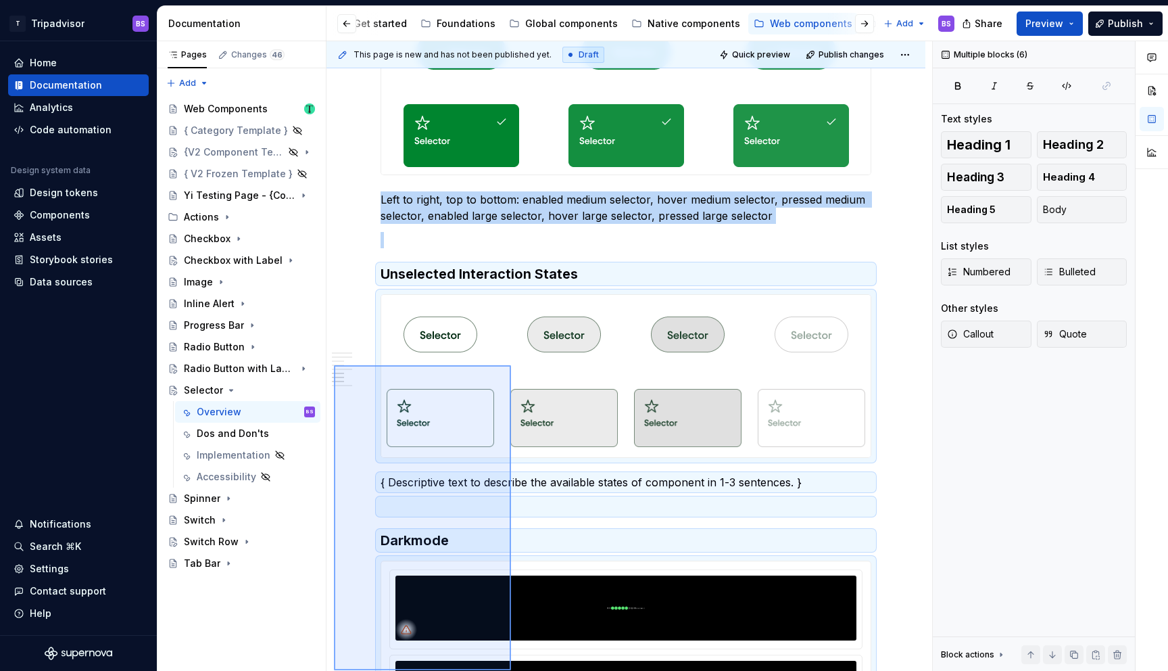
scroll to position [2054, 0]
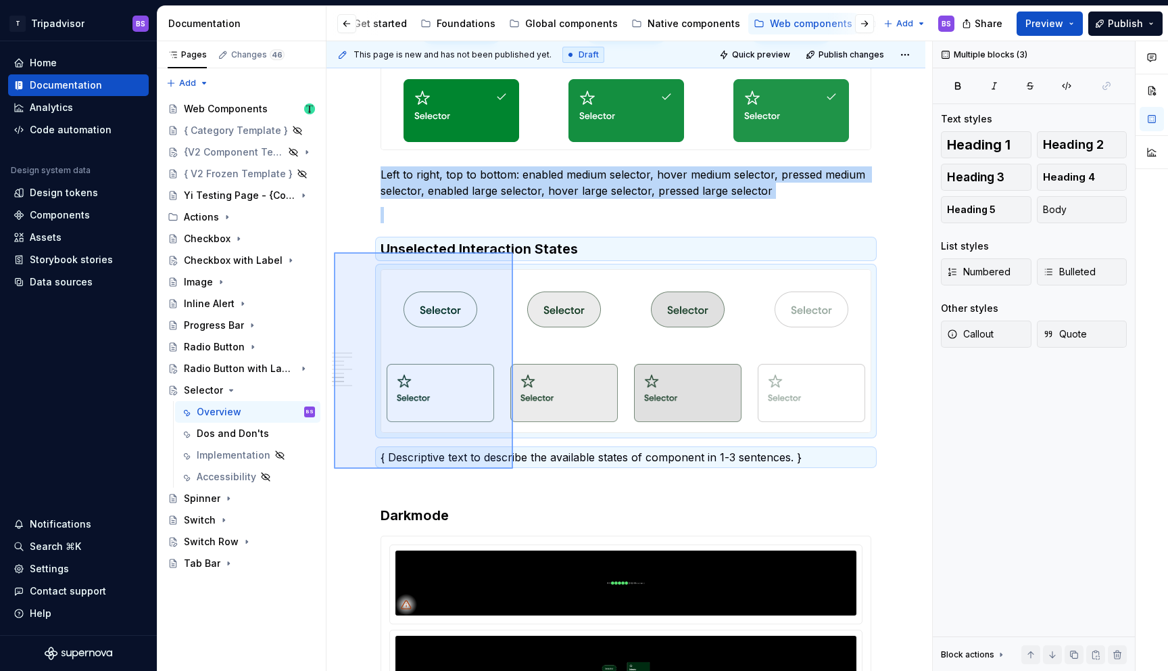
drag, startPoint x: 334, startPoint y: 523, endPoint x: 513, endPoint y: 468, distance: 187.4
click at [513, 468] on div "This page is new and has not been published yet. Draft Quick preview Publish ch…" at bounding box center [630, 356] width 606 height 630
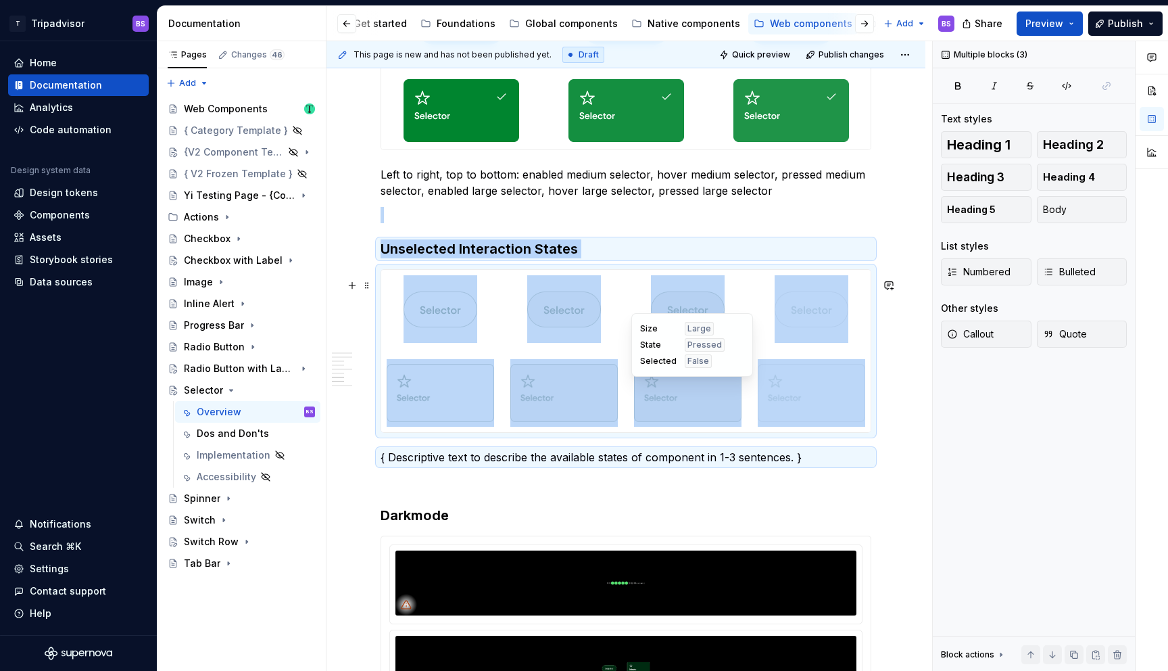
copy div "Unselected Interaction States"
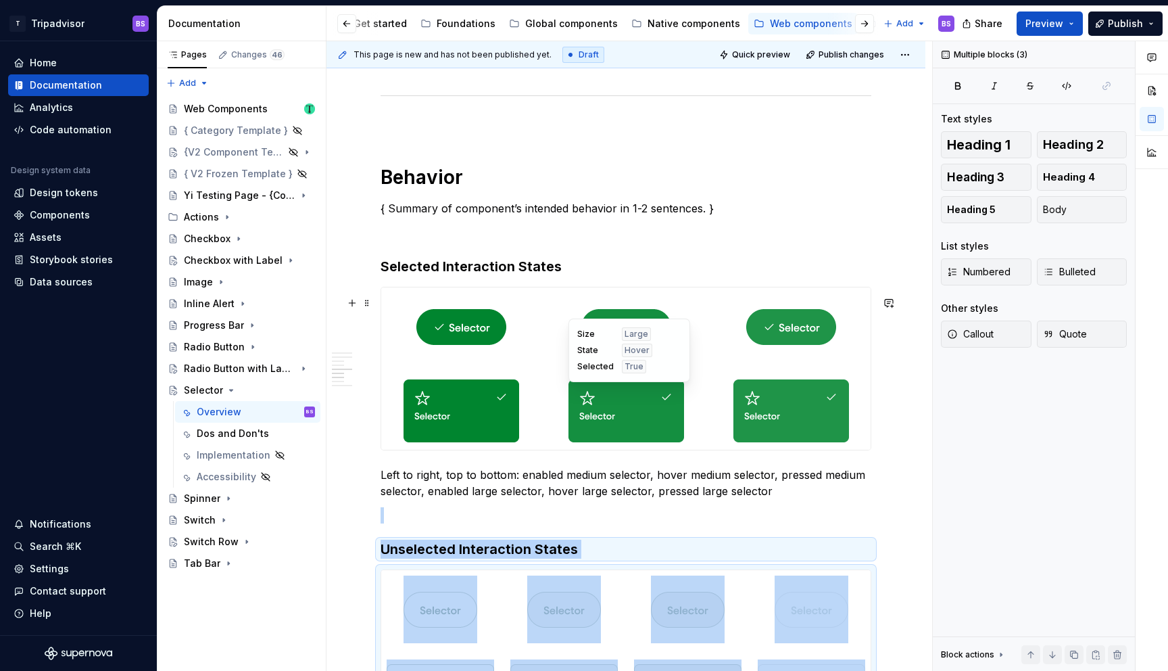
scroll to position [1727, 0]
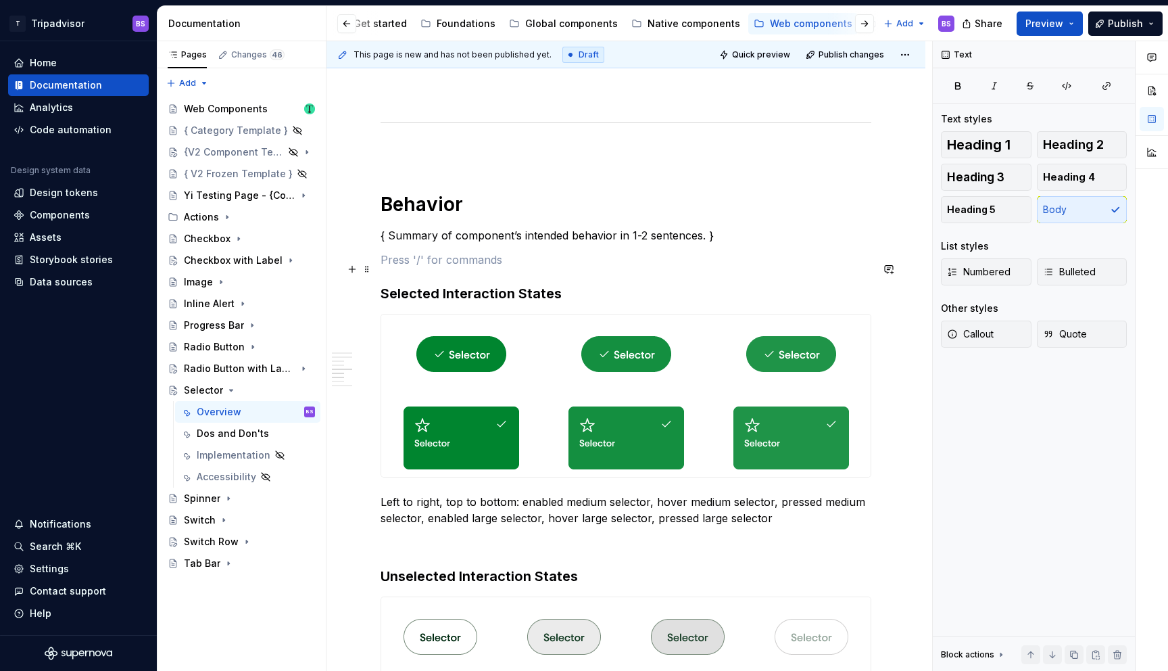
click at [414, 268] on p at bounding box center [626, 260] width 491 height 16
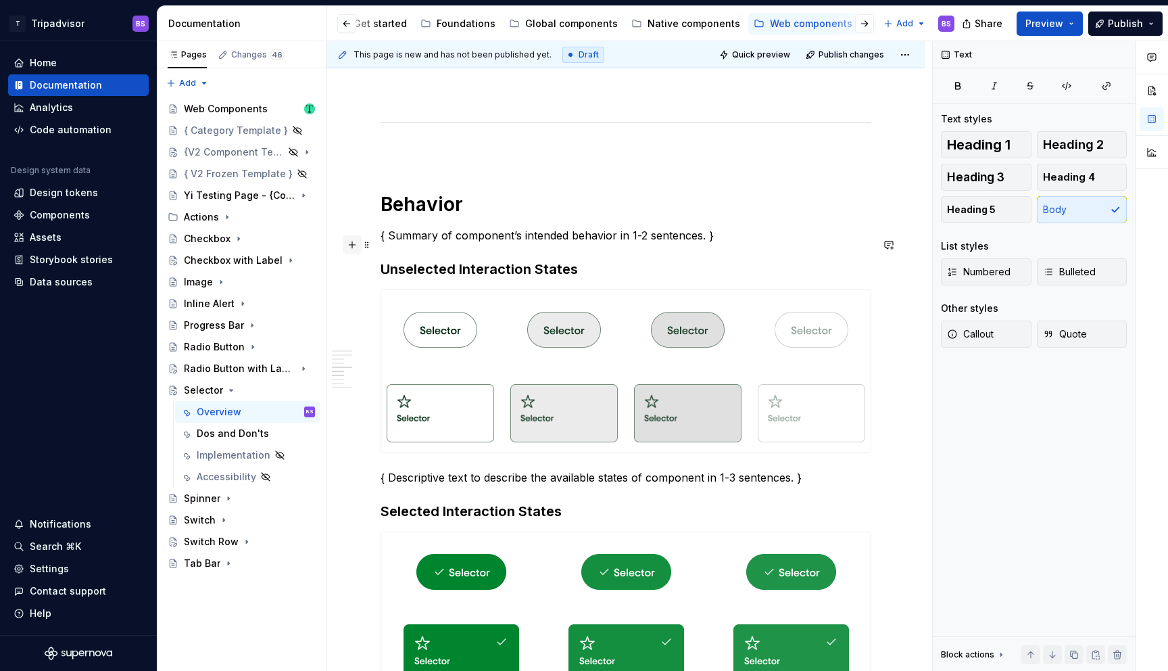
click at [354, 247] on button "button" at bounding box center [352, 244] width 19 height 19
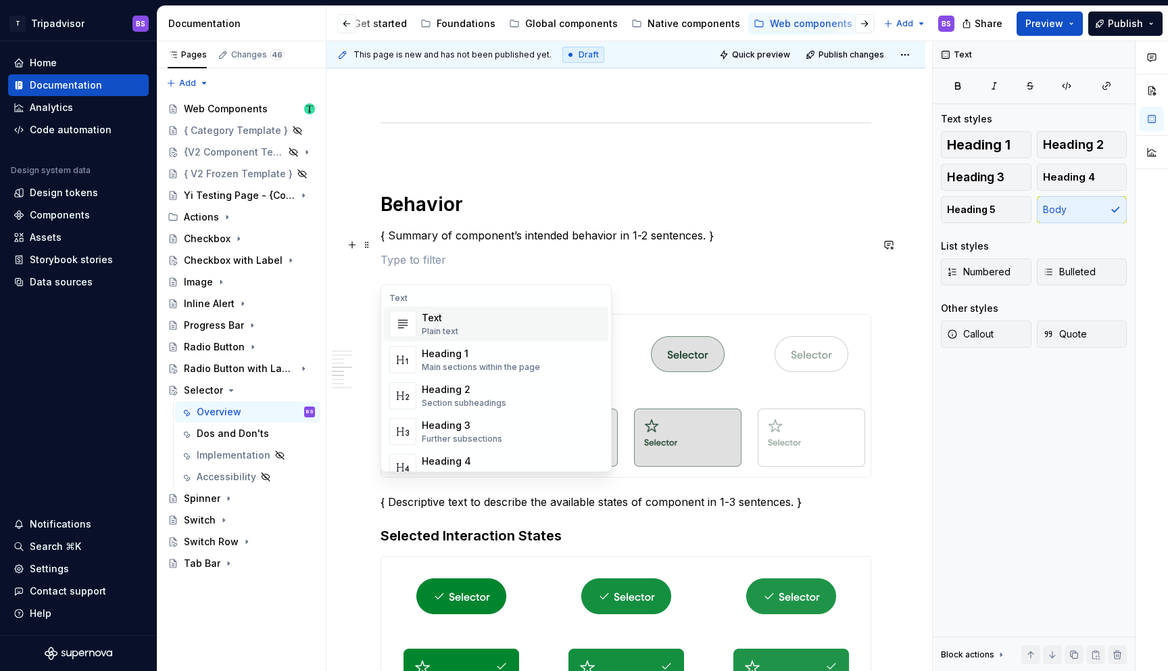
click at [411, 268] on p at bounding box center [626, 260] width 491 height 16
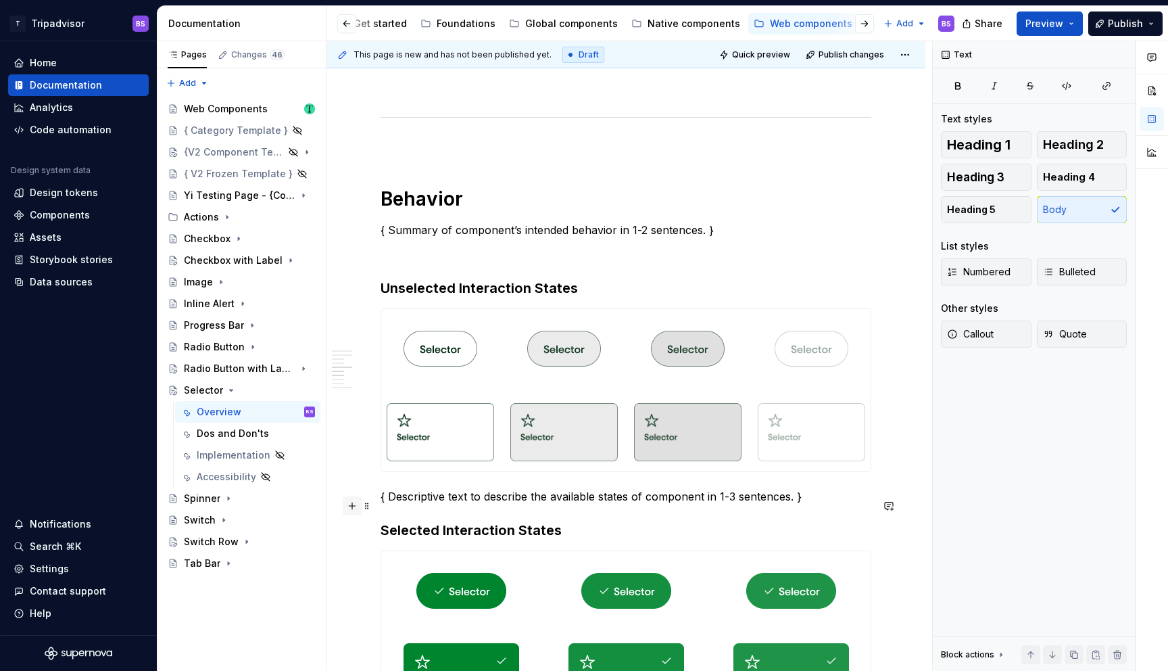
click at [352, 510] on button "button" at bounding box center [352, 505] width 19 height 19
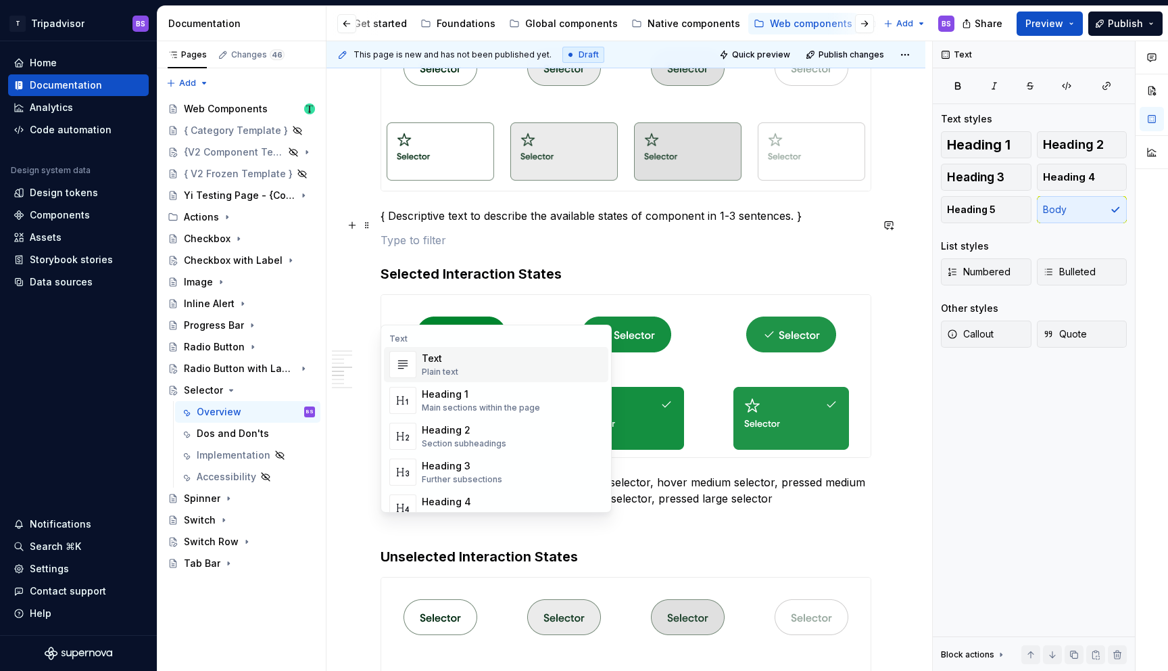
scroll to position [2029, 0]
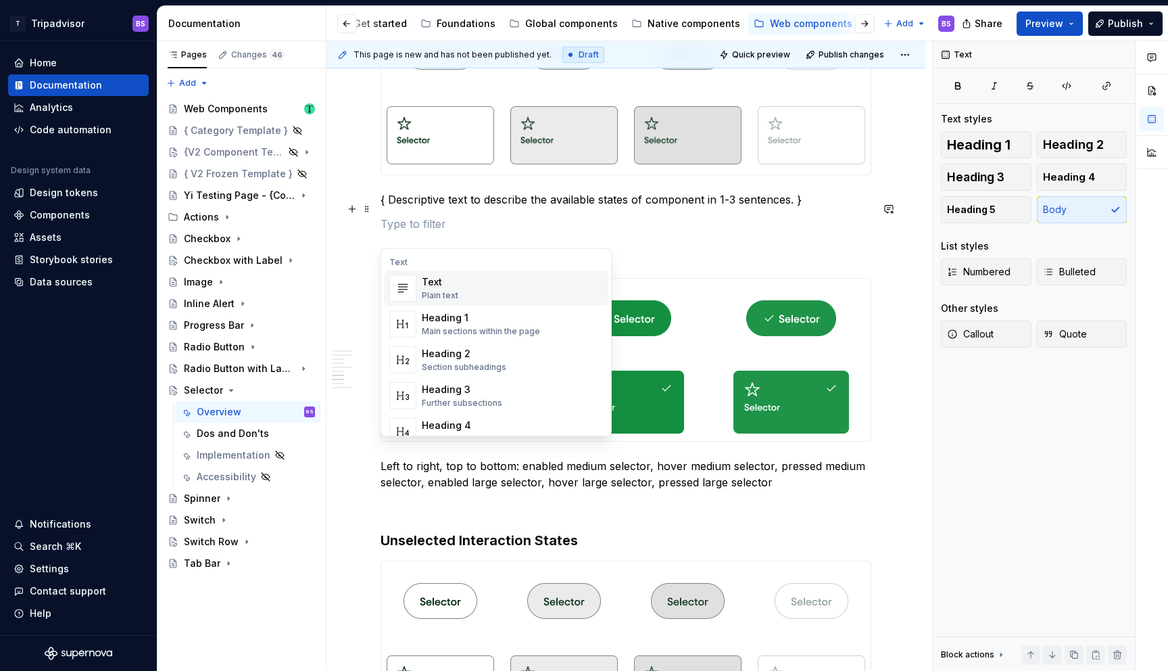
click at [359, 499] on div "**********" at bounding box center [626, 58] width 599 height 3640
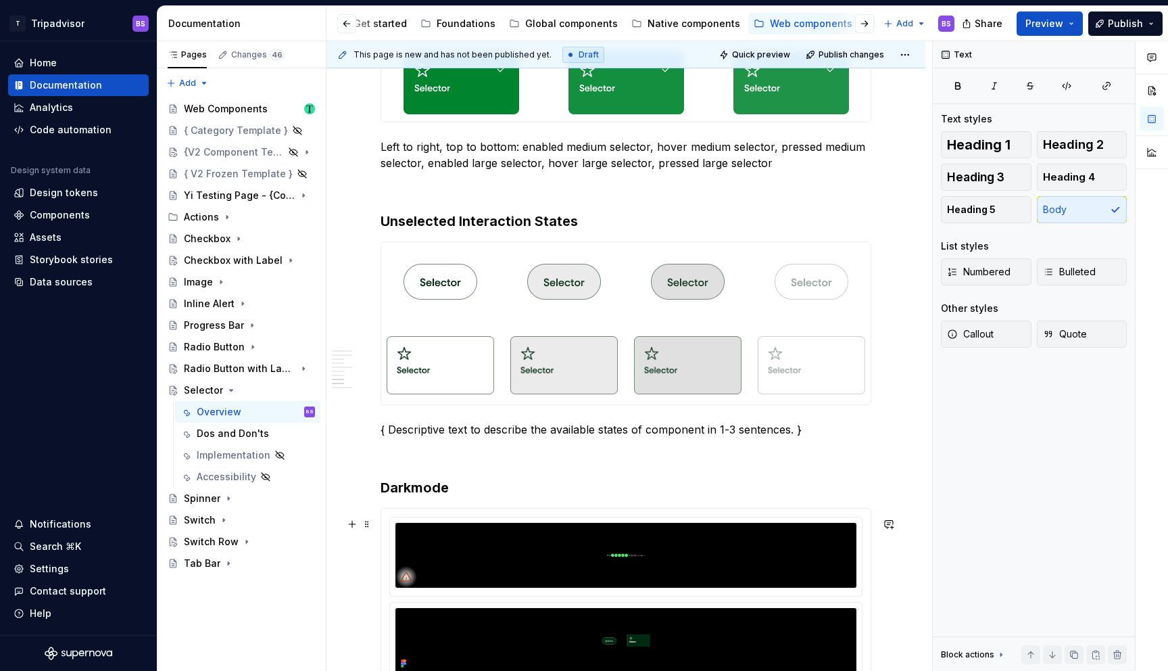
scroll to position [2319, 0]
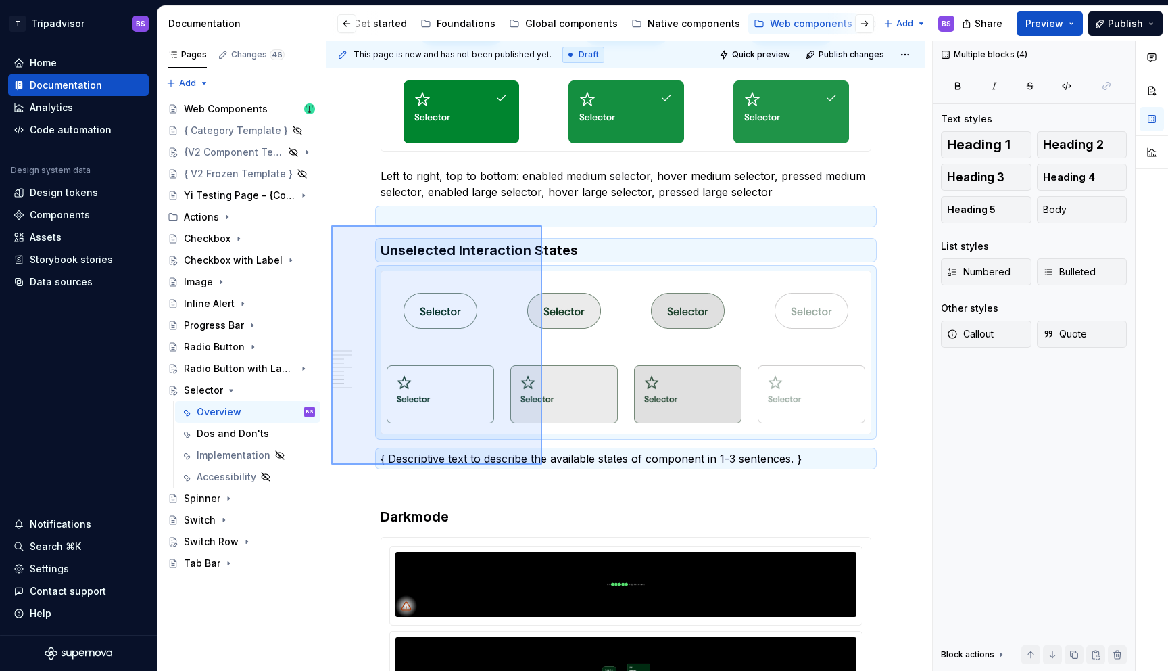
drag, startPoint x: 331, startPoint y: 225, endPoint x: 543, endPoint y: 467, distance: 321.5
click at [542, 468] on div "This page is new and has not been published yet. Draft Quick preview Publish ch…" at bounding box center [630, 356] width 606 height 630
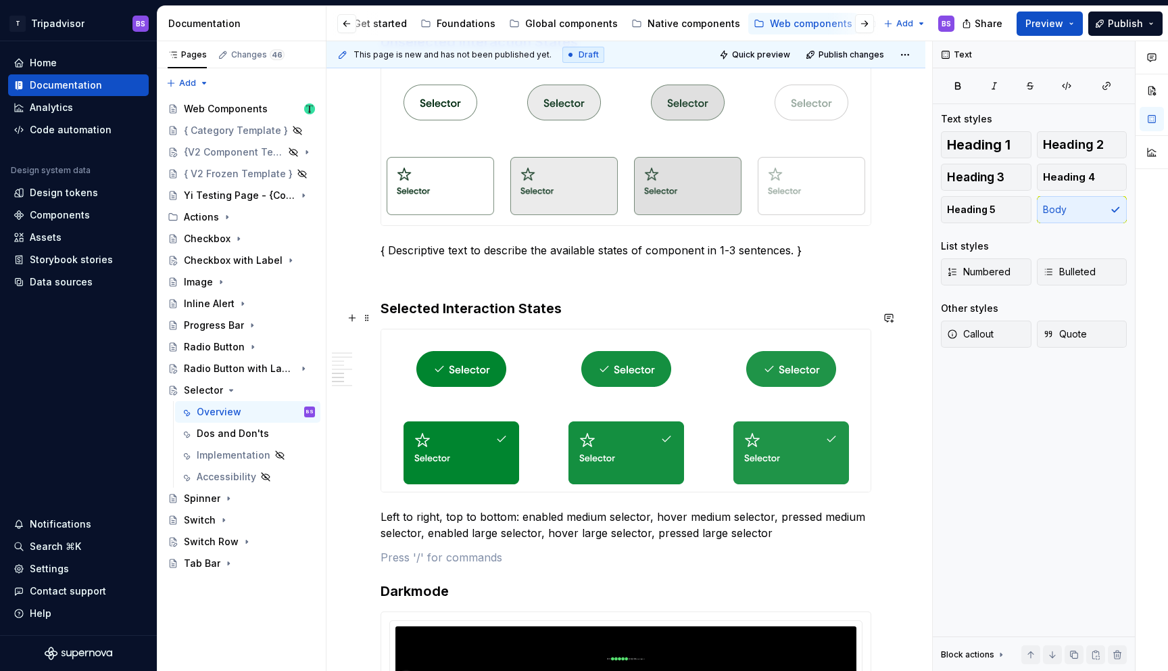
scroll to position [1960, 0]
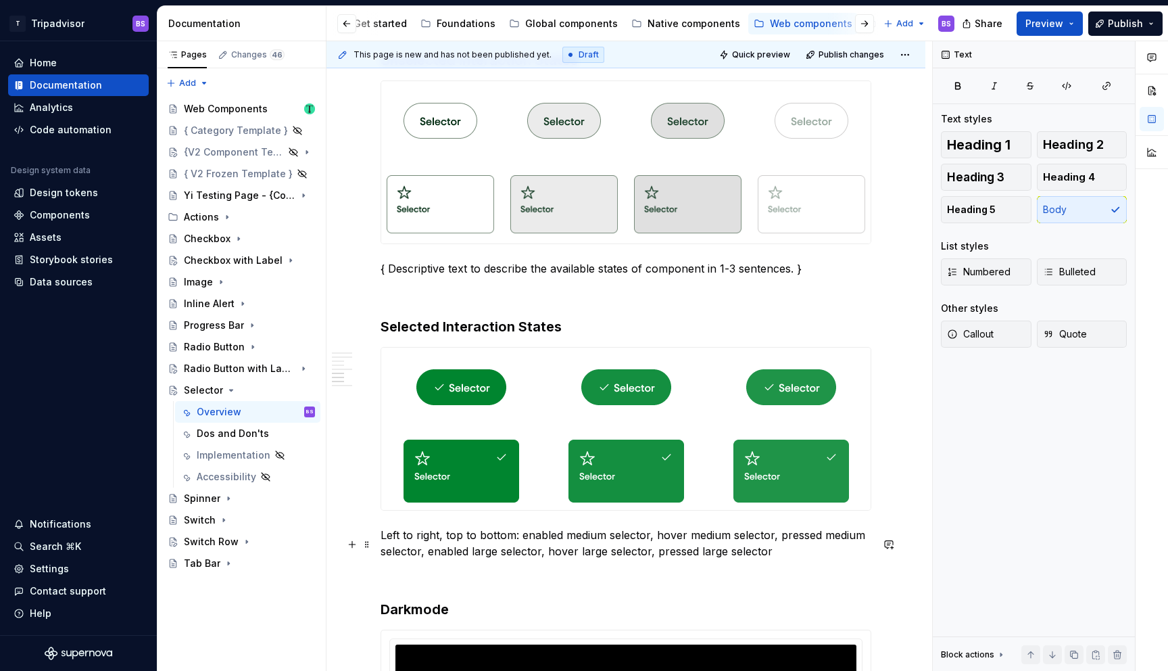
click at [497, 559] on p "Left to right, top to bottom: enabled medium selector, hover medium selector, p…" at bounding box center [626, 543] width 491 height 32
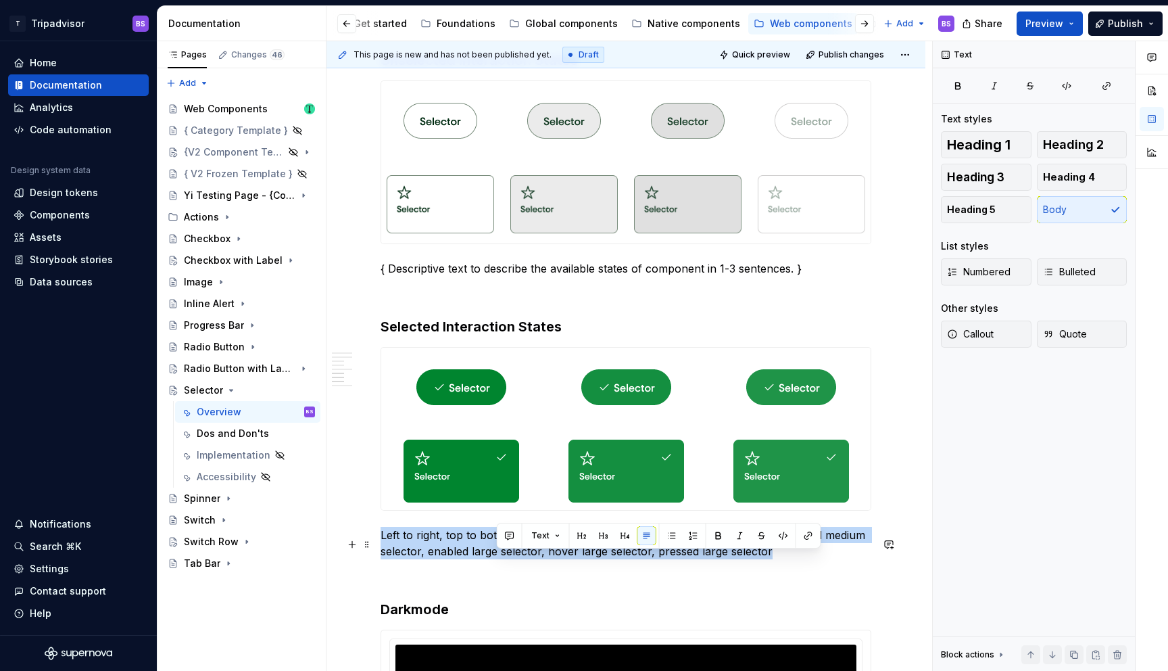
click at [497, 559] on p "Left to right, top to bottom: enabled medium selector, hover medium selector, p…" at bounding box center [626, 543] width 491 height 32
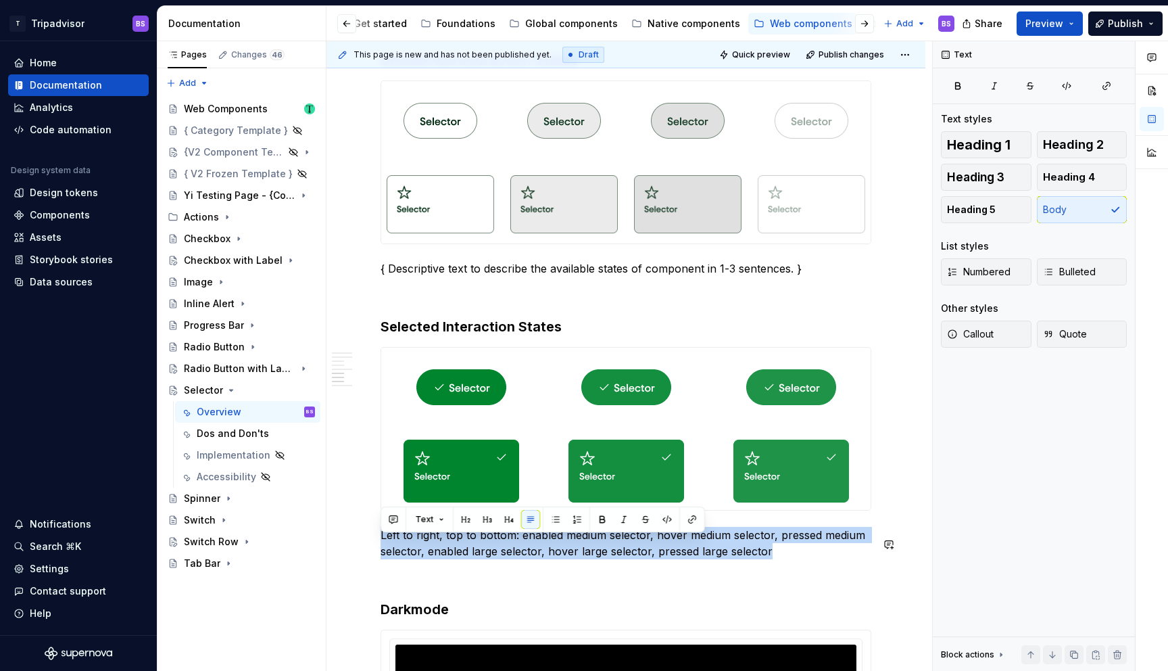
copy p "Left to right, top to bottom: enabled medium selector, hover medium selector, p…"
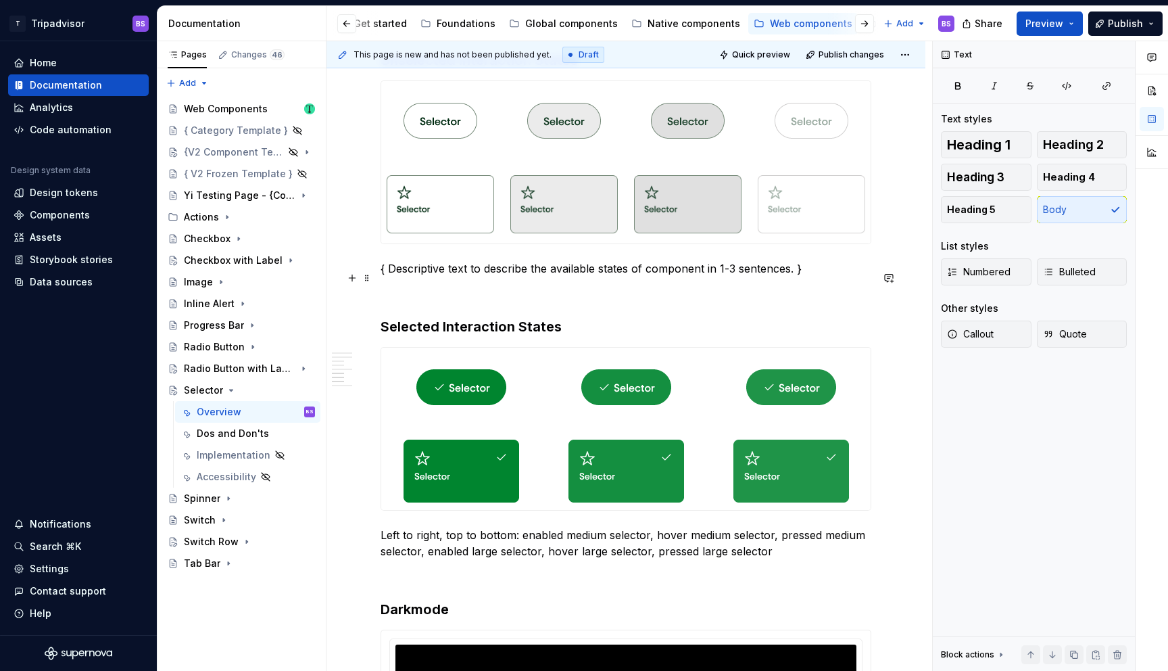
click at [520, 277] on p "{ Descriptive text to describe the available states of component in 1-3 sentenc…" at bounding box center [626, 268] width 491 height 16
click at [519, 277] on p "{ Descriptive text to describe the available states of component in 1-3 sentenc…" at bounding box center [626, 268] width 491 height 16
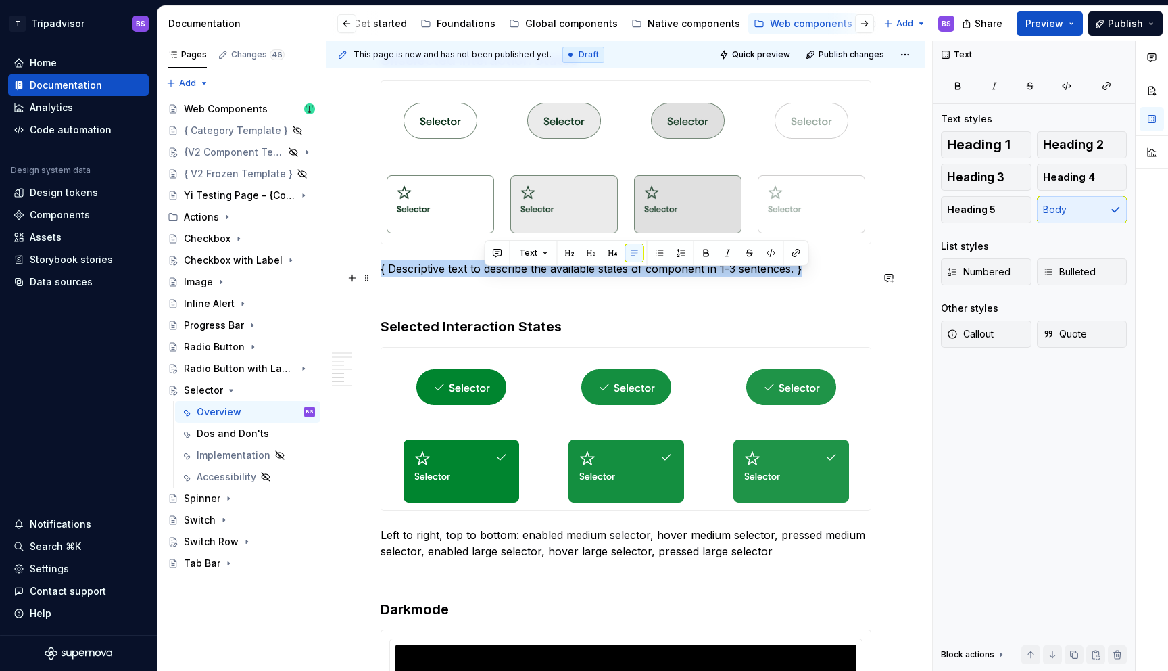
click at [519, 277] on p "{ Descriptive text to describe the available states of component in 1-3 sentenc…" at bounding box center [626, 268] width 491 height 16
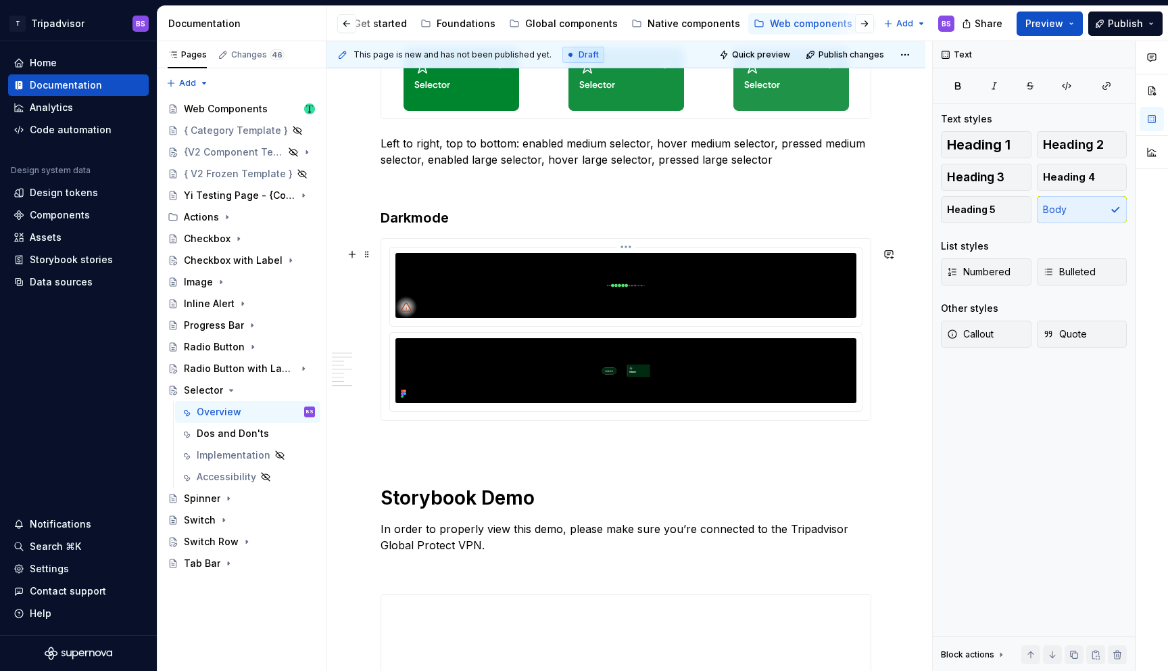
scroll to position [2409, 0]
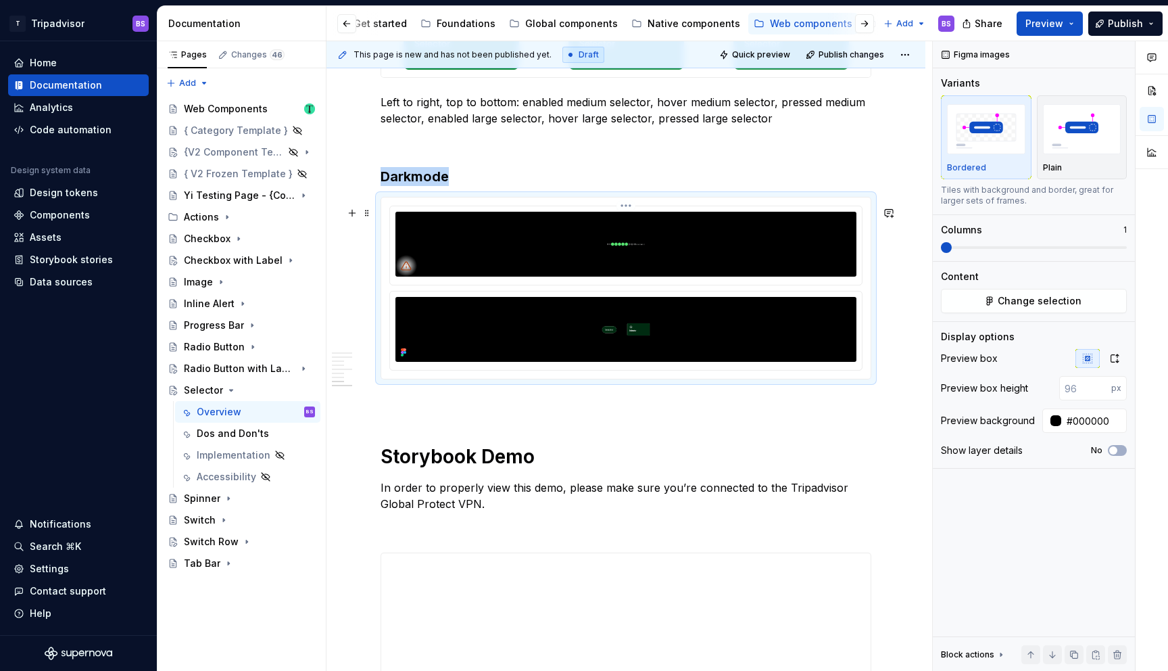
click at [650, 251] on img at bounding box center [626, 244] width 461 height 65
click at [736, 308] on img at bounding box center [626, 329] width 461 height 65
click at [715, 254] on img at bounding box center [626, 244] width 461 height 65
click at [623, 208] on div at bounding box center [626, 287] width 490 height 181
click at [629, 216] on html "T Tripadvisor BS Home Documentation Analytics Code automation Design system dat…" at bounding box center [584, 335] width 1168 height 671
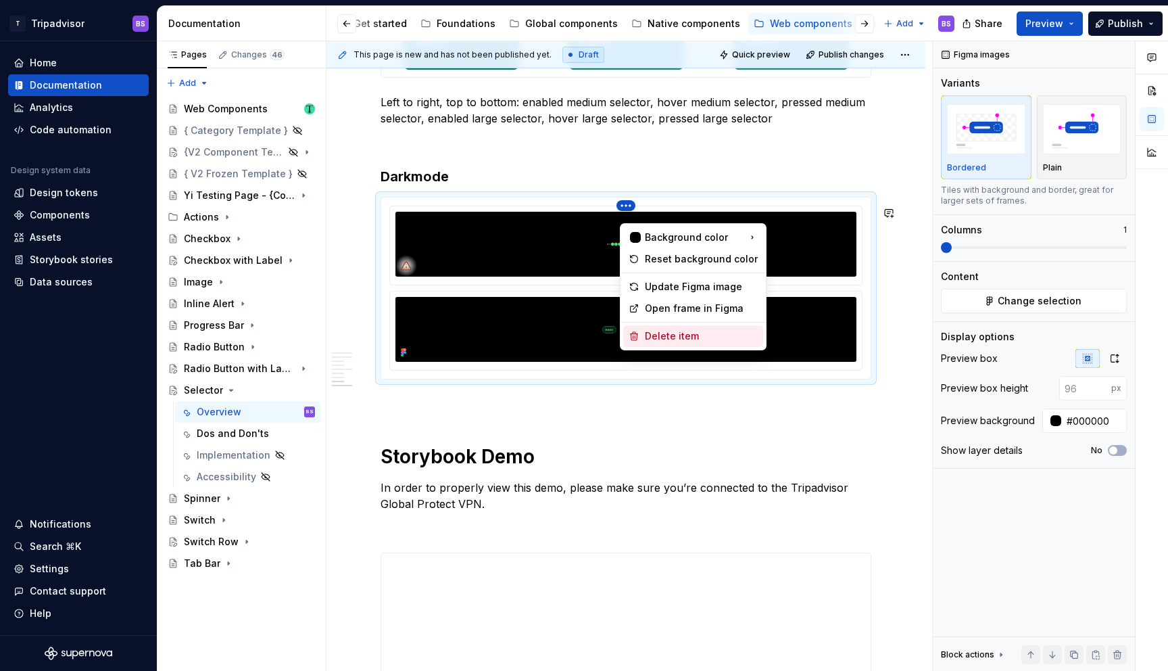
click at [684, 331] on div "Delete item" at bounding box center [701, 336] width 113 height 14
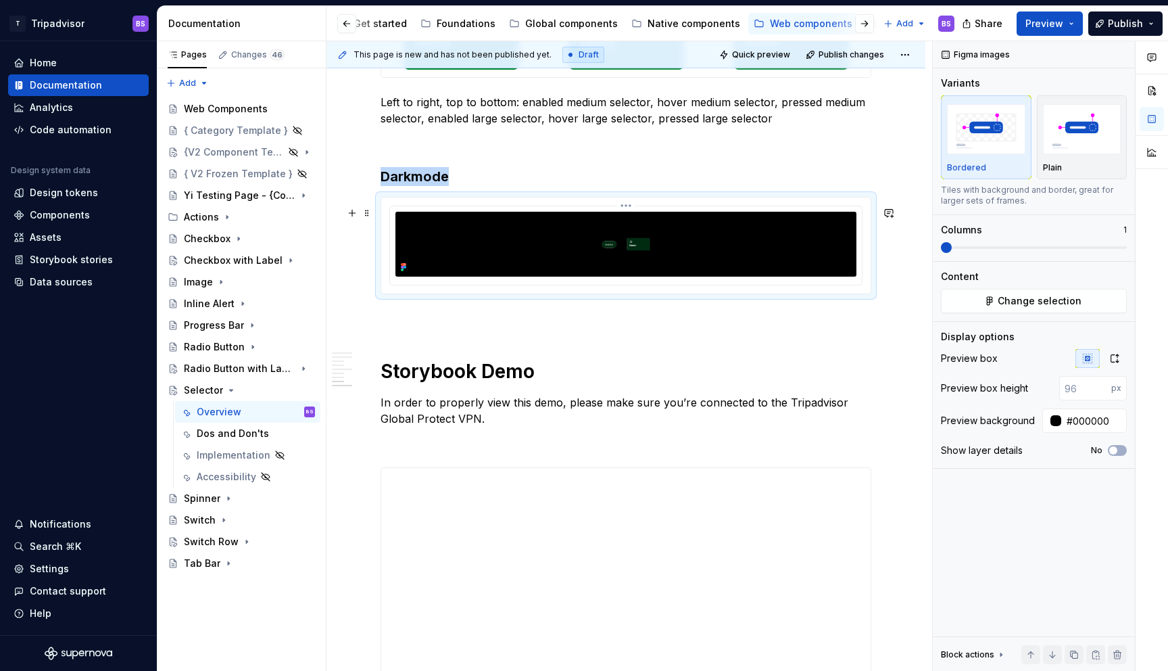
click at [686, 260] on img at bounding box center [626, 244] width 461 height 65
click at [1109, 356] on button "button" at bounding box center [1115, 358] width 24 height 19
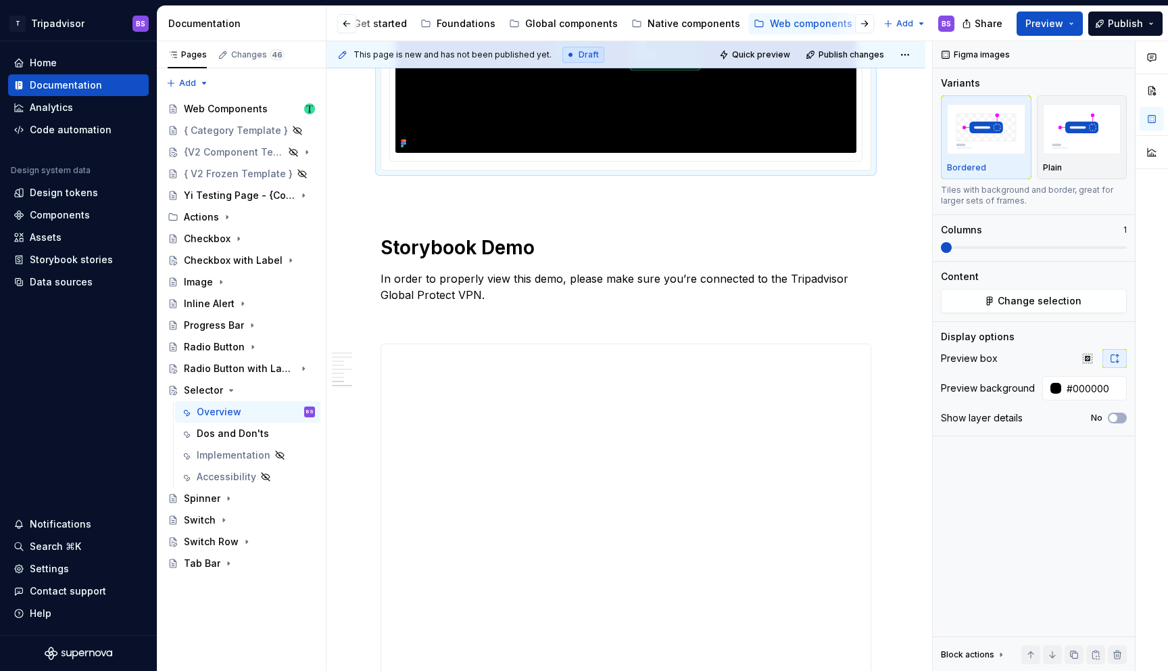
scroll to position [2690, 0]
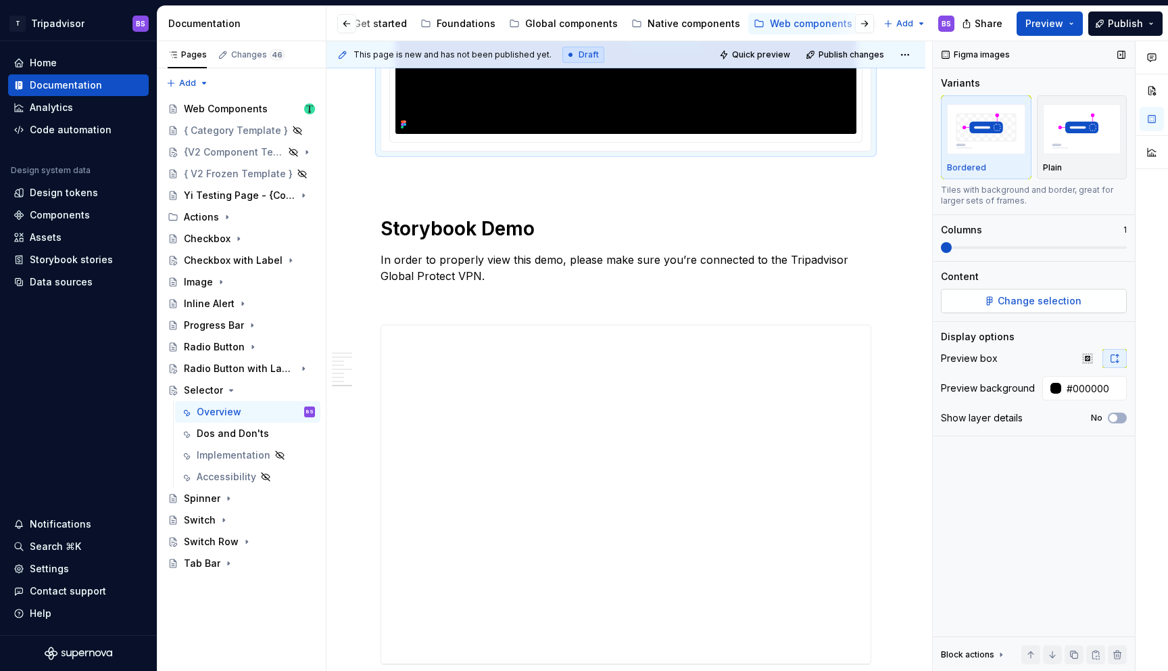
click at [1024, 310] on button "Change selection" at bounding box center [1034, 301] width 186 height 24
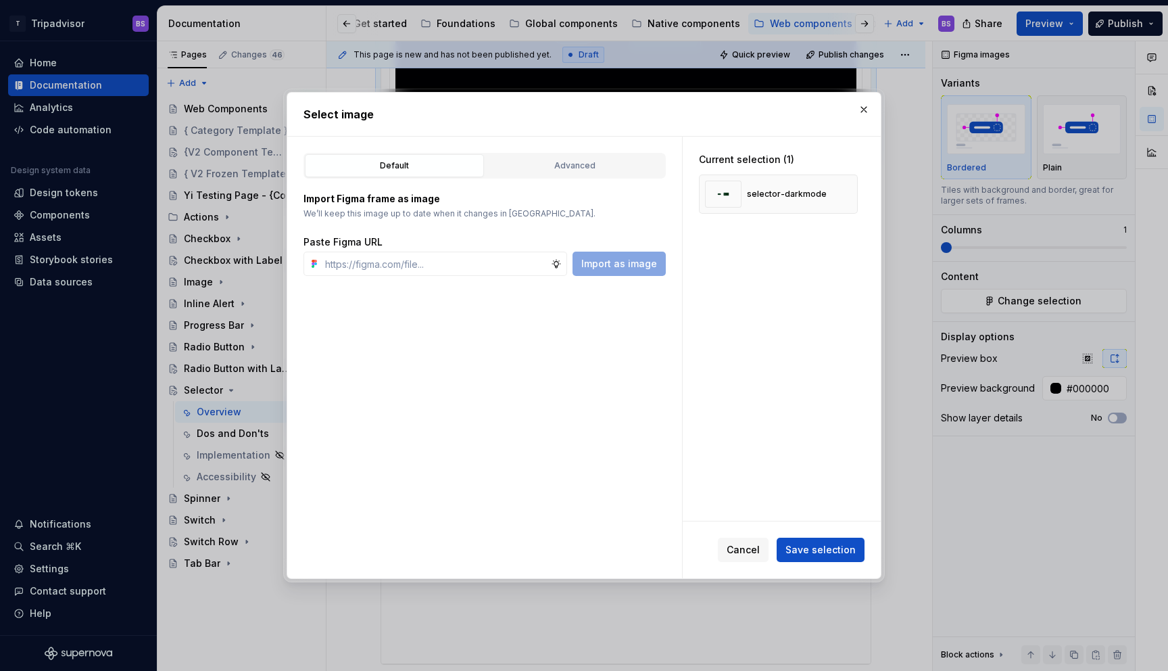
type textarea "*"
type input "https://webml.dev.tripadvisor.com/Story#@ta-design-system.selection-controls_pa…"
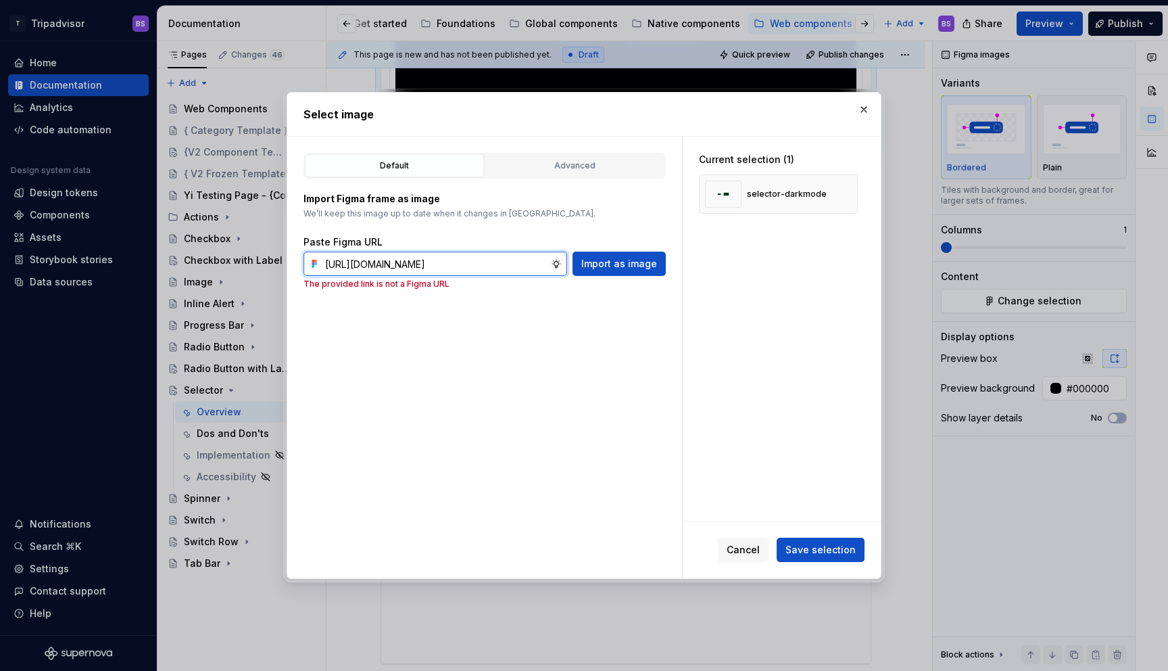
scroll to position [0, 0]
type textarea "*"
click at [634, 264] on span "Import as image" at bounding box center [619, 264] width 76 height 14
click at [864, 108] on button "button" at bounding box center [864, 109] width 19 height 19
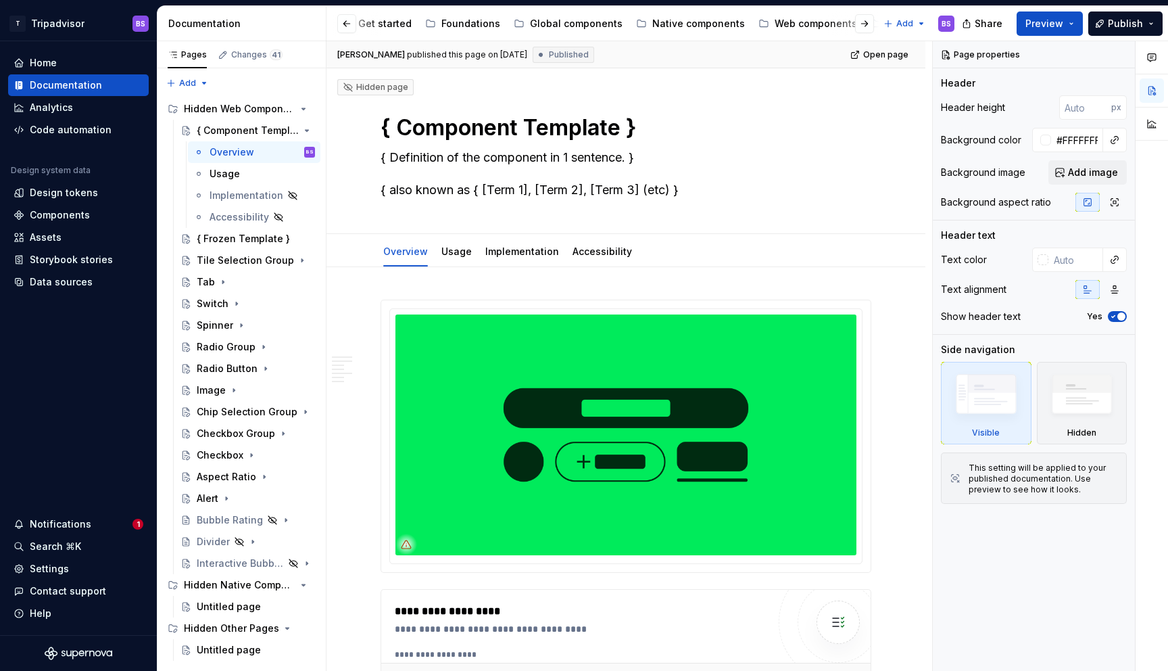
scroll to position [0, 102]
click at [596, 23] on div "Global components" at bounding box center [613, 24] width 93 height 14
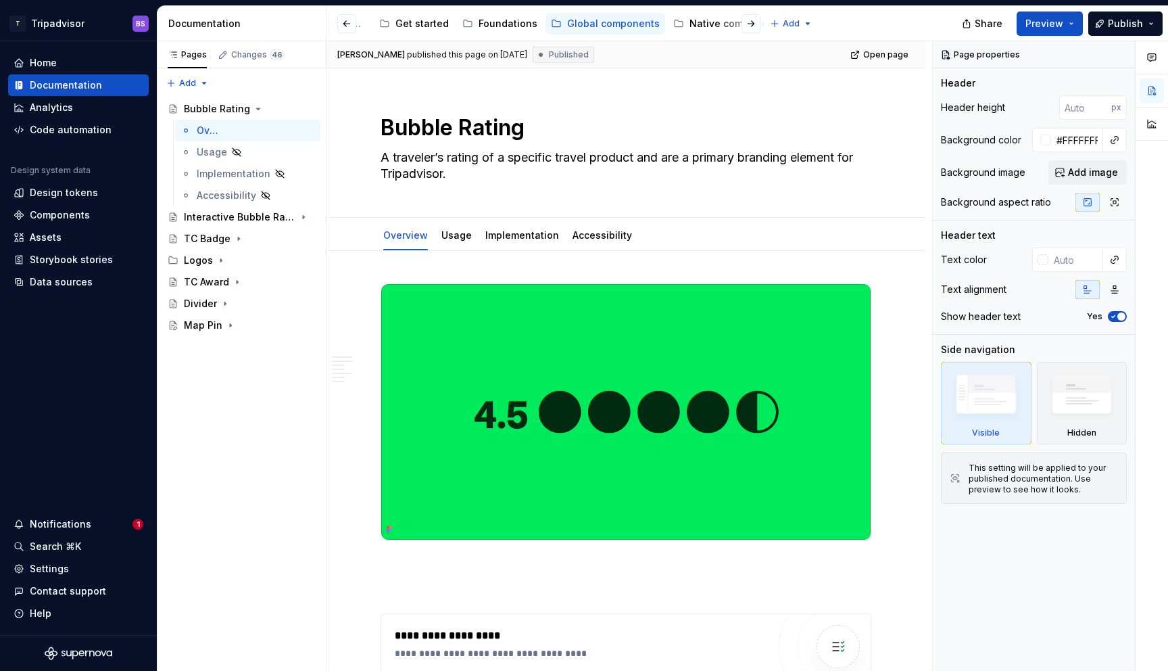
type textarea "*"
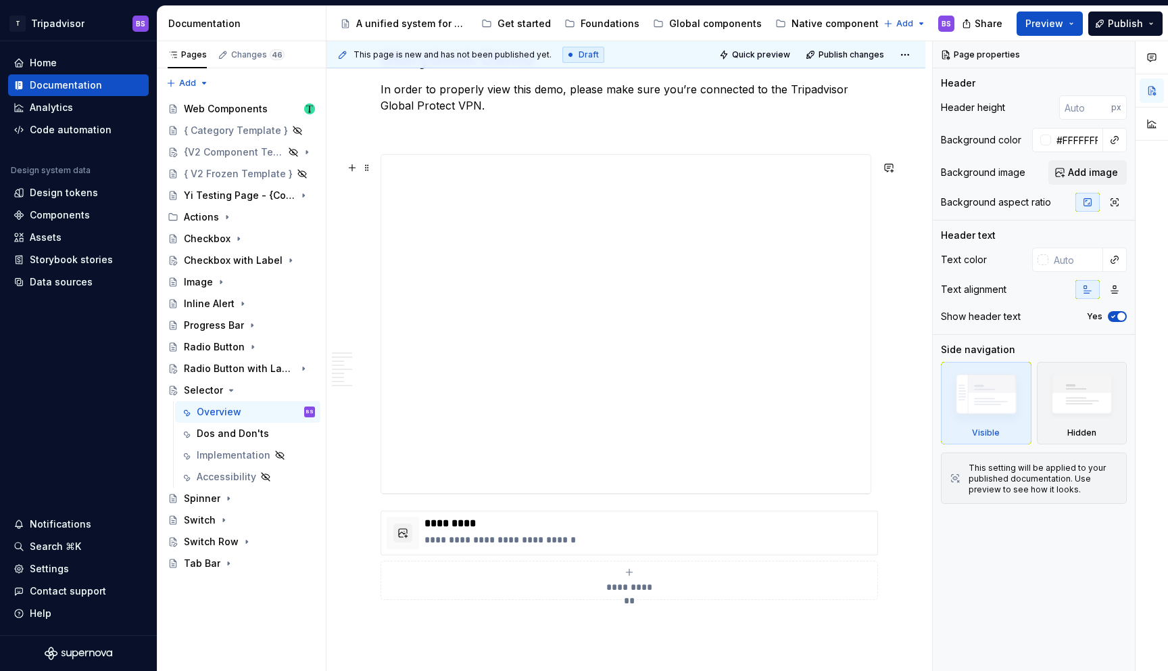
scroll to position [2540, 0]
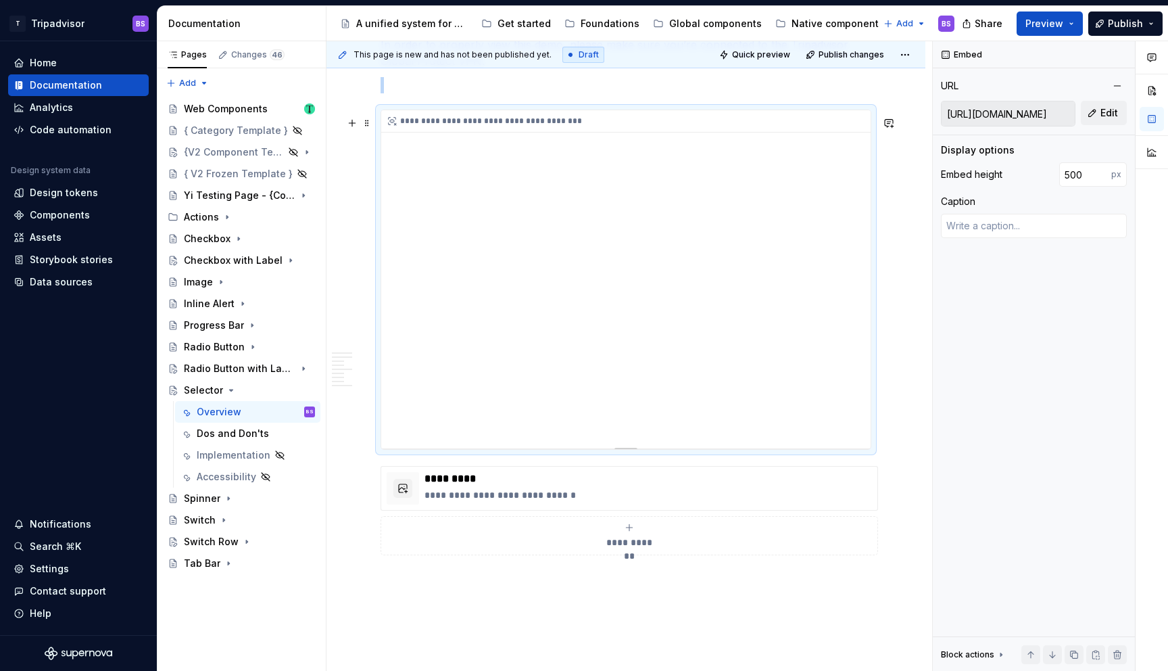
click at [705, 325] on div "**********" at bounding box center [626, 279] width 490 height 338
click at [1097, 116] on button "Edit" at bounding box center [1104, 113] width 46 height 24
type textarea "*"
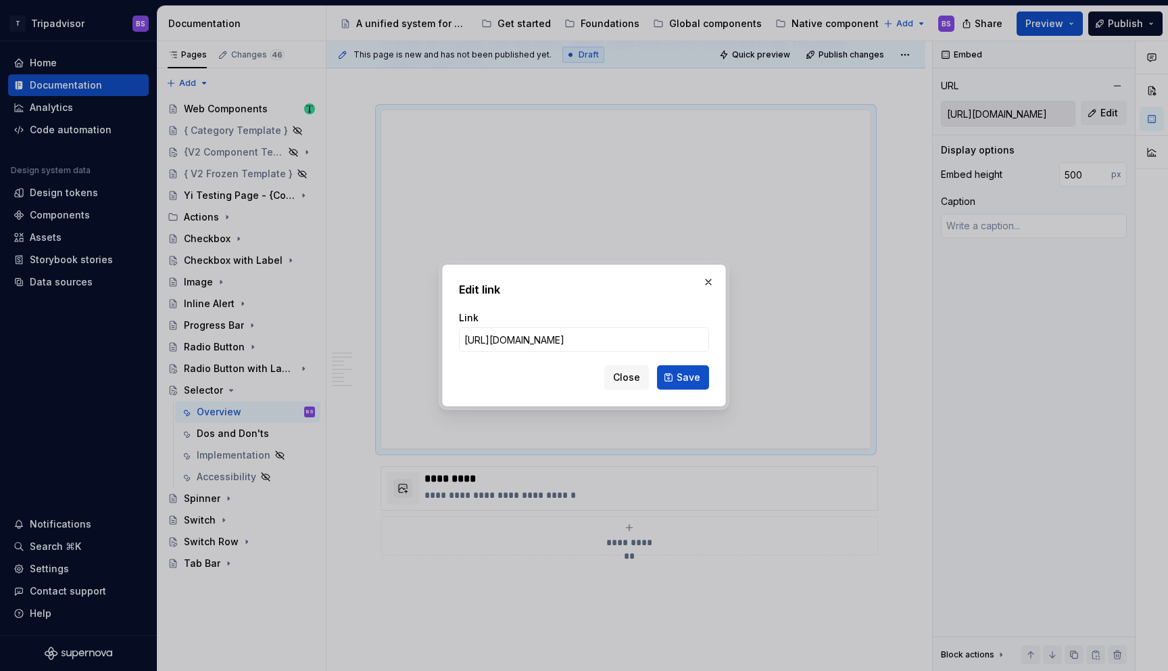
type input "https://webml.dev.tripadvisor.com/Story#@ta-design-system.selection-controls_pa…"
click button "Save" at bounding box center [683, 377] width 52 height 24
type textarea "*"
type input "https://webml.dev.tripadvisor.com/Story#@ta-design-system.selection-controls_pa…"
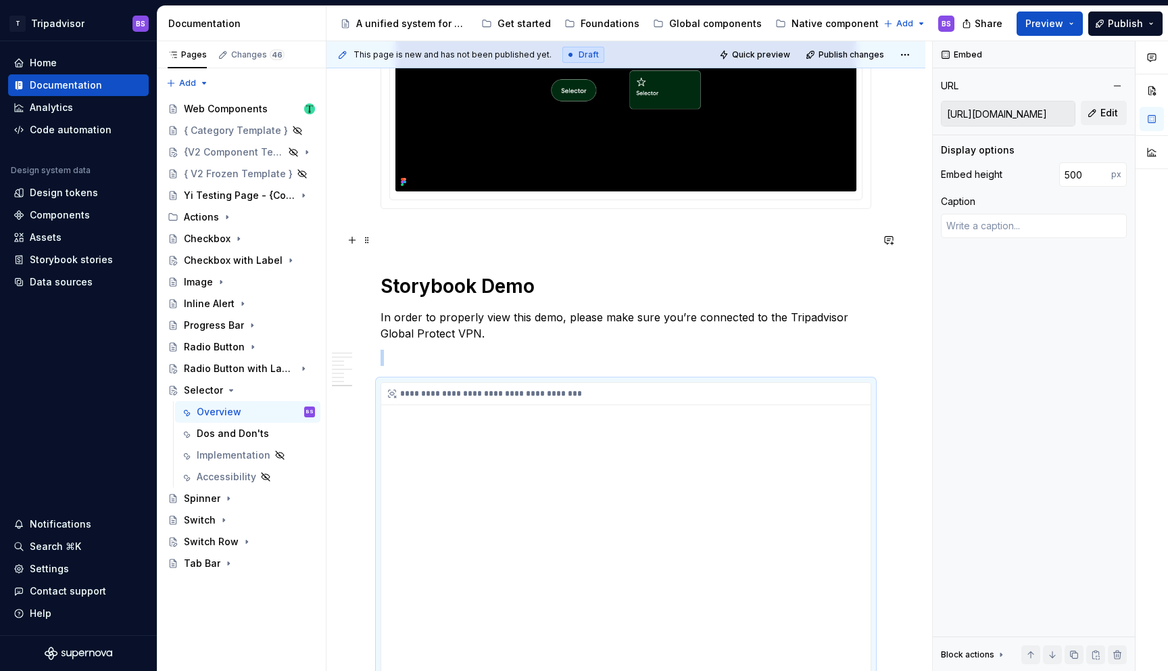
scroll to position [2254, 0]
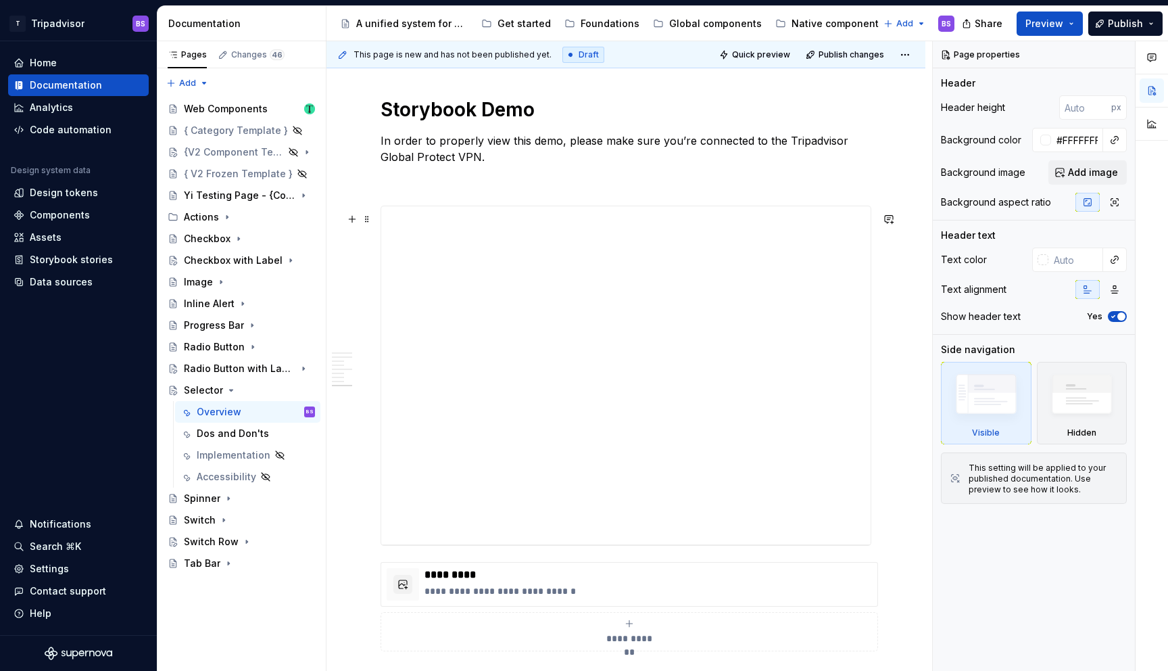
scroll to position [2354, 0]
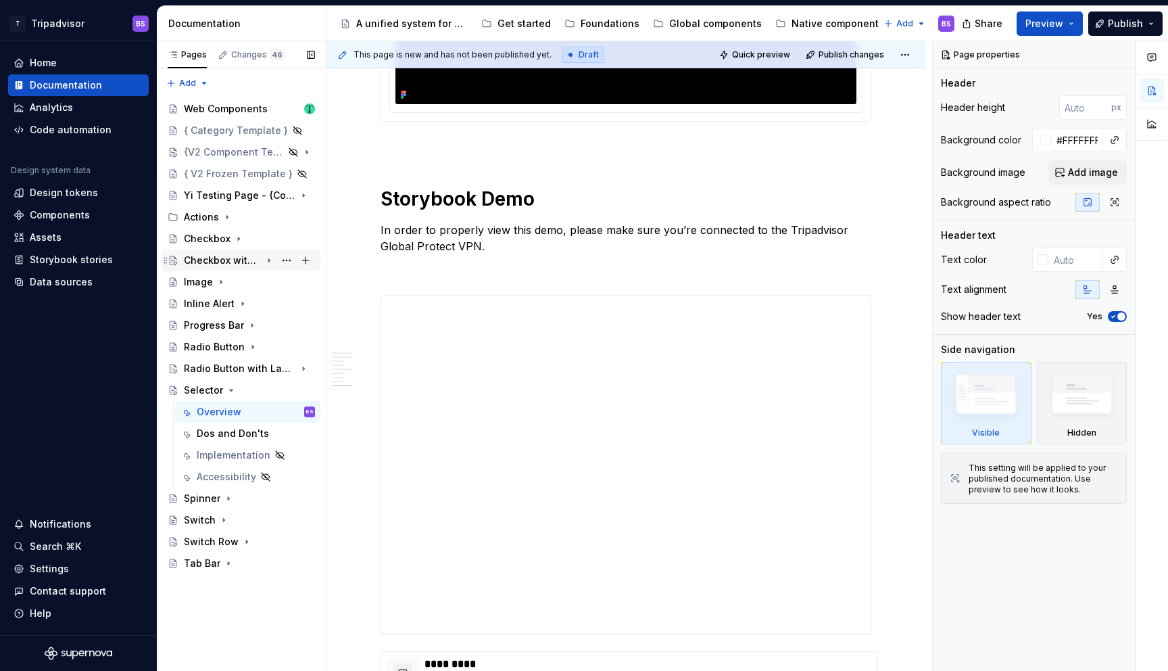
click at [268, 260] on icon "Page tree" at bounding box center [268, 260] width 1 height 3
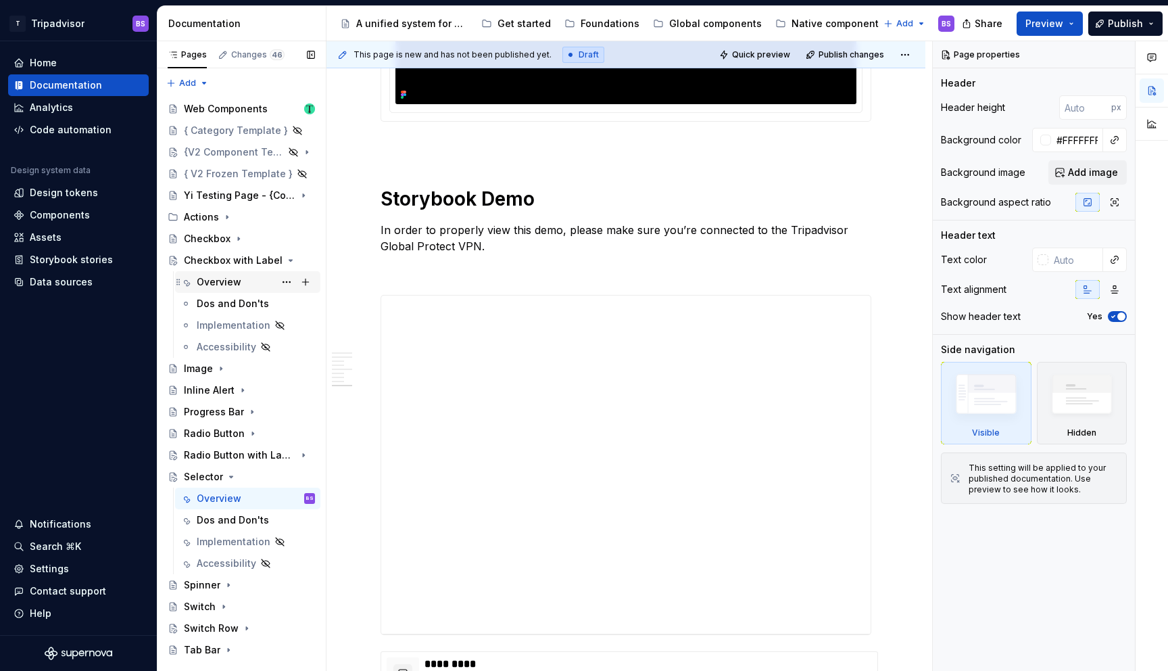
click at [245, 284] on div "Overview" at bounding box center [256, 281] width 118 height 19
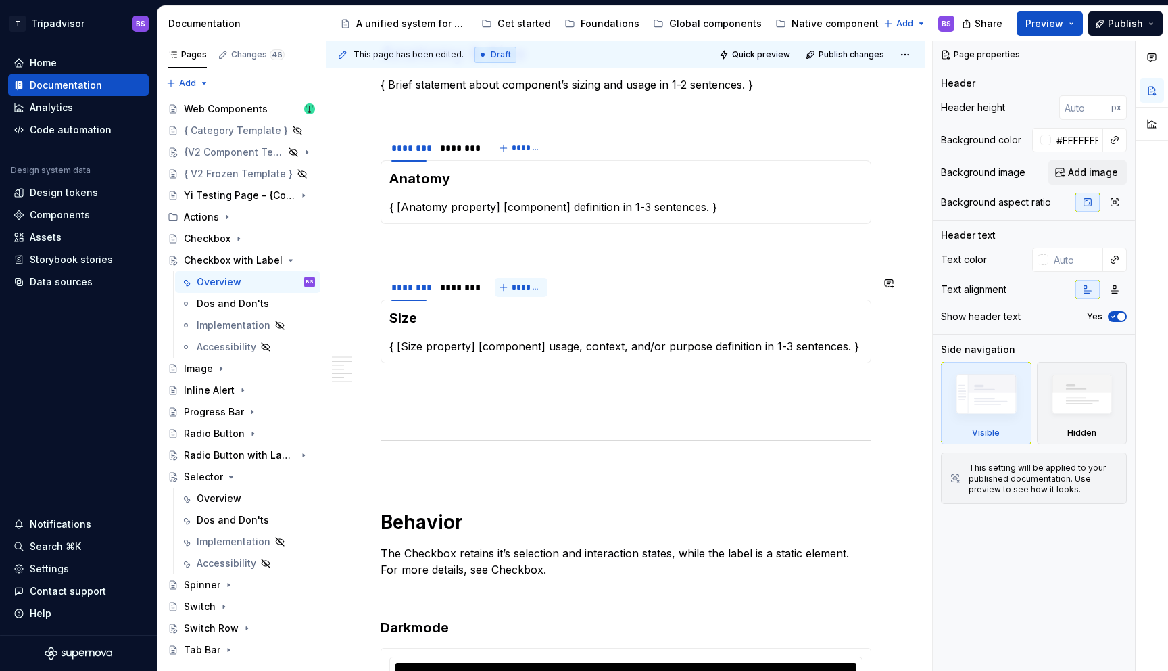
scroll to position [960, 0]
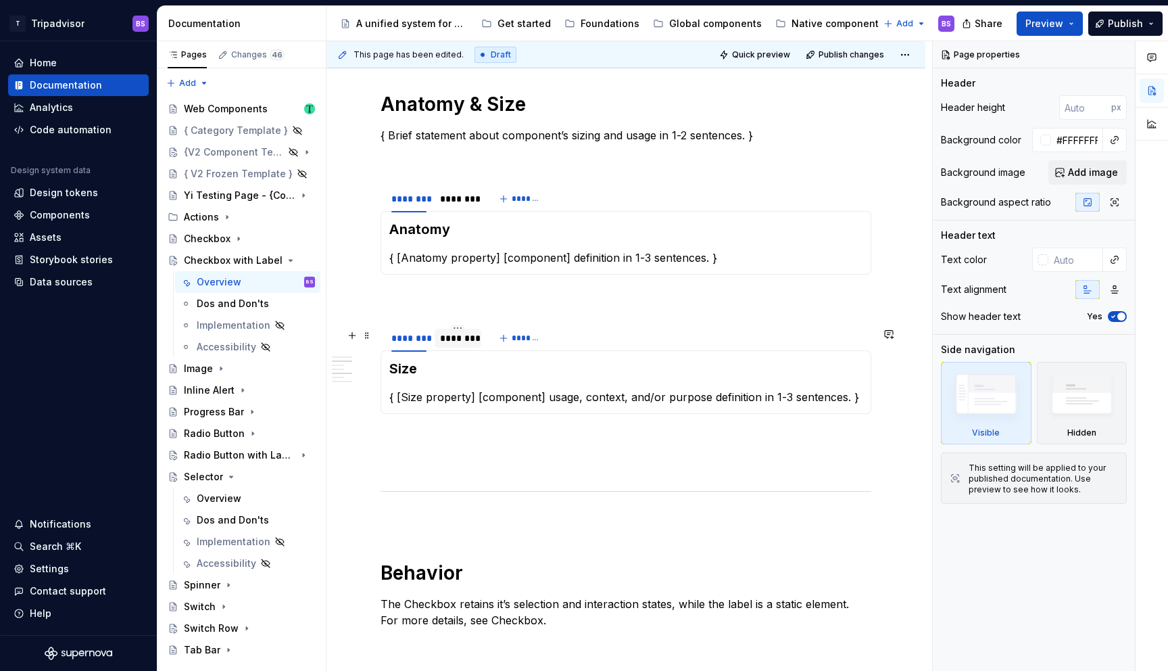
click at [464, 342] on div "********" at bounding box center [457, 338] width 35 height 14
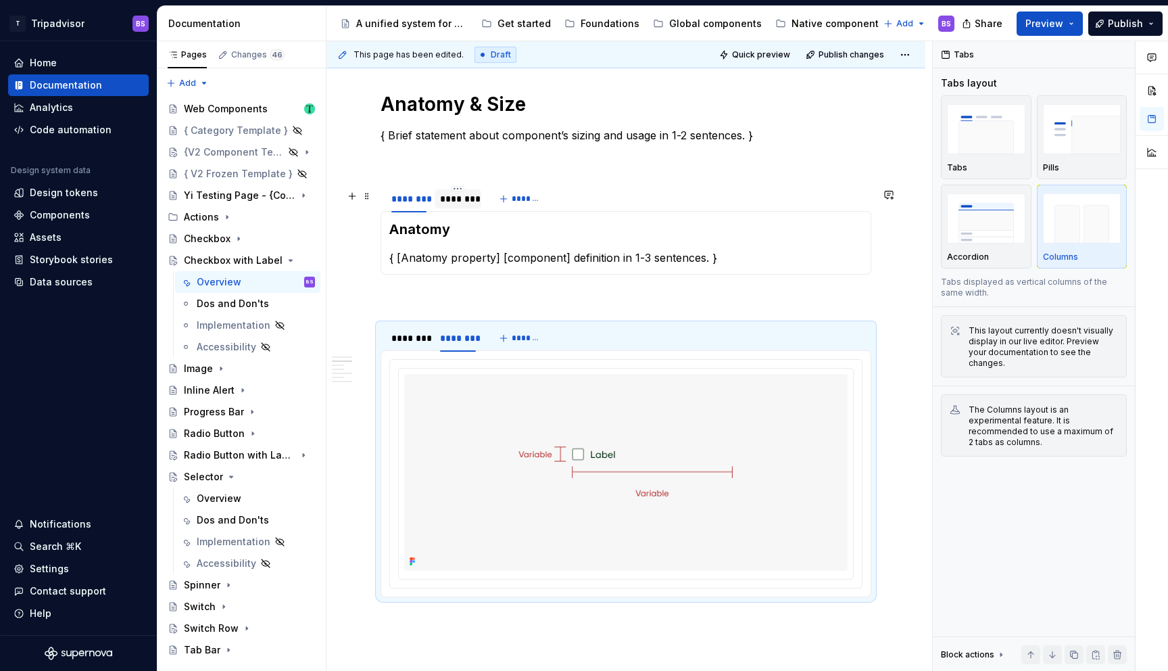
click at [462, 206] on div "********" at bounding box center [457, 199] width 35 height 14
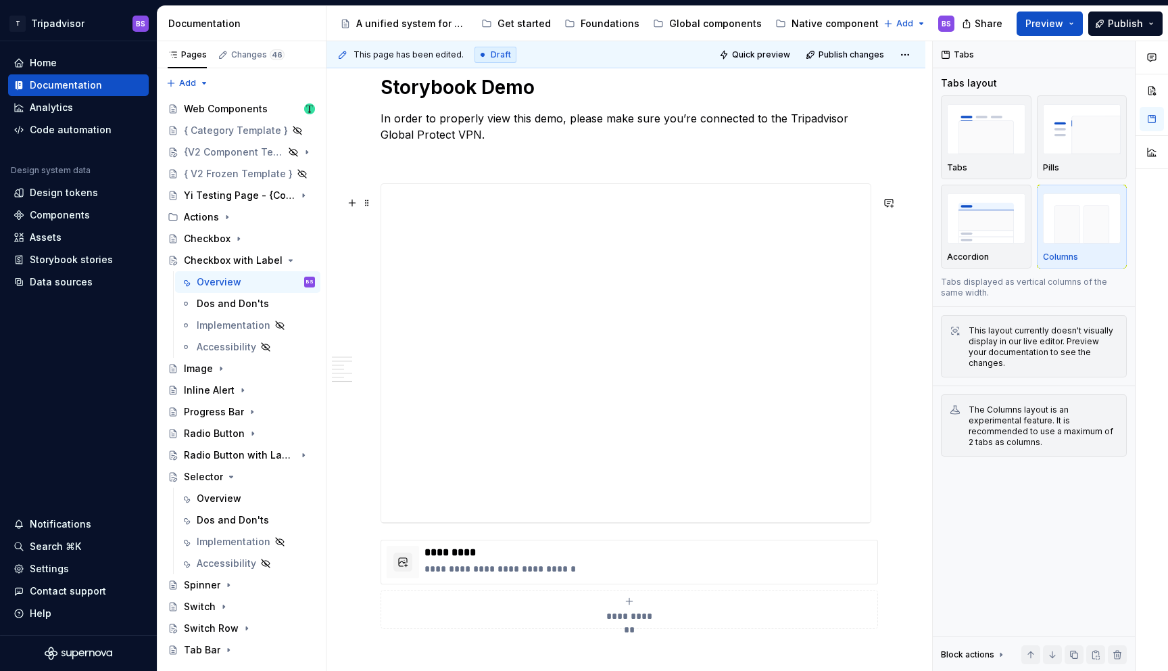
scroll to position [2284, 0]
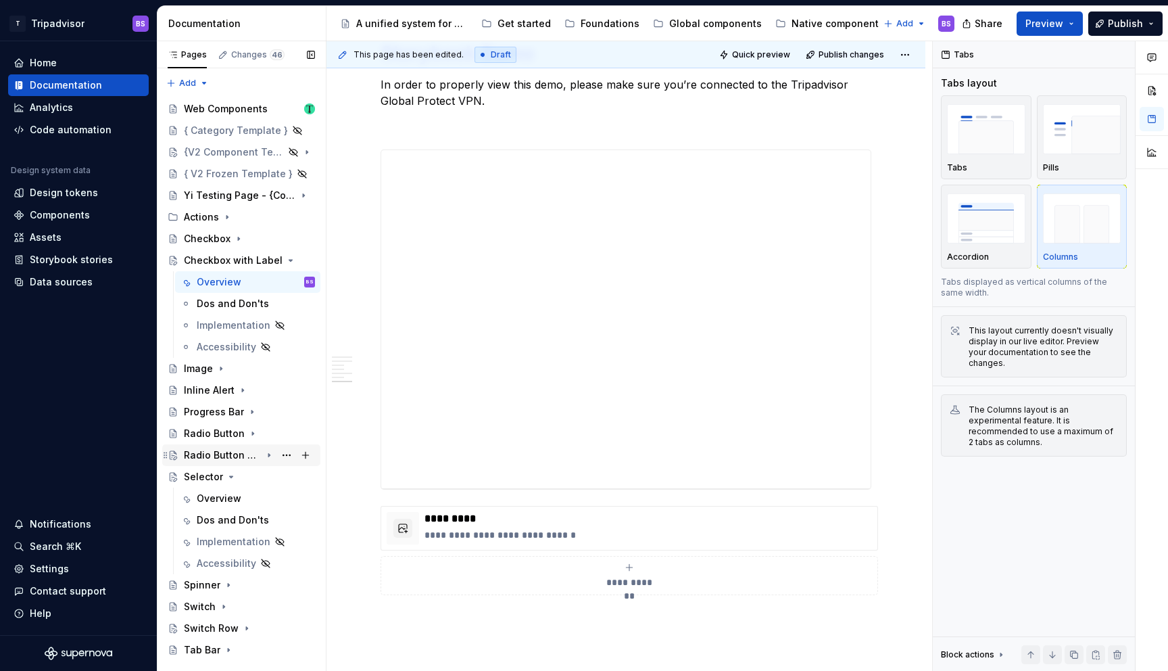
click at [269, 455] on icon "Page tree" at bounding box center [268, 455] width 1 height 3
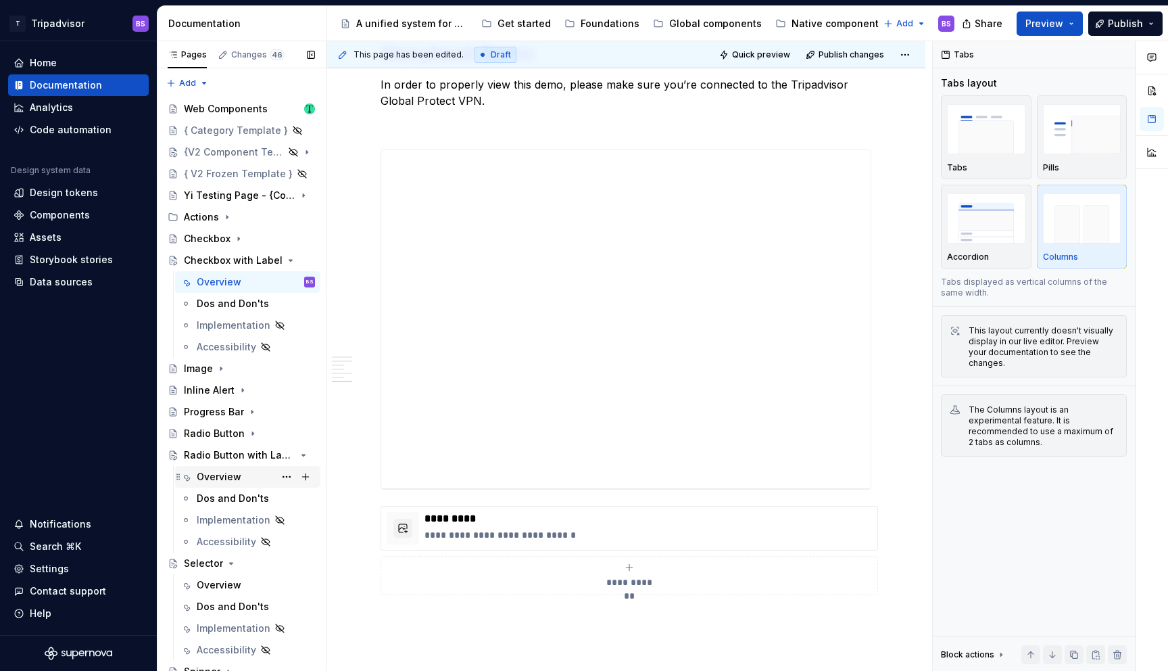
click at [246, 485] on div "Overview" at bounding box center [256, 476] width 118 height 19
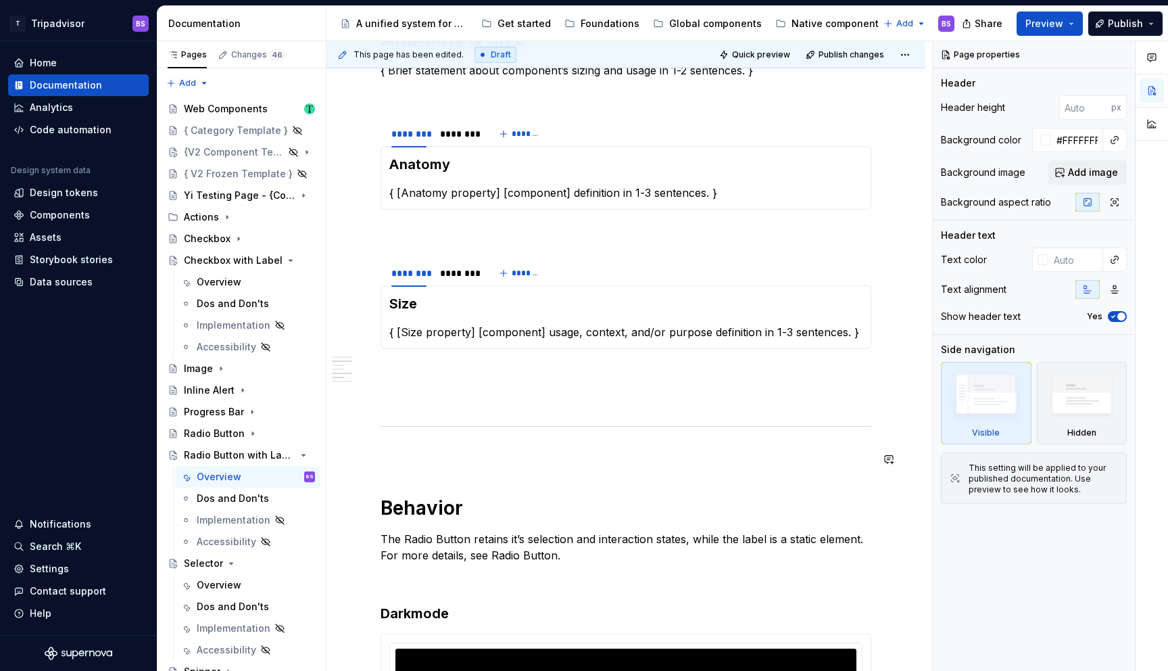
scroll to position [1027, 0]
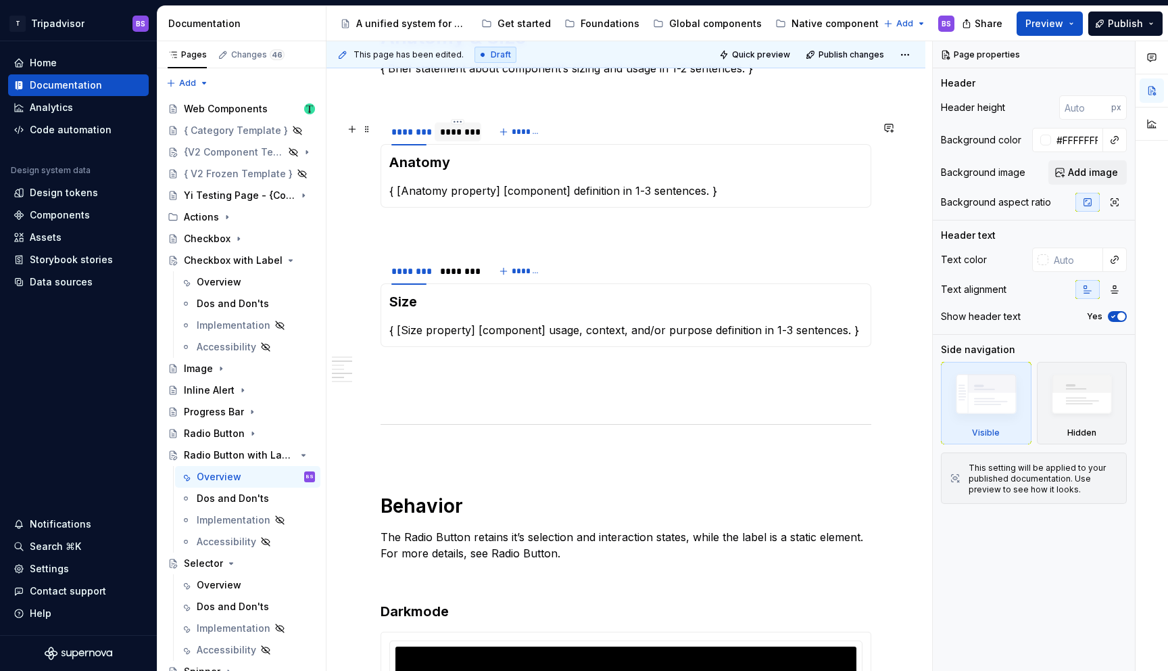
click at [461, 133] on div "********" at bounding box center [457, 132] width 35 height 14
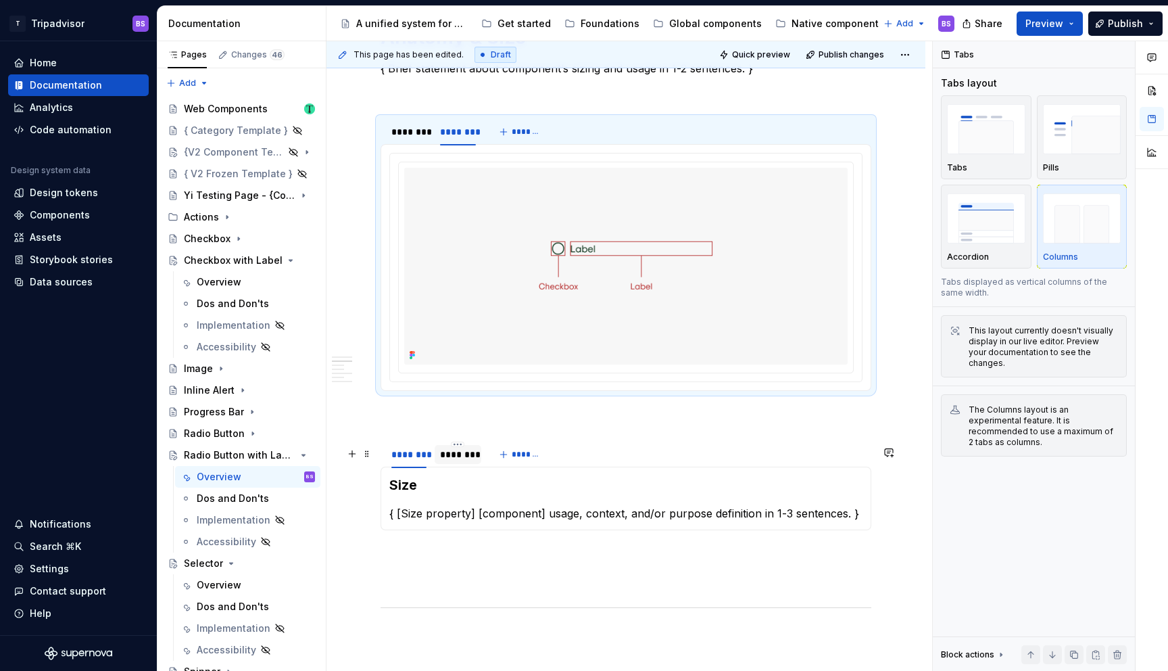
click at [467, 460] on div "********" at bounding box center [457, 455] width 35 height 14
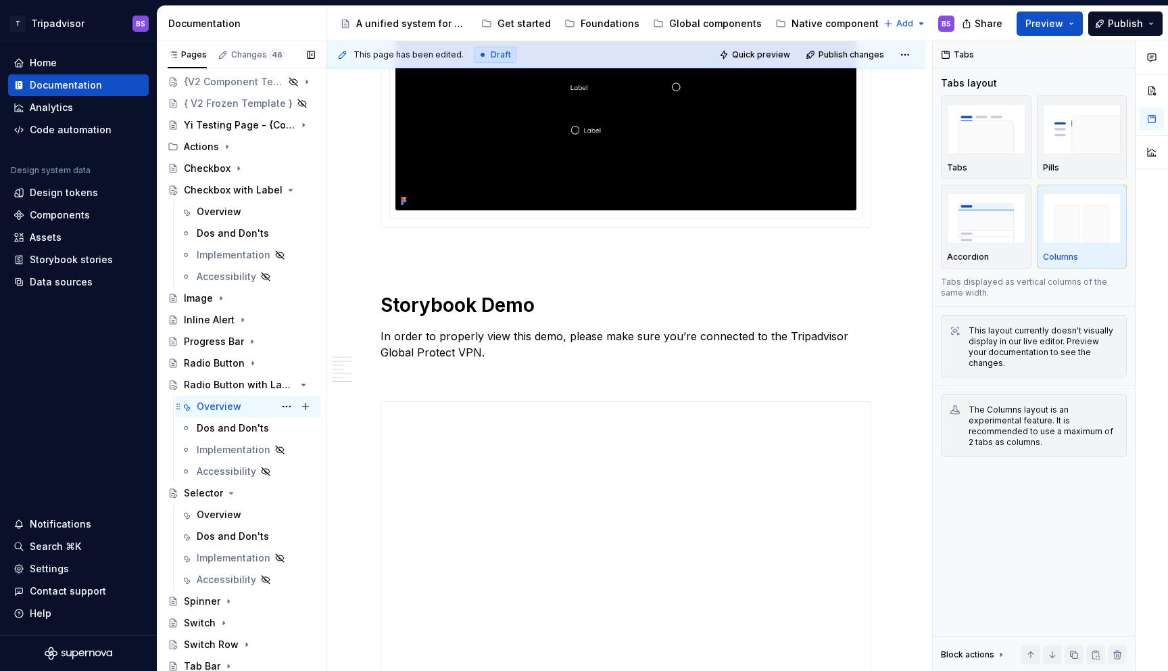
scroll to position [73, 0]
click at [245, 639] on icon "Page tree" at bounding box center [246, 641] width 11 height 11
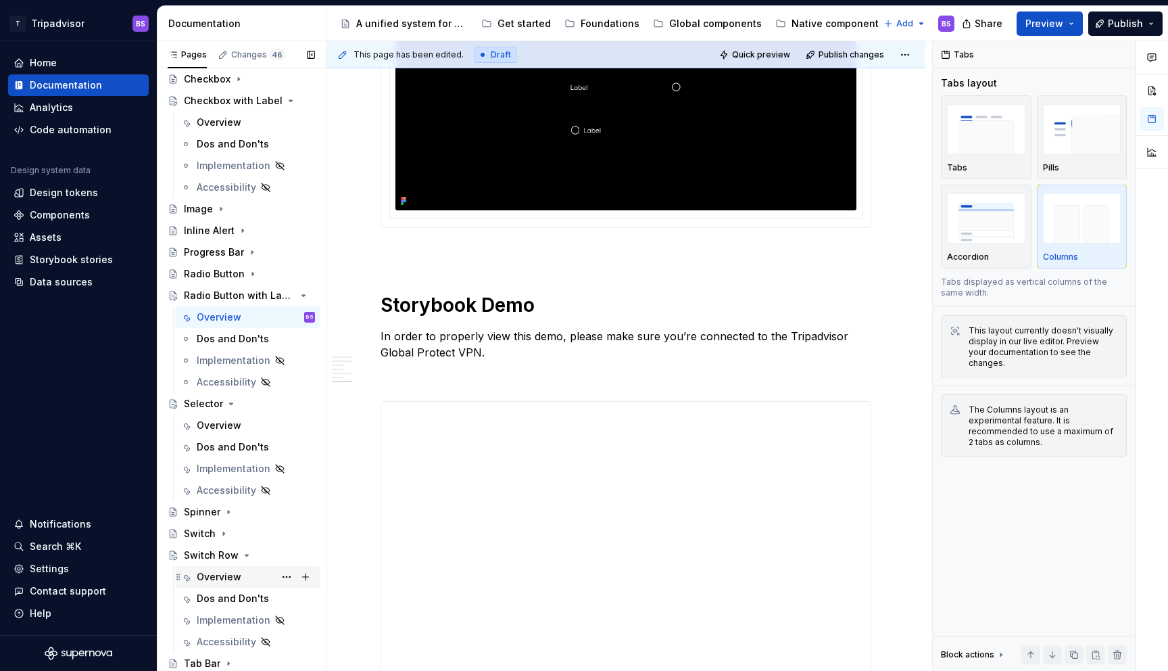
click at [224, 573] on div "Overview" at bounding box center [219, 577] width 45 height 14
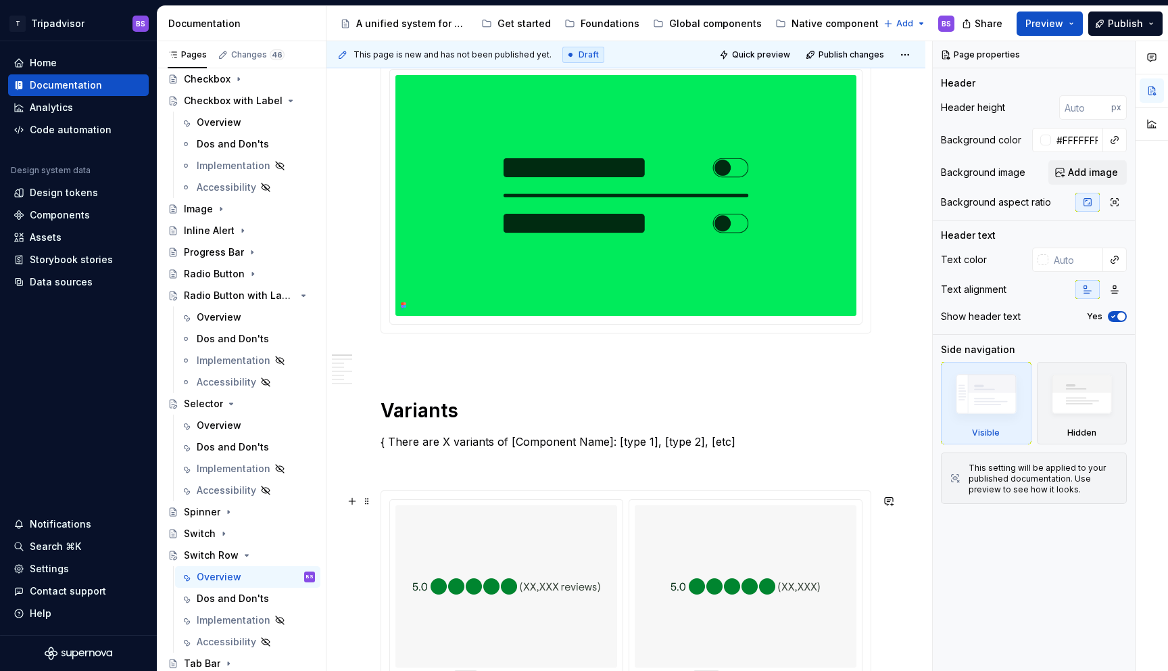
scroll to position [206, 0]
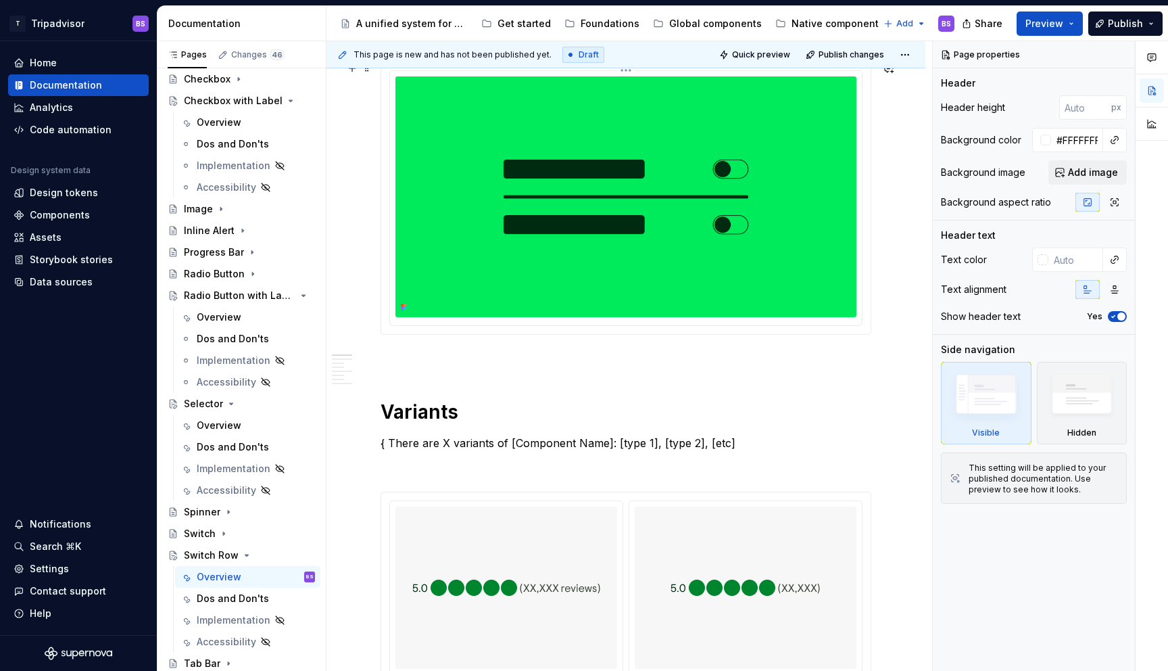
click at [777, 287] on img at bounding box center [626, 196] width 461 height 241
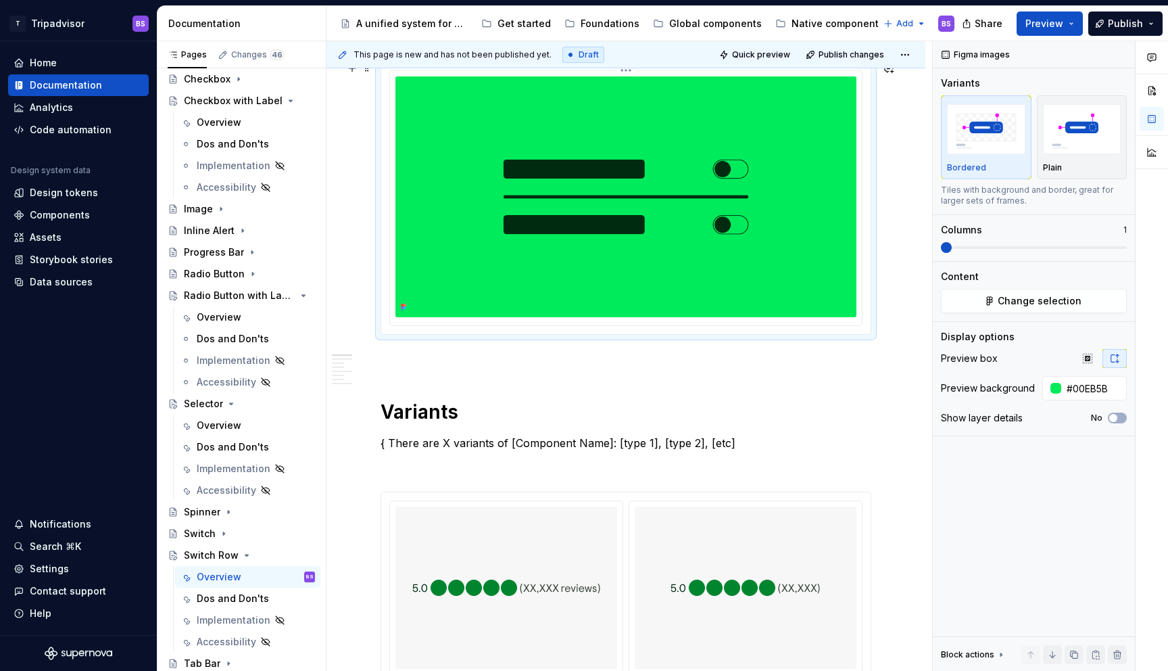
scroll to position [152, 0]
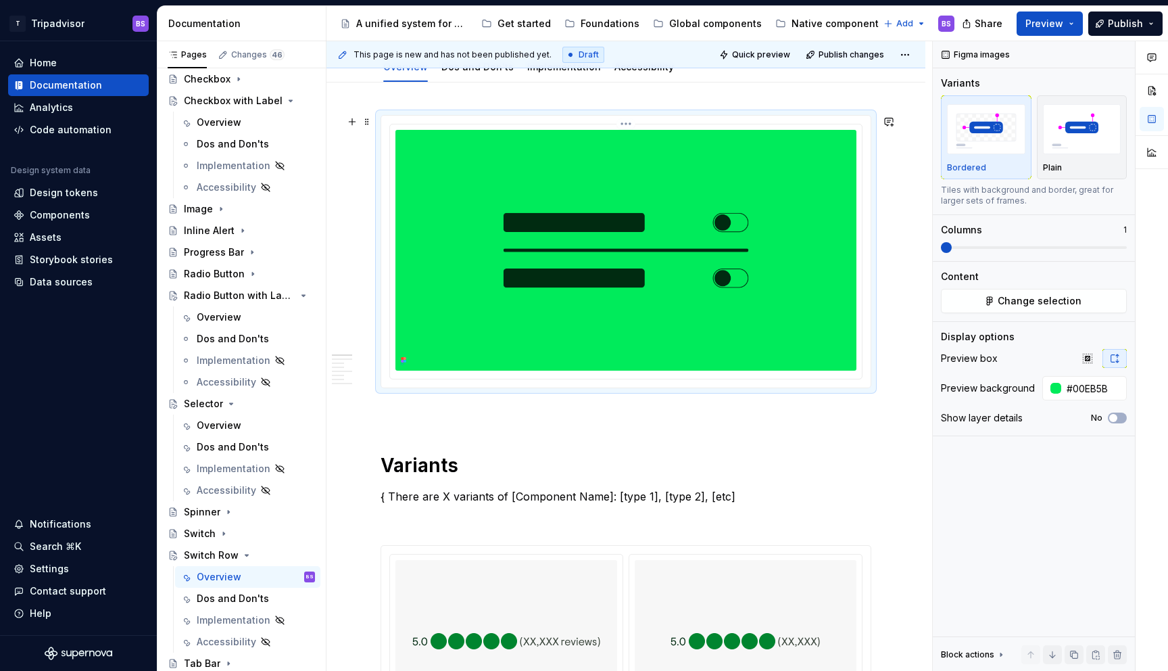
click at [628, 124] on html "T Tripadvisor BS Home Documentation Analytics Code automation Design system dat…" at bounding box center [584, 335] width 1168 height 671
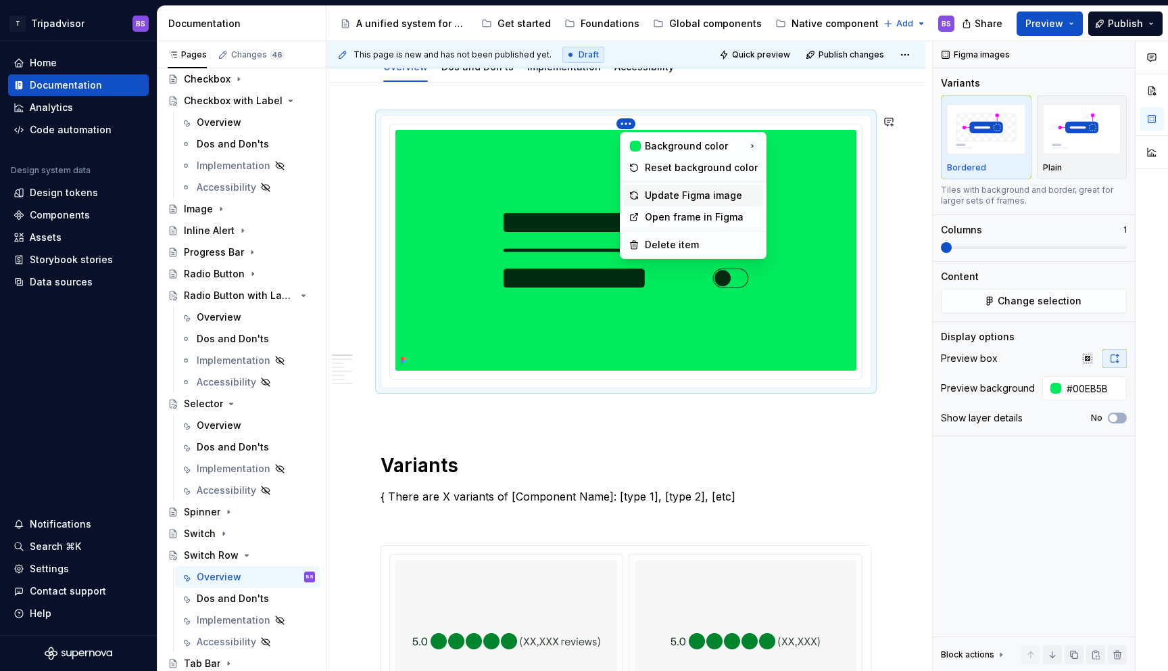
click at [680, 195] on div "Update Figma image" at bounding box center [701, 196] width 113 height 14
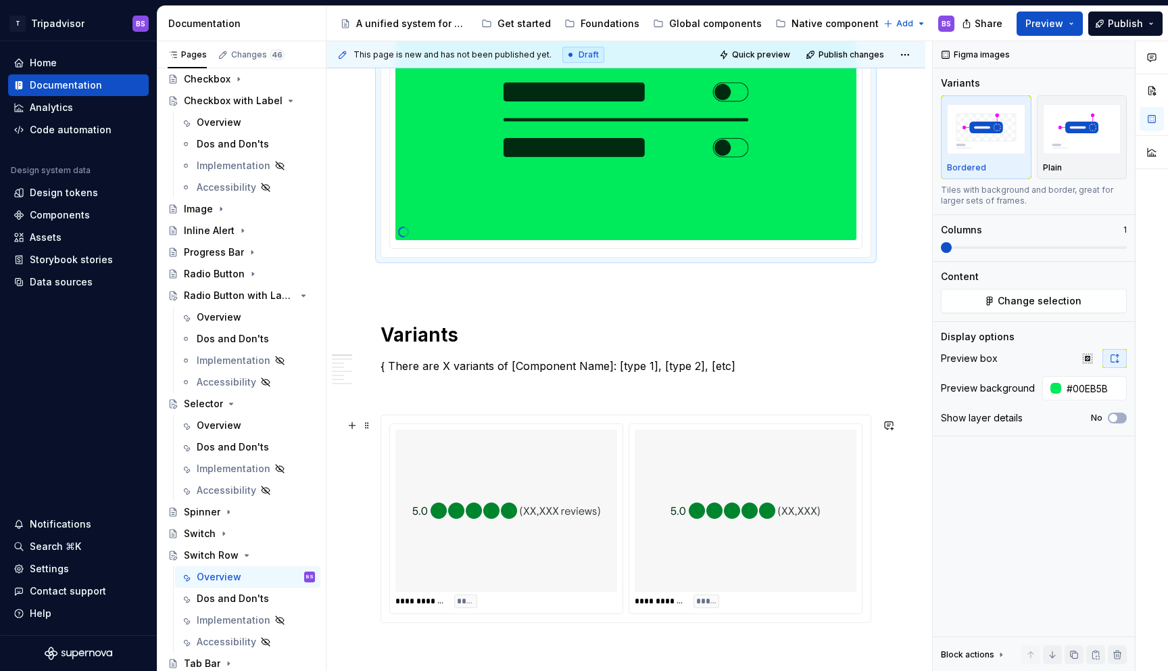
scroll to position [400, 0]
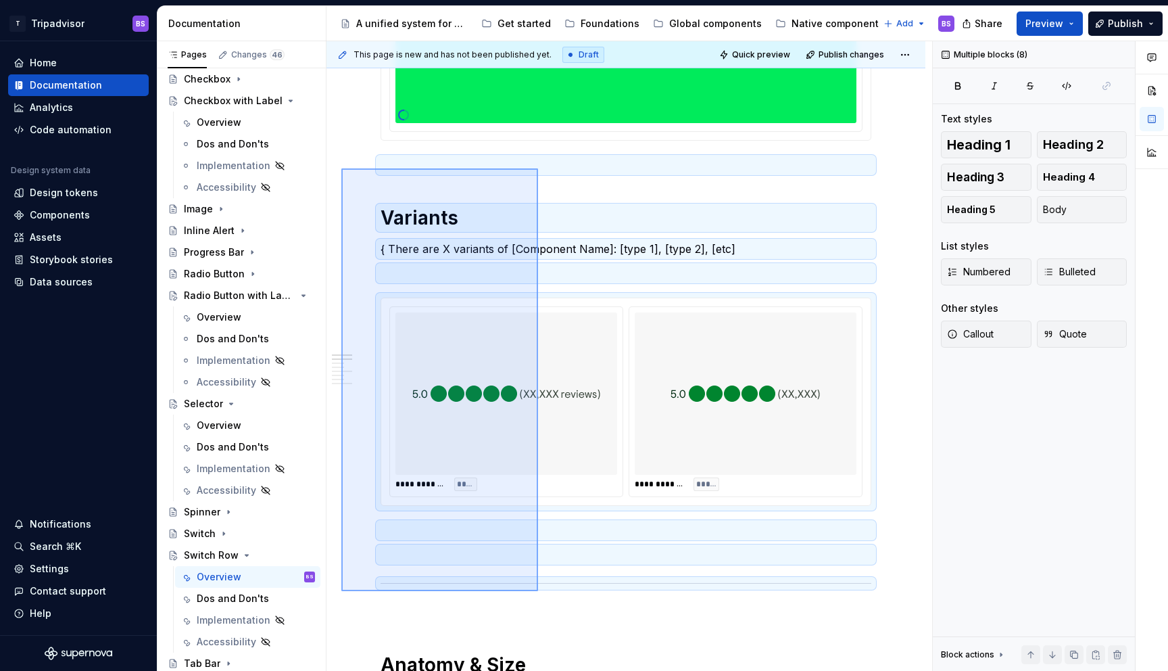
drag, startPoint x: 341, startPoint y: 168, endPoint x: 538, endPoint y: 591, distance: 466.2
click at [538, 591] on div "**********" at bounding box center [630, 356] width 606 height 630
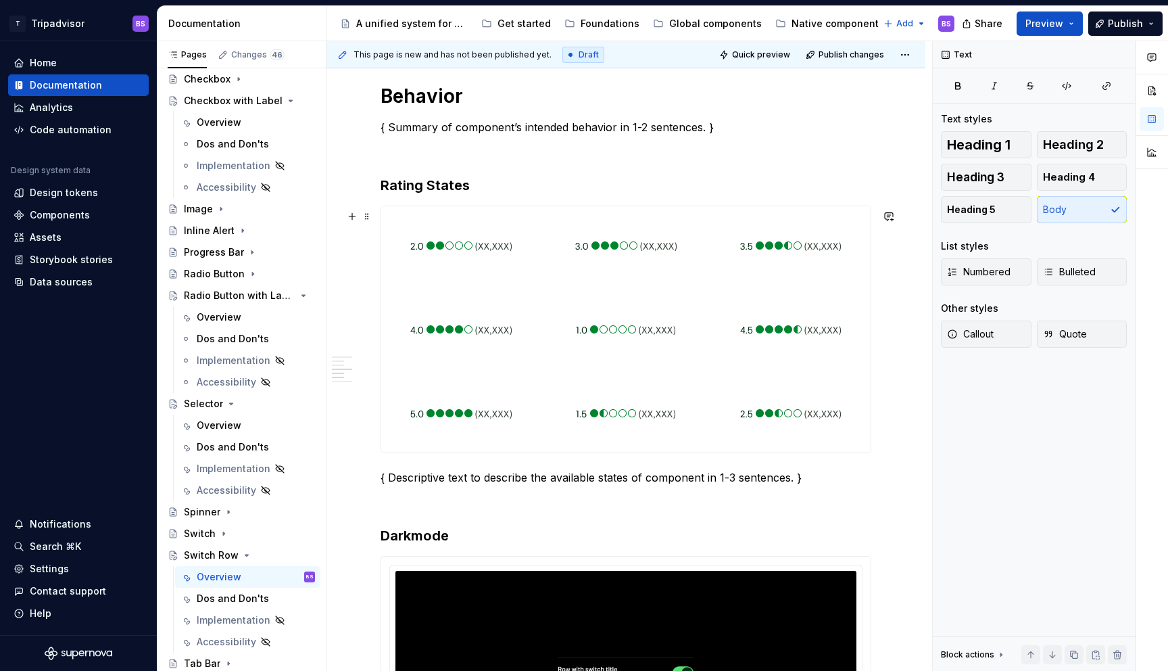
scroll to position [991, 0]
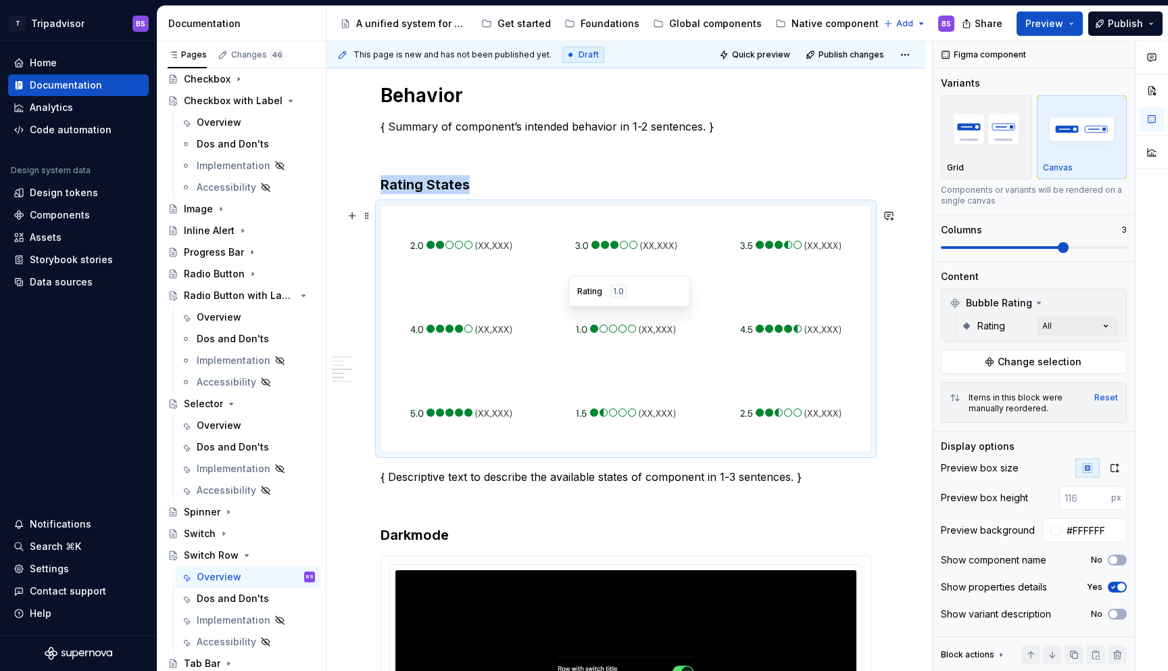
click at [573, 308] on div at bounding box center [626, 328] width 160 height 78
type textarea "*"
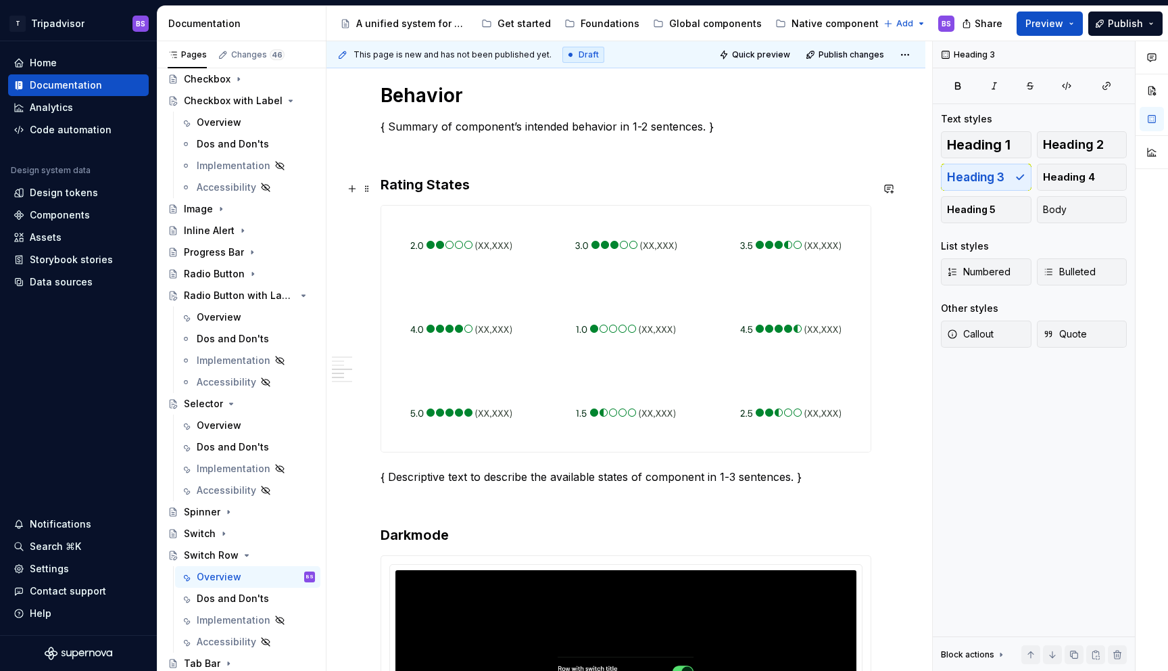
click at [401, 192] on h3 "Rating States" at bounding box center [626, 184] width 491 height 19
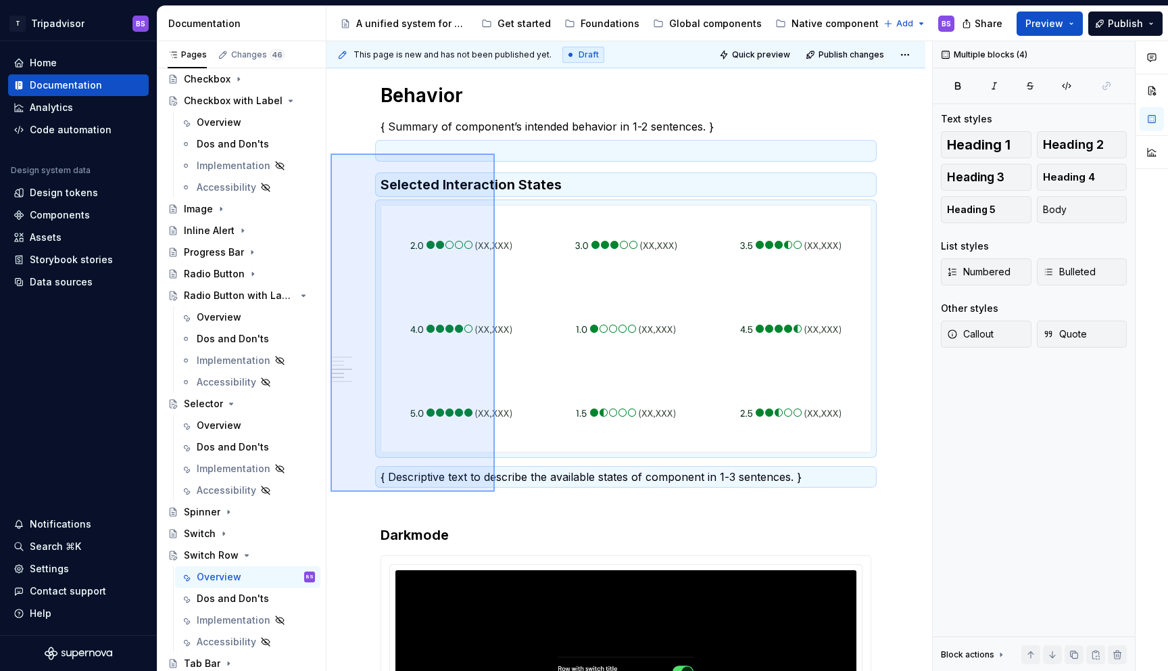
drag, startPoint x: 331, startPoint y: 153, endPoint x: 495, endPoint y: 492, distance: 375.9
click at [495, 492] on div "**********" at bounding box center [630, 356] width 606 height 630
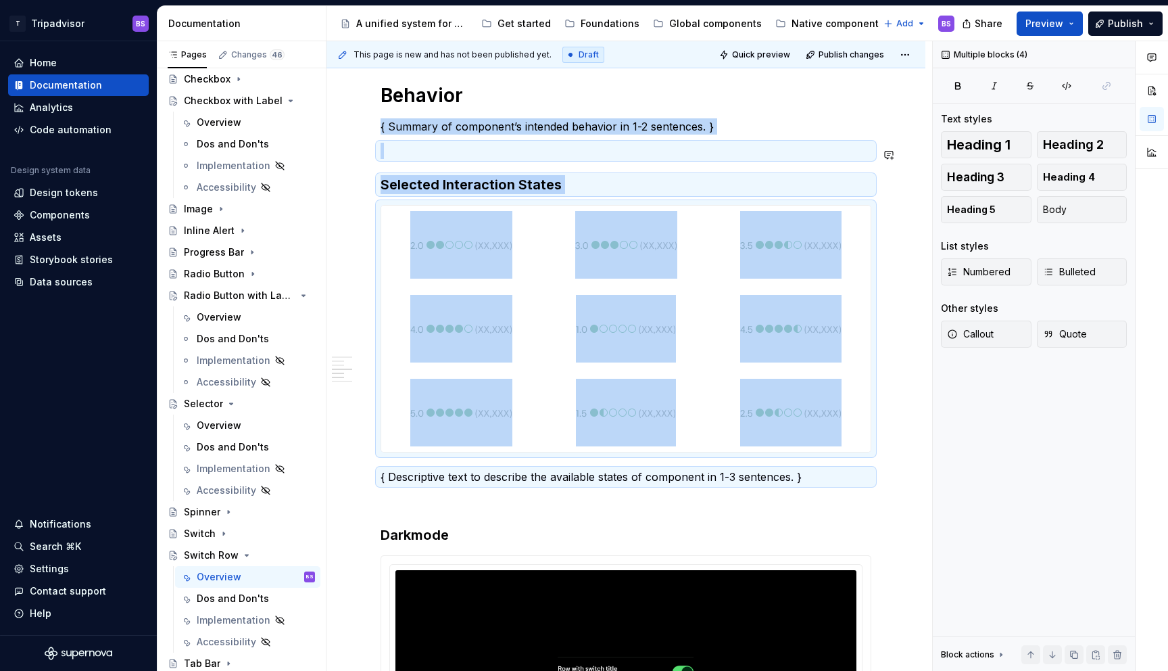
copy div "{ Summary of component’s intended behavior in 1-2 sentences. } Selected Interac…"
click at [458, 509] on p at bounding box center [626, 501] width 491 height 16
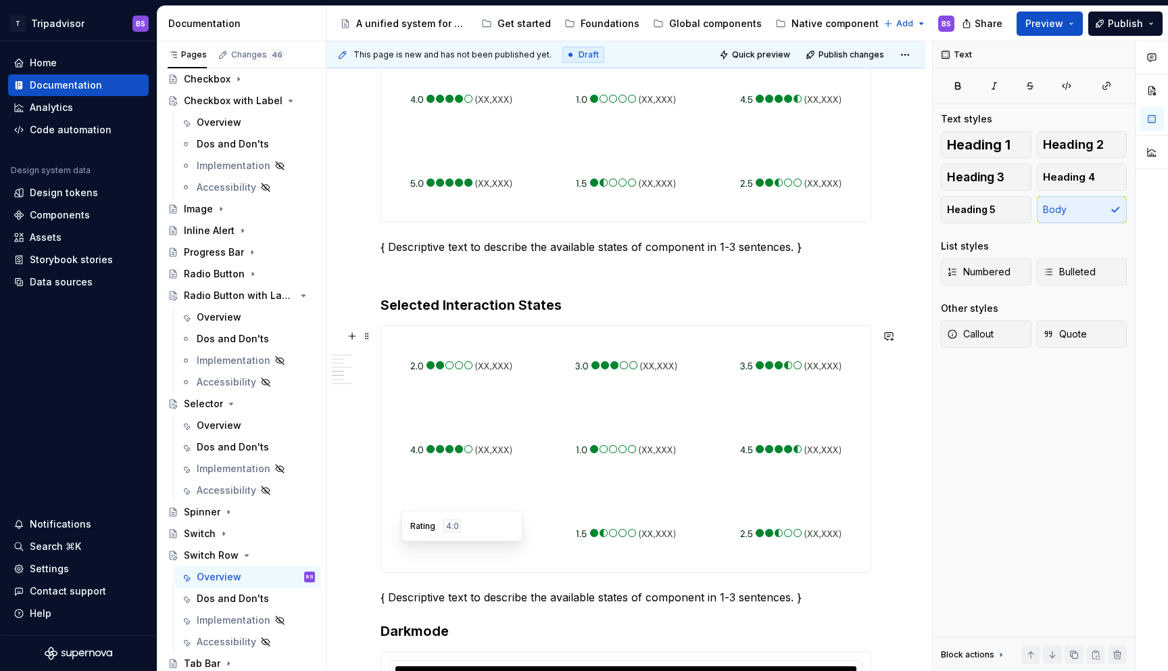
scroll to position [1335, 0]
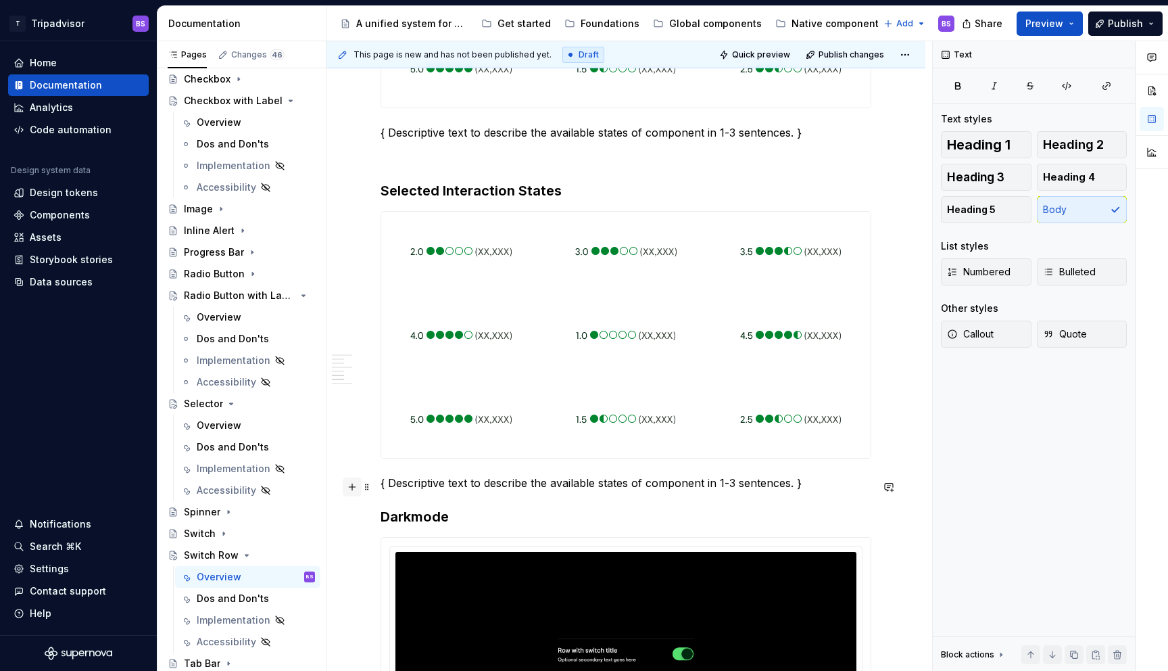
click at [352, 484] on button "button" at bounding box center [352, 486] width 19 height 19
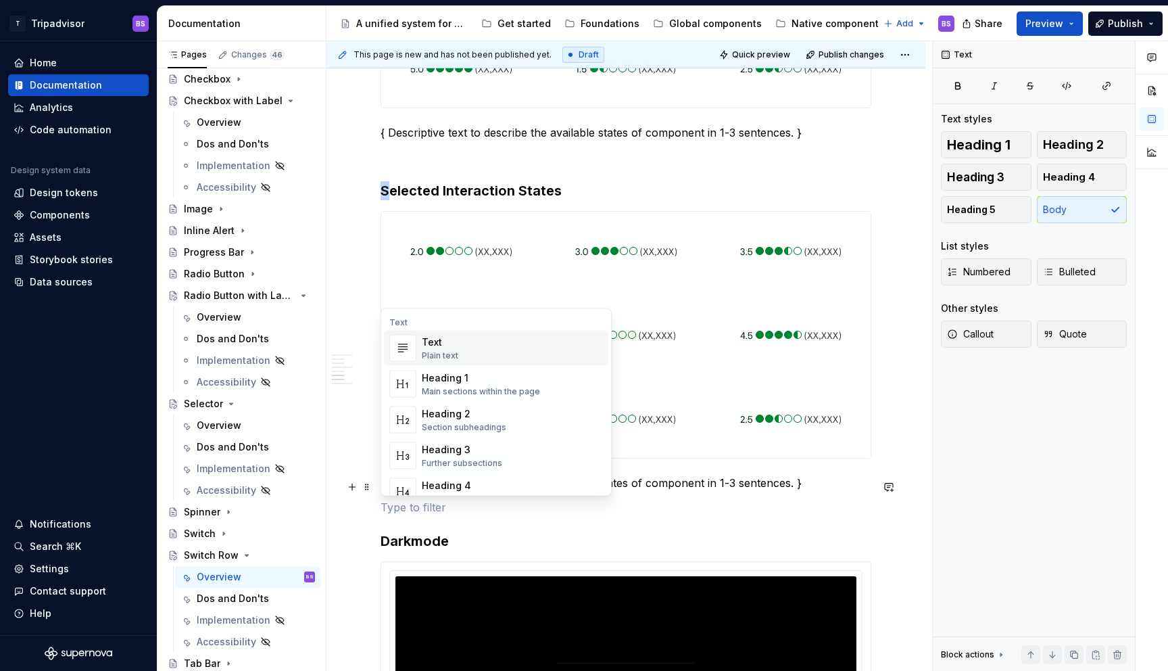
drag, startPoint x: 387, startPoint y: 197, endPoint x: 373, endPoint y: 195, distance: 15.0
click at [381, 198] on h3 "Selected Interaction States" at bounding box center [626, 190] width 491 height 19
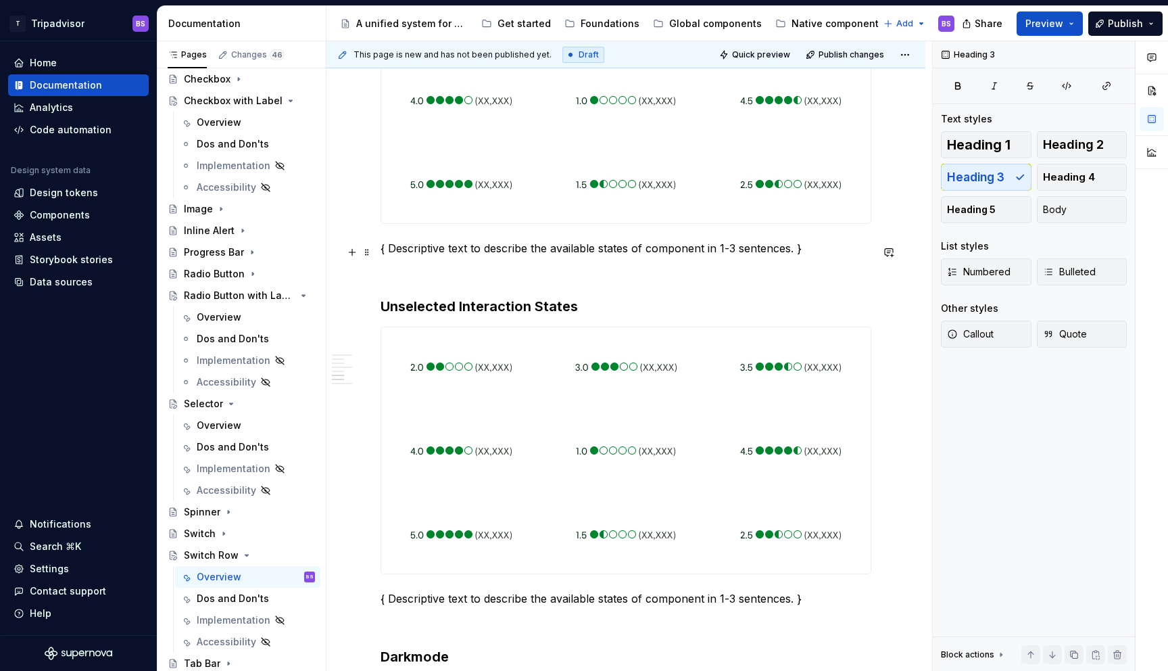
scroll to position [1199, 0]
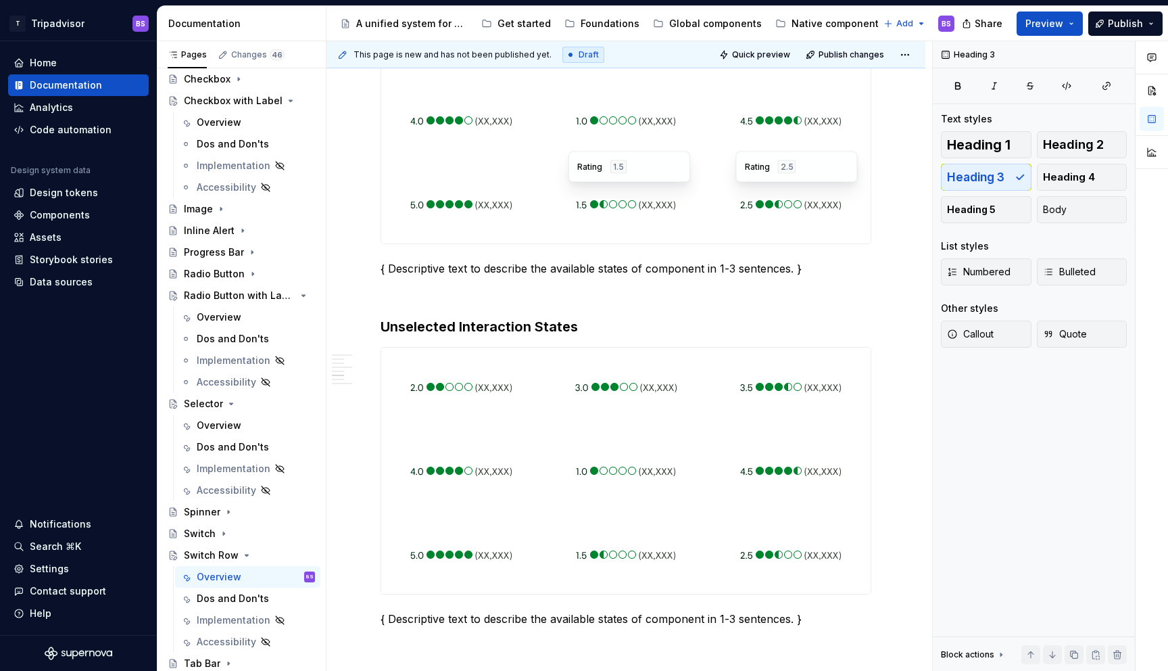
click at [669, 166] on div "Rating 1.5" at bounding box center [629, 167] width 104 height 14
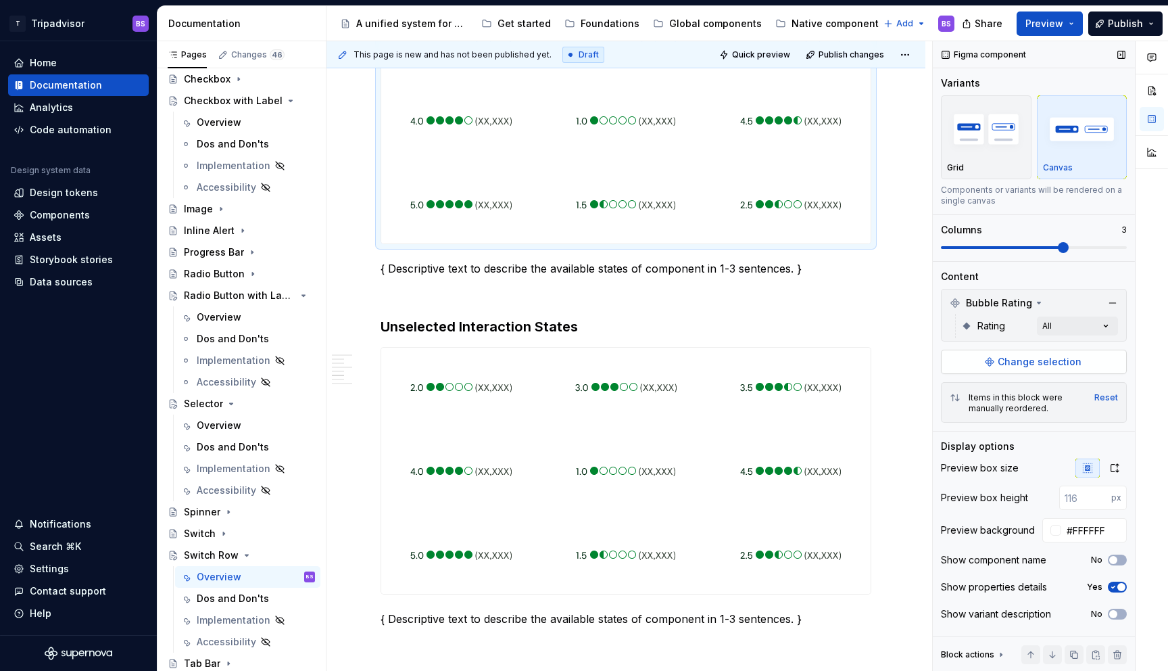
click at [989, 364] on button "Change selection" at bounding box center [1034, 362] width 186 height 24
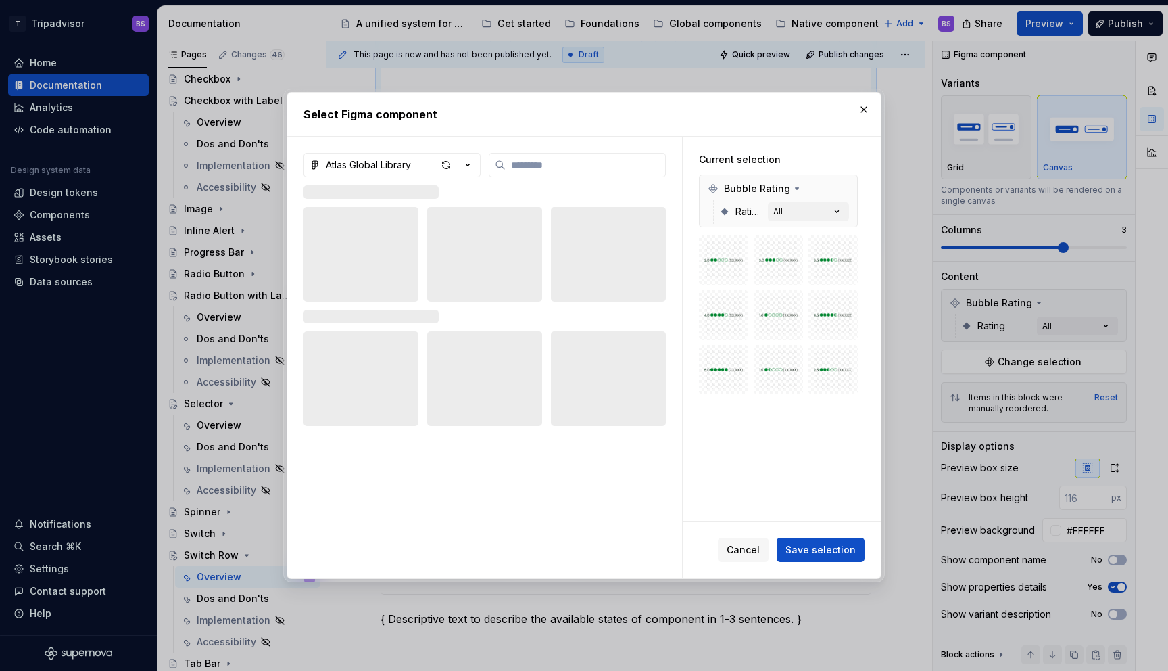
type textarea "*"
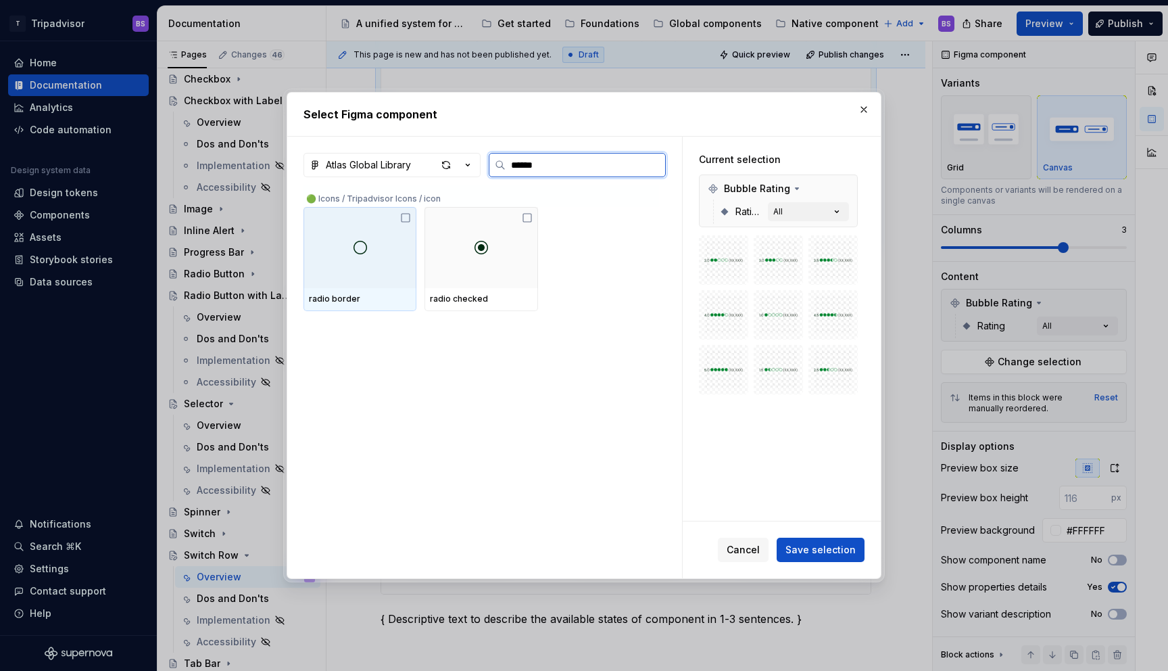
type input "*****"
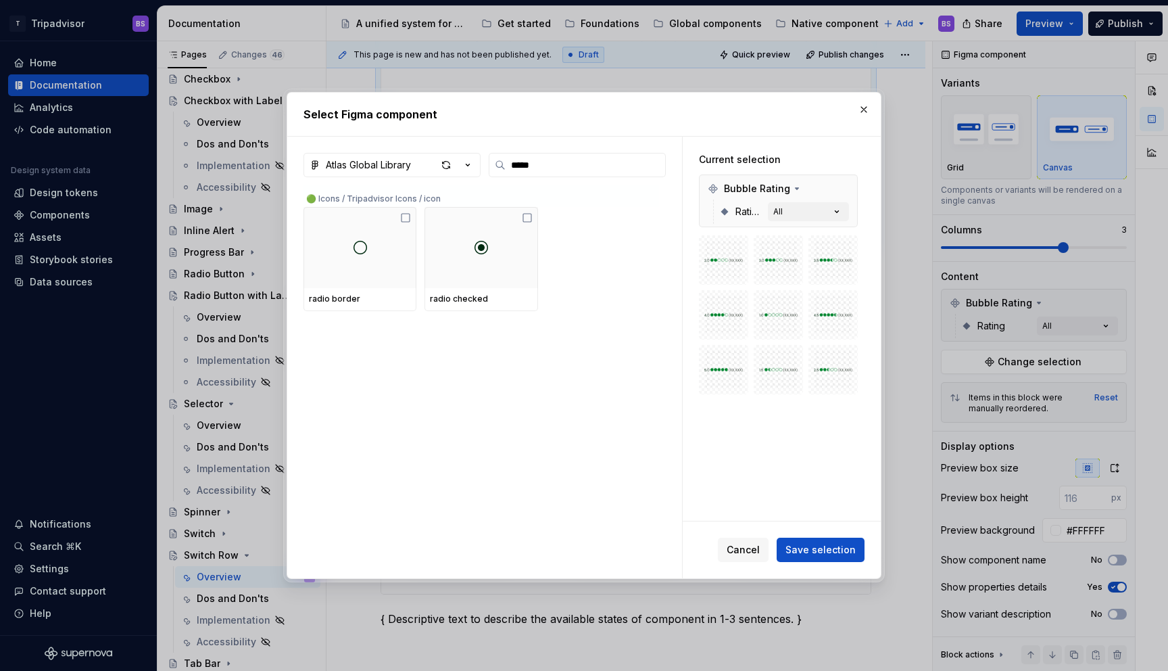
drag, startPoint x: 475, startPoint y: 172, endPoint x: 471, endPoint y: 164, distance: 8.8
click at [473, 171] on button "Atlas Global Library" at bounding box center [392, 165] width 177 height 24
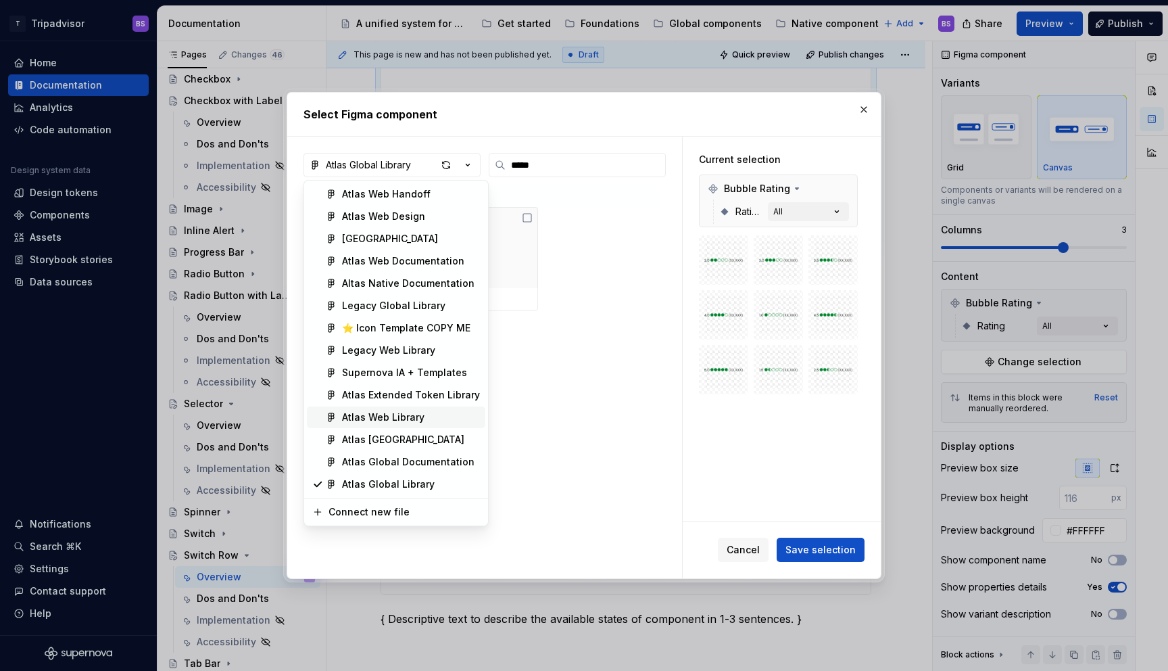
click at [441, 409] on span "Atlas Web Library" at bounding box center [396, 417] width 179 height 22
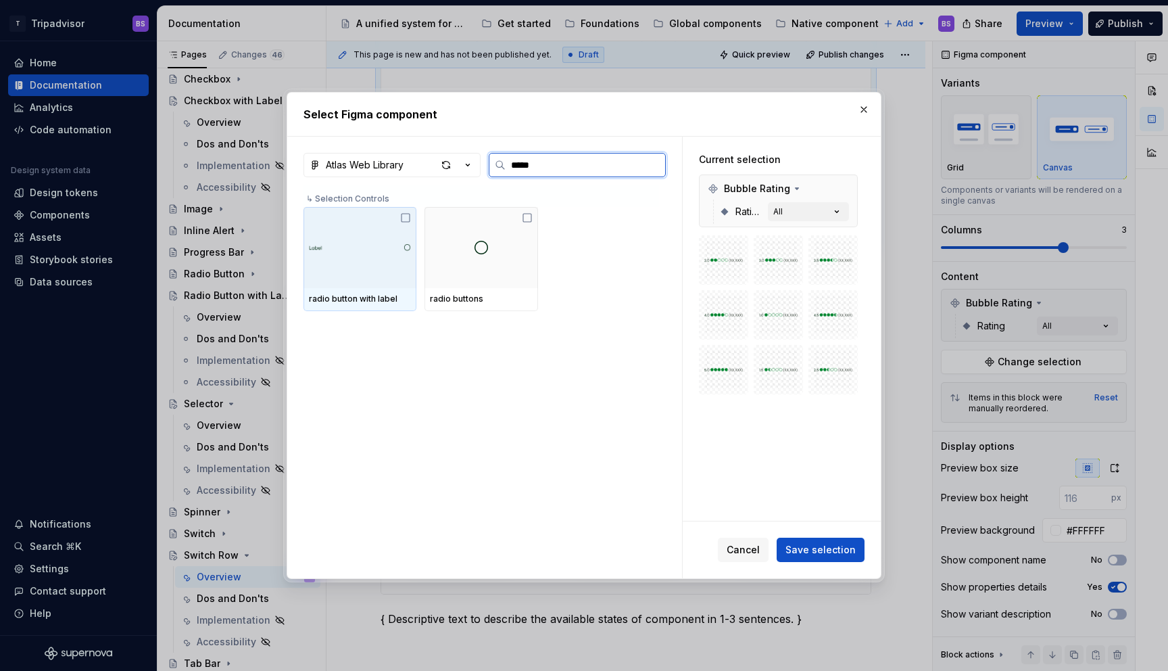
click at [399, 245] on img at bounding box center [360, 247] width 102 height 16
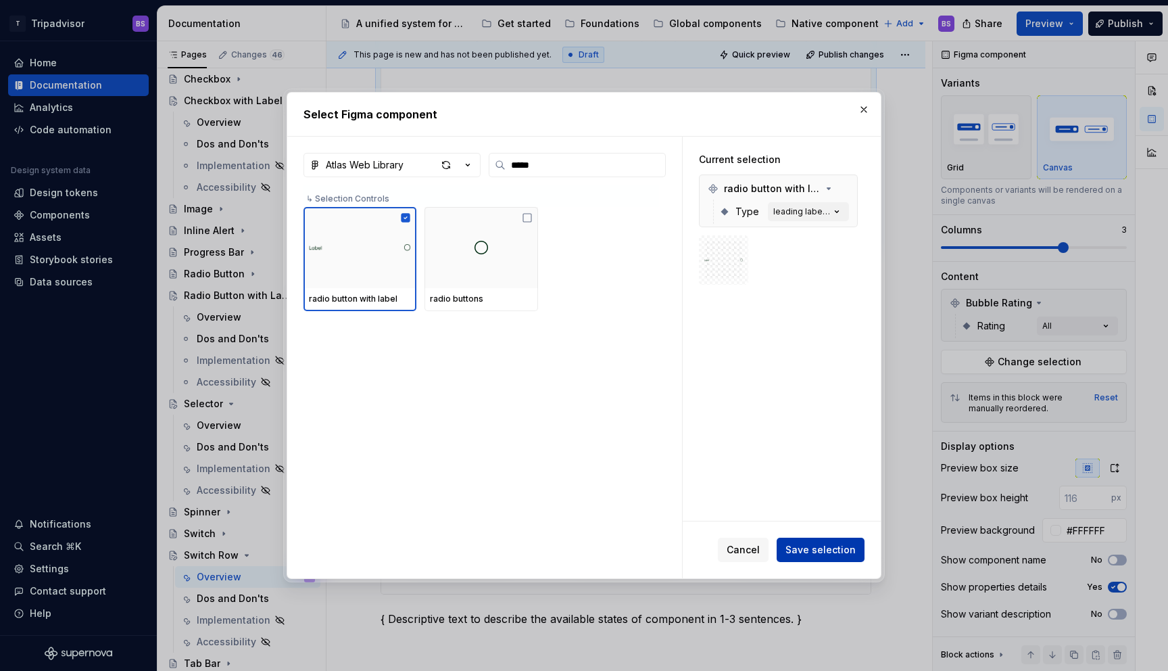
click at [825, 545] on span "Save selection" at bounding box center [821, 550] width 70 height 14
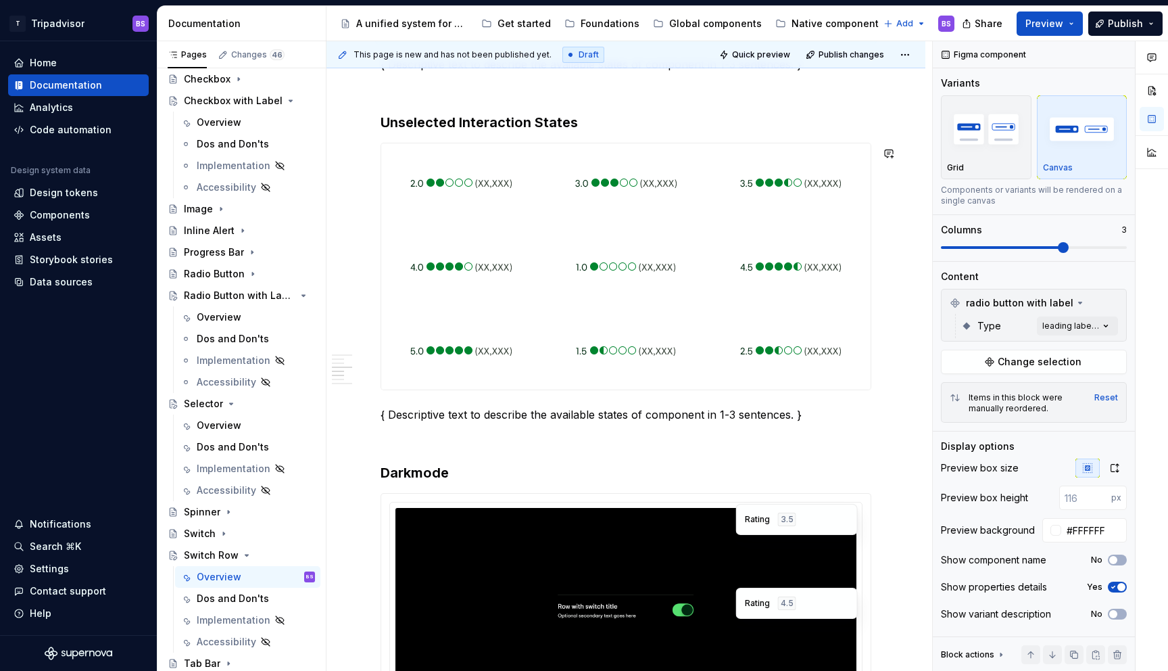
scroll to position [861, 0]
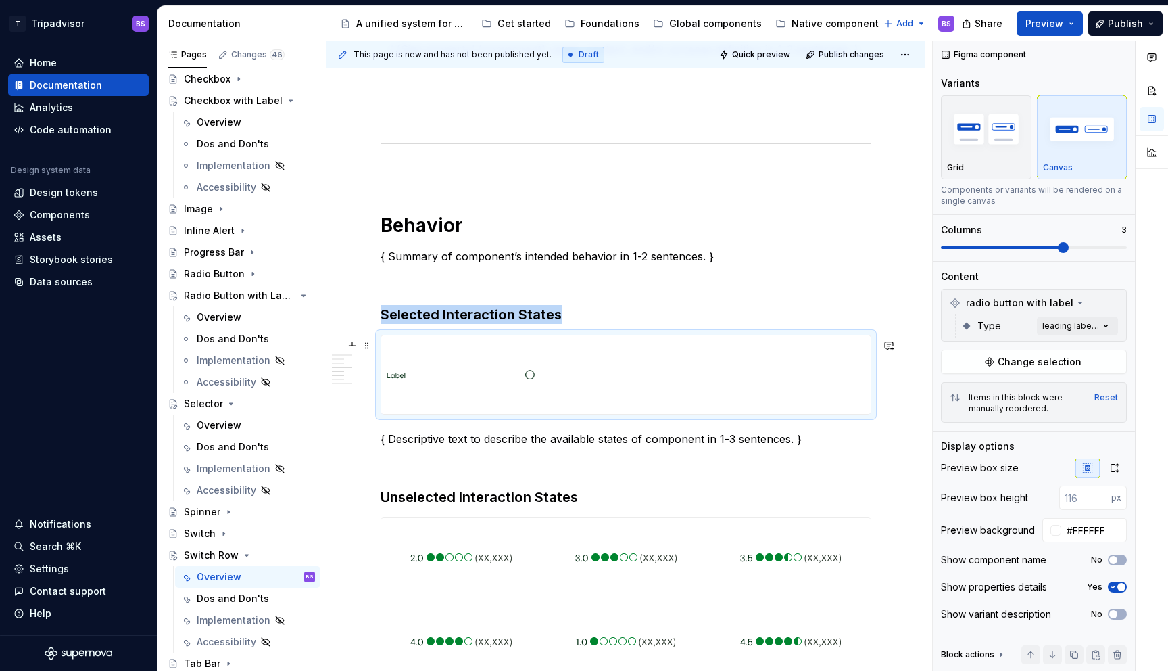
click at [703, 389] on div at bounding box center [626, 374] width 490 height 78
click at [1026, 359] on span "Change selection" at bounding box center [1040, 362] width 84 height 14
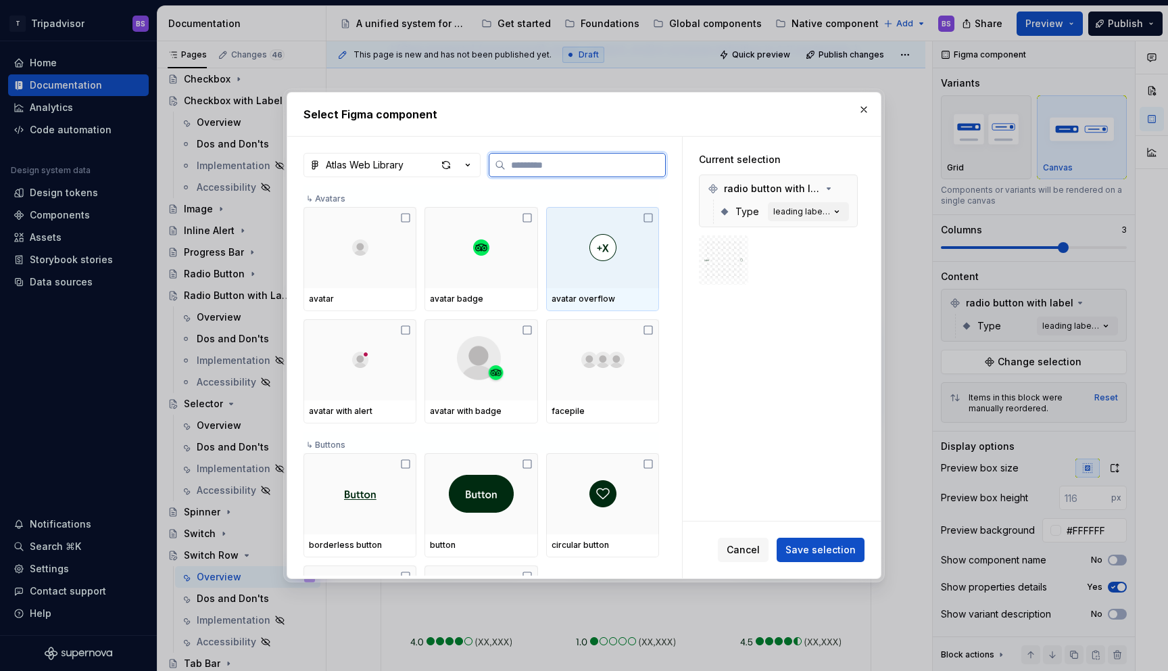
type textarea "*"
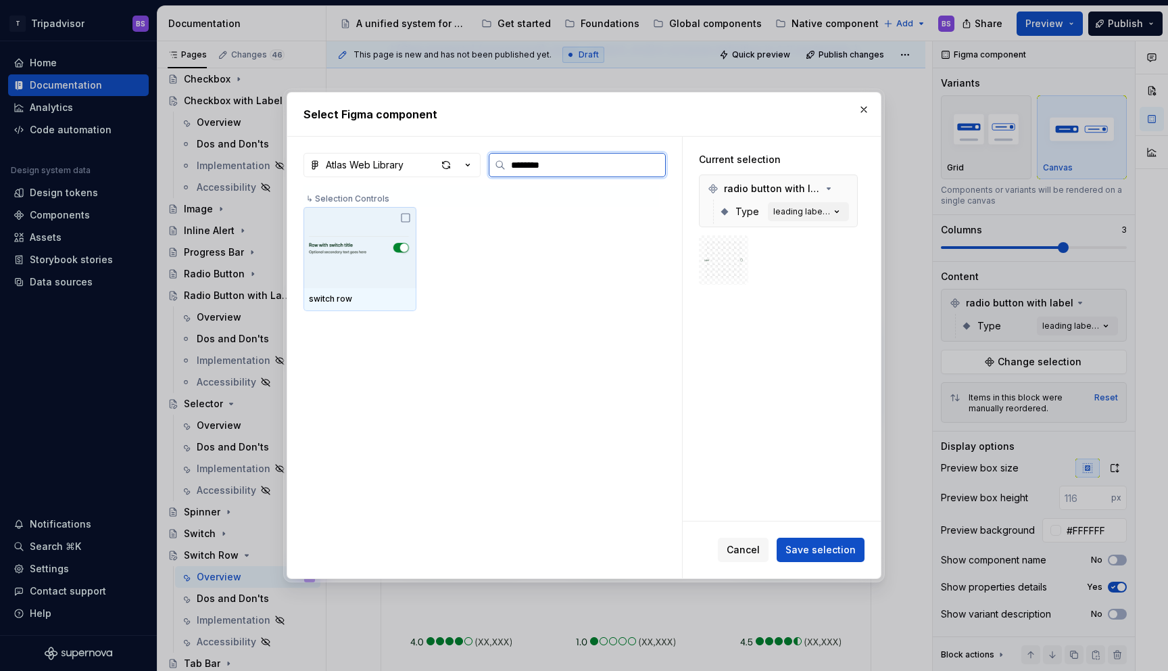
type input "*********"
click at [373, 279] on div at bounding box center [360, 247] width 113 height 81
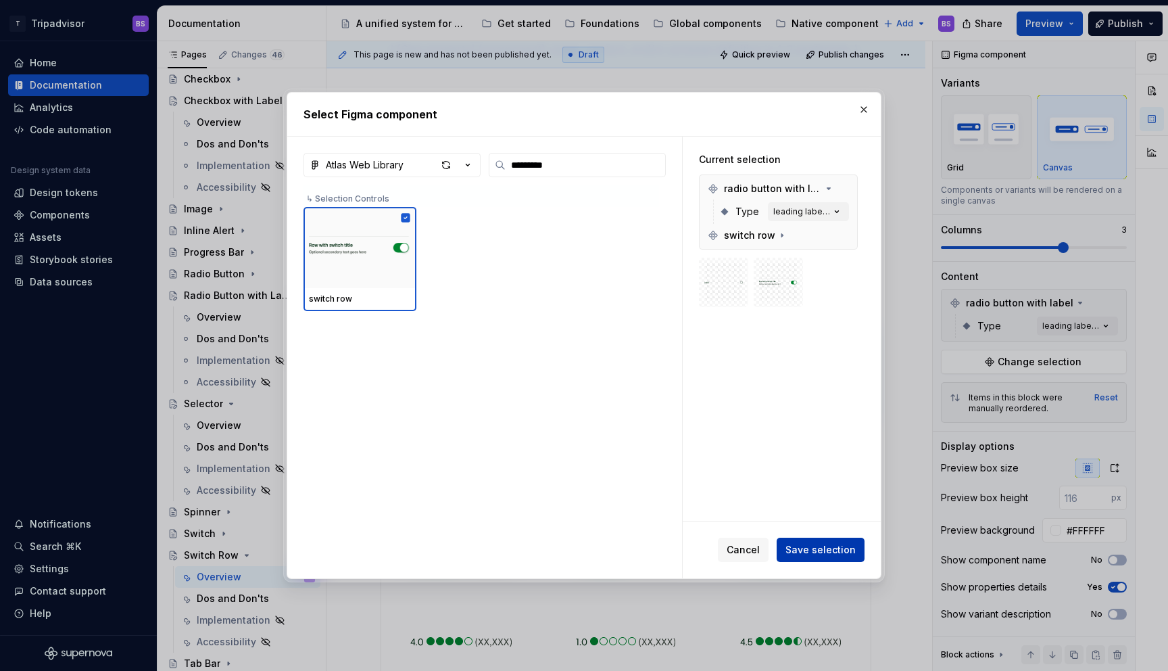
click at [810, 547] on span "Save selection" at bounding box center [821, 550] width 70 height 14
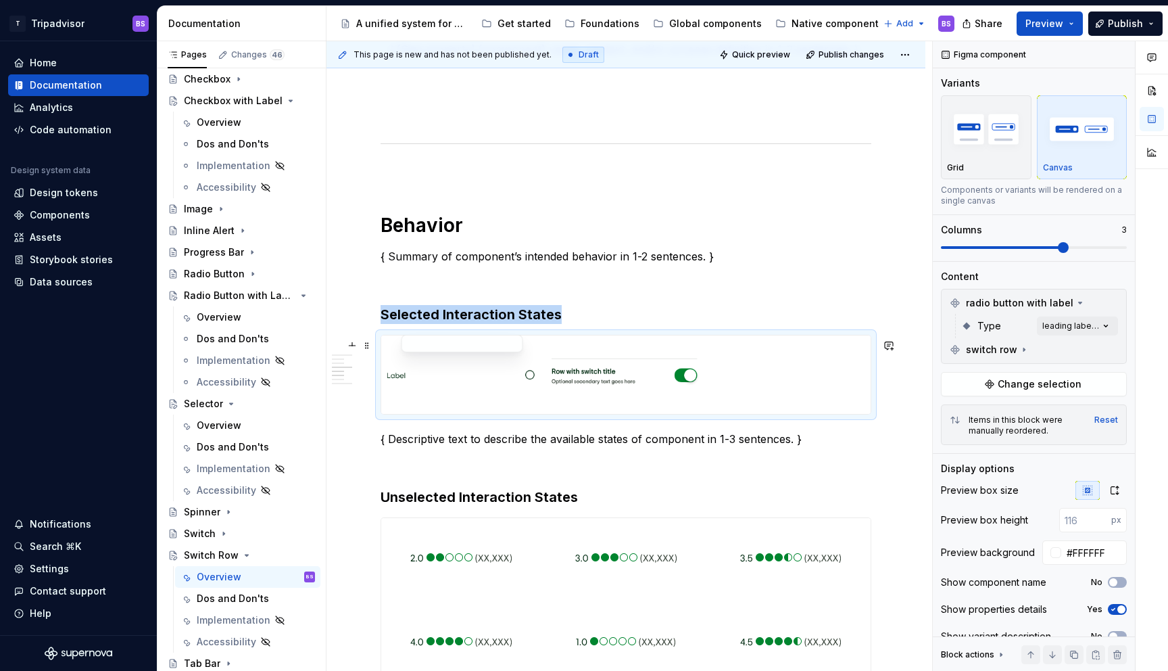
click at [469, 379] on img at bounding box center [461, 375] width 149 height 68
click at [391, 381] on img at bounding box center [461, 375] width 149 height 68
click at [1112, 303] on button "button" at bounding box center [1112, 302] width 19 height 19
click at [1056, 344] on div "Comments Open comments No comments yet Select ‘Comment’ from the block context …" at bounding box center [1050, 356] width 235 height 630
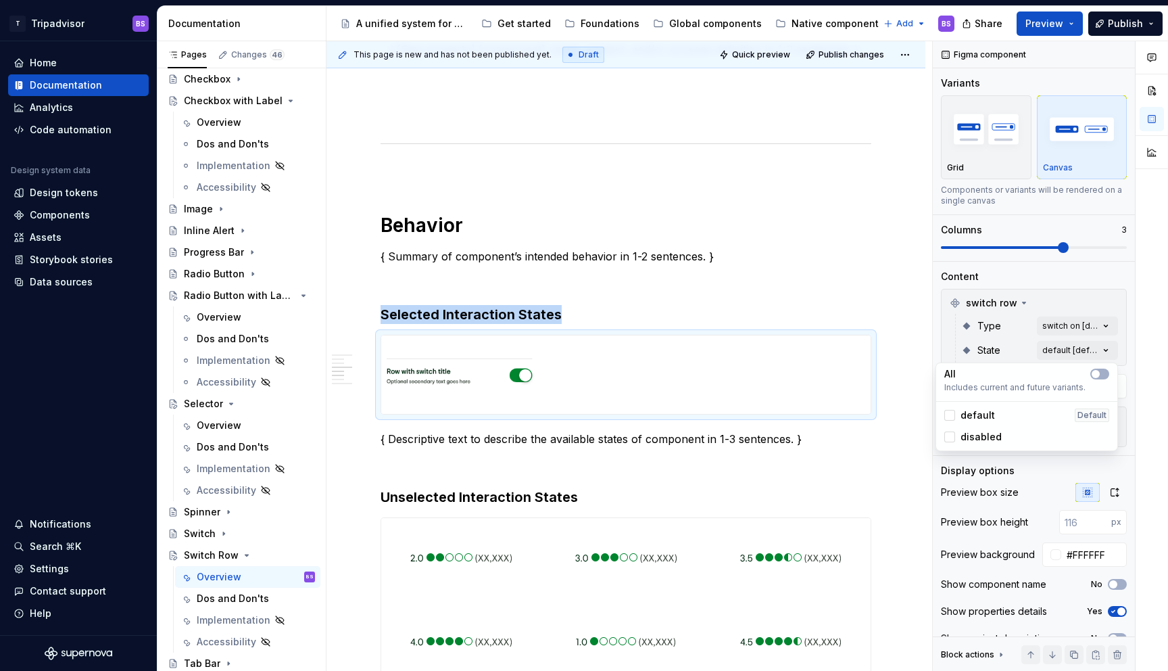
click at [972, 416] on span "default" at bounding box center [978, 415] width 34 height 14
click at [1049, 325] on div "Comments Open comments No comments yet Select ‘Comment’ from the block context …" at bounding box center [1050, 356] width 235 height 630
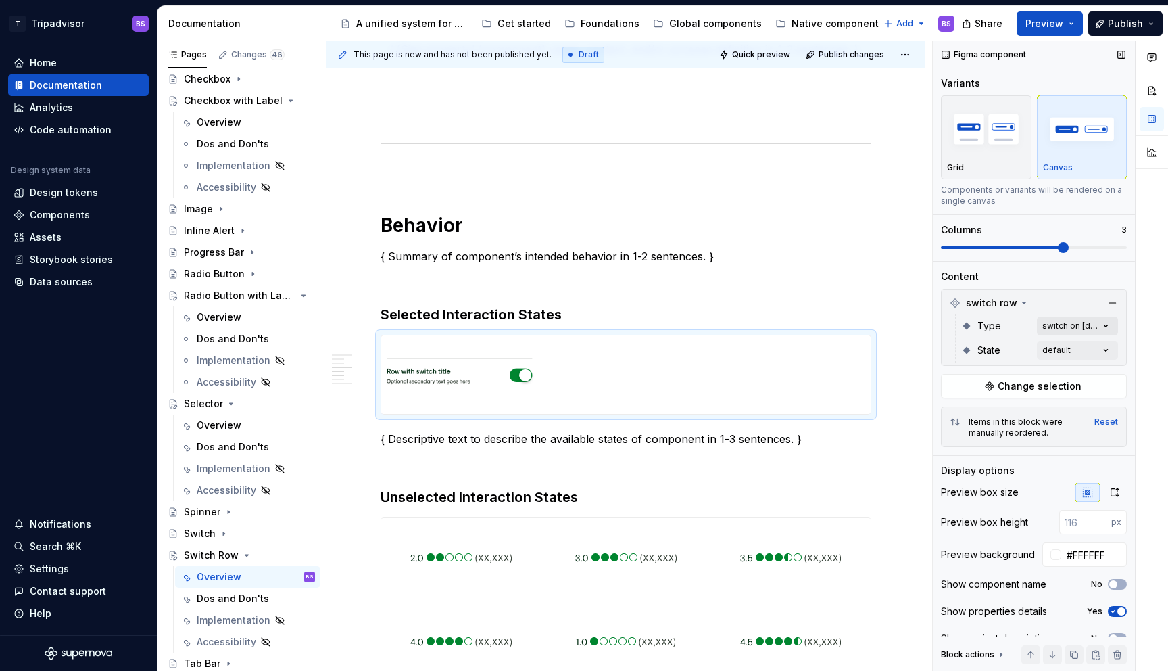
click at [1045, 321] on div "Comments Open comments No comments yet Select ‘Comment’ from the block context …" at bounding box center [1050, 356] width 235 height 630
click at [969, 391] on span "switch on" at bounding box center [984, 391] width 46 height 14
click at [1045, 293] on div "Comments Open comments No comments yet Select ‘Comment’ from the block context …" at bounding box center [1050, 356] width 235 height 630
click at [1050, 349] on div "Comments Open comments No comments yet Select ‘Comment’ from the block context …" at bounding box center [1050, 356] width 235 height 630
click at [950, 435] on div at bounding box center [950, 436] width 11 height 11
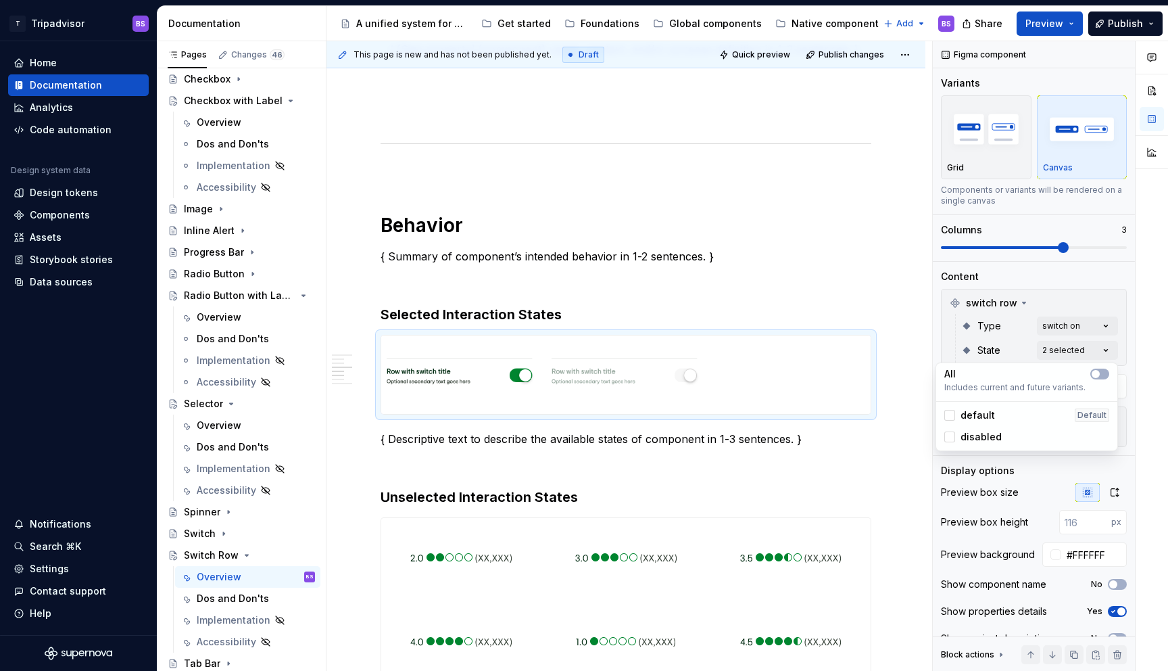
click at [1064, 244] on div "Comments Open comments No comments yet Select ‘Comment’ from the block context …" at bounding box center [1050, 356] width 235 height 630
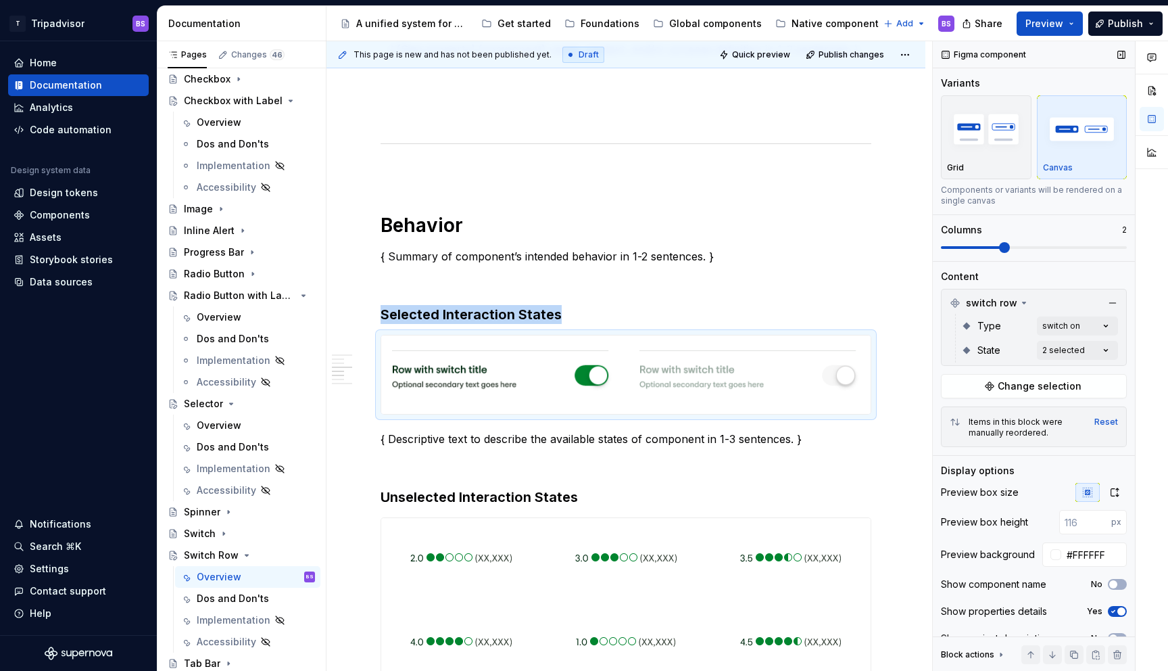
click at [1013, 249] on span at bounding box center [1034, 247] width 186 height 11
click at [1116, 490] on icon "button" at bounding box center [1115, 492] width 7 height 8
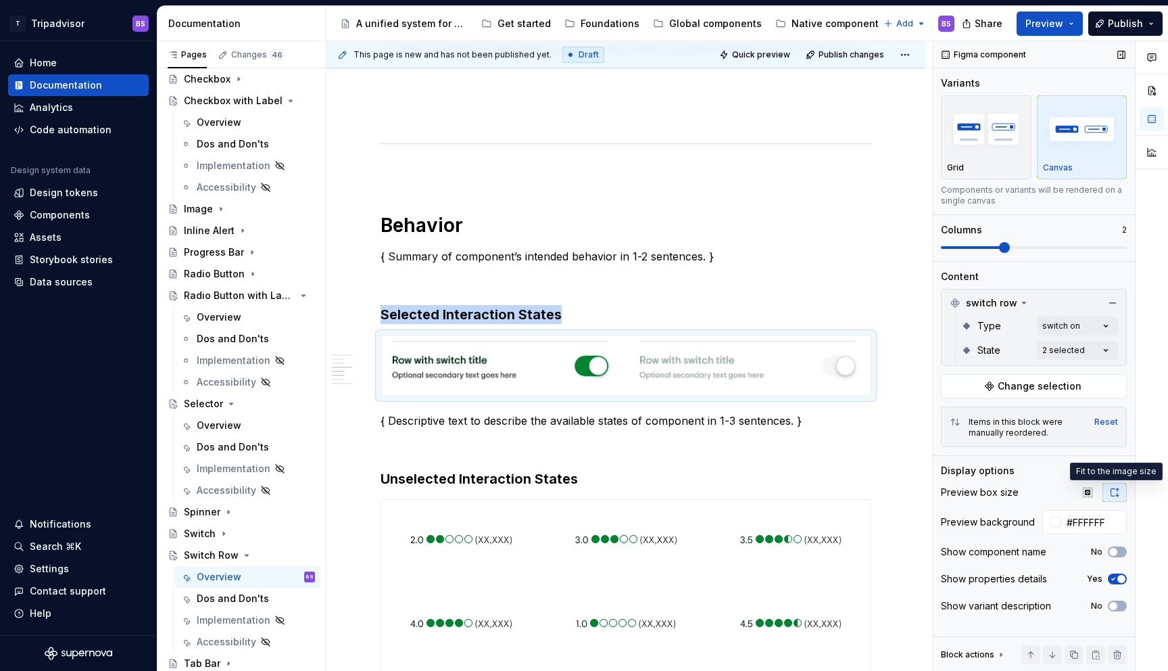
click at [1110, 495] on icon "button" at bounding box center [1115, 492] width 11 height 11
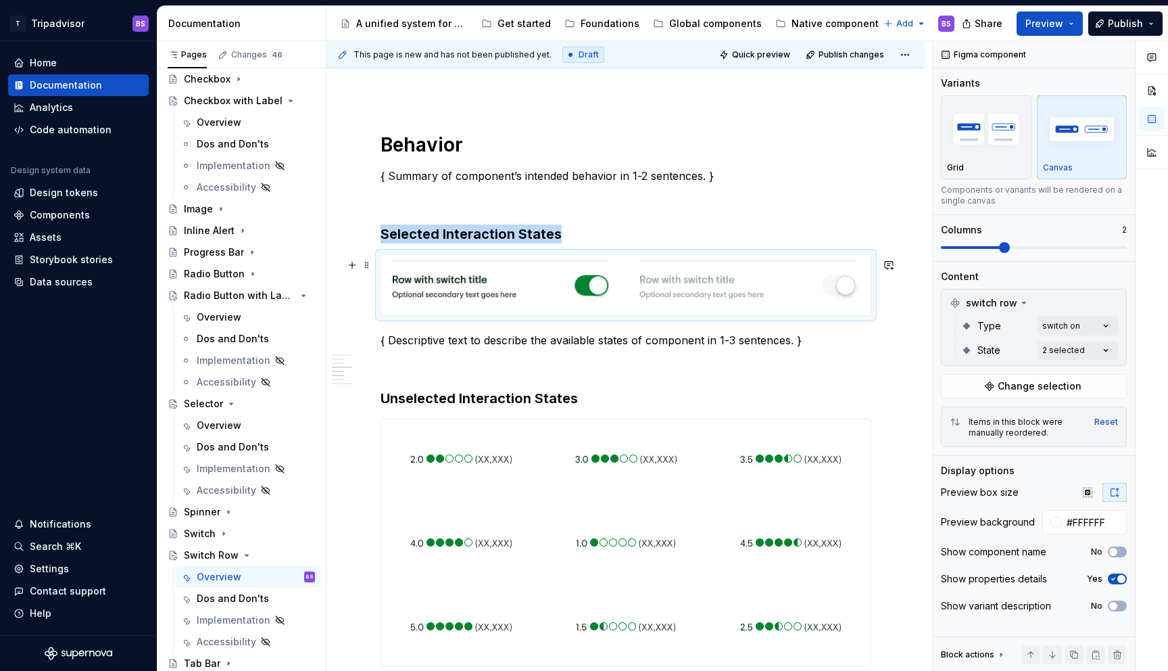
scroll to position [945, 0]
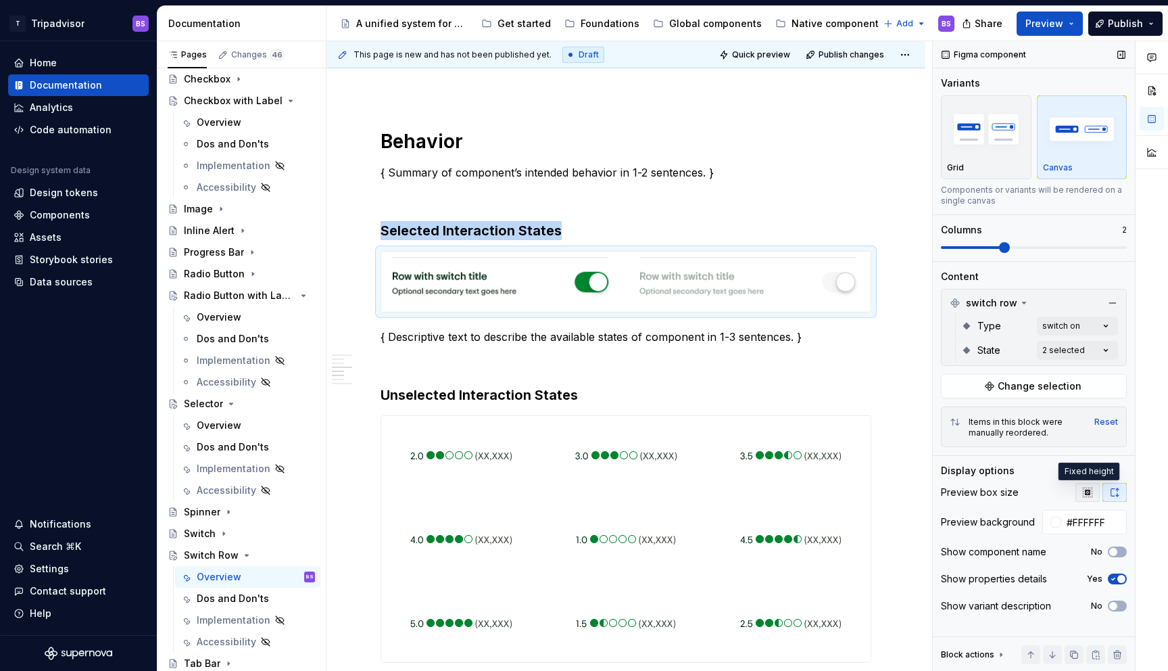
click at [1087, 490] on icon "button" at bounding box center [1088, 492] width 11 height 11
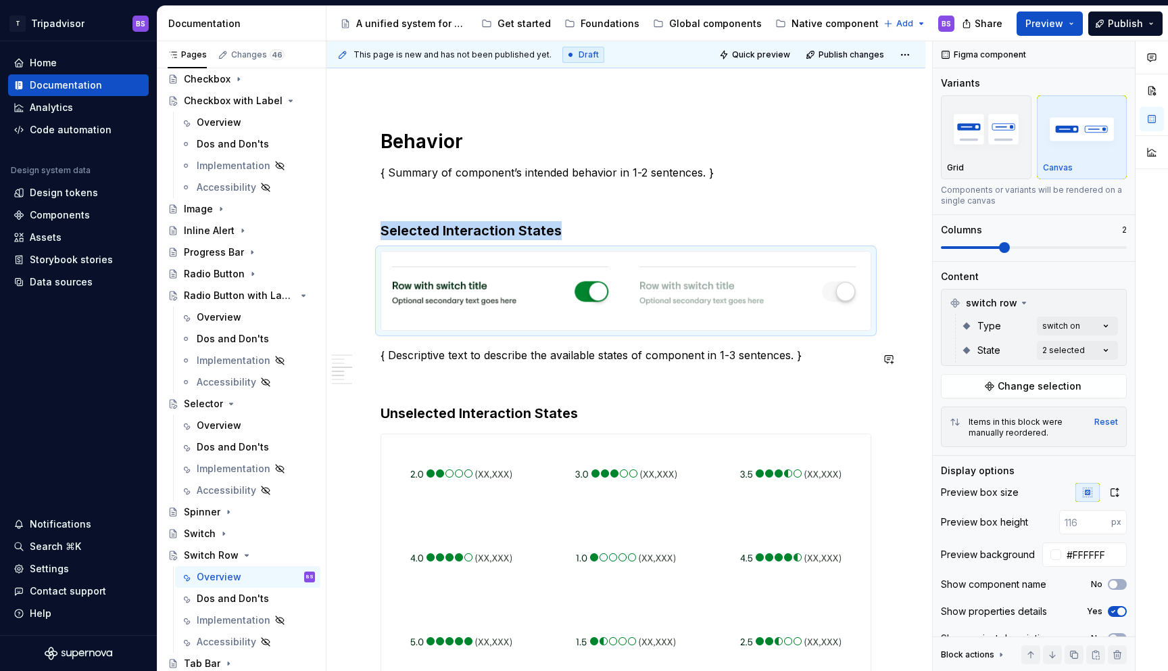
scroll to position [1016, 0]
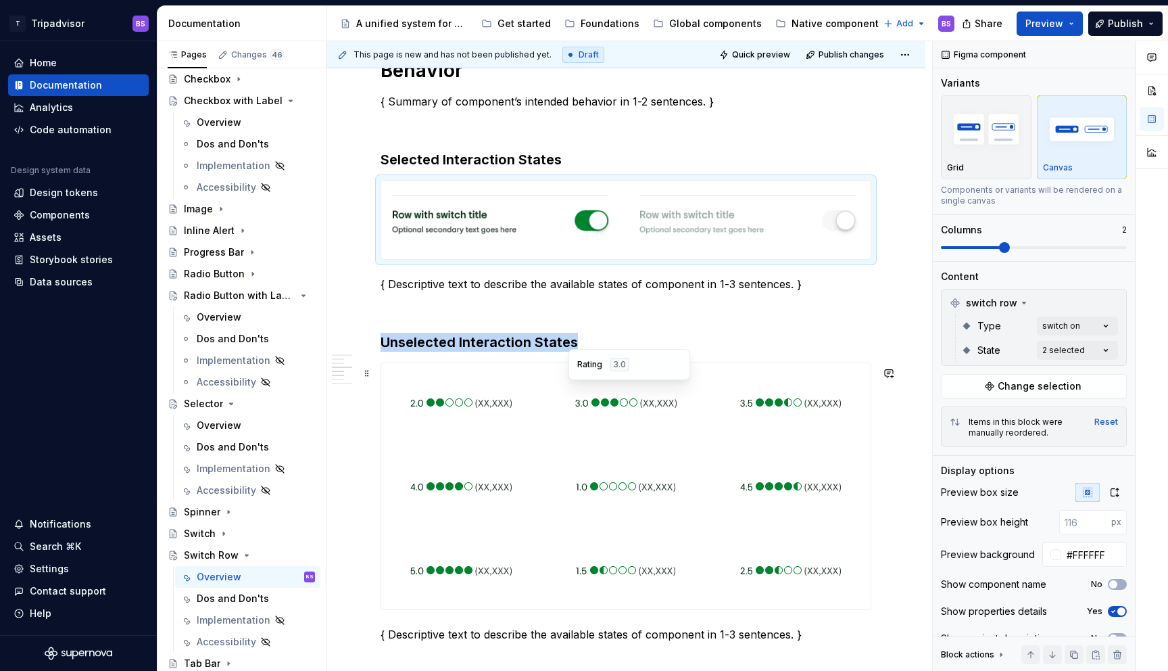
click at [552, 421] on div at bounding box center [626, 402] width 160 height 78
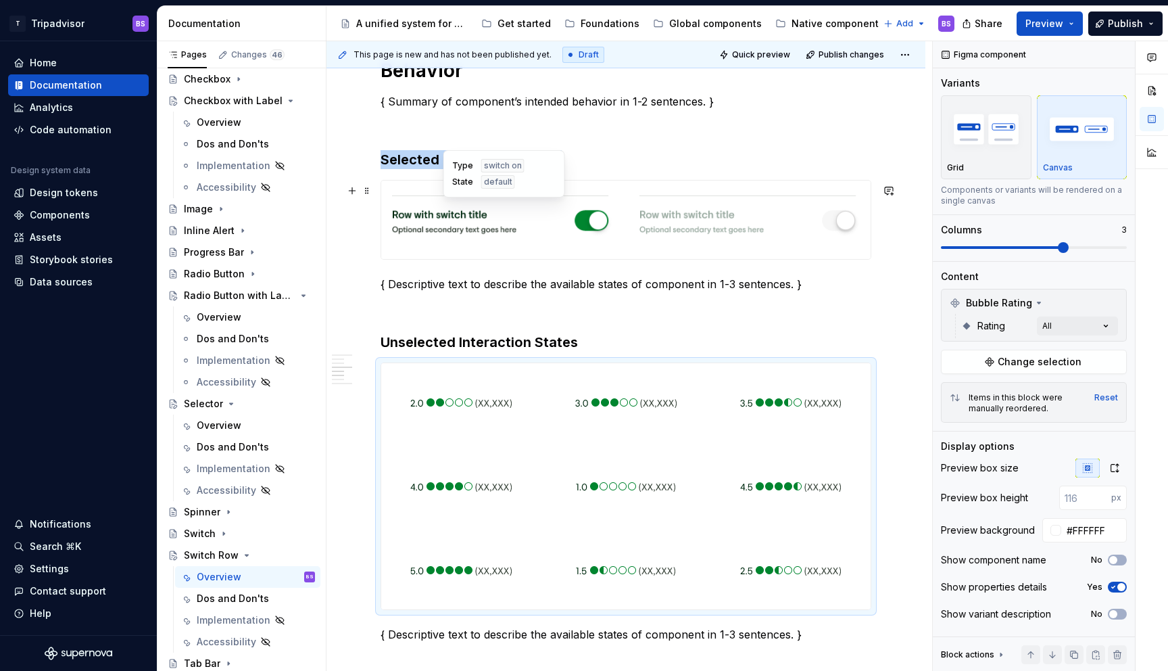
click at [481, 222] on img at bounding box center [502, 220] width 221 height 68
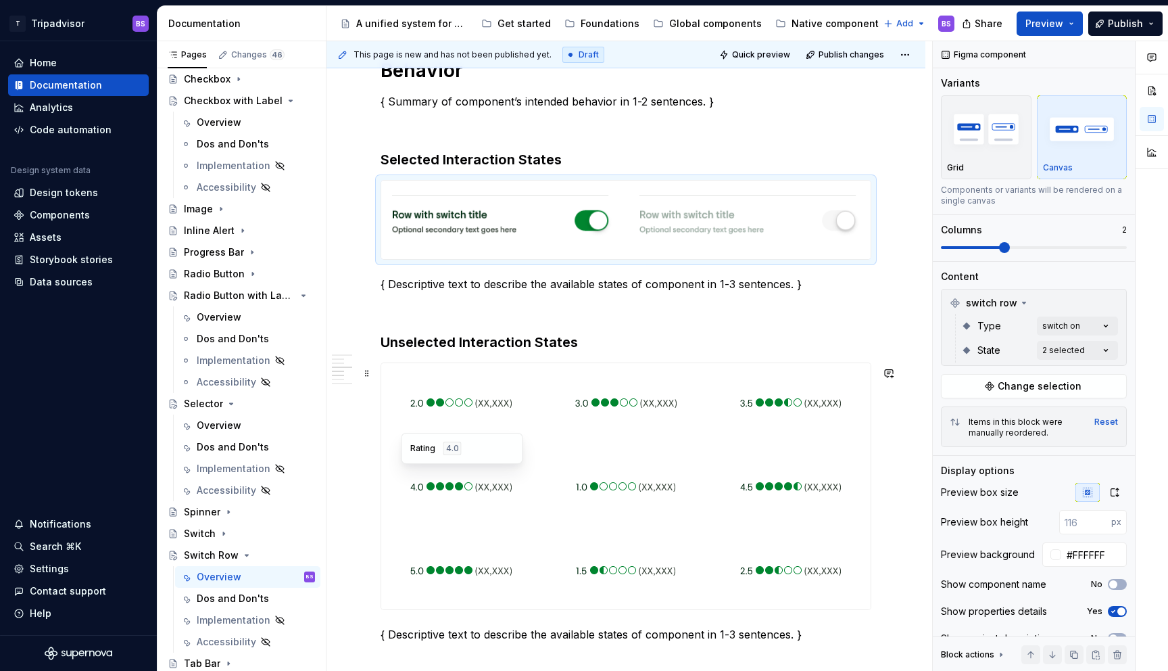
click at [481, 459] on div "Rating 4.0" at bounding box center [463, 448] width 122 height 31
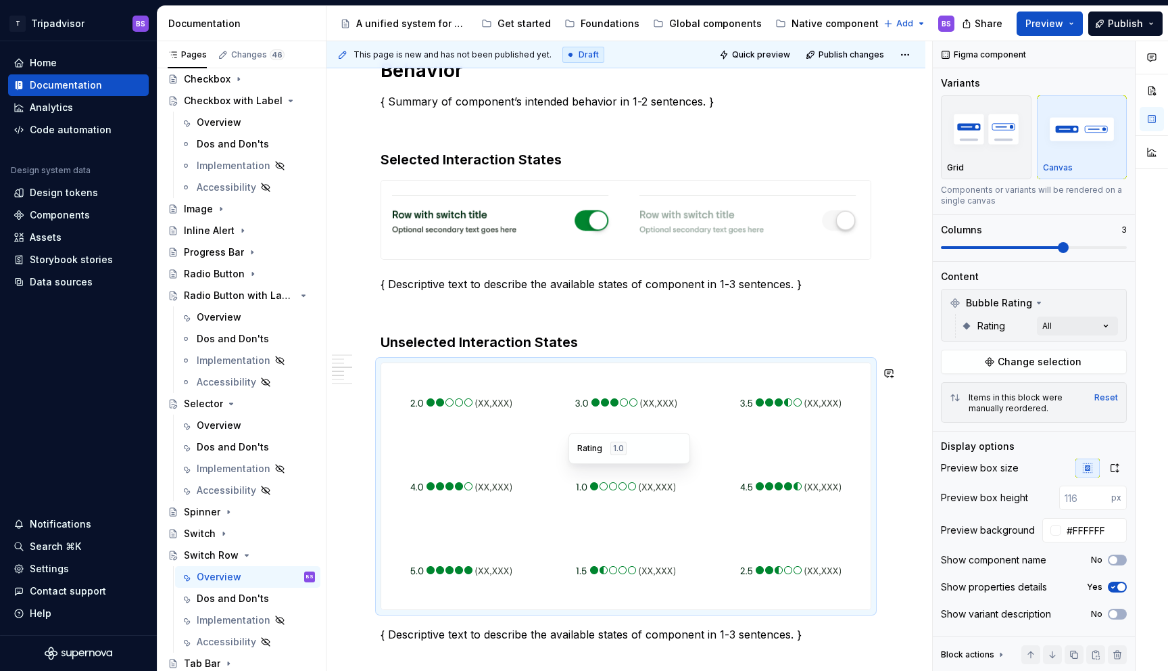
click at [636, 452] on div "Rating 1.0" at bounding box center [629, 449] width 104 height 14
click at [367, 190] on span at bounding box center [367, 190] width 11 height 19
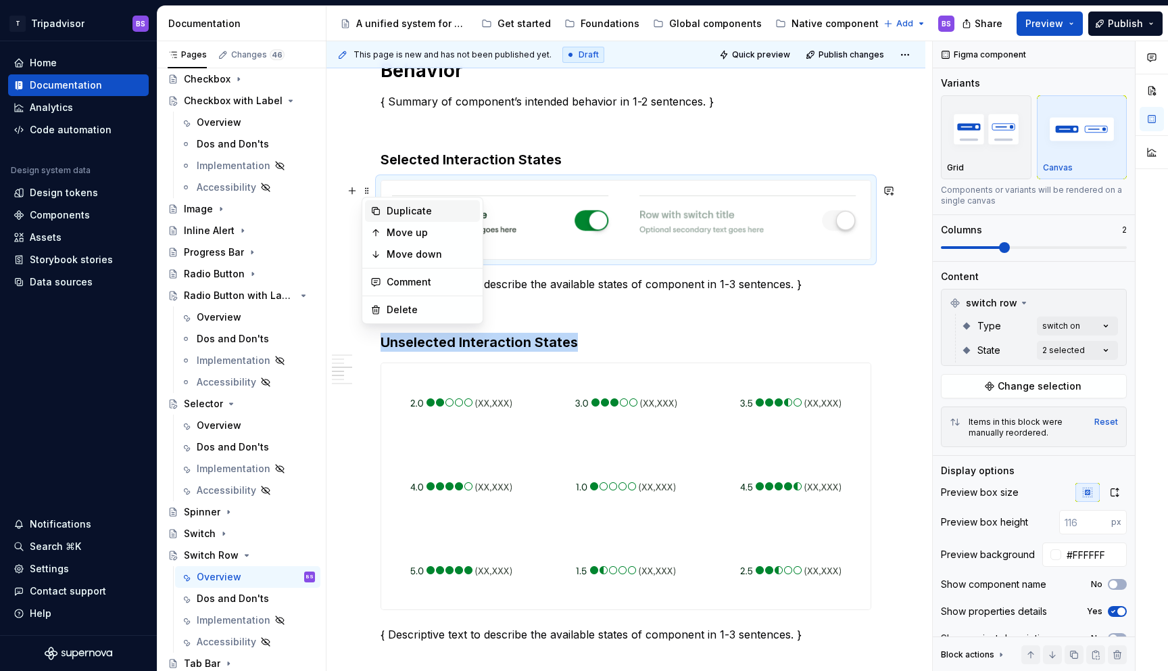
copy h3 "Unselected Interaction States"
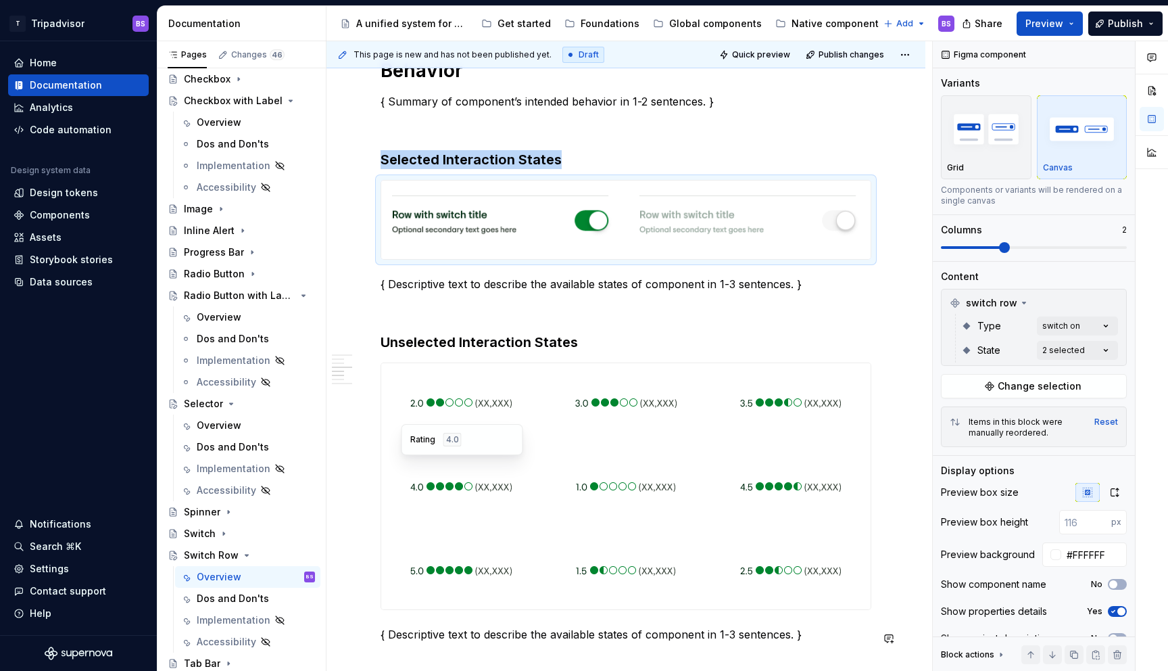
scroll to position [1024, 0]
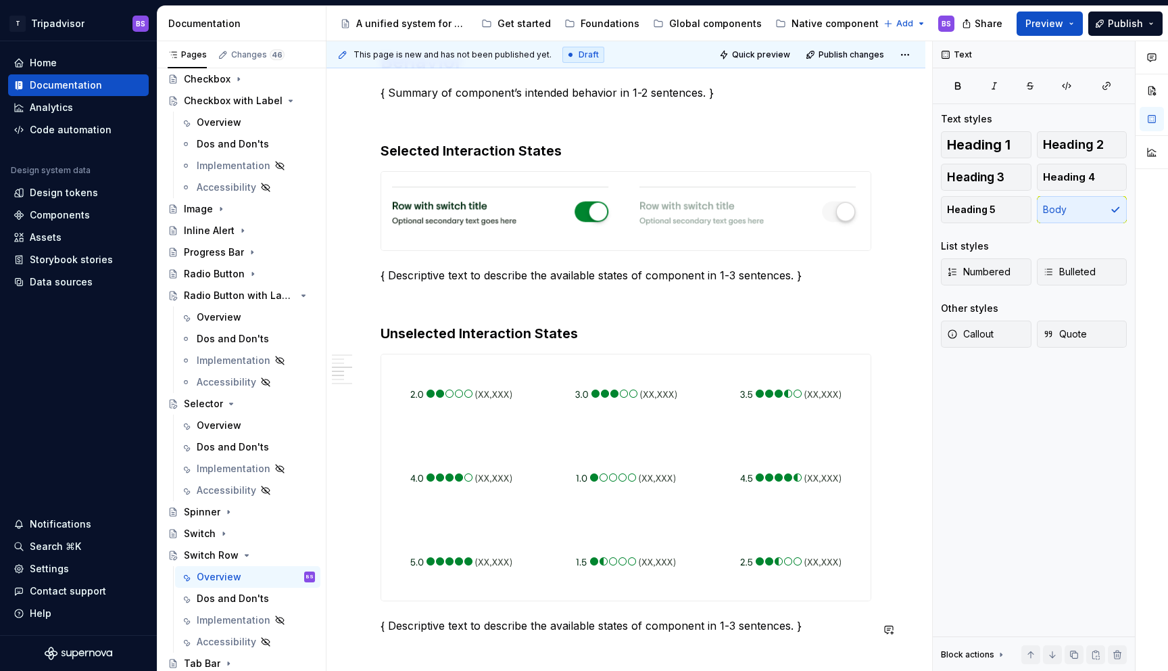
click at [409, 615] on div "**********" at bounding box center [626, 417] width 491 height 2348
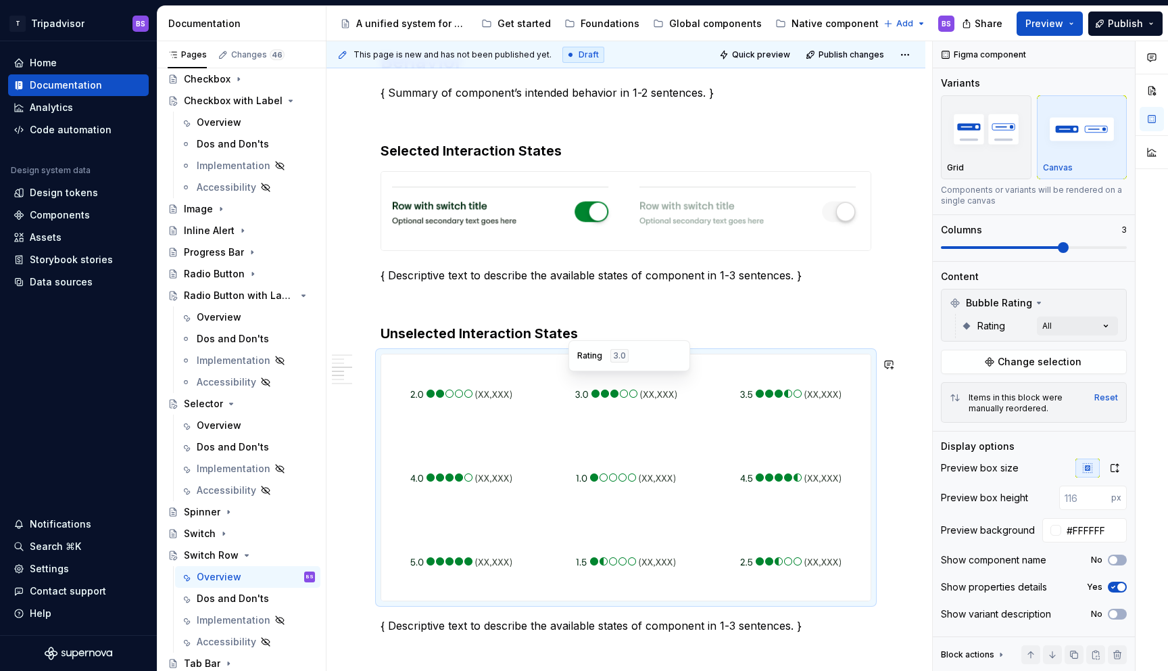
click at [667, 352] on div "Rating 3.0" at bounding box center [629, 356] width 104 height 14
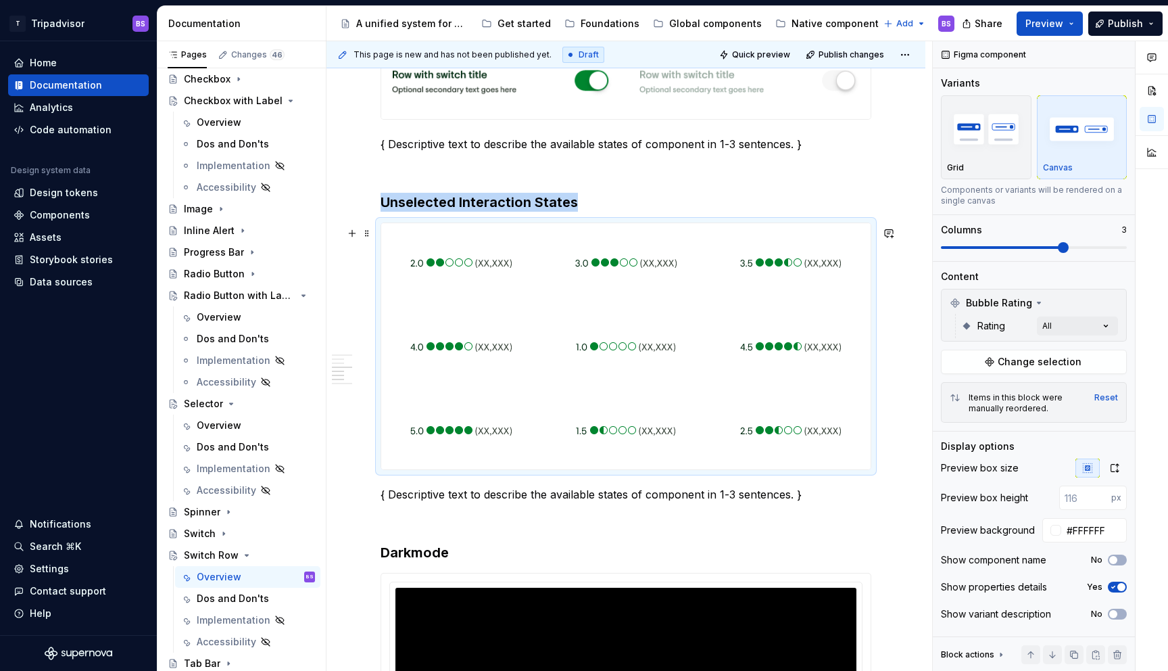
scroll to position [1163, 0]
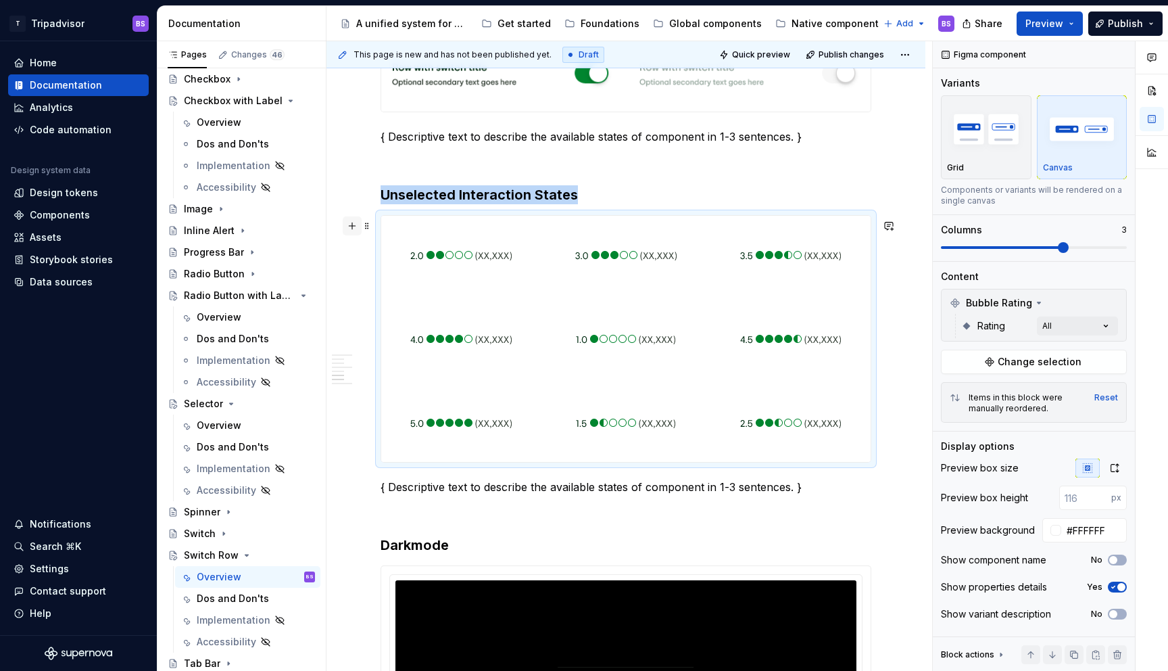
click at [352, 223] on button "button" at bounding box center [352, 225] width 19 height 19
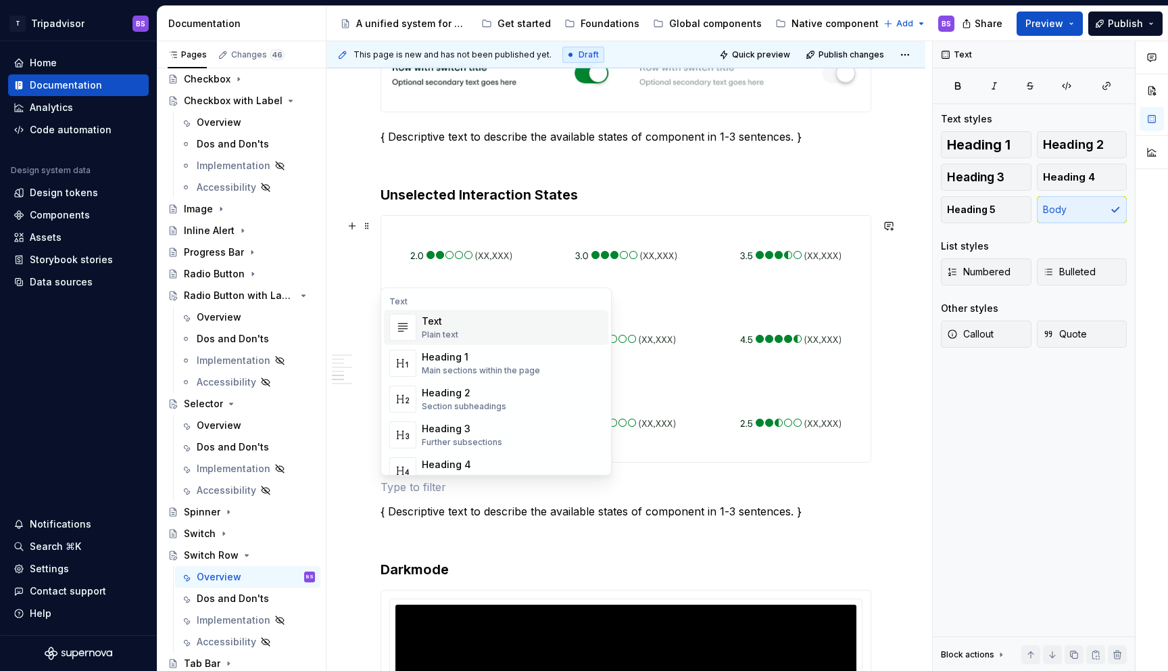
click at [358, 275] on div "**********" at bounding box center [626, 383] width 599 height 2623
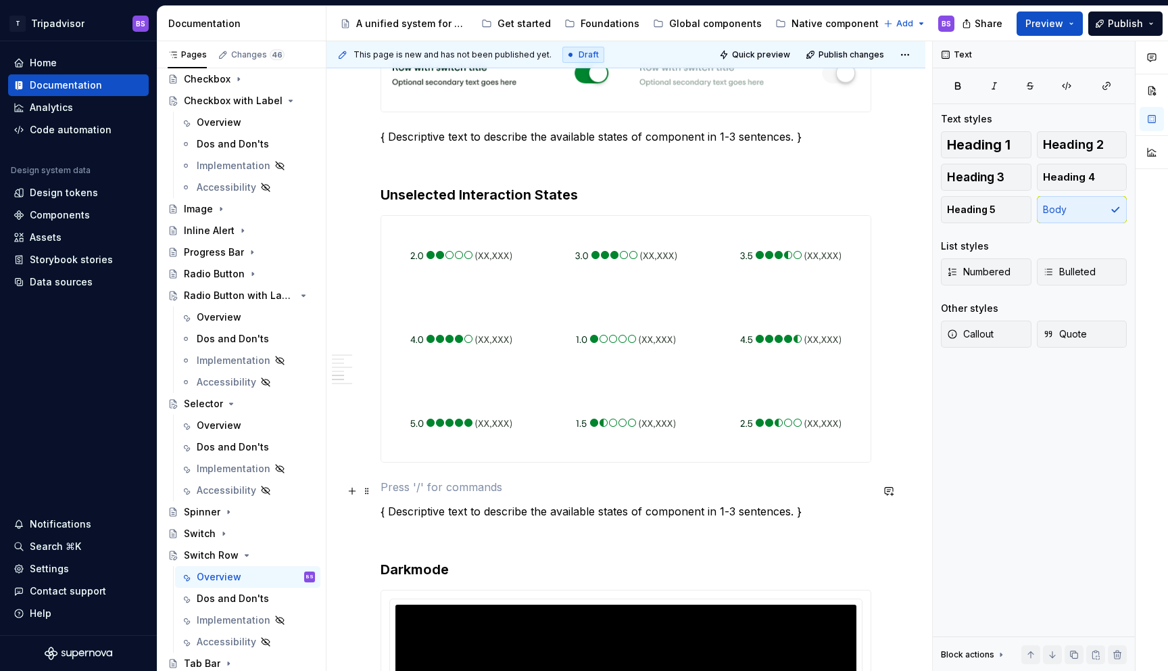
click at [417, 487] on p at bounding box center [626, 487] width 491 height 16
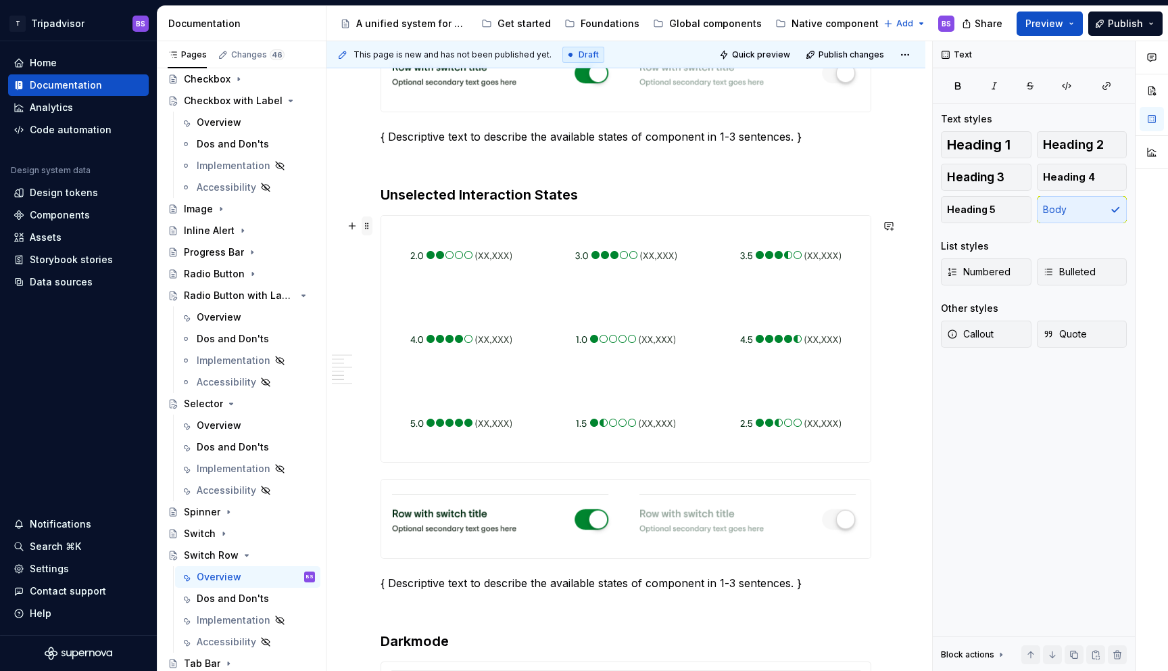
click at [371, 228] on span at bounding box center [367, 225] width 11 height 19
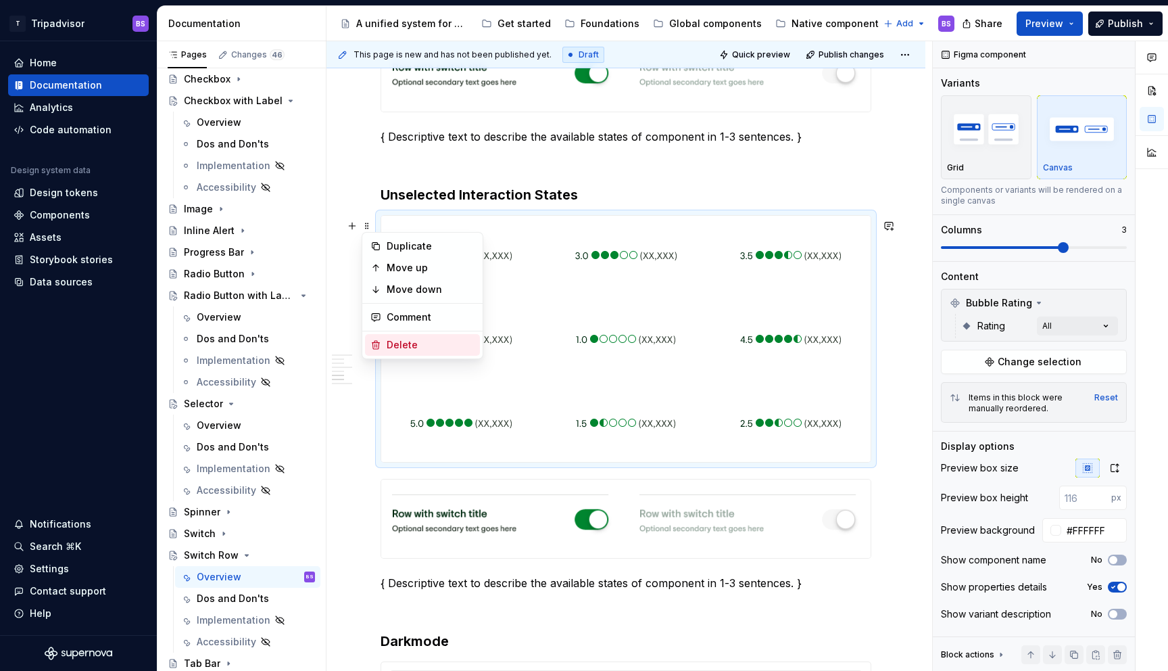
click at [428, 335] on div "Delete" at bounding box center [422, 345] width 115 height 22
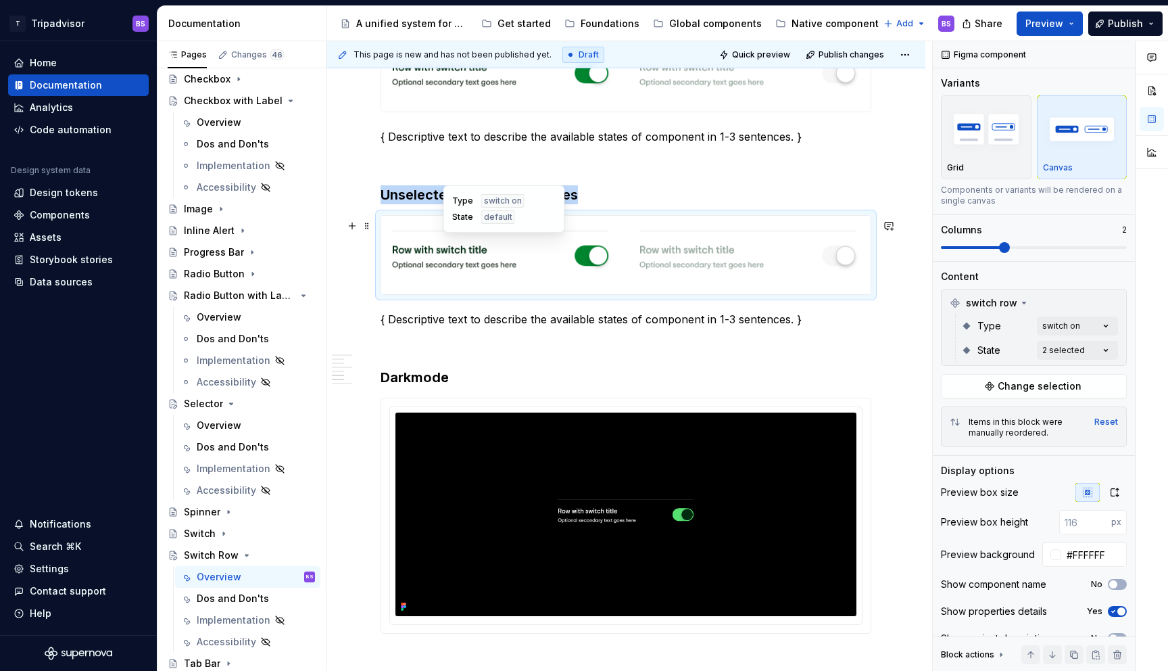
scroll to position [1103, 0]
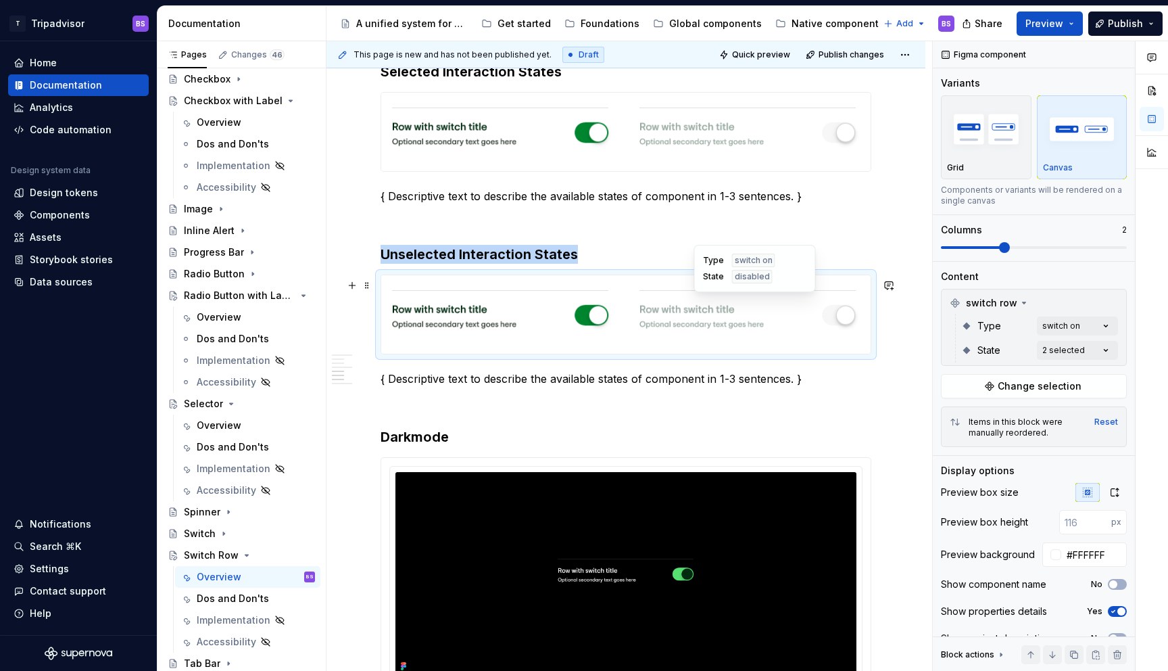
click at [755, 339] on img at bounding box center [750, 315] width 221 height 68
click at [1068, 329] on div "Comments Open comments No comments yet Select ‘Comment’ from the block context …" at bounding box center [1050, 356] width 235 height 630
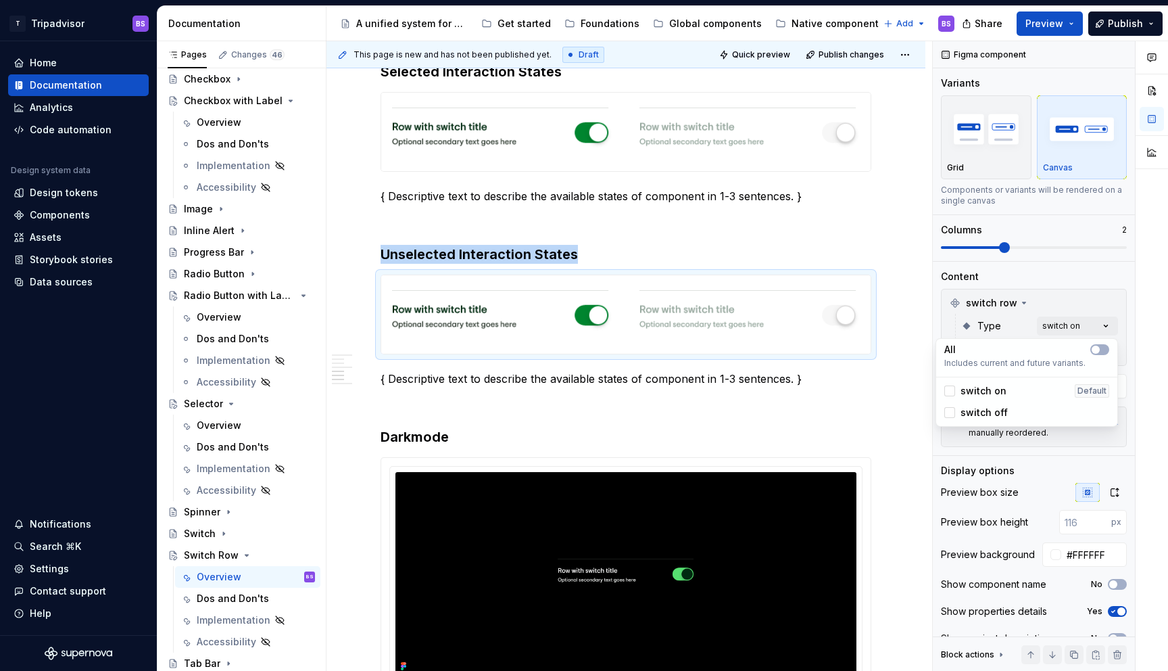
click at [967, 410] on span "switch off" at bounding box center [984, 413] width 47 height 14
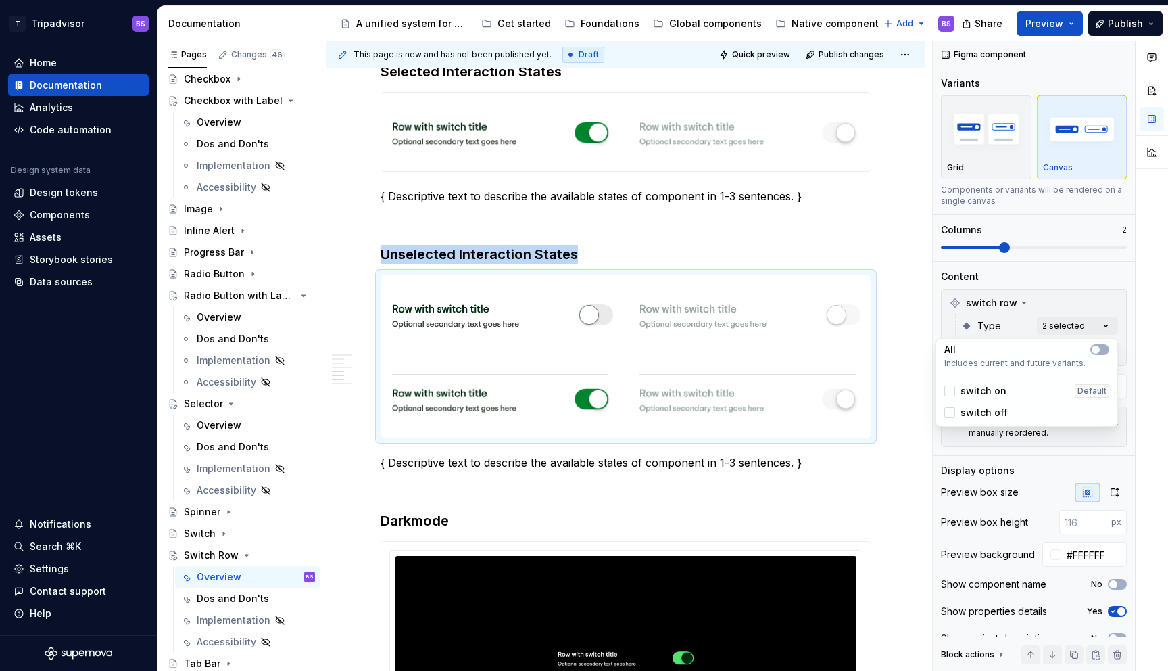
click at [972, 389] on span "switch on" at bounding box center [984, 391] width 46 height 14
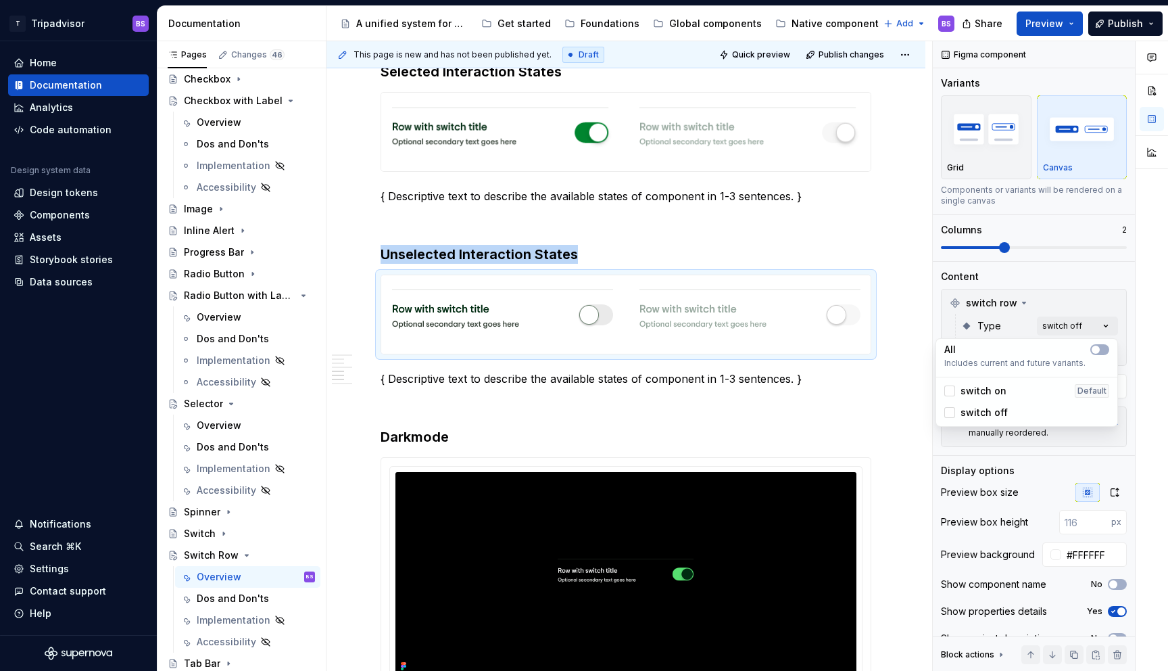
click at [684, 381] on html "T Tripadvisor BS Home Documentation Analytics Code automation Design system dat…" at bounding box center [584, 335] width 1168 height 671
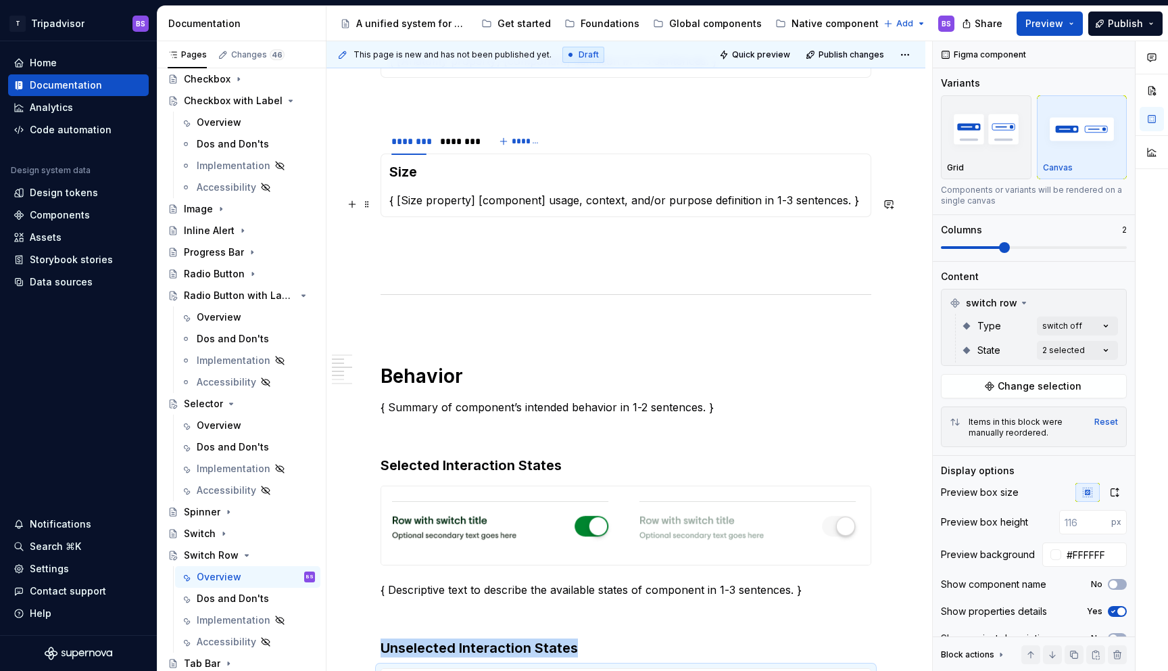
scroll to position [721, 0]
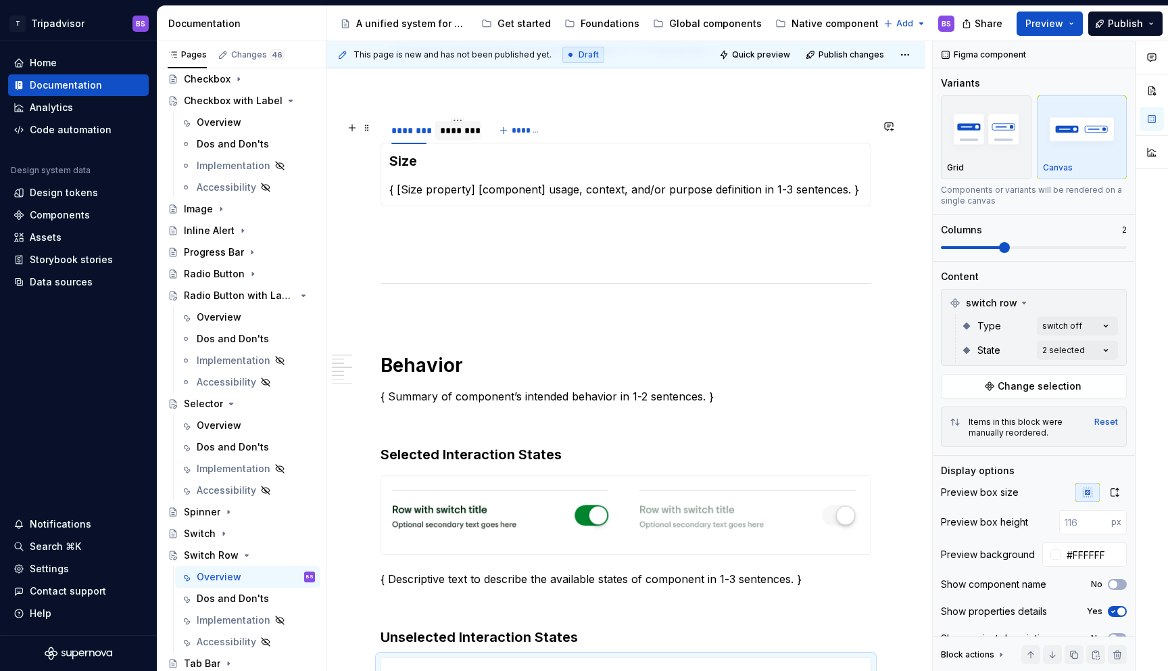
click at [466, 137] on div "********" at bounding box center [457, 131] width 35 height 14
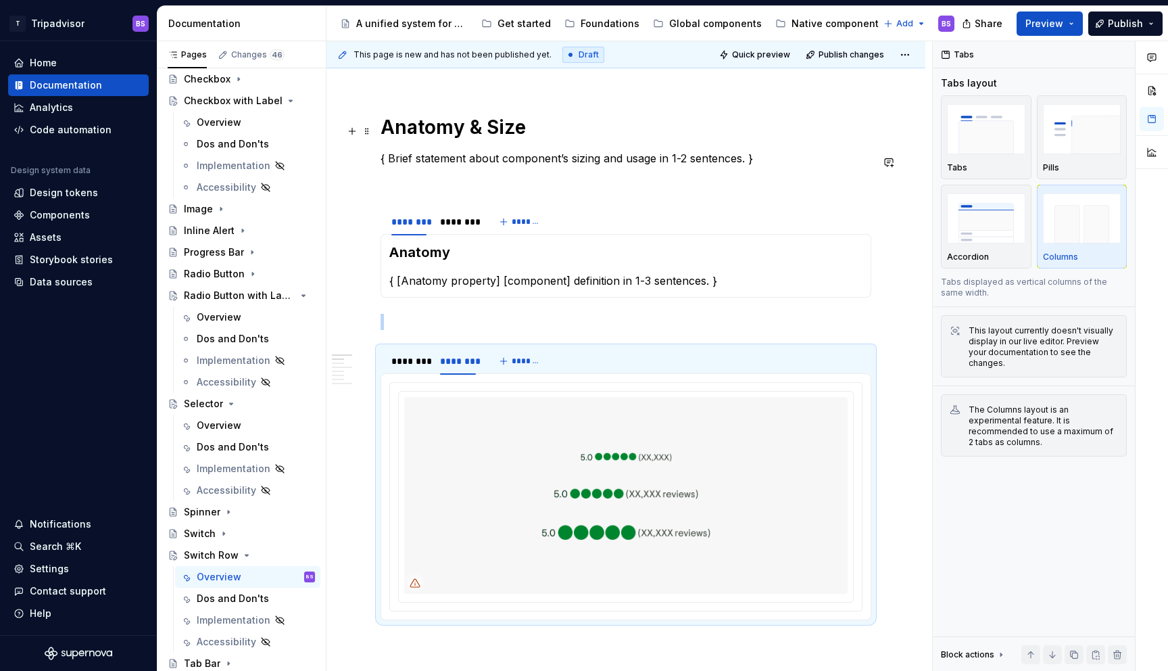
scroll to position [477, 0]
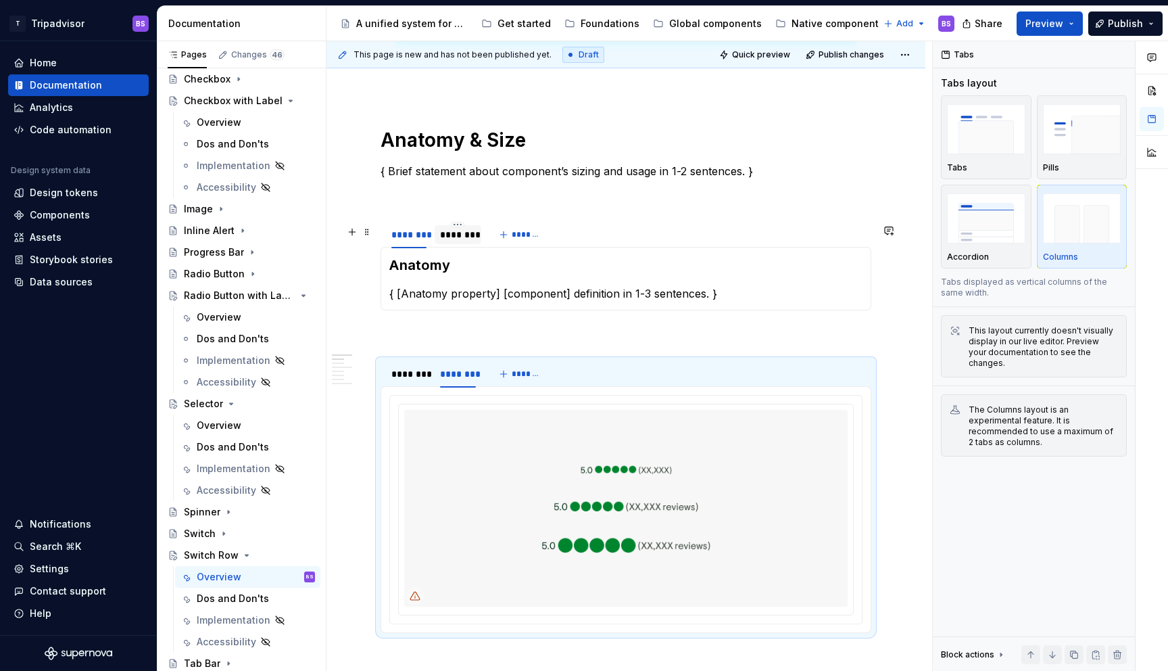
click at [462, 236] on div "********" at bounding box center [457, 235] width 35 height 14
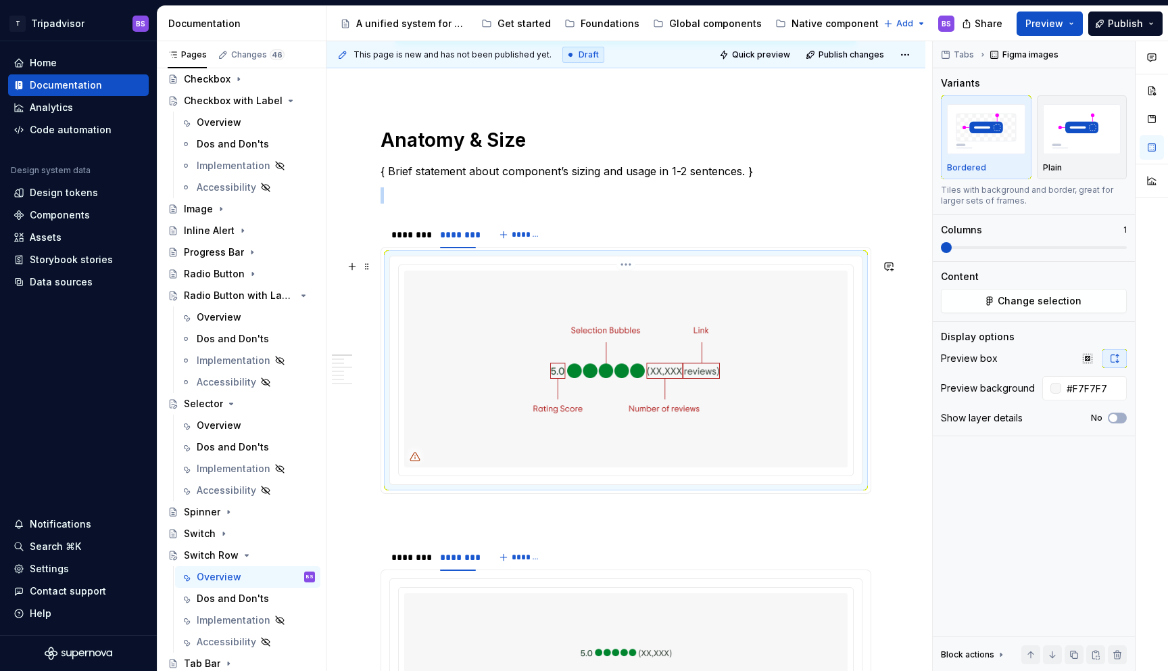
click at [603, 318] on img at bounding box center [626, 368] width 444 height 196
click at [988, 297] on button "Change selection" at bounding box center [1034, 301] width 186 height 24
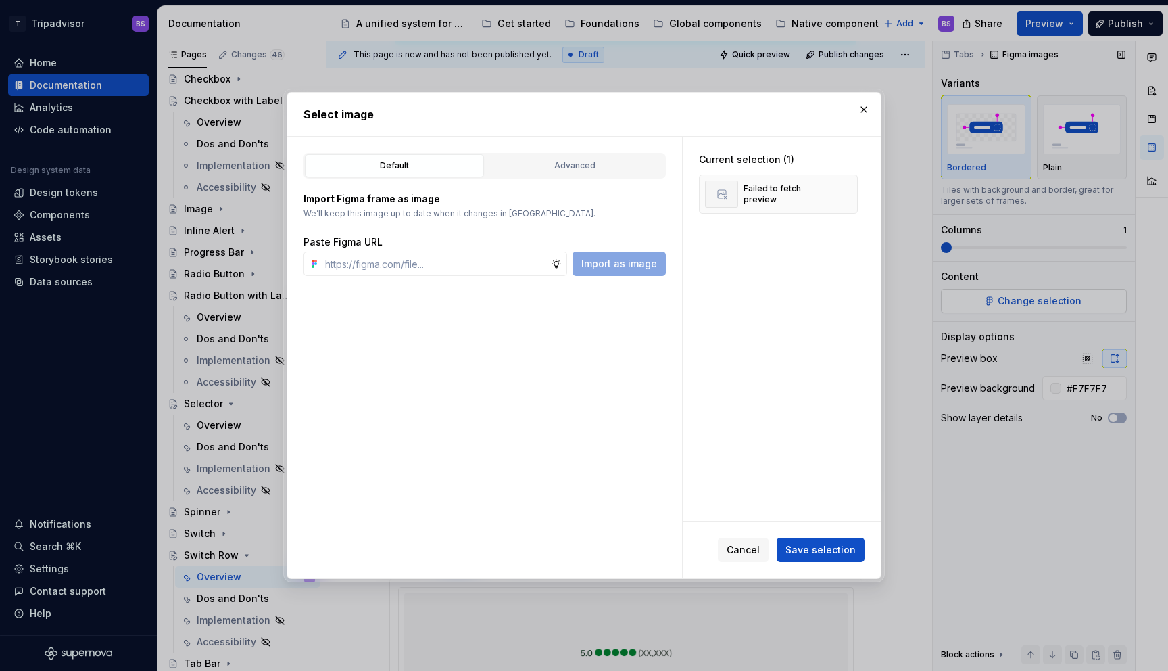
type textarea "*"
type input "[URL][DOMAIN_NAME]"
click at [827, 544] on span "Save selection" at bounding box center [821, 550] width 70 height 14
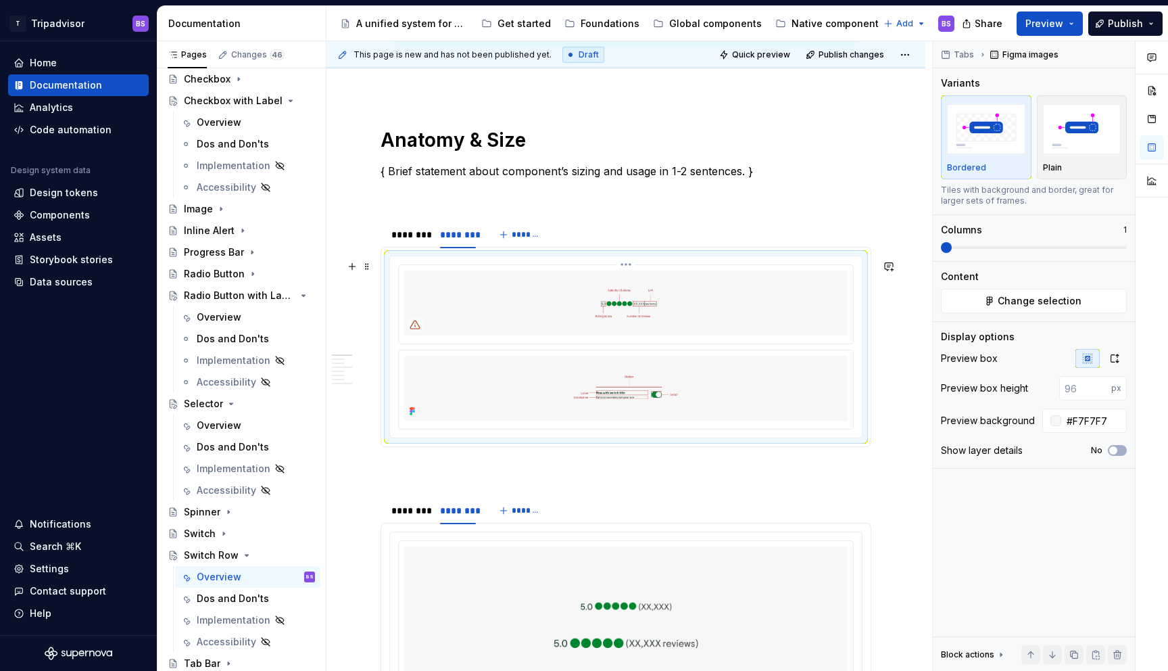
click at [644, 296] on img at bounding box center [626, 302] width 444 height 65
click at [626, 263] on html "T Tripadvisor BS Home Documentation Analytics Code automation Design system dat…" at bounding box center [584, 335] width 1168 height 671
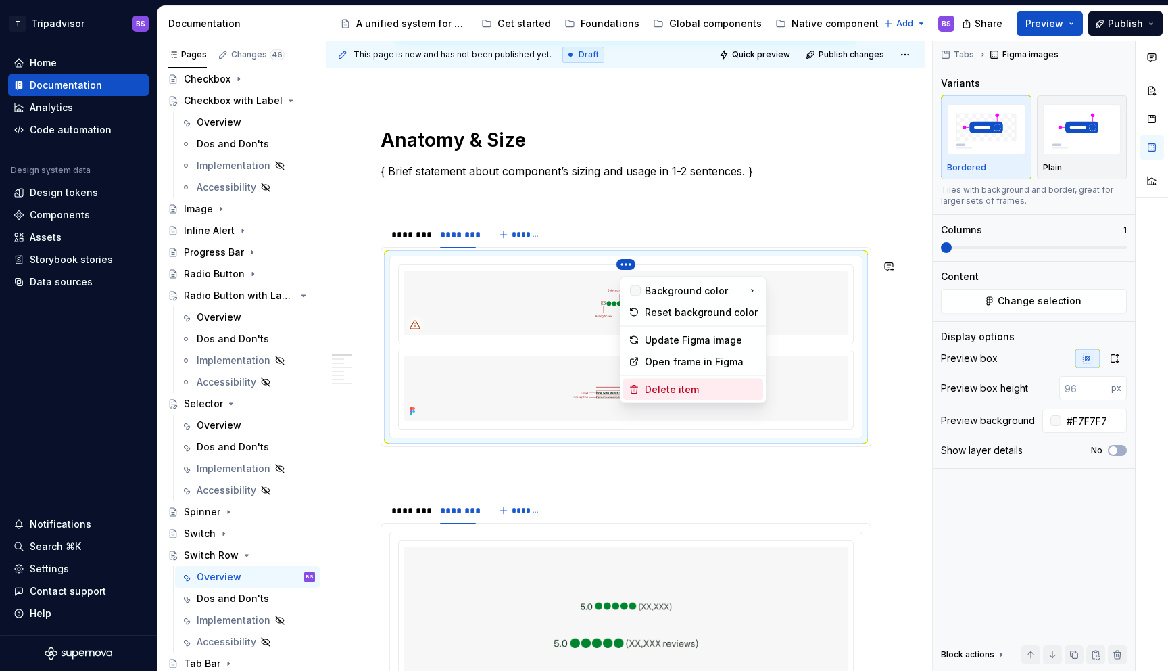
click at [675, 381] on div "Delete item" at bounding box center [693, 390] width 140 height 22
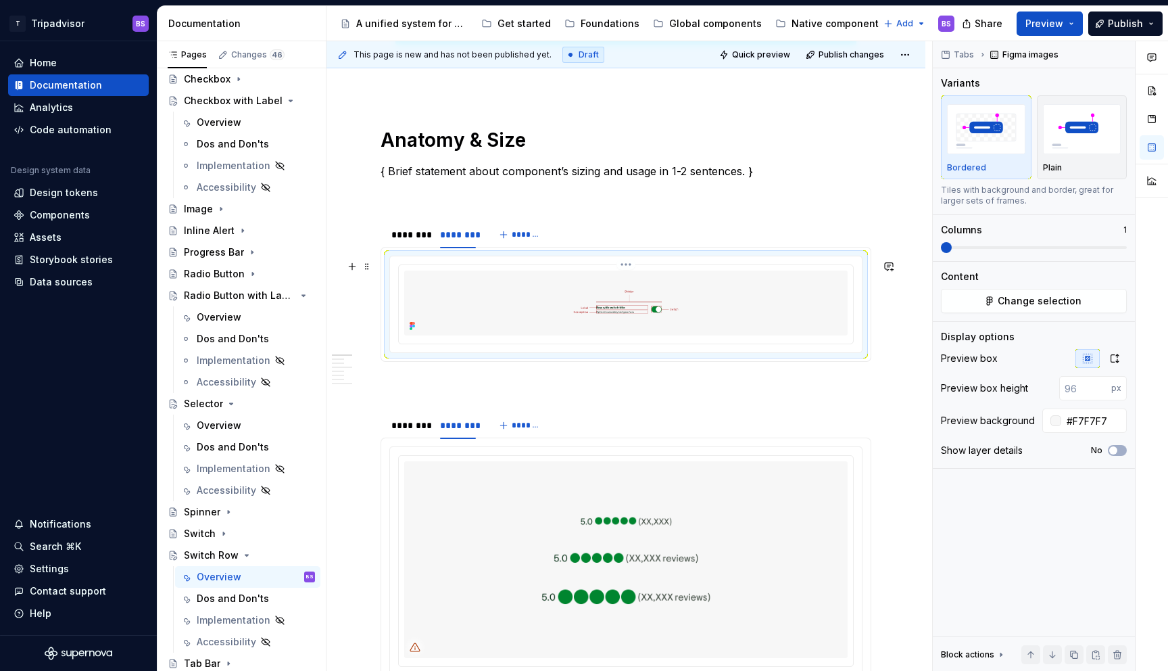
drag, startPoint x: 732, startPoint y: 325, endPoint x: 791, endPoint y: 329, distance: 59.0
click at [732, 325] on img at bounding box center [626, 302] width 444 height 65
click at [1118, 360] on icon "button" at bounding box center [1115, 358] width 11 height 11
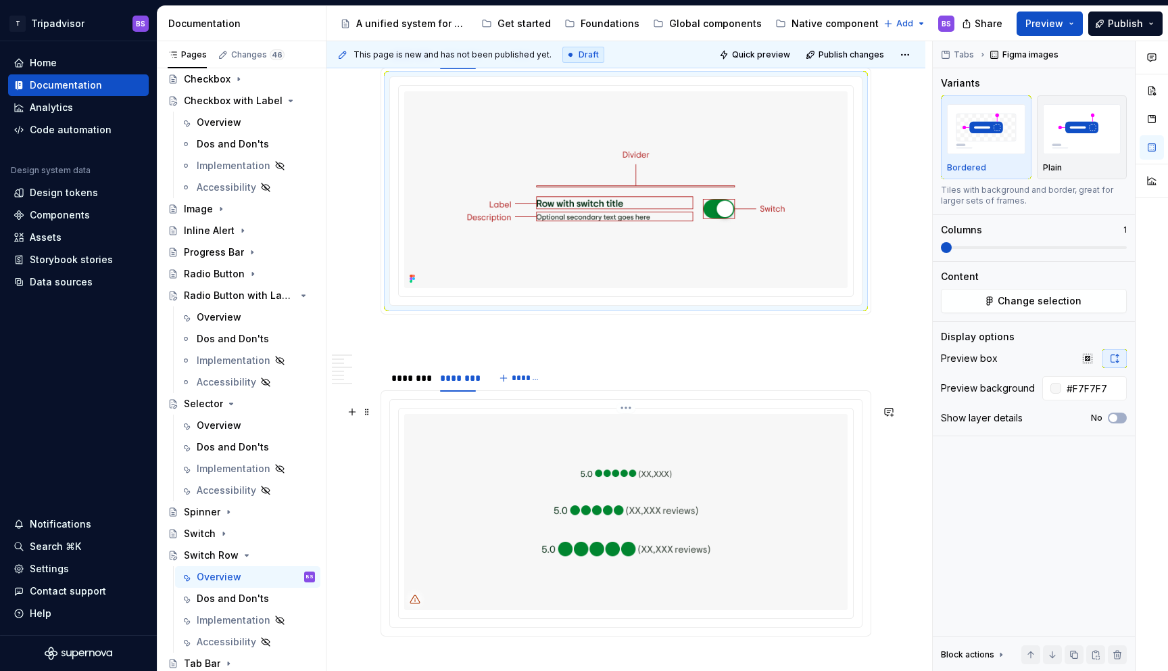
scroll to position [661, 0]
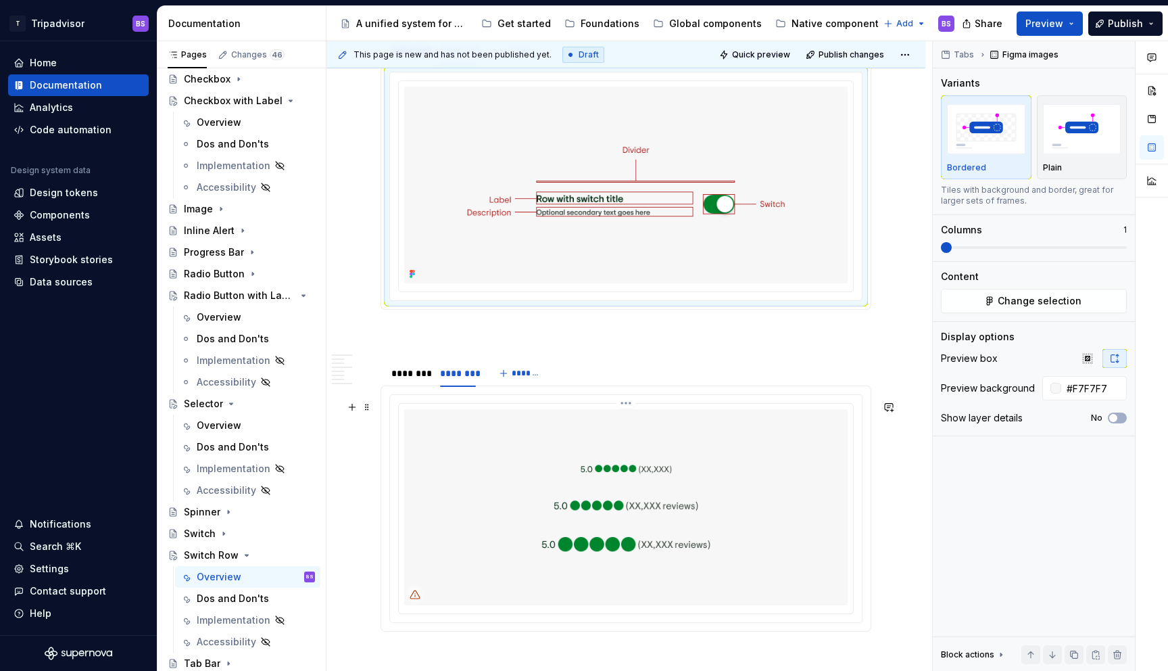
click at [630, 408] on html "T Tripadvisor BS Home Documentation Analytics Code automation Design system dat…" at bounding box center [584, 335] width 1168 height 671
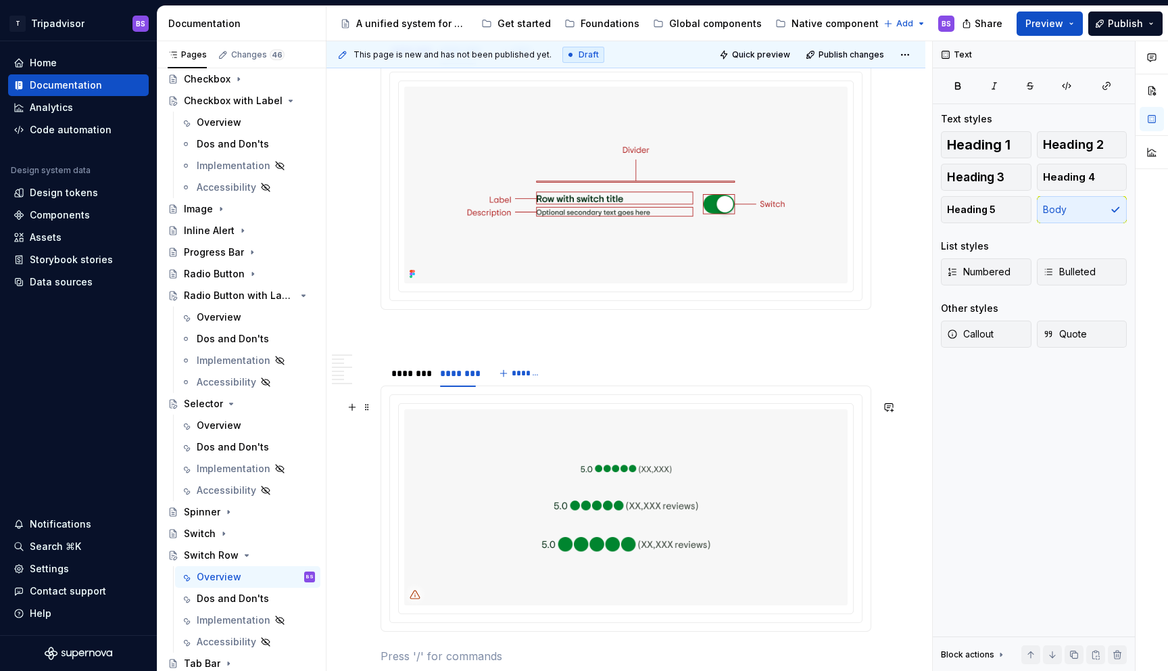
drag, startPoint x: 869, startPoint y: 523, endPoint x: 839, endPoint y: 523, distance: 29.8
click at [863, 524] on html "T Tripadvisor BS Home Documentation Analytics Code automation Design system dat…" at bounding box center [584, 335] width 1168 height 671
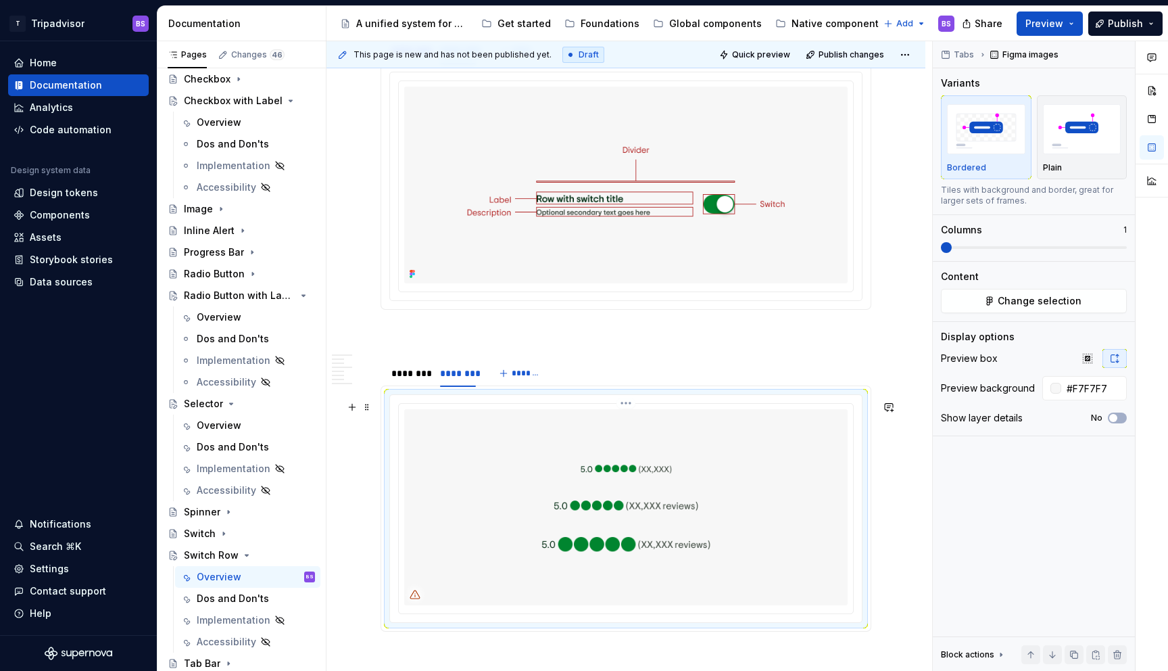
drag, startPoint x: 810, startPoint y: 521, endPoint x: 891, endPoint y: 494, distance: 85.5
click at [810, 521] on img at bounding box center [626, 507] width 444 height 196
click at [1034, 301] on span "Change selection" at bounding box center [1040, 301] width 84 height 14
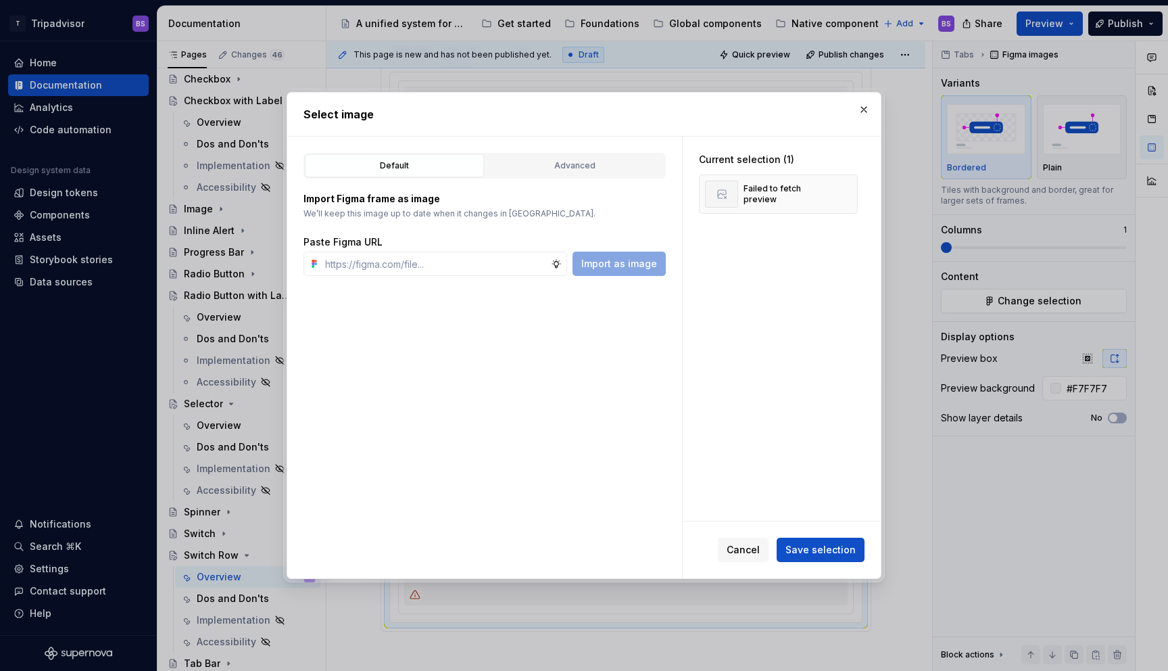
type textarea "*"
type input "[URL][DOMAIN_NAME]"
type textarea "*"
type input "[URL][DOMAIN_NAME]"
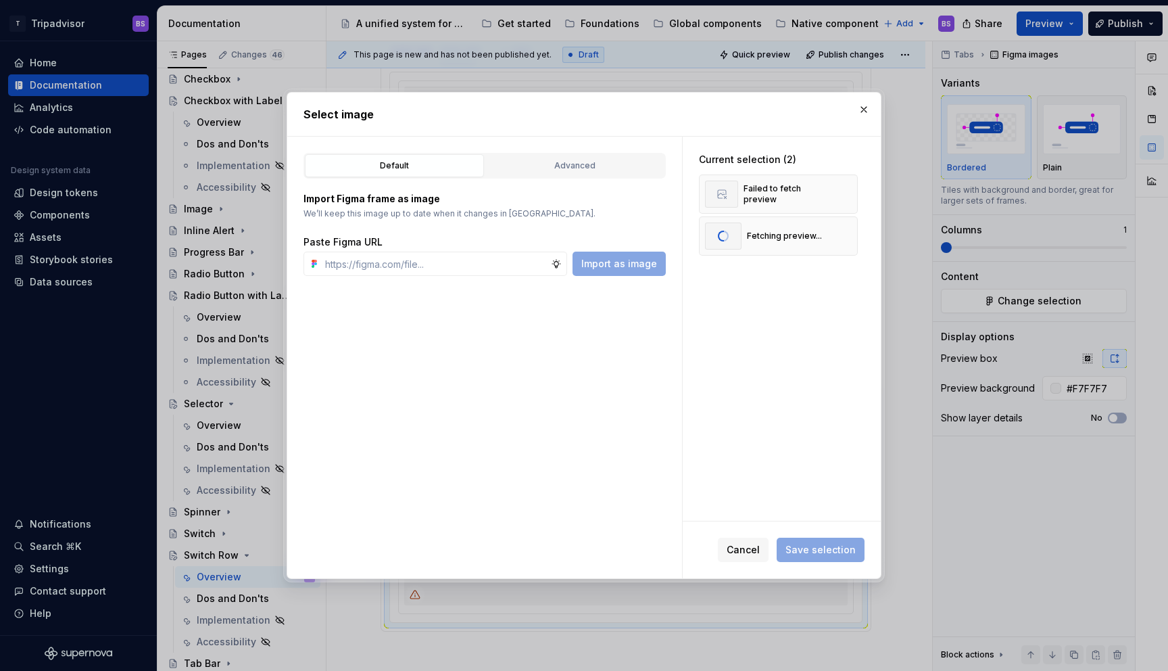
scroll to position [0, 0]
click at [826, 555] on span "Save selection" at bounding box center [821, 550] width 70 height 14
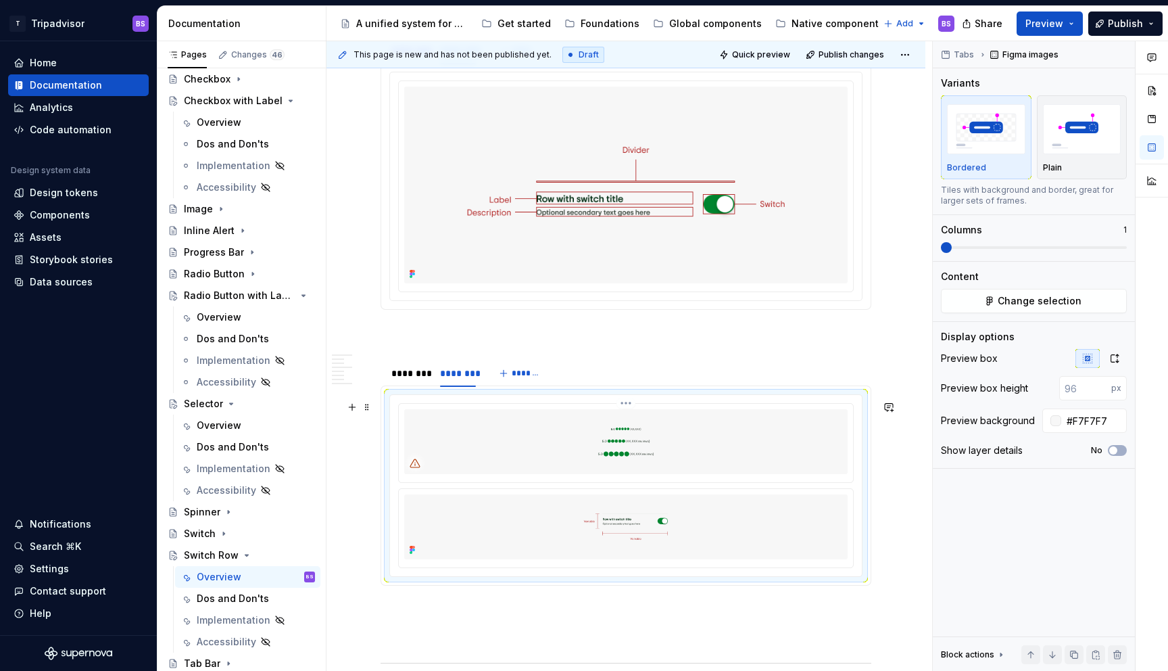
click at [658, 458] on img at bounding box center [626, 441] width 444 height 65
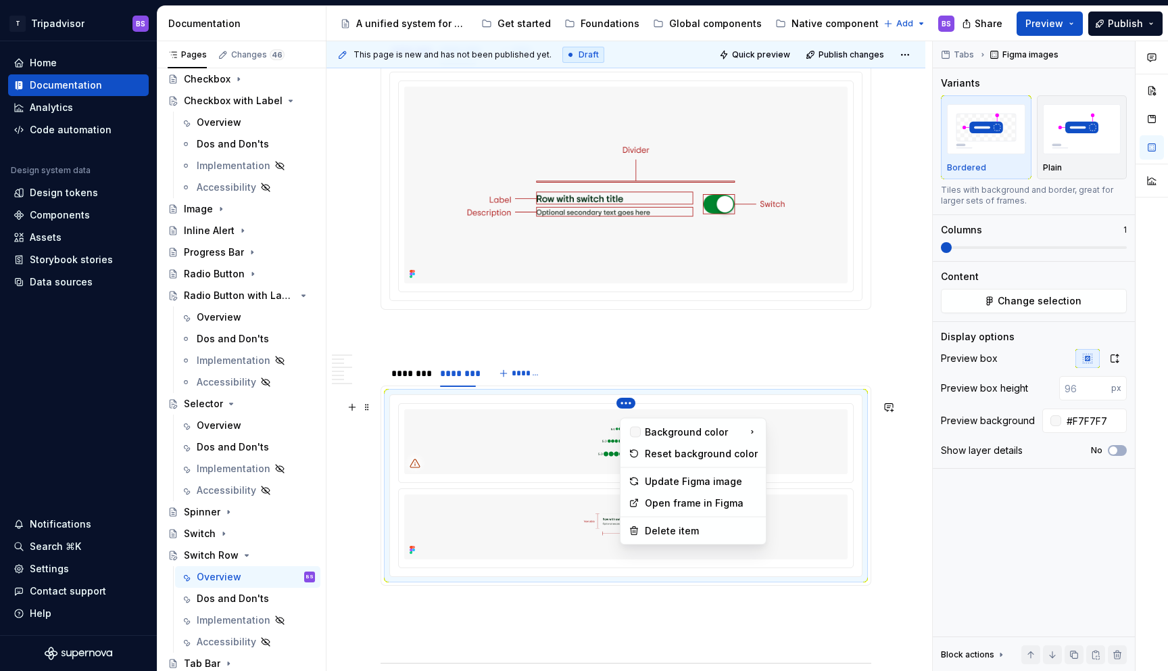
click at [627, 410] on html "T Tripadvisor BS Home Documentation Analytics Code automation Design system dat…" at bounding box center [584, 335] width 1168 height 671
click at [664, 532] on div "Delete item" at bounding box center [701, 531] width 113 height 14
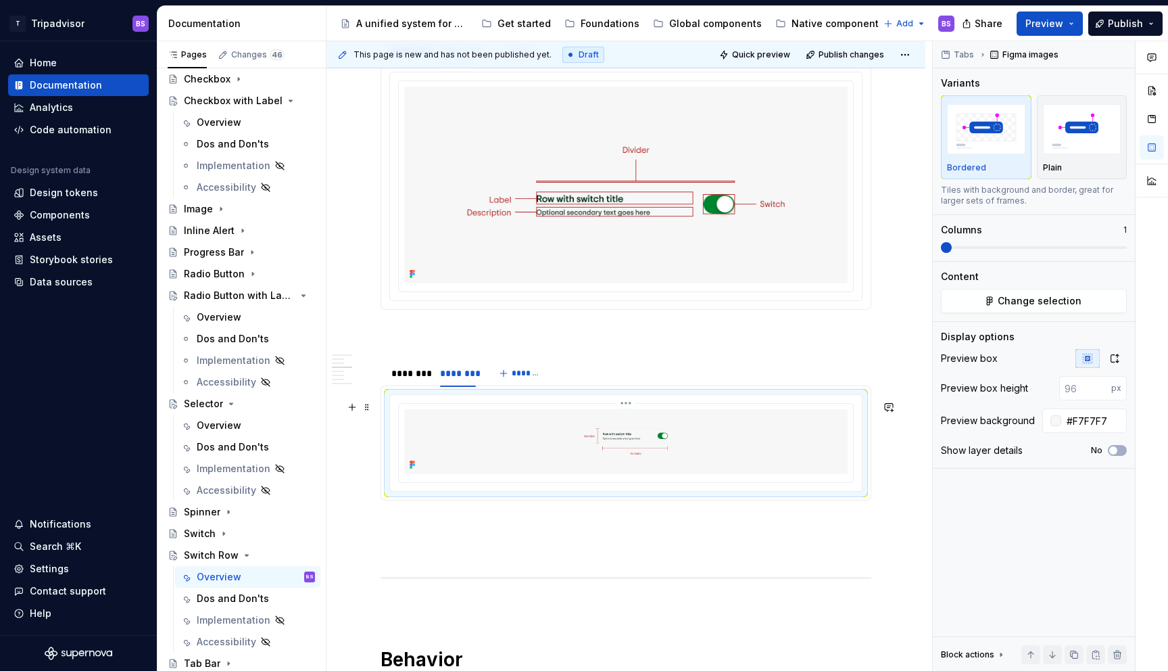
click at [723, 457] on img at bounding box center [626, 441] width 444 height 65
click at [1116, 360] on icon "button" at bounding box center [1115, 358] width 11 height 11
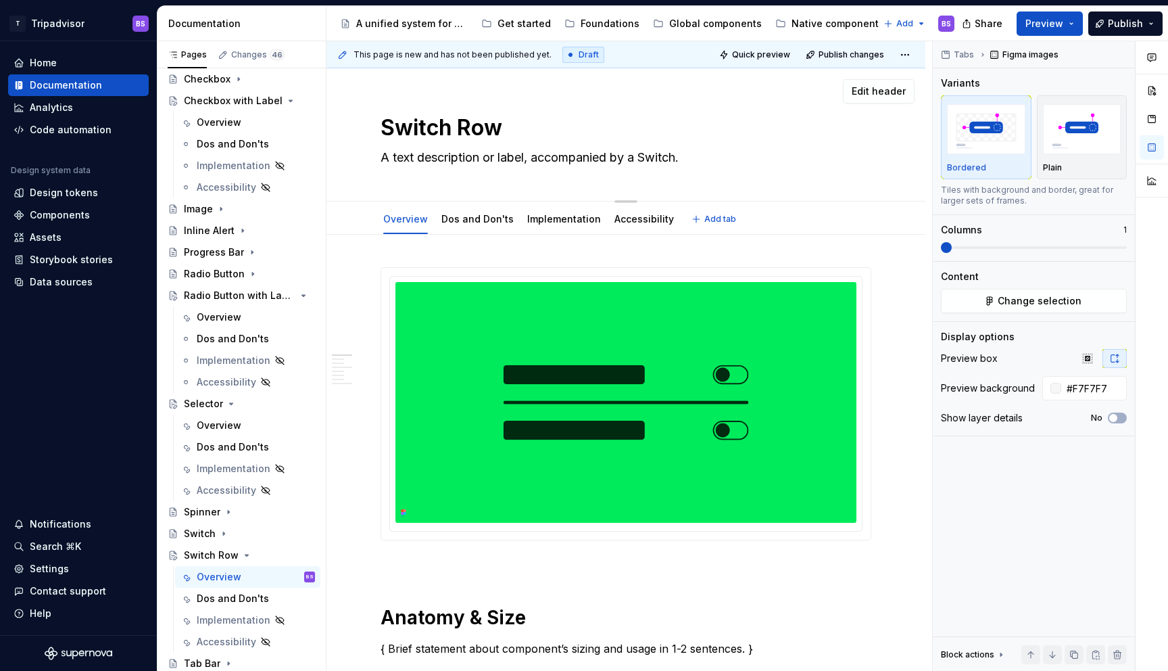
click at [471, 155] on textarea "A text description or label, accompanied by a Switch." at bounding box center [623, 158] width 491 height 22
click at [421, 159] on textarea "A text description or label, accompanied by a Switch." at bounding box center [623, 158] width 491 height 22
type textarea "*"
type textarea "A text l, accompanied by a Switch."
type textarea "*"
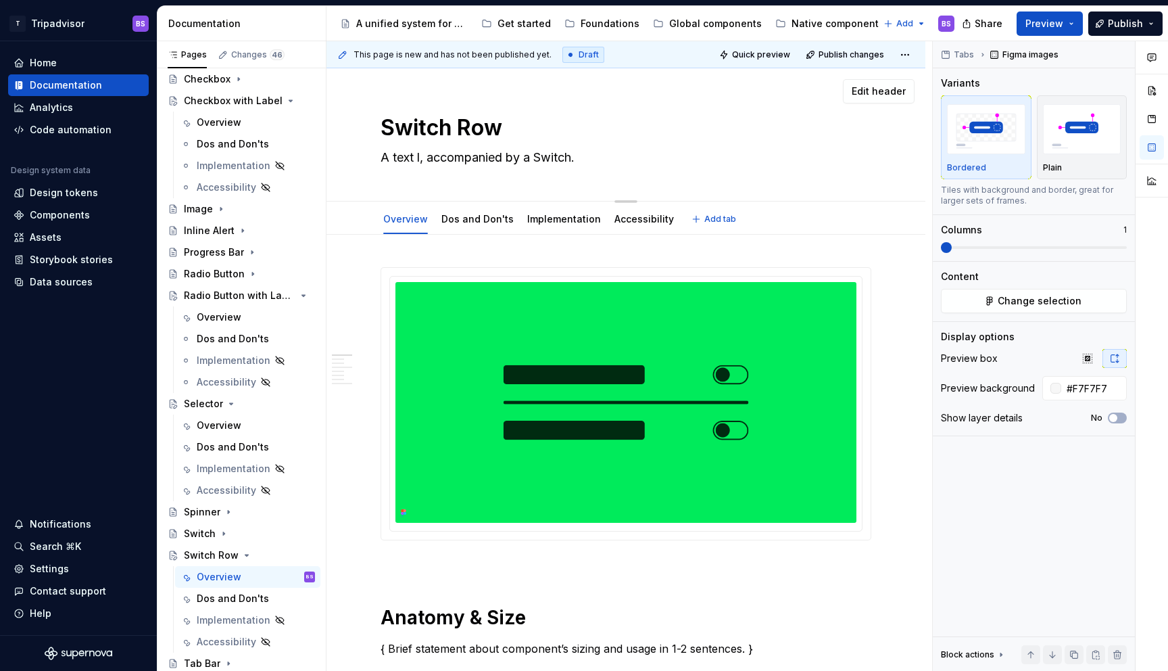
type textarea "A text la, accompanied by a Switch."
type textarea "*"
type textarea "A text lab, accompanied by a Switch."
type textarea "*"
type textarea "A text labe, accompanied by a Switch."
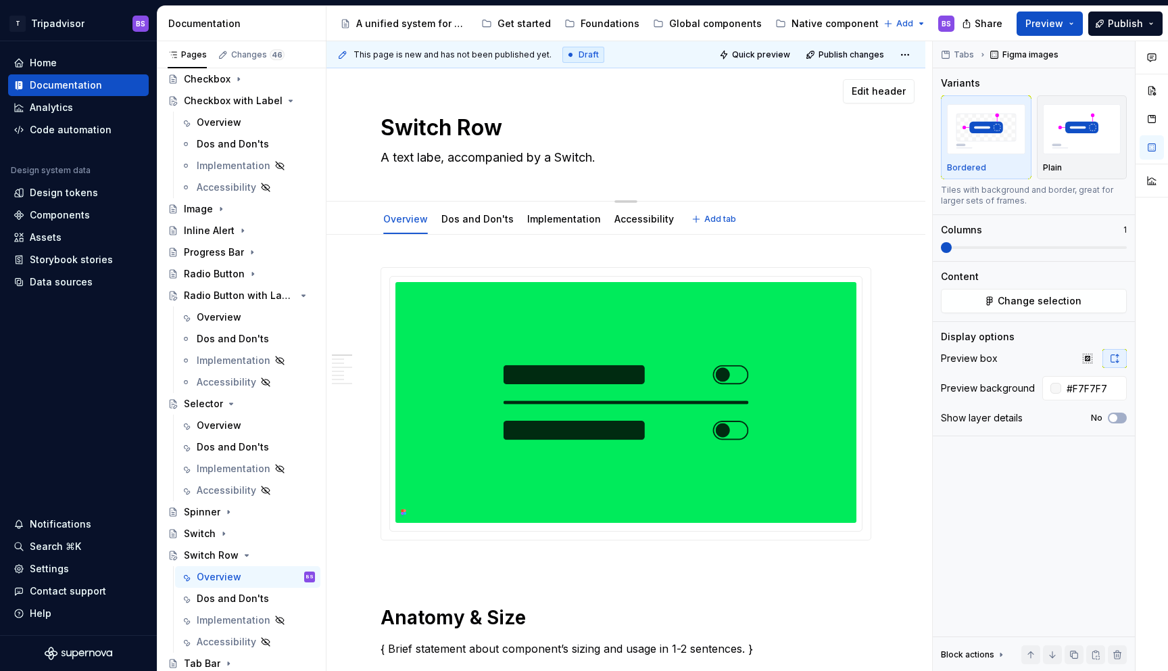
type textarea "*"
type textarea "A text label, accompanied by a Switch."
type textarea "*"
type textarea "A text label , accompanied by a Switch."
type textarea "*"
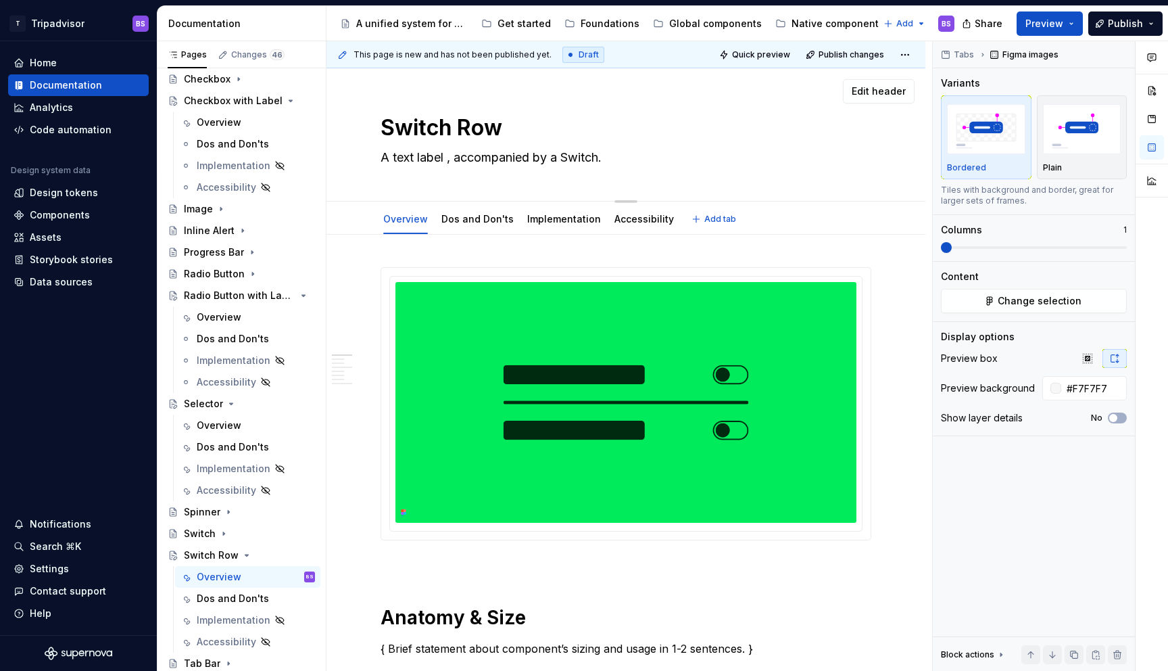
type textarea "A text label a, accompanied by a Switch."
type textarea "*"
type textarea "A text label an, accompanied by a Switch."
type textarea "*"
type textarea "A text label and, accompanied by a Switch."
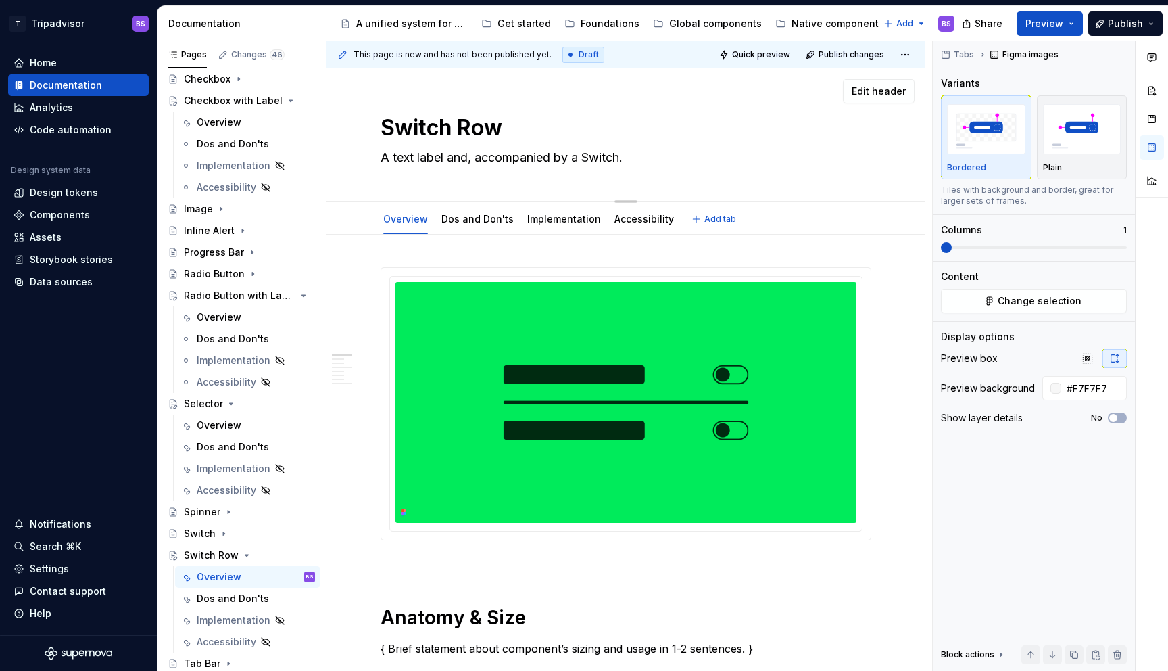
type textarea "*"
type textarea "A text label an, accompanied by a Switch."
type textarea "*"
type textarea "A text label and, accompanied by a Switch."
type textarea "*"
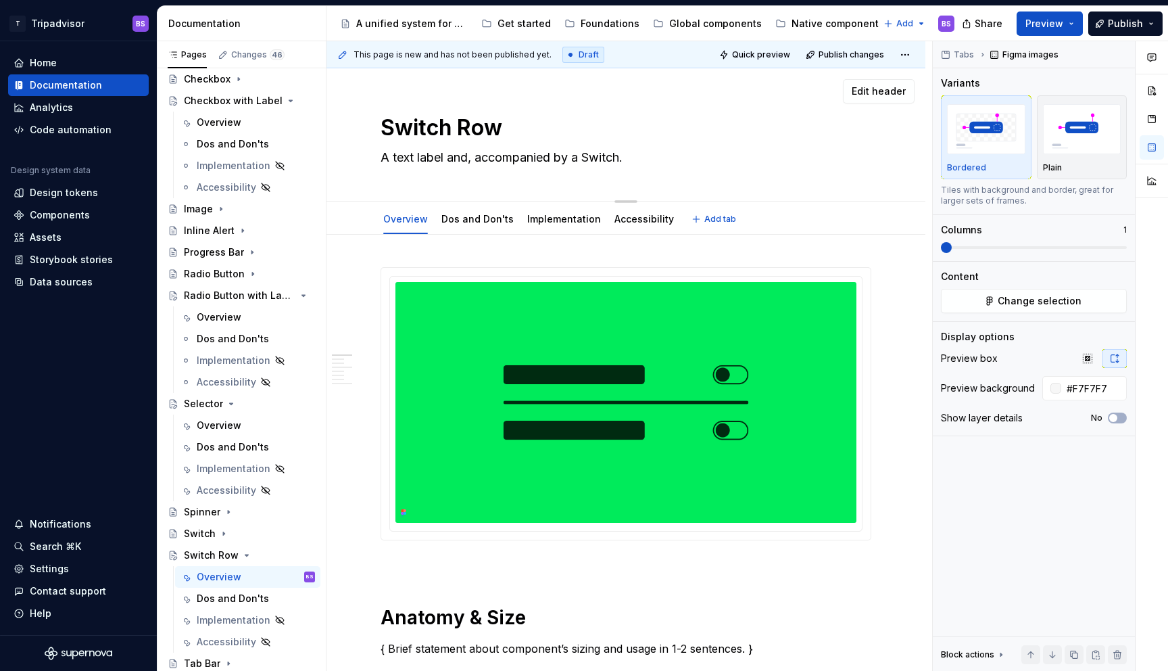
type textarea "A text label and/, accompanied by a Switch."
type textarea "*"
type textarea "A text label and/o, accompanied by a Switch."
type textarea "*"
type textarea "A text label and/or, accompanied by a Switch."
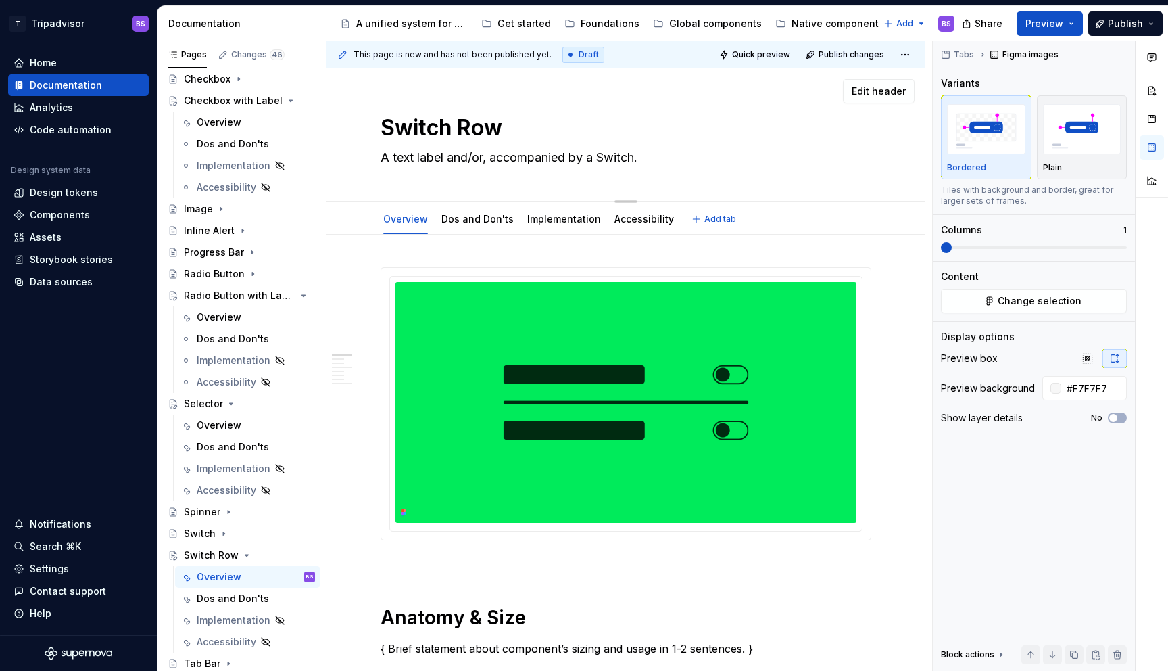
type textarea "*"
type textarea "A text label and/or , accompanied by a Switch."
type textarea "*"
type textarea "A text label and/or d, accompanied by a Switch."
type textarea "*"
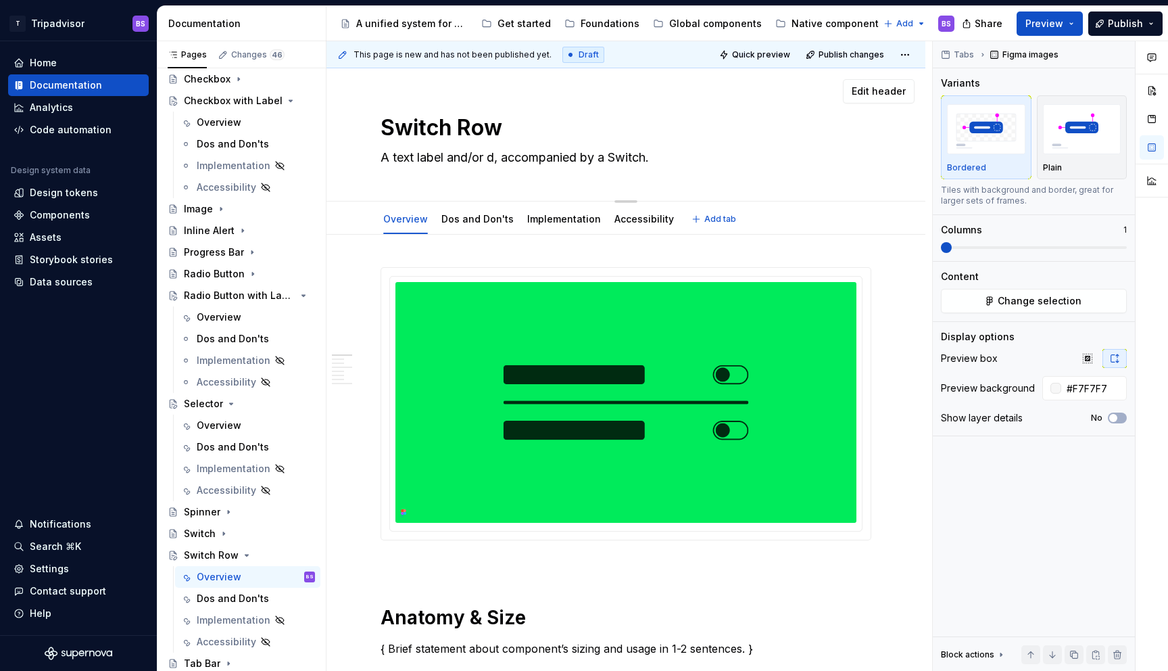
type textarea "A text label and/or de, accompanied by a Switch."
type textarea "*"
type textarea "A text label and/or des, accompanied by a Switch."
type textarea "*"
type textarea "A text label and/or desc, accompanied by a Switch."
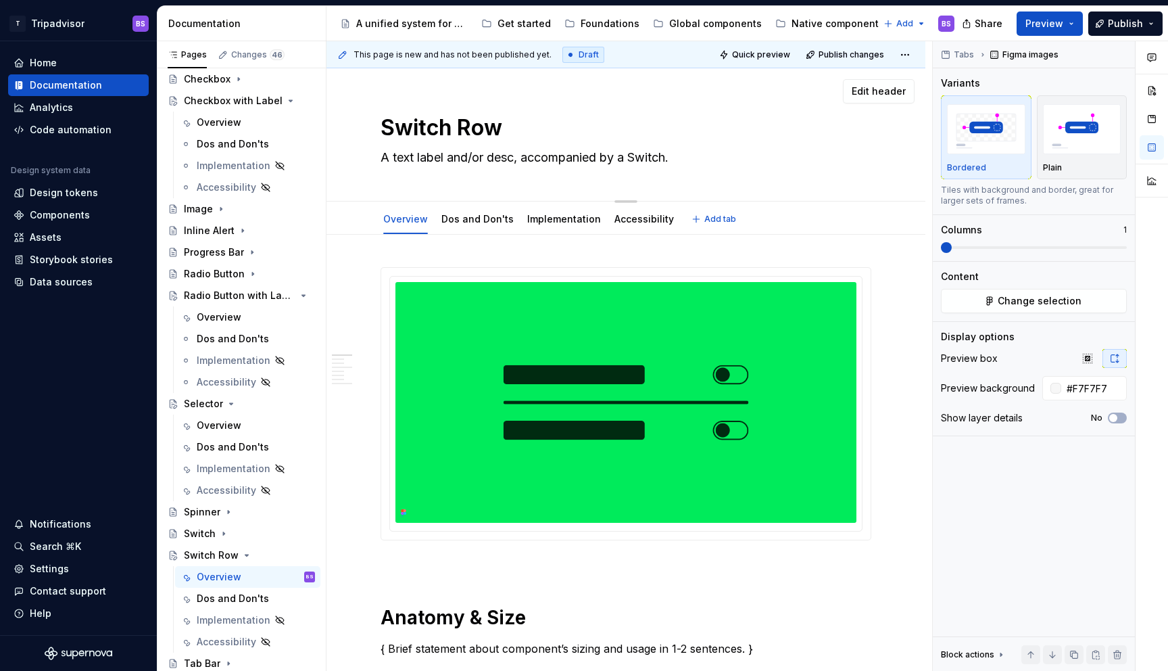
type textarea "*"
type textarea "A text label and/or descri, accompanied by a Switch."
type textarea "*"
type textarea "A text label and/or descrip, accompanied by a Switch."
type textarea "*"
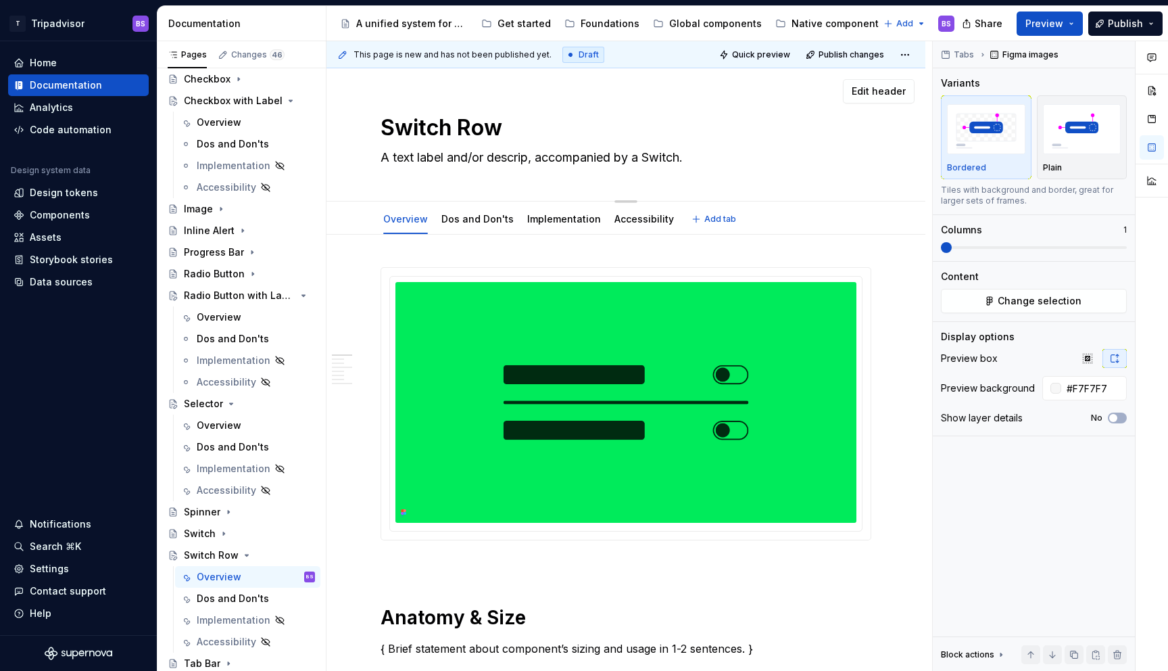
type textarea "A text label and/or descript, accompanied by a Switch."
type textarea "*"
type textarea "A text label and/or descripti, accompanied by a Switch."
type textarea "*"
type textarea "A text label and/or descriptio, accompanied by a Switch."
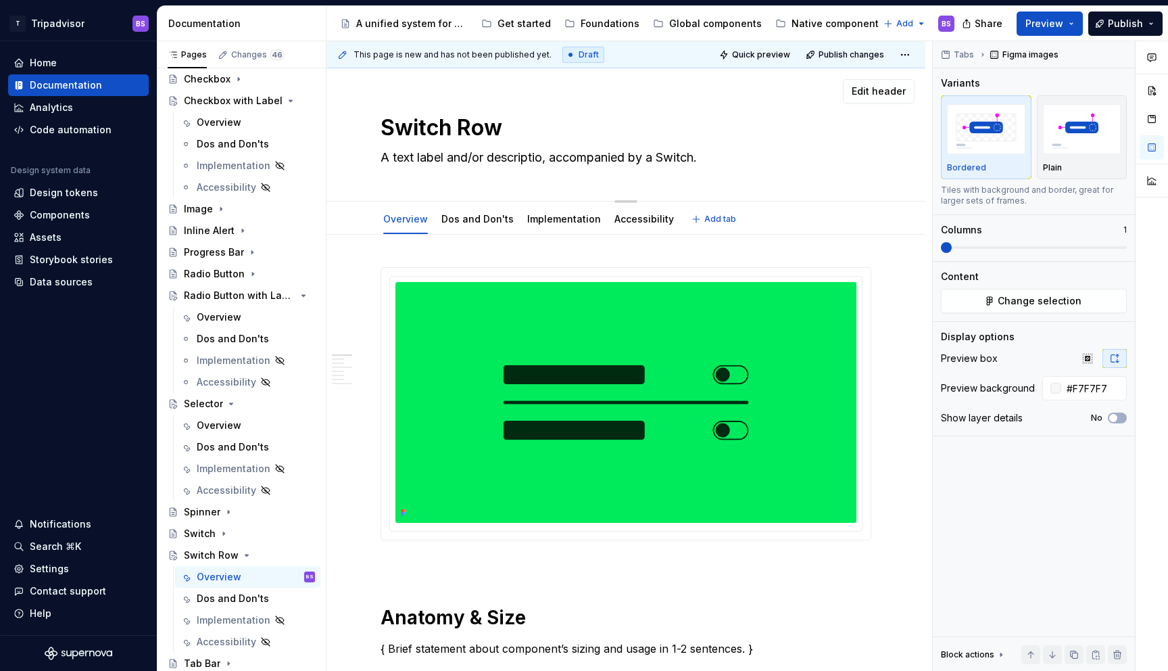
type textarea "*"
type textarea "A text label and/or description, accompanied by a Switch."
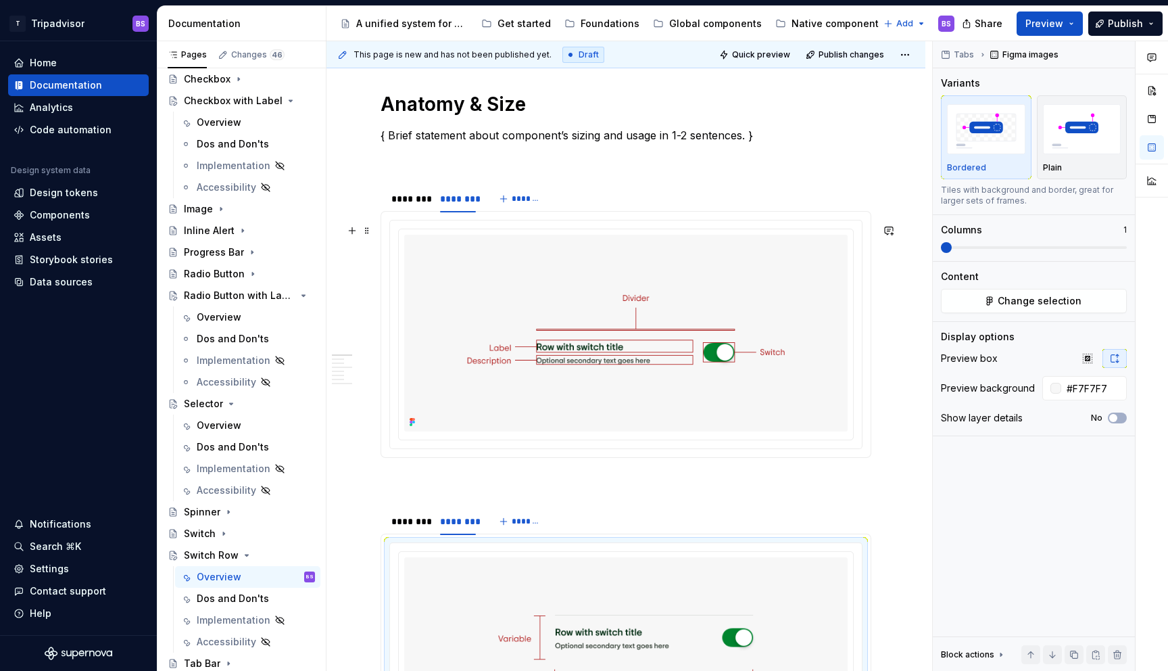
type textarea "*"
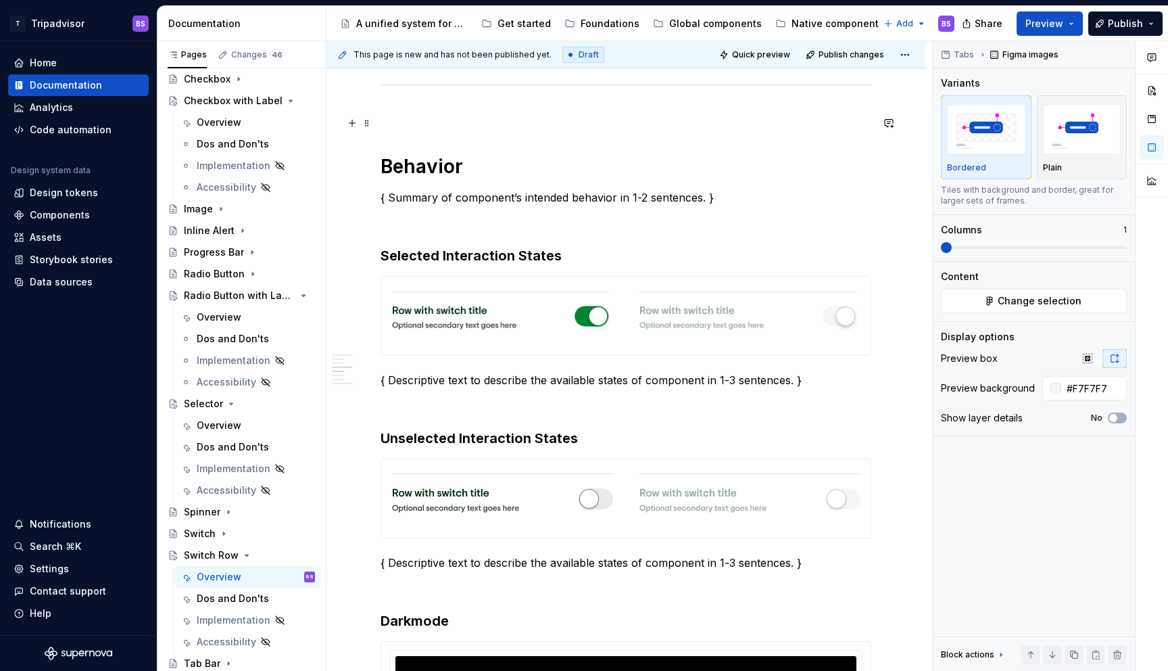
type textarea "A text label and/or description, accompanied by a Switch."
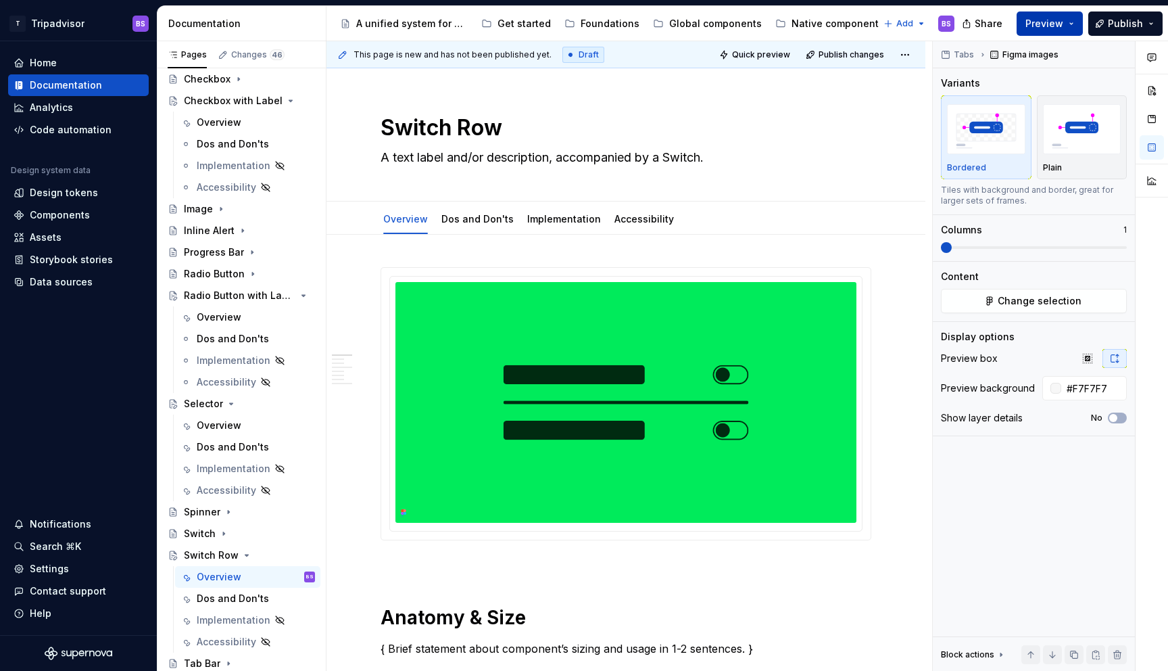
click at [1064, 22] on span "Preview" at bounding box center [1045, 24] width 38 height 14
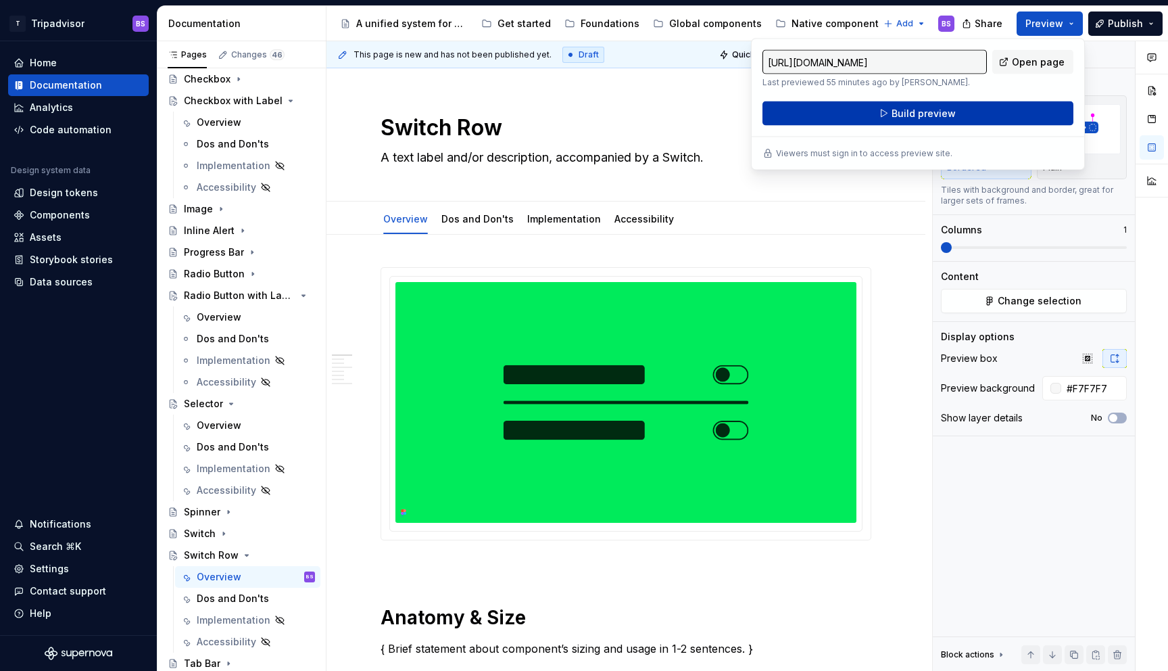
click at [918, 115] on span "Build preview" at bounding box center [924, 114] width 64 height 14
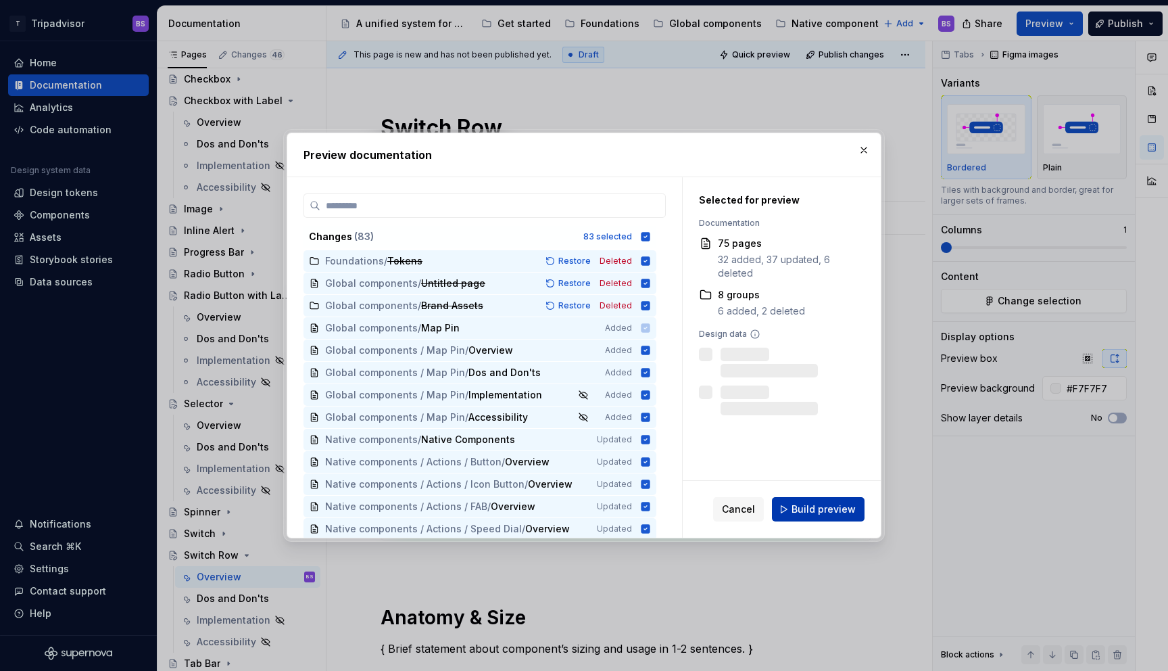
click at [822, 500] on button "Build preview" at bounding box center [818, 509] width 93 height 24
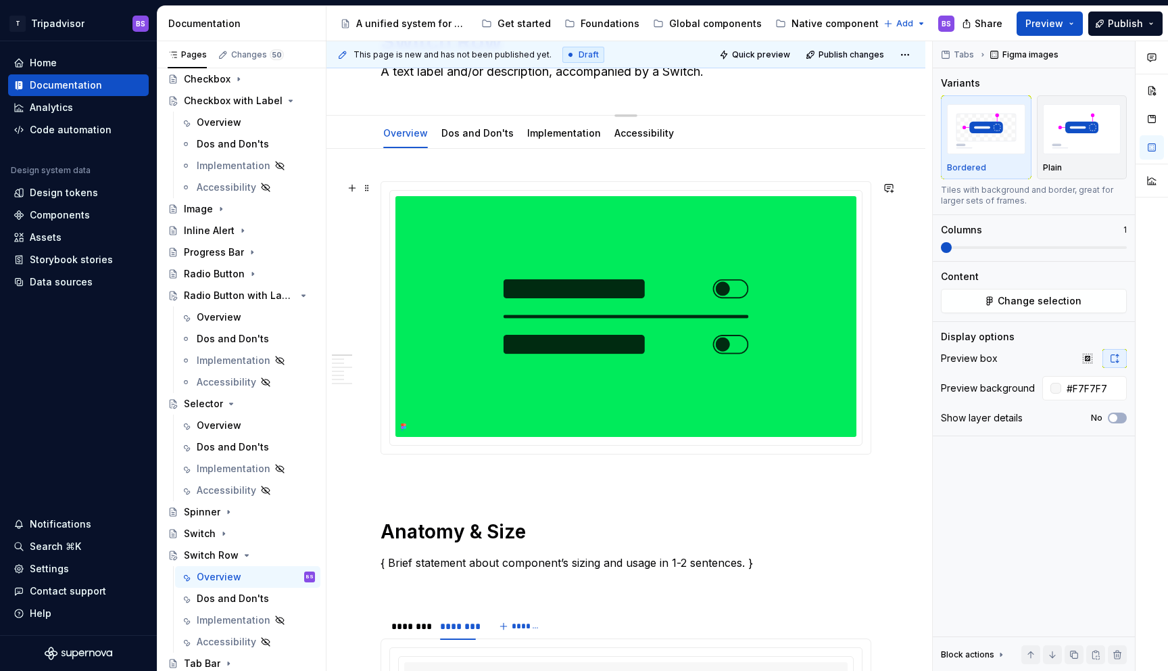
scroll to position [88, 0]
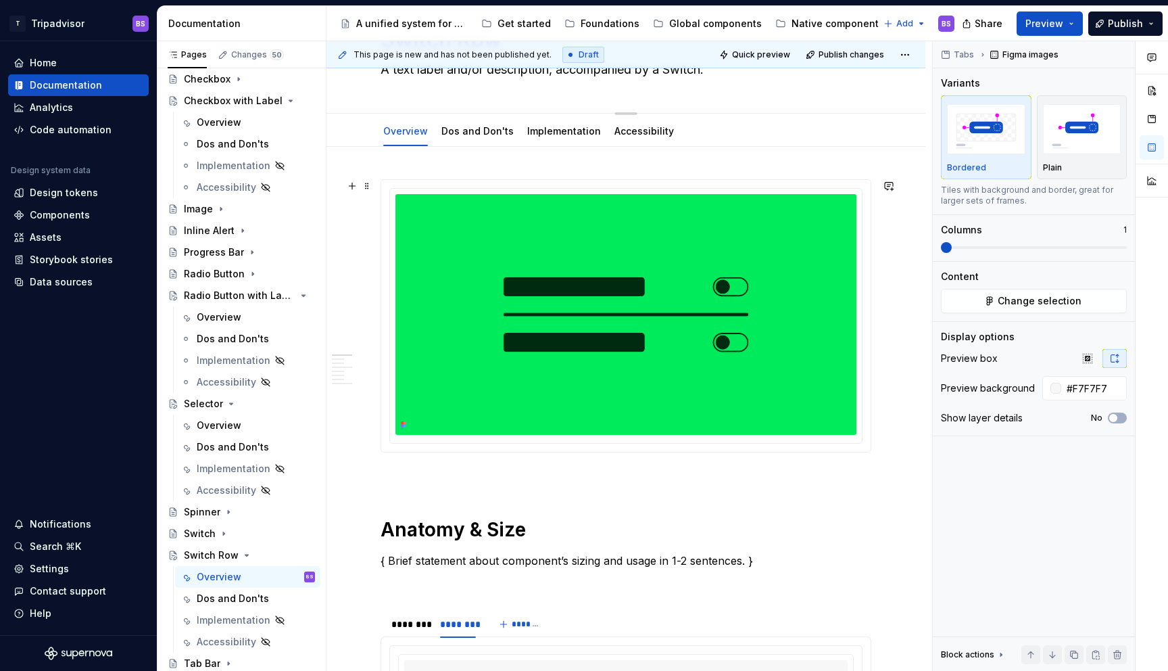
type textarea "*"
type input "#00EB5B"
click at [615, 223] on img at bounding box center [626, 314] width 461 height 241
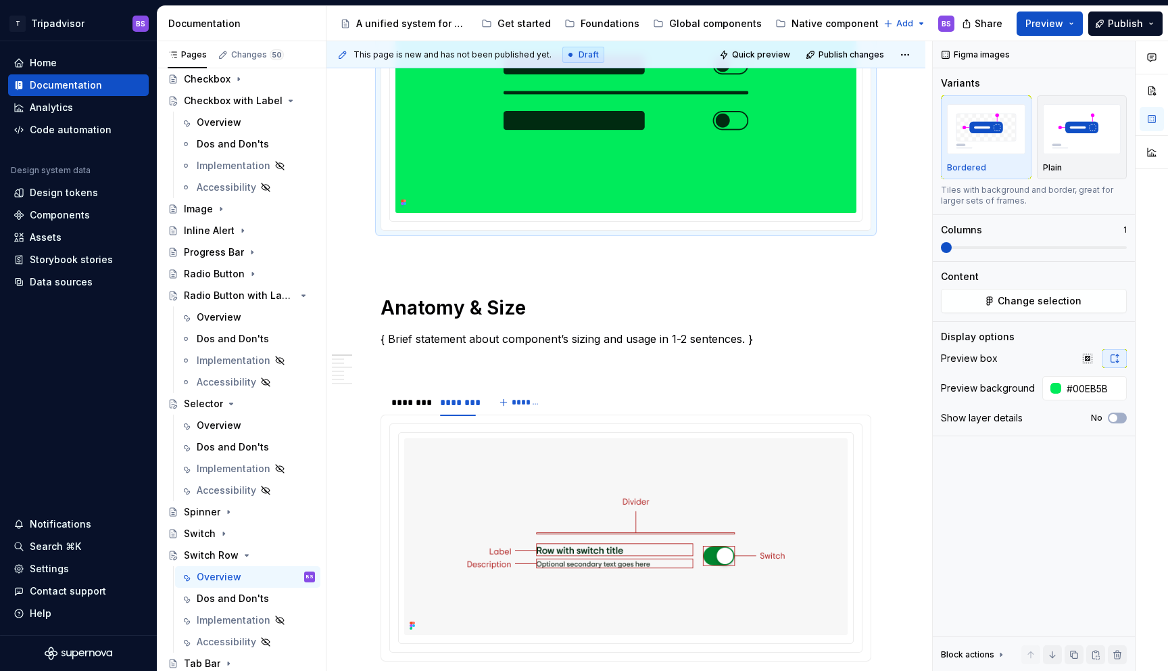
scroll to position [0, 0]
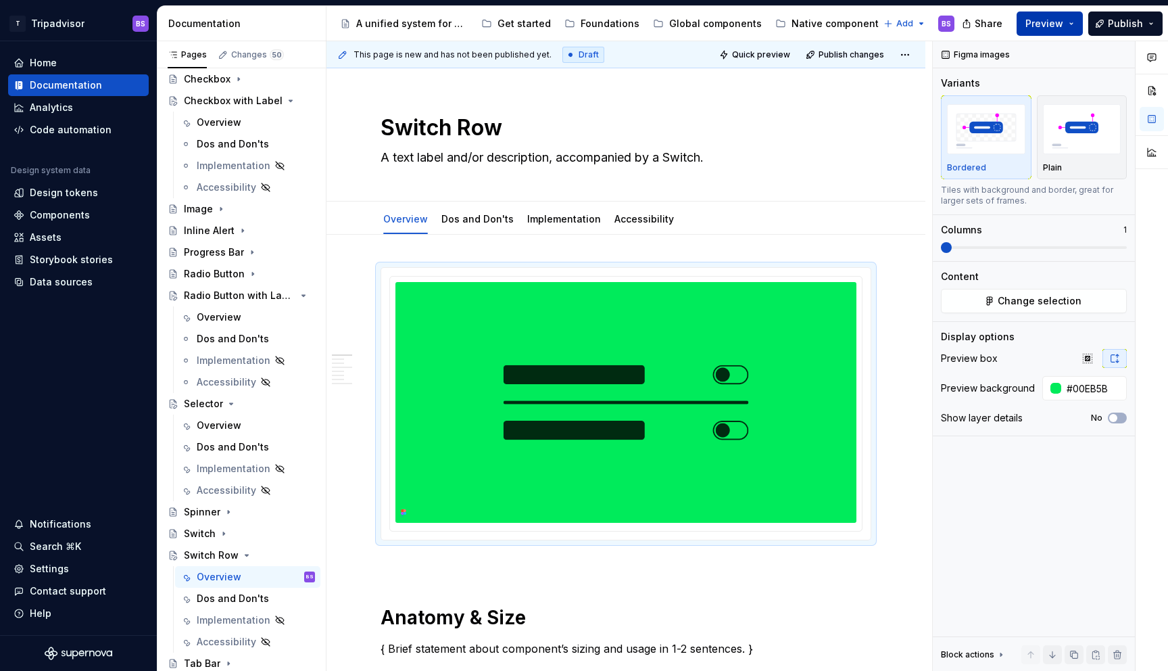
click at [1057, 26] on span "Preview" at bounding box center [1045, 24] width 38 height 14
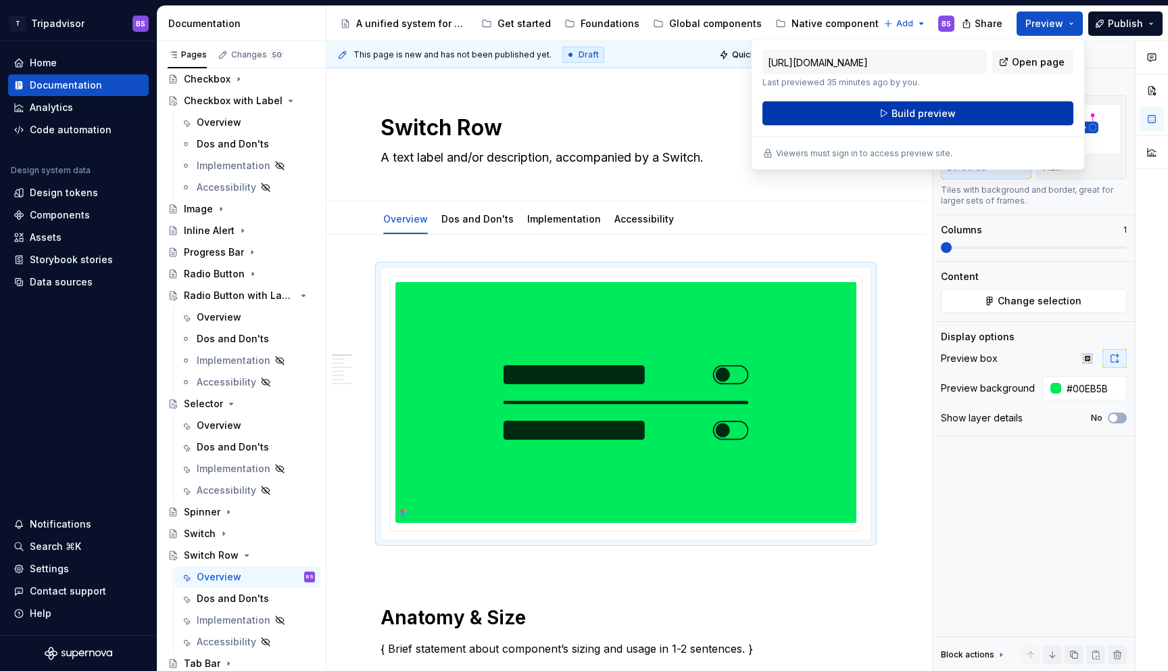
click at [930, 112] on span "Build preview" at bounding box center [924, 114] width 64 height 14
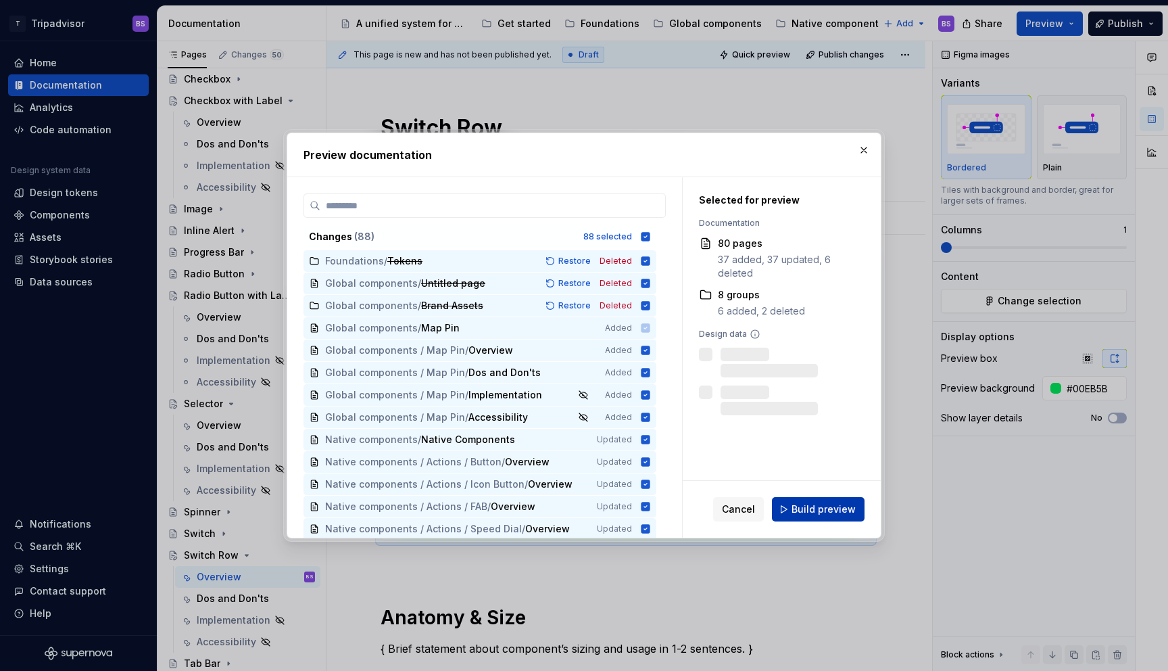
click at [798, 501] on button "Build preview" at bounding box center [818, 509] width 93 height 24
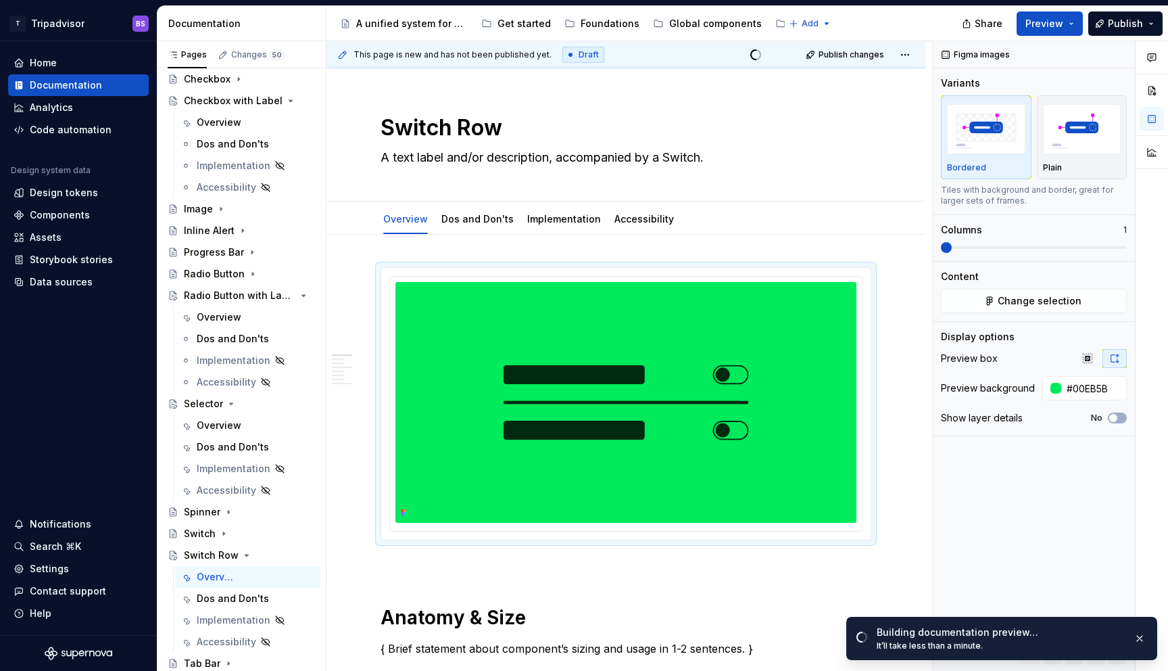
type textarea "*"
